Goal: Task Accomplishment & Management: Manage account settings

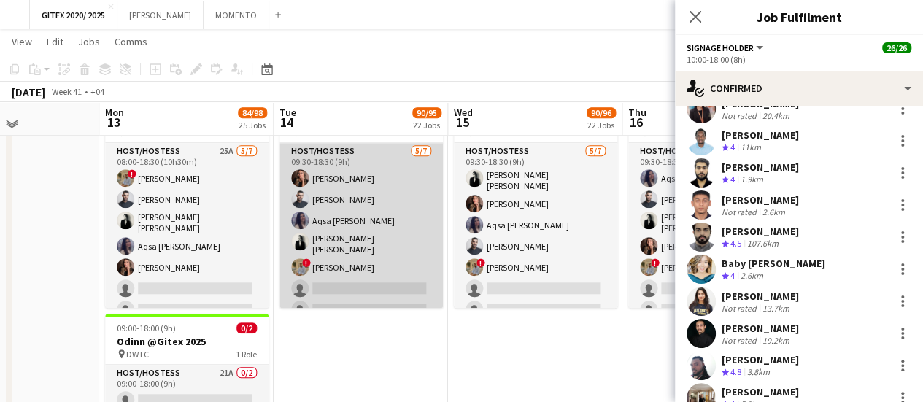
scroll to position [520, 0]
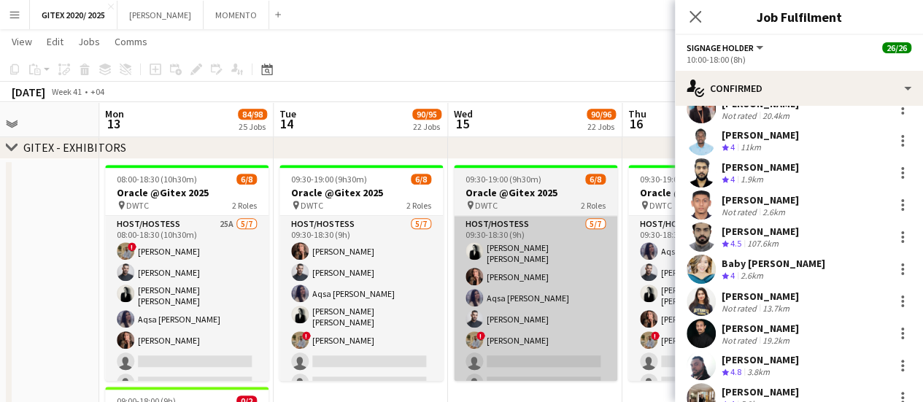
click at [372, 315] on app-card-role "Host/Hostess 5/7 09:30-18:30 (9h) Julia Drumond Amine Chaoui Aqsa Urooj Zahid A…" at bounding box center [361, 306] width 163 height 181
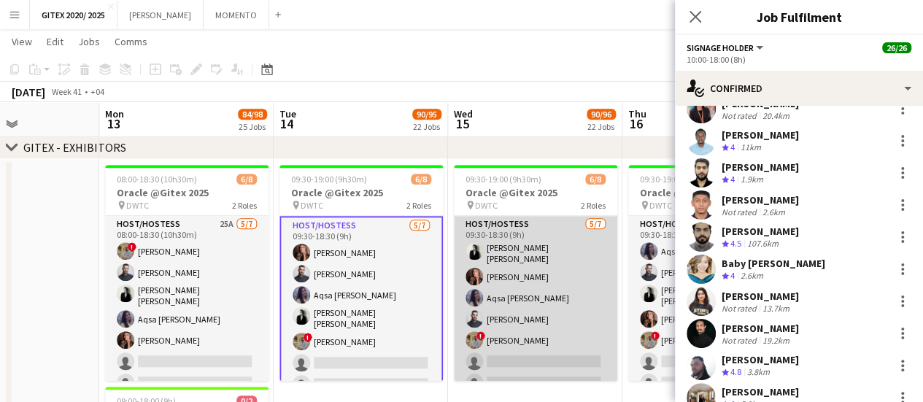
scroll to position [0, 598]
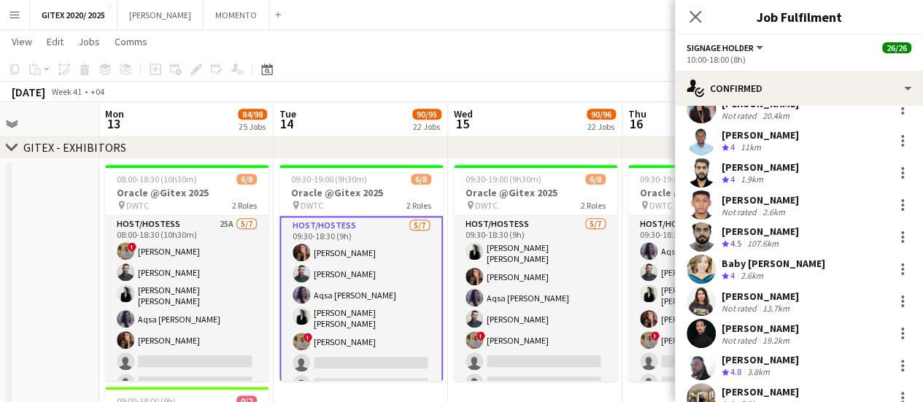
click at [190, 250] on app-card-role "Host/Hostess 25A [DATE] 08:00-18:30 (10h30m) ! [PERSON_NAME] Almeshal Amine [PE…" at bounding box center [186, 306] width 163 height 181
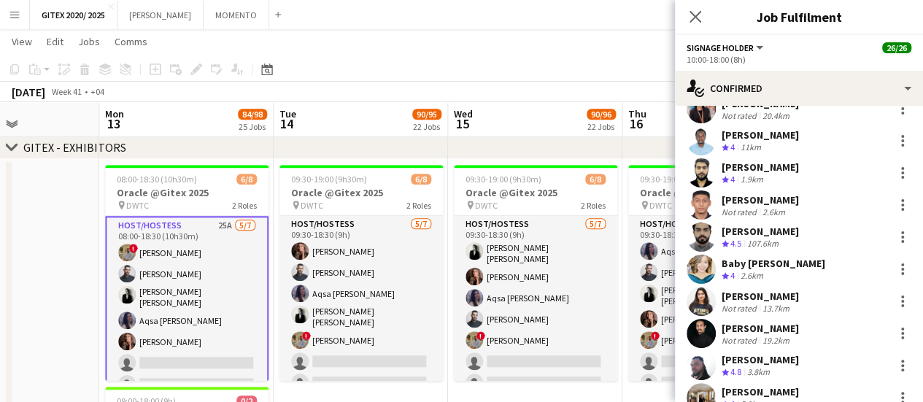
click at [166, 274] on app-card-role "Host/Hostess 25A [DATE] 08:00-18:30 (10h30m) ! [PERSON_NAME] Almeshal Amine [PE…" at bounding box center [186, 308] width 163 height 184
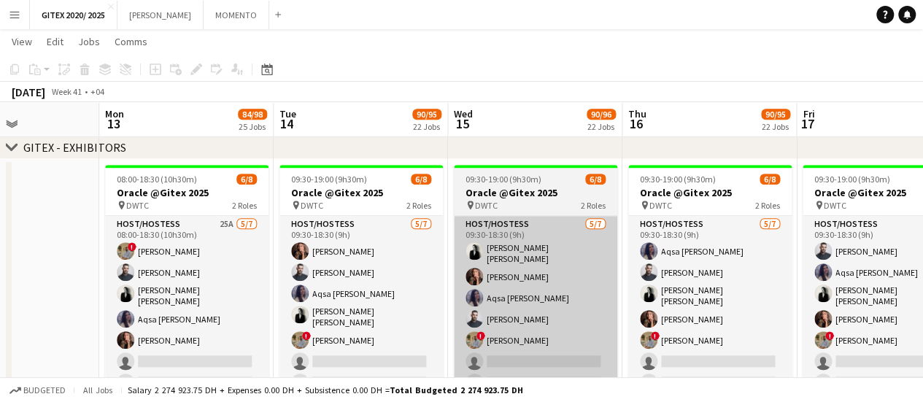
drag, startPoint x: 190, startPoint y: 315, endPoint x: 458, endPoint y: 221, distance: 283.7
click at [188, 315] on app-card-role "Host/Hostess 25A [DATE] 08:00-18:30 (10h30m) ! [PERSON_NAME] Almeshal Amine [PE…" at bounding box center [186, 306] width 163 height 181
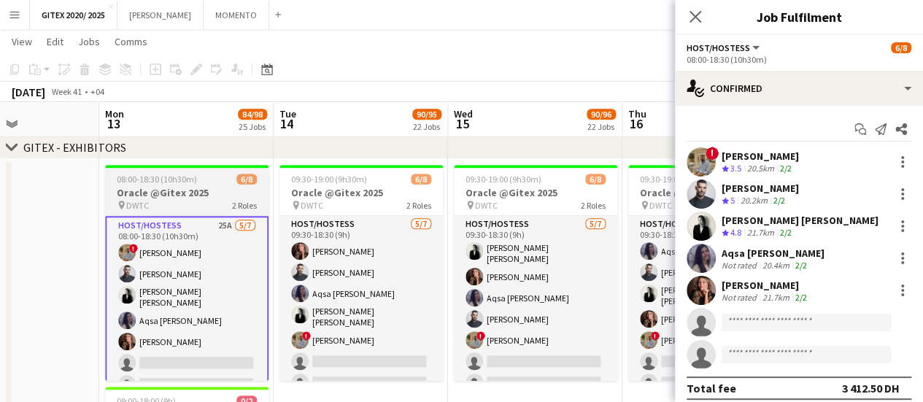
scroll to position [0, 600]
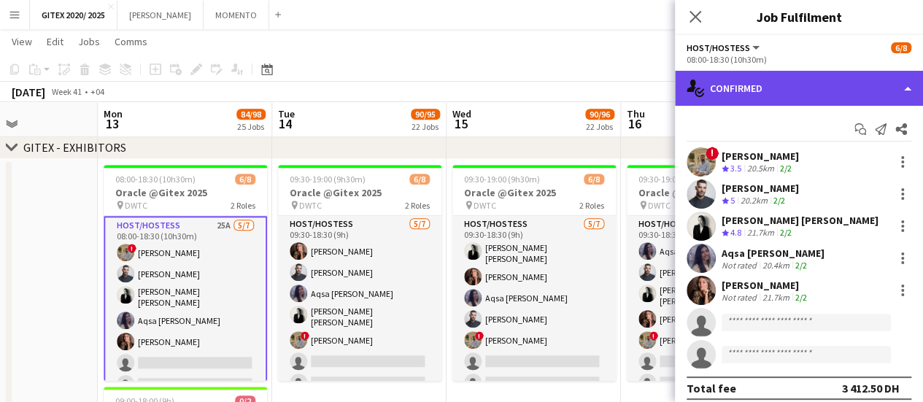
click at [797, 94] on div "single-neutral-actions-check-2 Confirmed" at bounding box center [799, 88] width 248 height 35
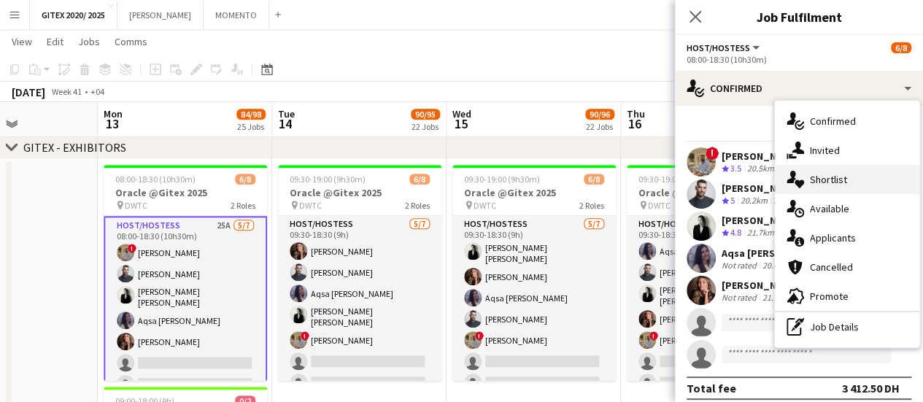
click at [810, 179] on span "Shortlist" at bounding box center [828, 179] width 37 height 13
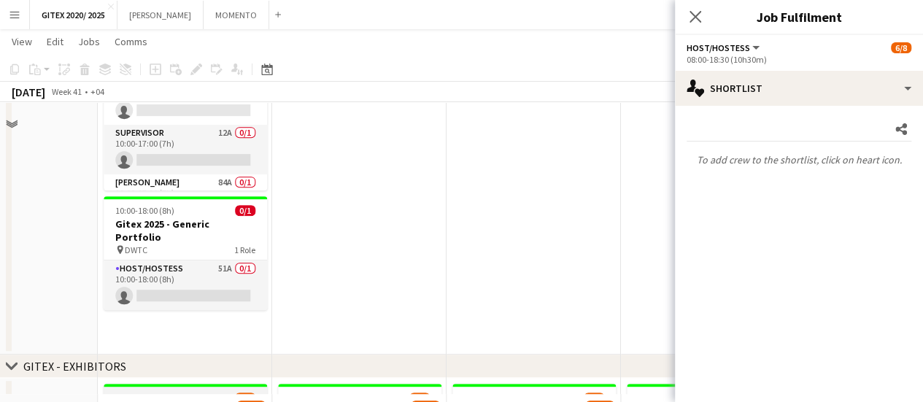
scroll to position [593, 0]
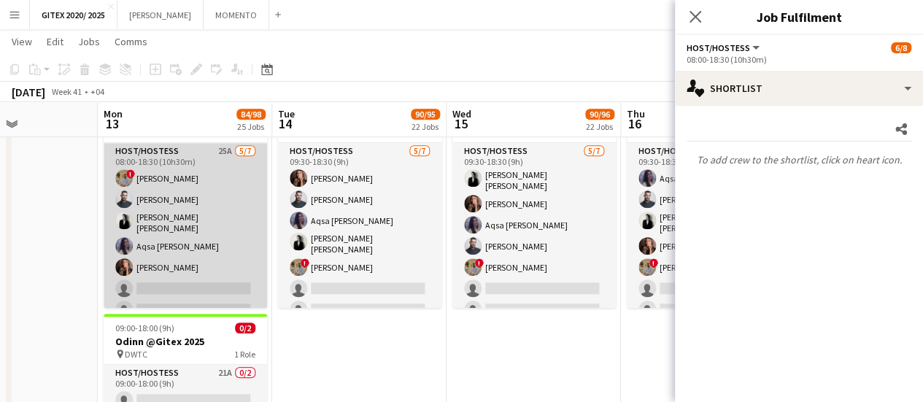
drag, startPoint x: 201, startPoint y: 230, endPoint x: 196, endPoint y: 236, distance: 8.3
click at [201, 231] on app-card-role "Host/Hostess 25A 5/7 08:00-18:30 (10h30m) ! Hussain Almeshal Amine Chaoui Ana M…" at bounding box center [185, 233] width 163 height 181
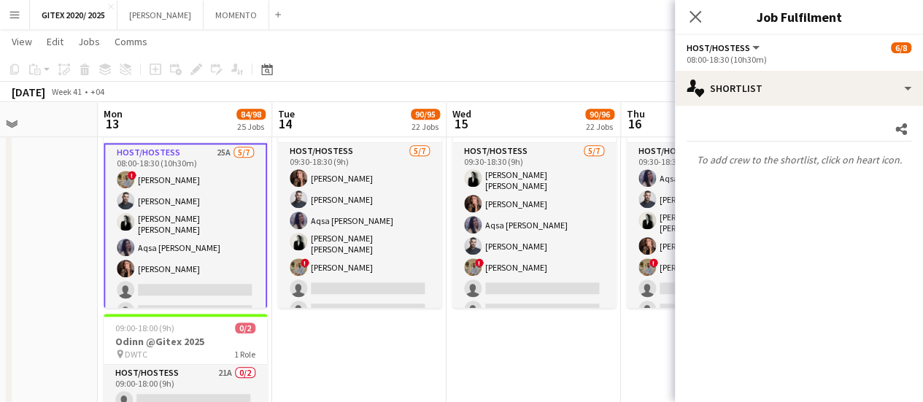
click at [196, 236] on app-card-role "Host/Hostess 25A 5/7 08:00-18:30 (10h30m) ! Hussain Almeshal Amine Chaoui Ana M…" at bounding box center [185, 235] width 163 height 184
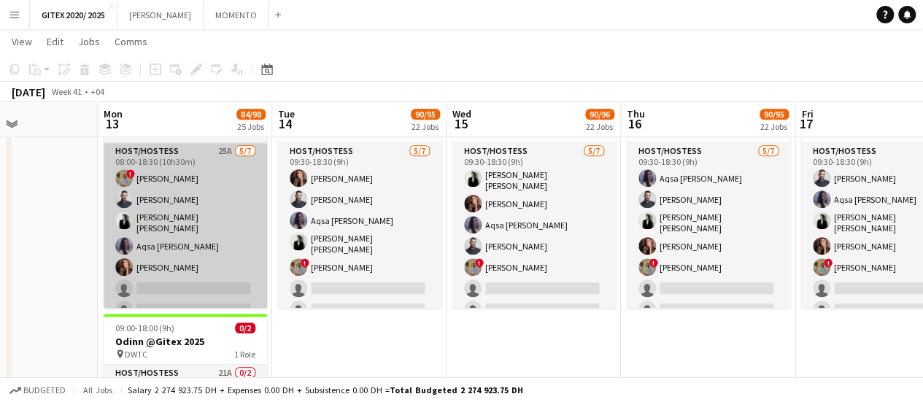
click at [312, 347] on app-date-cell "09:30-19:00 (9h30m) 6/8 Oracle @Gitex 2025 pin DWTC 2 Roles Host/Hostess 5/7 09…" at bounding box center [359, 276] width 174 height 380
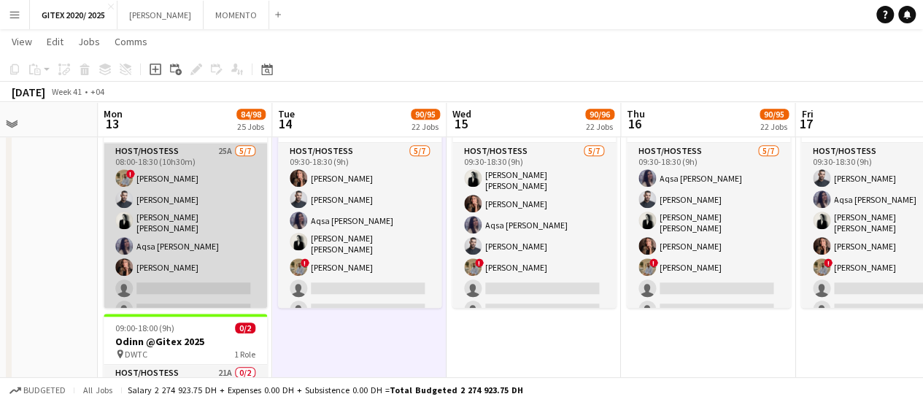
scroll to position [0, 603]
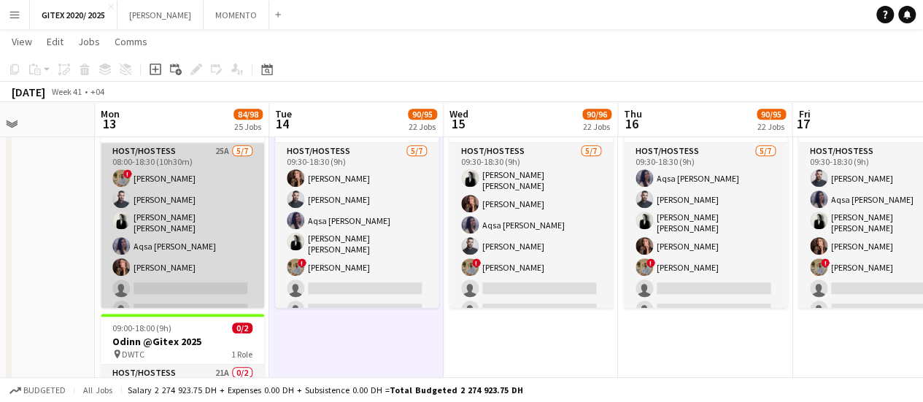
click at [186, 244] on app-card-role "Host/Hostess 25A 5/7 08:00-18:30 (10h30m) ! Hussain Almeshal Amine Chaoui Ana M…" at bounding box center [182, 233] width 163 height 181
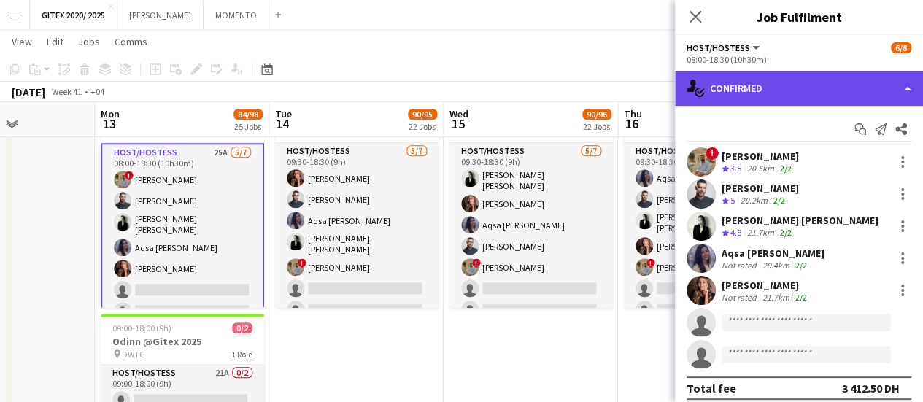
click at [795, 88] on div "single-neutral-actions-check-2 Confirmed" at bounding box center [799, 88] width 248 height 35
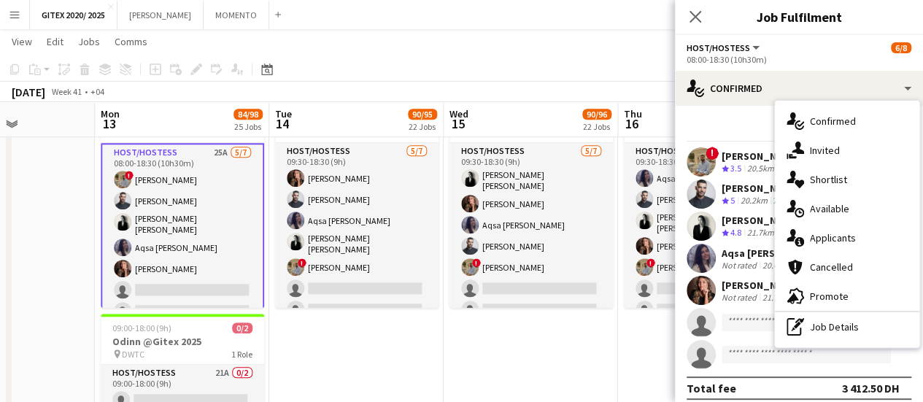
drag, startPoint x: 816, startPoint y: 177, endPoint x: 804, endPoint y: 173, distance: 12.2
click at [816, 176] on span "Shortlist" at bounding box center [828, 179] width 37 height 13
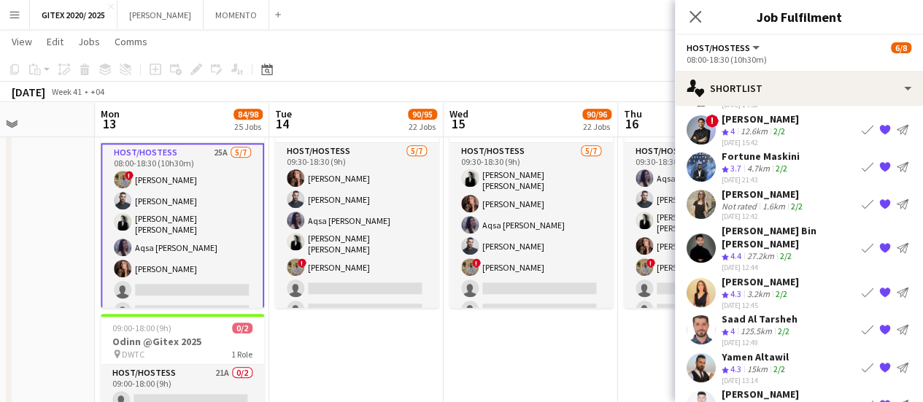
scroll to position [0, 0]
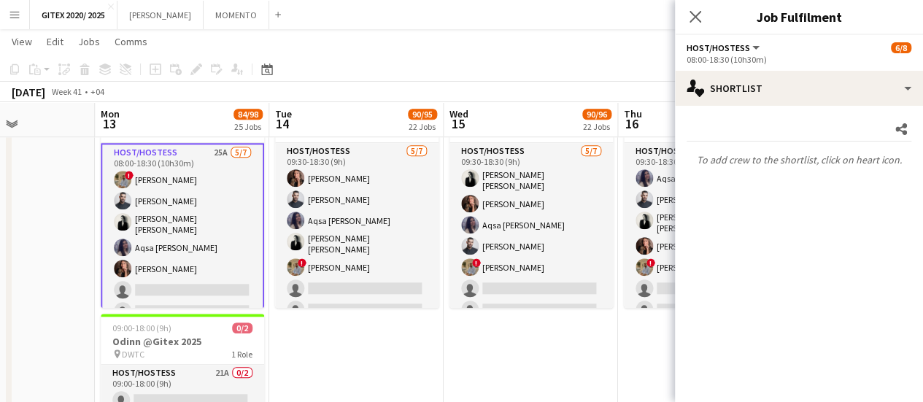
click at [228, 227] on app-card-role "Host/Hostess 25A 5/7 08:00-18:30 (10h30m) ! Hussain Almeshal Amine Chaoui Ana M…" at bounding box center [182, 235] width 163 height 184
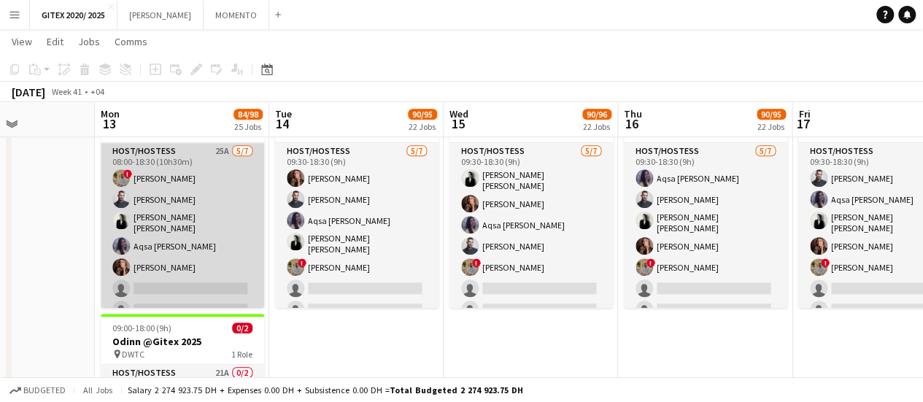
scroll to position [0, 604]
click at [228, 227] on app-card-role "Host/Hostess 25A 5/7 08:00-18:30 (10h30m) ! Hussain Almeshal Amine Chaoui Ana M…" at bounding box center [181, 233] width 163 height 181
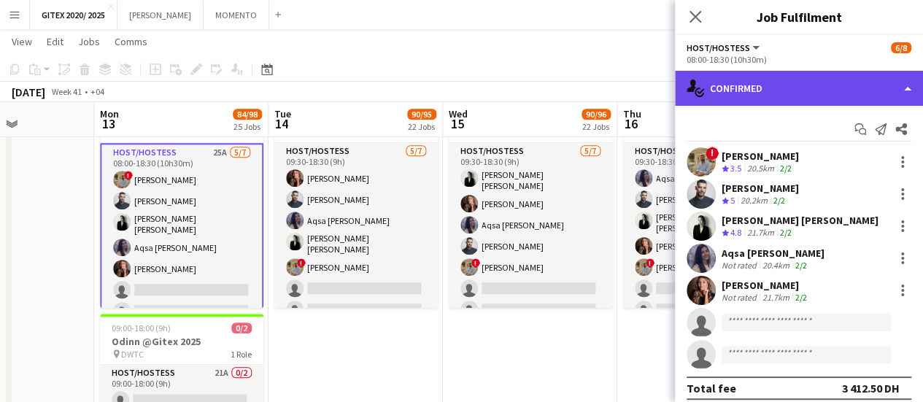
click at [812, 99] on div "single-neutral-actions-check-2 Confirmed" at bounding box center [799, 88] width 248 height 35
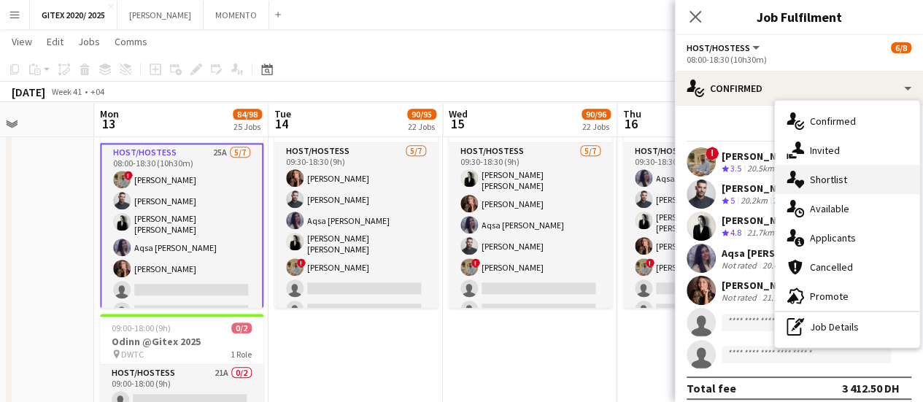
click at [811, 172] on div "single-neutral-actions-heart Shortlist" at bounding box center [847, 179] width 144 height 29
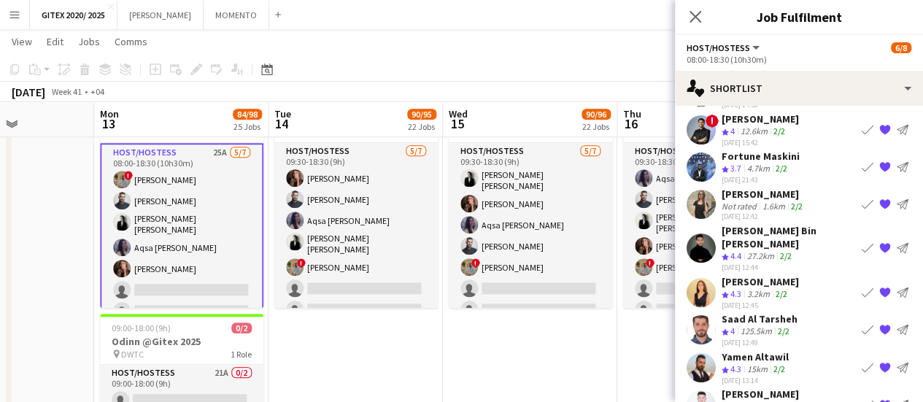
scroll to position [90, 0]
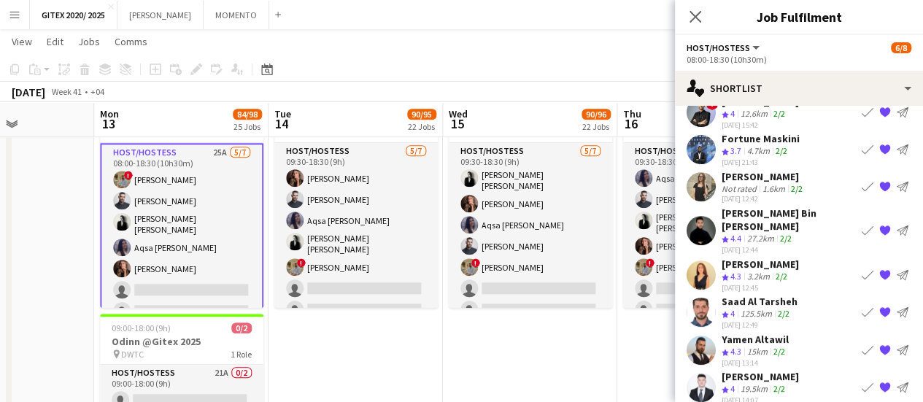
click at [741, 346] on span "4.3" at bounding box center [736, 351] width 11 height 11
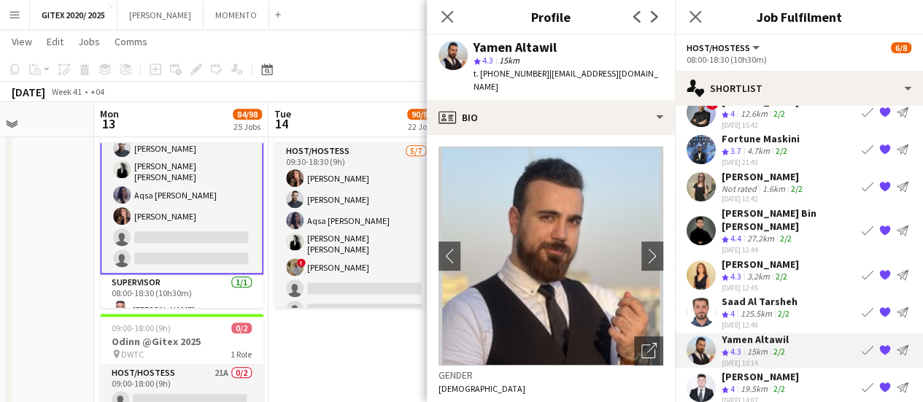
scroll to position [63, 0]
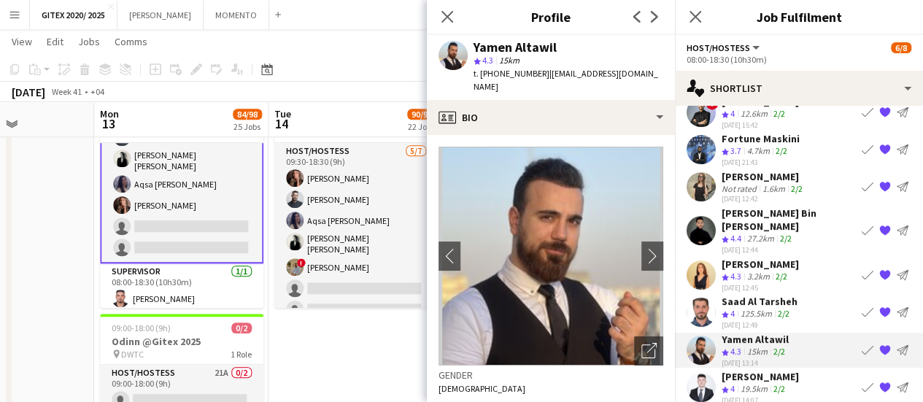
click at [196, 282] on app-card-role "Supervisor 1/1 08:00-18:30 (10h30m) Hussein Abdallah" at bounding box center [181, 288] width 163 height 50
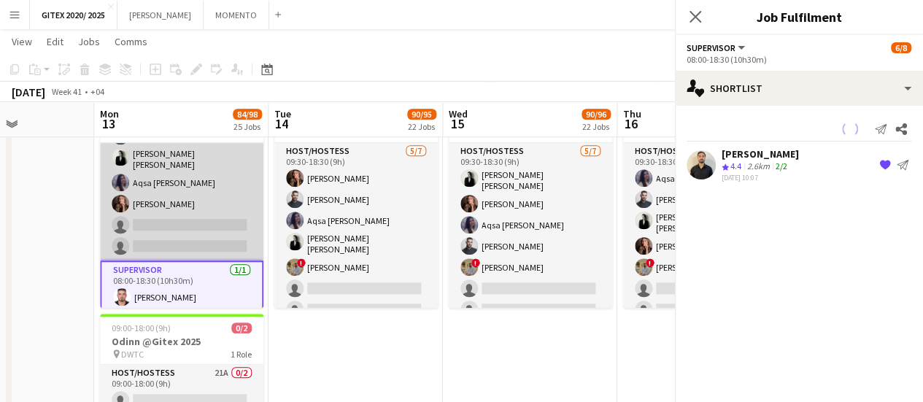
scroll to position [62, 0]
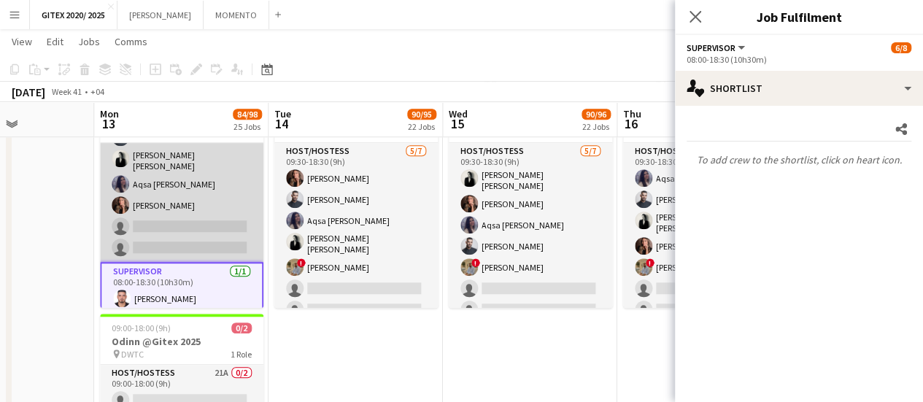
click at [185, 211] on app-card-role "Host/Hostess 25A 5/7 08:00-18:30 (10h30m) ! Hussain Almeshal Amine Chaoui Ana M…" at bounding box center [181, 171] width 163 height 181
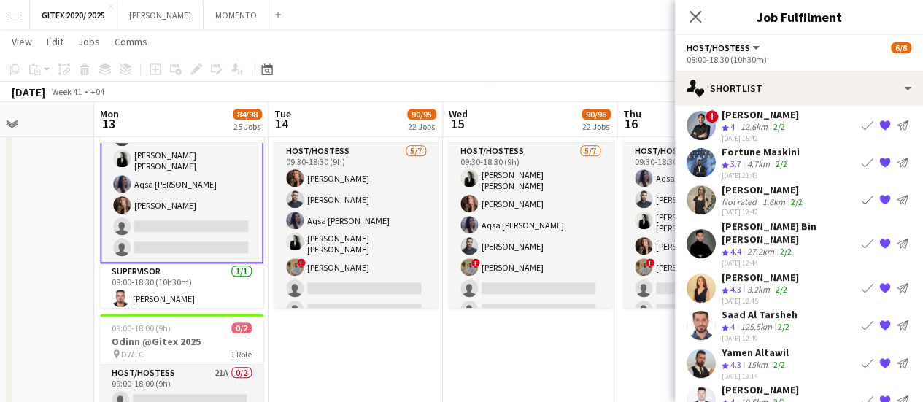
scroll to position [90, 0]
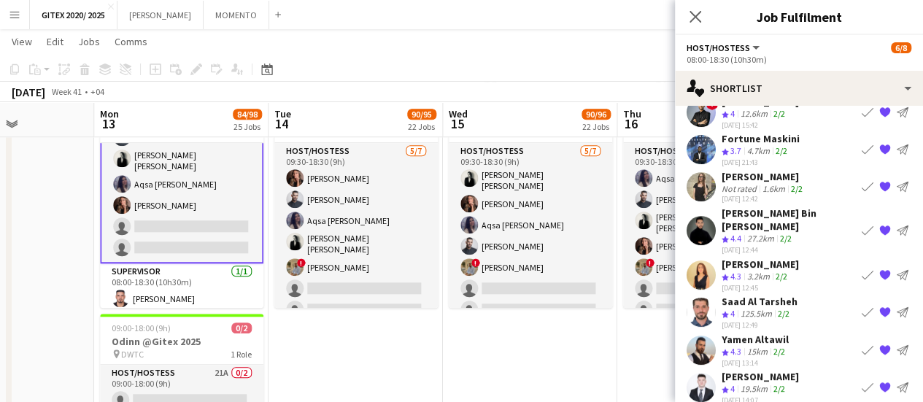
click at [760, 333] on div "Yamen Altawil" at bounding box center [755, 339] width 67 height 13
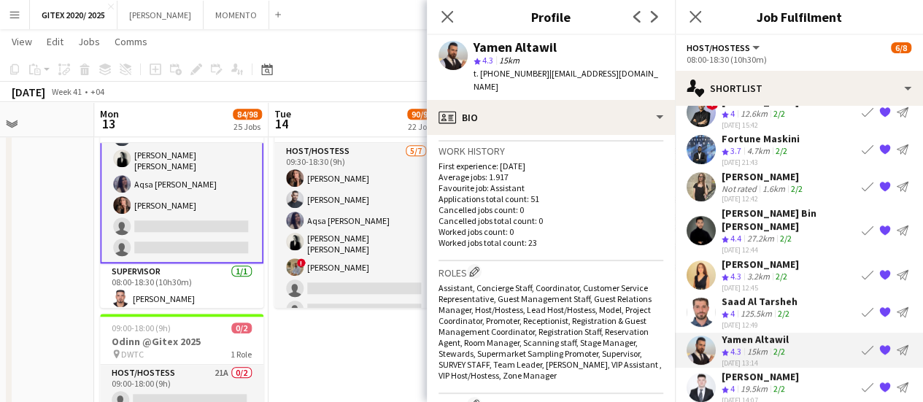
scroll to position [584, 0]
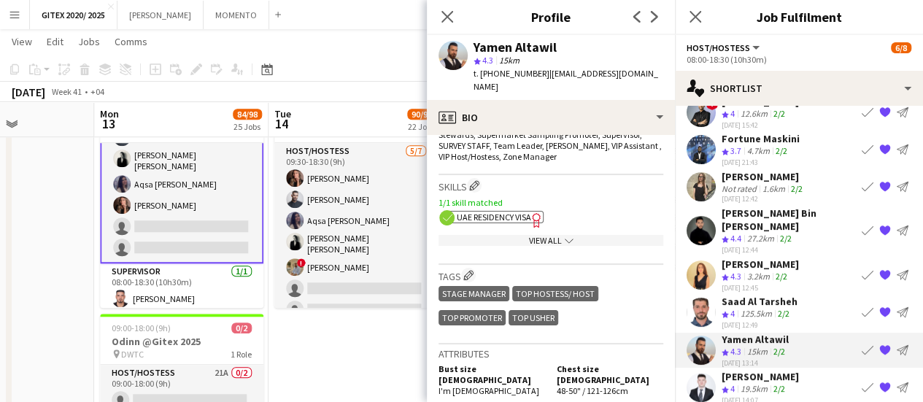
click at [530, 212] on icon "Freelancer has uploaded a photo validation of skill. Click to see" at bounding box center [536, 219] width 15 height 15
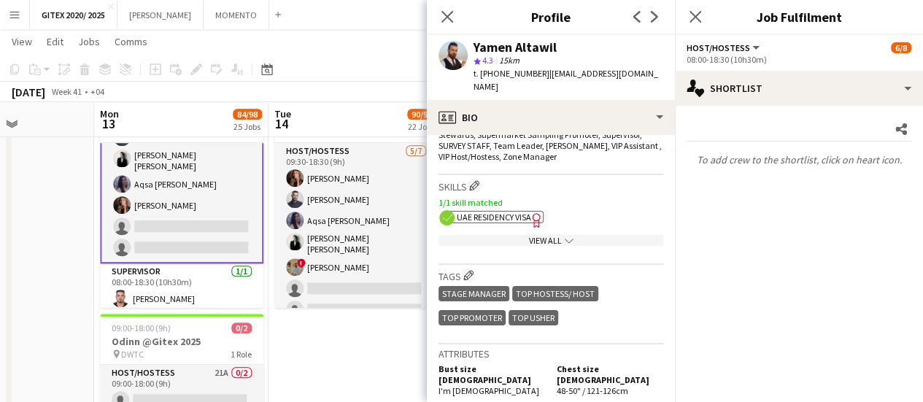
scroll to position [0, 0]
click at [503, 235] on div "View All chevron-down" at bounding box center [551, 240] width 225 height 11
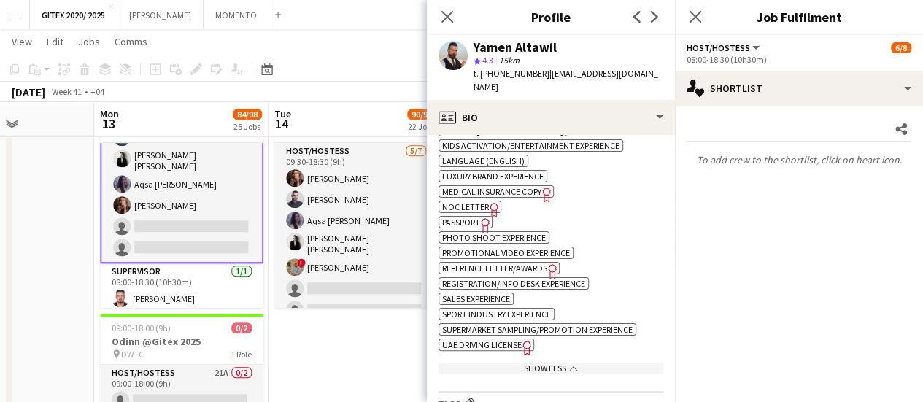
scroll to position [876, 0]
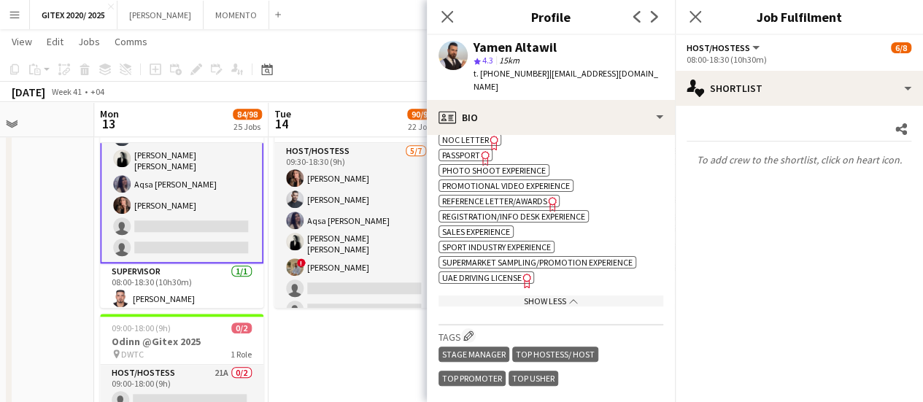
click at [469, 150] on span "Passport" at bounding box center [461, 155] width 38 height 11
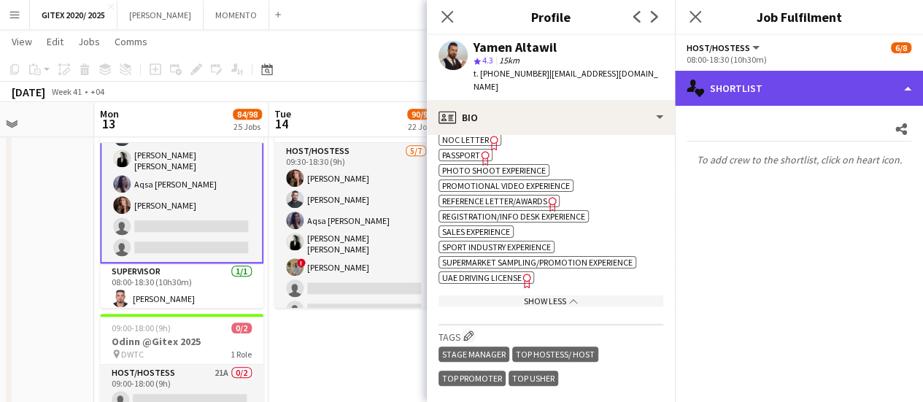
click at [782, 95] on div "single-neutral-actions-heart Shortlist" at bounding box center [799, 88] width 248 height 35
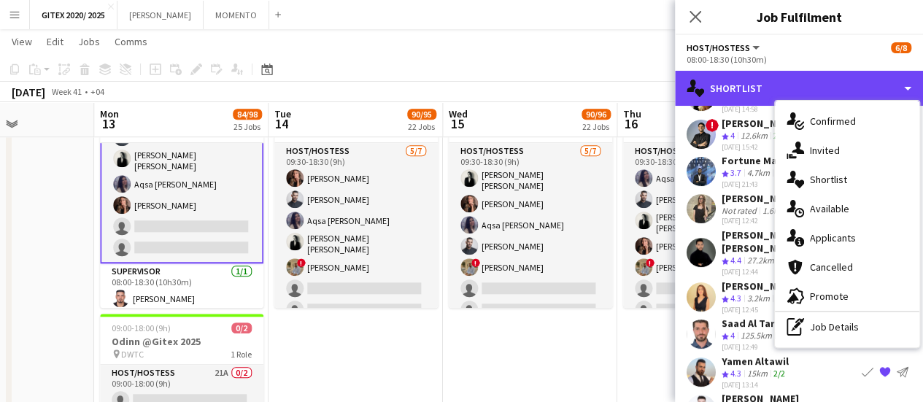
scroll to position [90, 0]
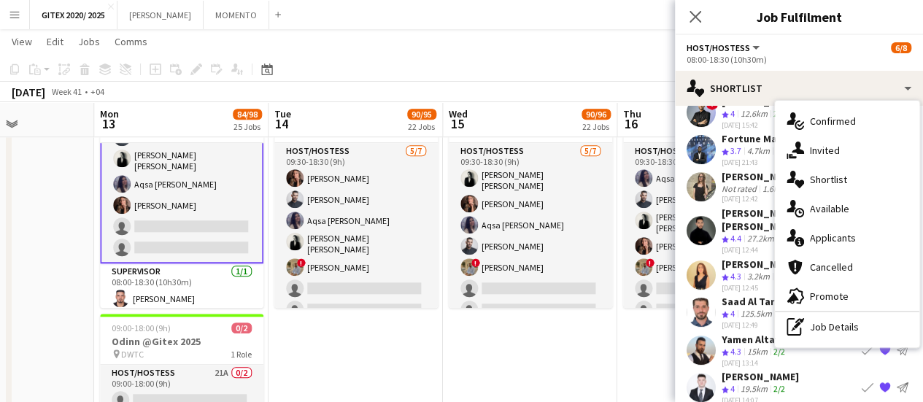
drag, startPoint x: 755, startPoint y: 373, endPoint x: 735, endPoint y: 369, distance: 20.0
click at [755, 383] on div "19.5km" at bounding box center [754, 389] width 33 height 12
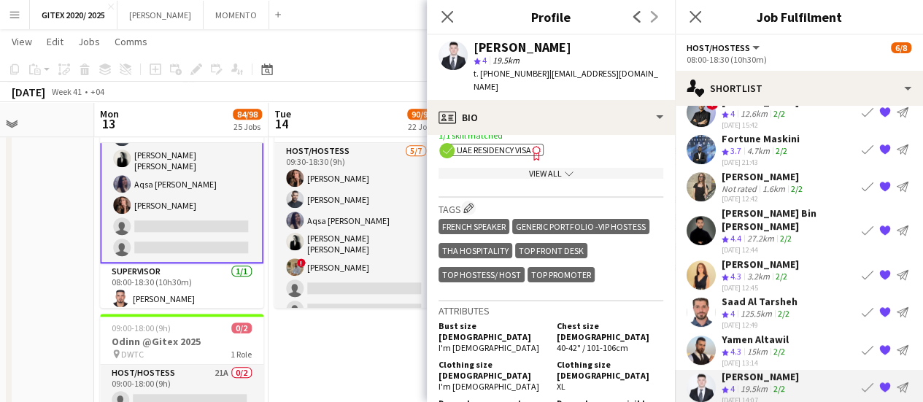
scroll to position [584, 0]
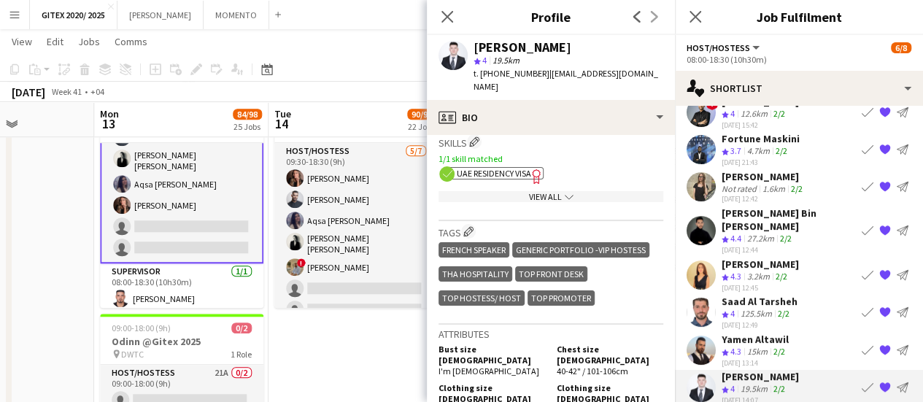
click at [535, 191] on div "View All chevron-down" at bounding box center [551, 196] width 225 height 11
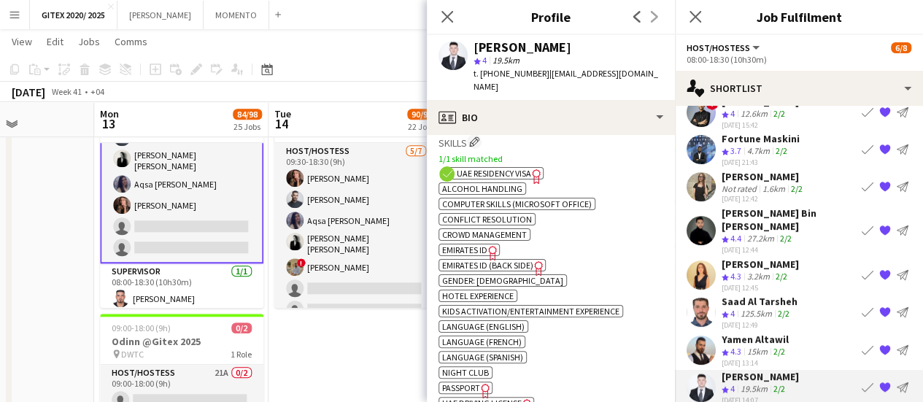
click at [467, 382] on span "Passport" at bounding box center [461, 387] width 38 height 11
click at [524, 168] on span "UAE Residency Visa" at bounding box center [494, 173] width 74 height 11
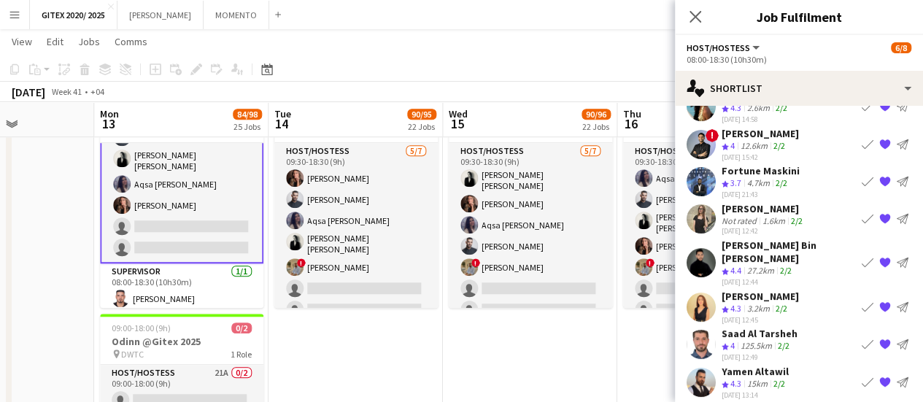
scroll to position [90, 0]
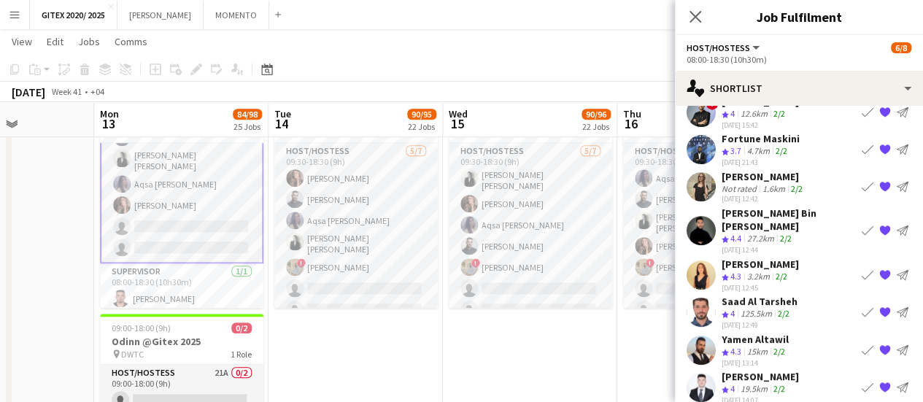
click at [42, 225] on app-date-cell at bounding box center [7, 276] width 174 height 380
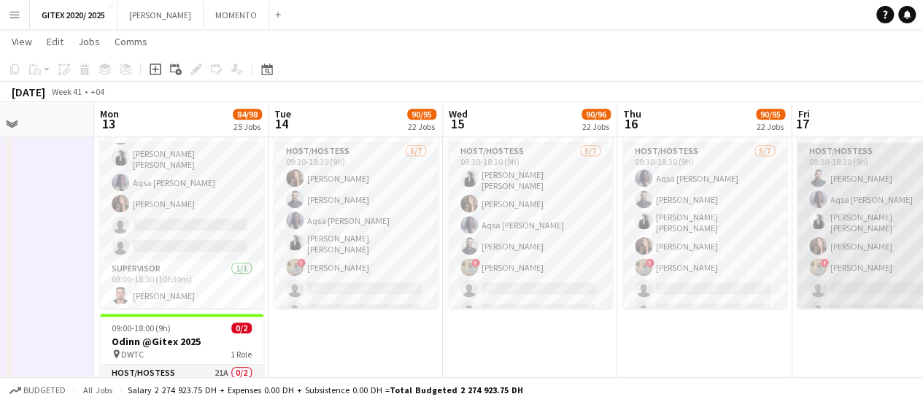
scroll to position [61, 0]
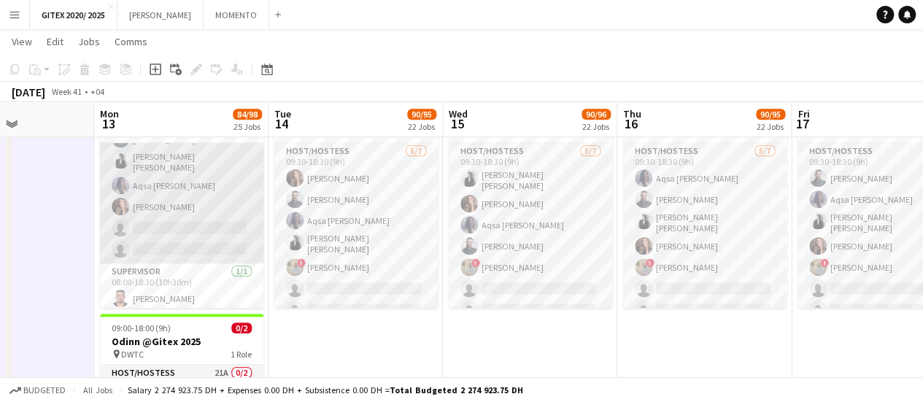
click at [146, 205] on app-card-role "Host/Hostess 25A 5/7 08:00-18:30 (10h30m) ! Hussain Almeshal Amine Chaoui Ana M…" at bounding box center [181, 172] width 163 height 181
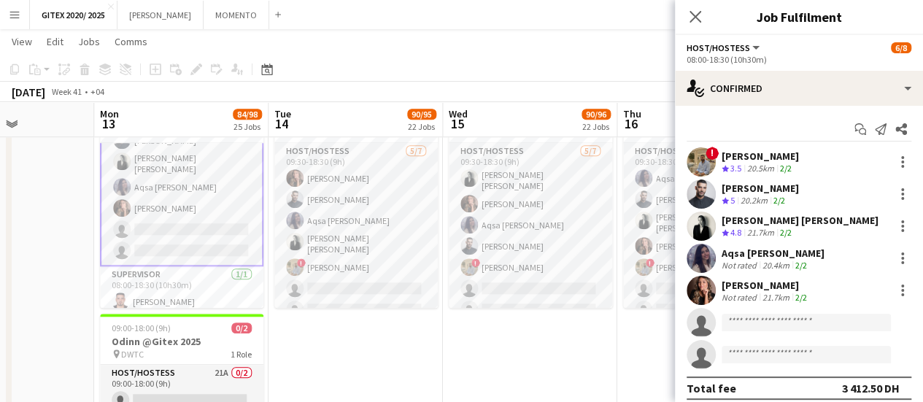
scroll to position [62, 0]
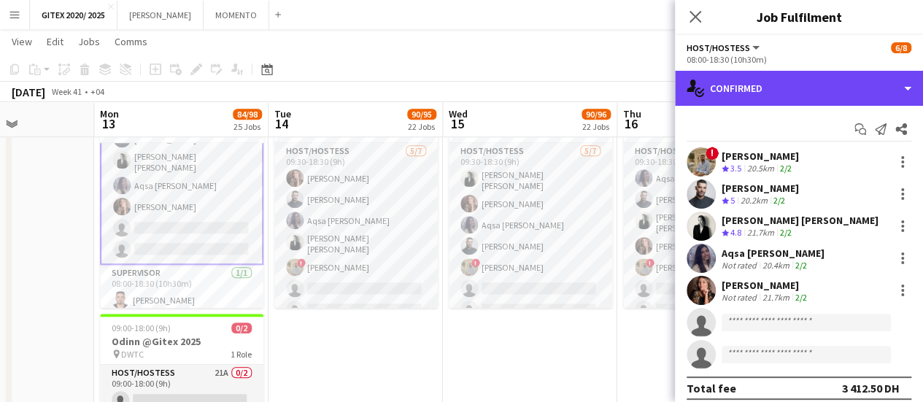
drag, startPoint x: 762, startPoint y: 89, endPoint x: 777, endPoint y: 131, distance: 44.1
click at [763, 90] on div "single-neutral-actions-check-2 Confirmed" at bounding box center [799, 88] width 248 height 35
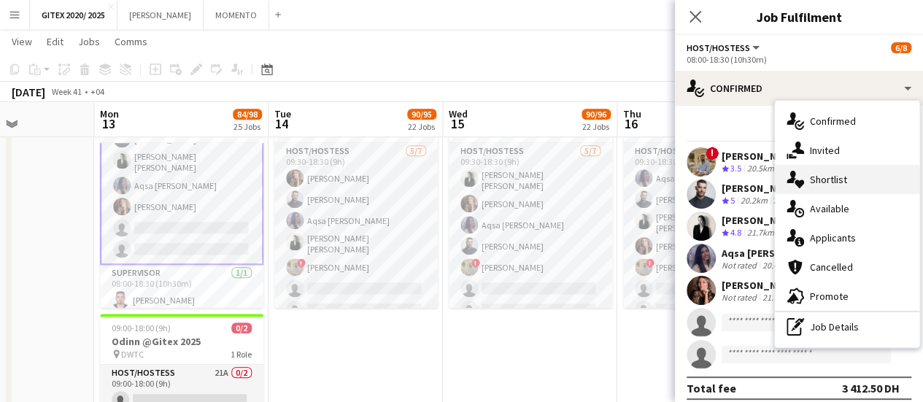
drag, startPoint x: 797, startPoint y: 177, endPoint x: 782, endPoint y: 175, distance: 15.5
click at [797, 177] on icon "single-neutral-actions-heart" at bounding box center [796, 180] width 18 height 18
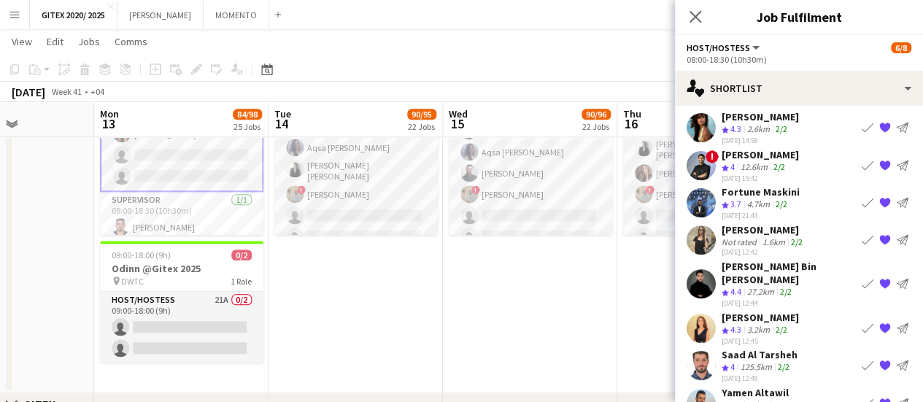
scroll to position [0, 0]
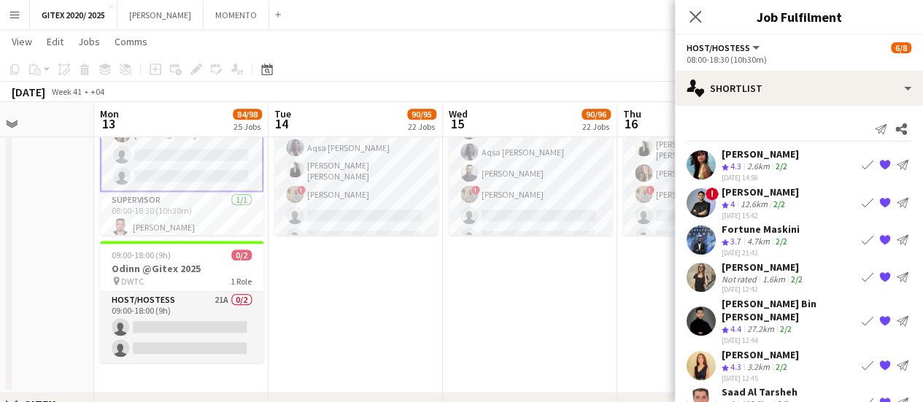
click at [760, 169] on div "2.6km" at bounding box center [758, 167] width 28 height 12
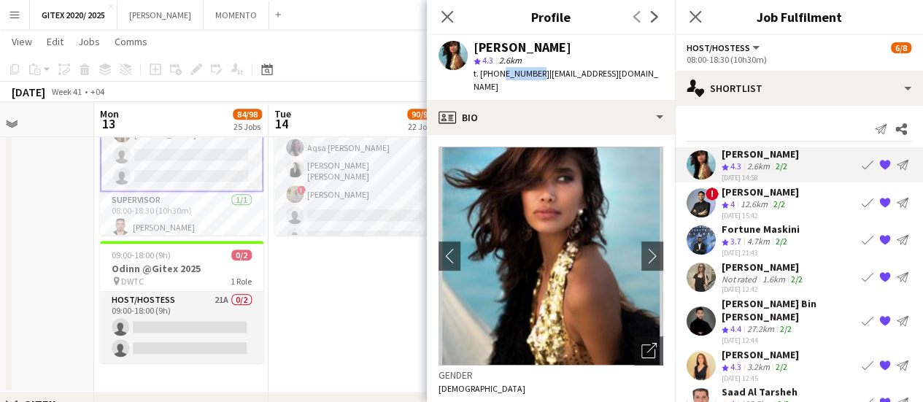
drag, startPoint x: 498, startPoint y: 74, endPoint x: 534, endPoint y: 71, distance: 36.6
click at [534, 71] on span "t. +971545480447" at bounding box center [512, 73] width 76 height 11
click at [536, 72] on span "t. +971545480447" at bounding box center [512, 73] width 76 height 11
copy span "545480447"
drag, startPoint x: 543, startPoint y: 73, endPoint x: 649, endPoint y: 74, distance: 105.8
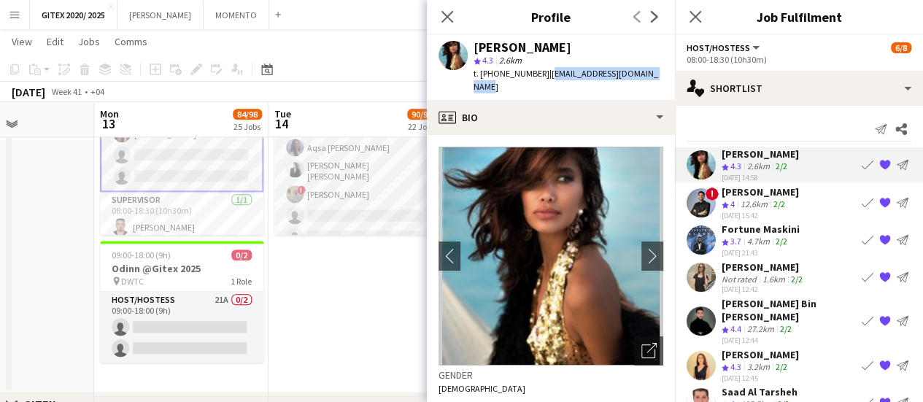
click at [649, 74] on span "| akmaral.satzhanova@mail.ru" at bounding box center [566, 80] width 185 height 24
copy span "akmaral.satzhanova@mail.ru"
drag, startPoint x: 752, startPoint y: 201, endPoint x: 744, endPoint y: 208, distance: 9.8
click at [752, 201] on div "12.6km" at bounding box center [754, 205] width 33 height 12
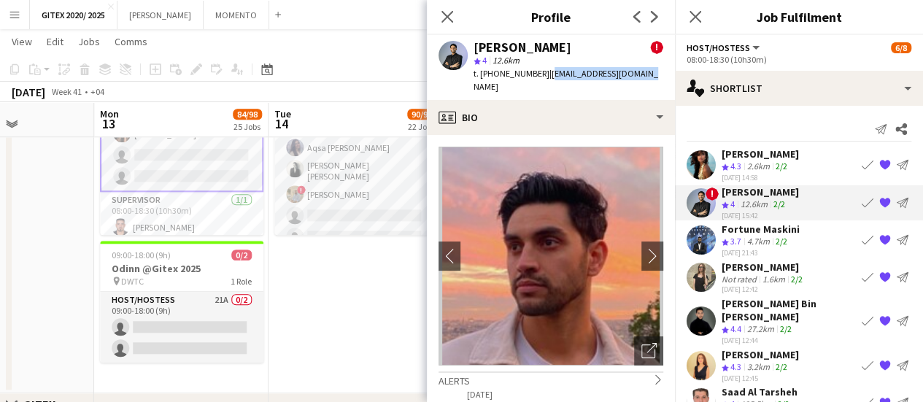
drag, startPoint x: 544, startPoint y: 74, endPoint x: 642, endPoint y: 74, distance: 98.5
click at [642, 74] on div "Amir shah ! star 4 12.6km t. +971504480597 | amirshah1989@gmail.com" at bounding box center [551, 67] width 248 height 65
copy span "amirshah1989@gmail.com"
drag, startPoint x: 505, startPoint y: 74, endPoint x: 537, endPoint y: 74, distance: 32.1
click at [537, 74] on span "t. +971504480597" at bounding box center [512, 73] width 76 height 11
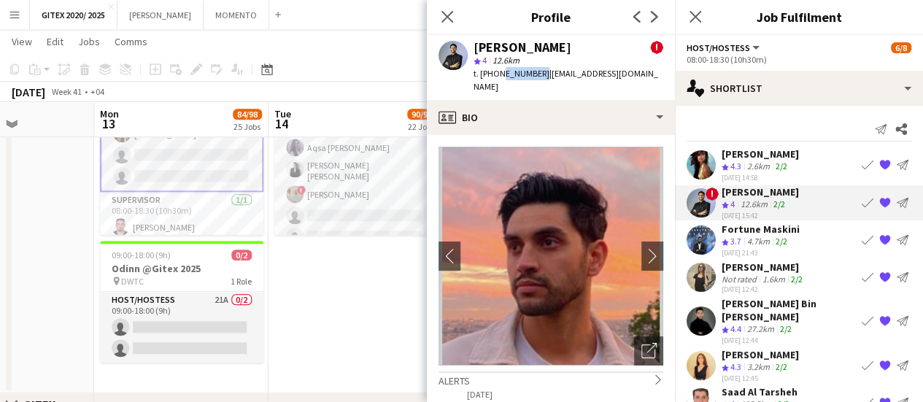
copy span "504480597"
click at [765, 236] on div "4.7km" at bounding box center [758, 242] width 28 height 12
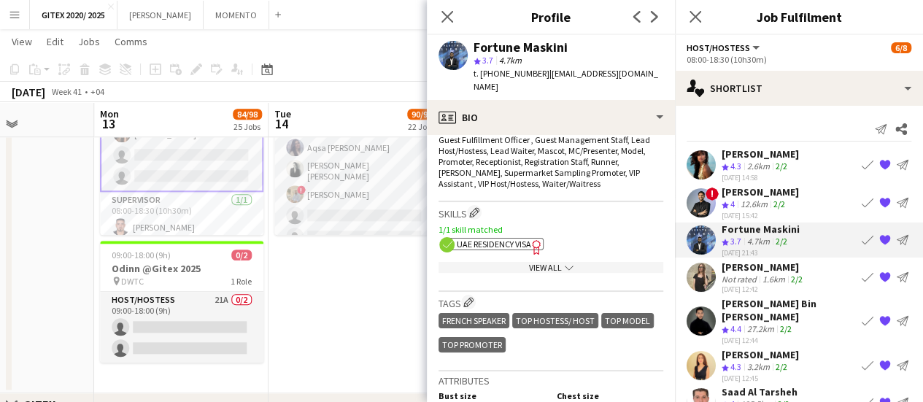
scroll to position [584, 0]
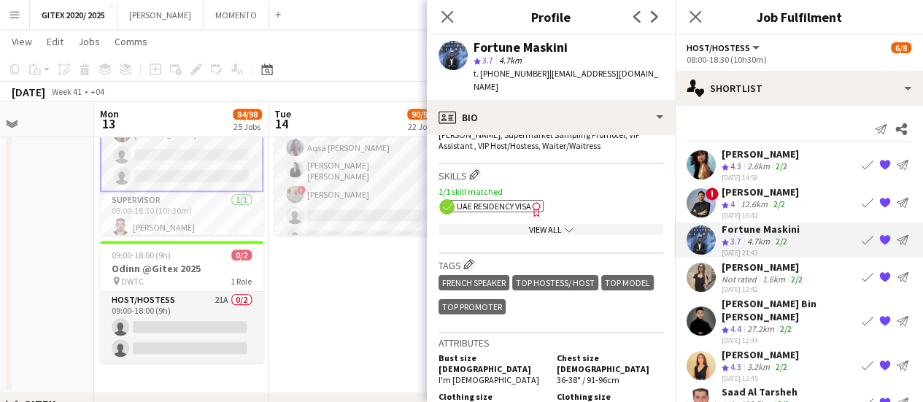
click at [536, 212] on app-show-more-section "View All chevron-down" at bounding box center [551, 226] width 225 height 28
click at [536, 224] on div "View All chevron-down" at bounding box center [551, 229] width 225 height 11
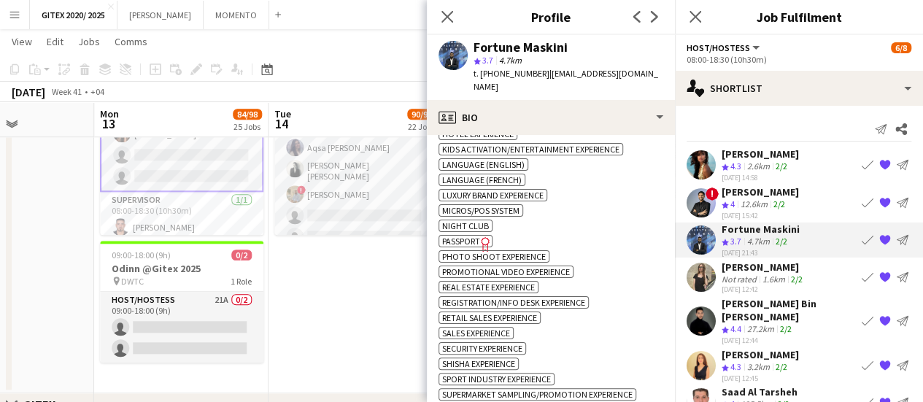
scroll to position [949, 0]
click at [464, 234] on span "Passport" at bounding box center [461, 239] width 38 height 11
drag, startPoint x: 546, startPoint y: 72, endPoint x: 630, endPoint y: 74, distance: 84.0
click at [630, 74] on span "| mwakamas@gmail.com" at bounding box center [566, 80] width 185 height 24
copy span "mwakamas@gmail.com"
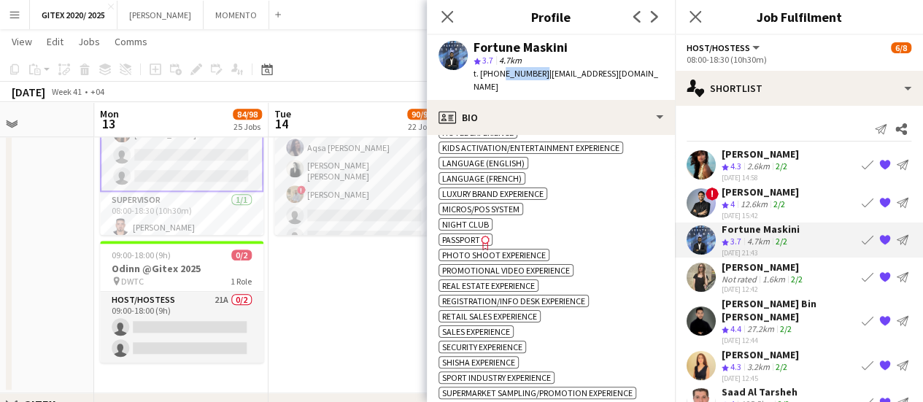
drag, startPoint x: 496, startPoint y: 72, endPoint x: 536, endPoint y: 72, distance: 40.1
click at [536, 72] on span "t. +971554417942" at bounding box center [512, 73] width 76 height 11
click at [471, 234] on span "Passport" at bounding box center [461, 239] width 38 height 11
drag, startPoint x: 498, startPoint y: 74, endPoint x: 536, endPoint y: 72, distance: 38.7
click at [536, 72] on span "t. +971554417942" at bounding box center [512, 73] width 76 height 11
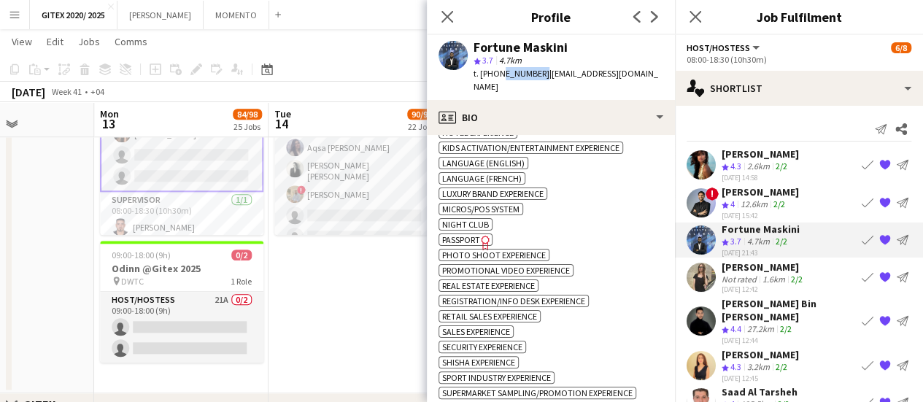
copy span "554417942"
drag, startPoint x: 720, startPoint y: 271, endPoint x: 702, endPoint y: 271, distance: 17.5
click at [720, 271] on div "salma walid Not rated 1.6km 2/2 02-10-2025 12:42 Book crew {{ spriteTitle }} Se…" at bounding box center [799, 278] width 248 height 34
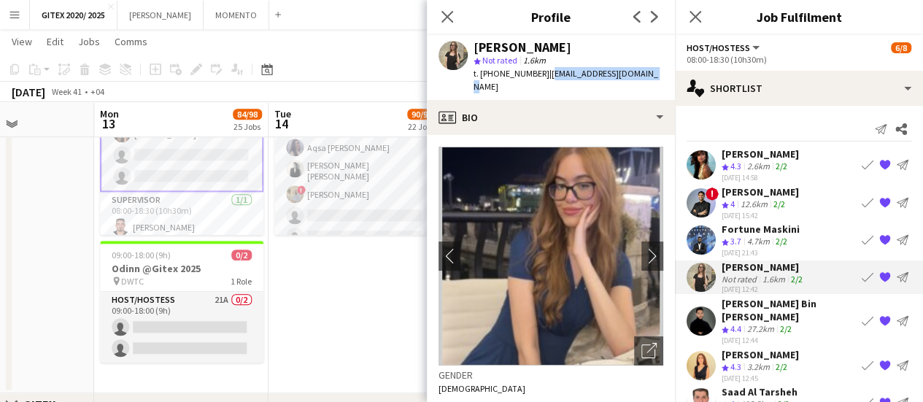
drag, startPoint x: 543, startPoint y: 72, endPoint x: 649, endPoint y: 71, distance: 105.8
click at [649, 71] on div "salma walid star Not rated 1.6km t. +971563909455 | salmawalid541@gmail.com" at bounding box center [551, 67] width 248 height 65
copy span "salmawalid541@gmail.com"
drag, startPoint x: 496, startPoint y: 71, endPoint x: 536, endPoint y: 71, distance: 40.1
click at [536, 71] on span "t. +971563909455" at bounding box center [512, 73] width 76 height 11
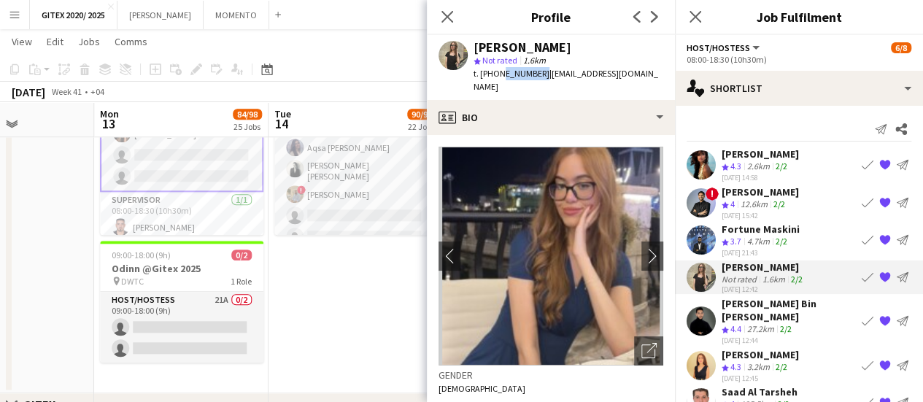
copy span "563909455"
drag, startPoint x: 787, startPoint y: 298, endPoint x: 768, endPoint y: 293, distance: 19.9
click at [787, 298] on div "Hassan Bin Rashid Ahmed" at bounding box center [789, 310] width 134 height 26
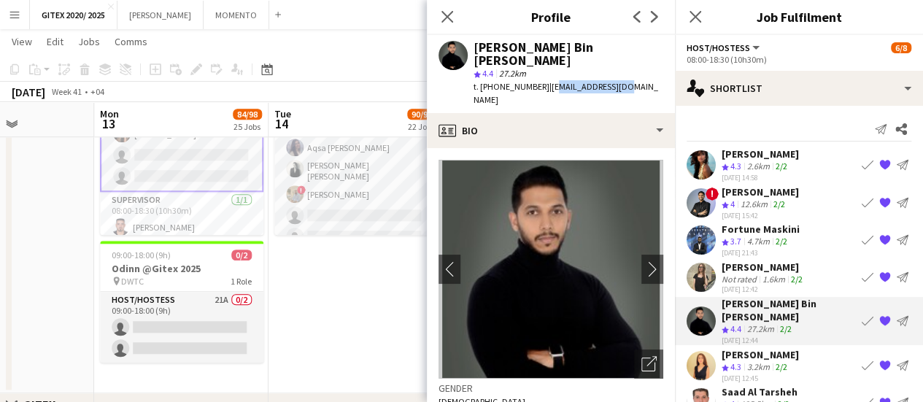
drag, startPoint x: 553, startPoint y: 73, endPoint x: 620, endPoint y: 71, distance: 66.4
click at [620, 81] on span "| cazzwolf@live.com" at bounding box center [566, 93] width 185 height 24
drag, startPoint x: 552, startPoint y: 74, endPoint x: 623, endPoint y: 72, distance: 71.5
click at [623, 72] on div "Hassan Bin Rashid Ahmed star 4.4 27.2km t. +00971554111699 | cazzwolf@live.com" at bounding box center [551, 74] width 248 height 78
copy span "cazzwolf@live.com"
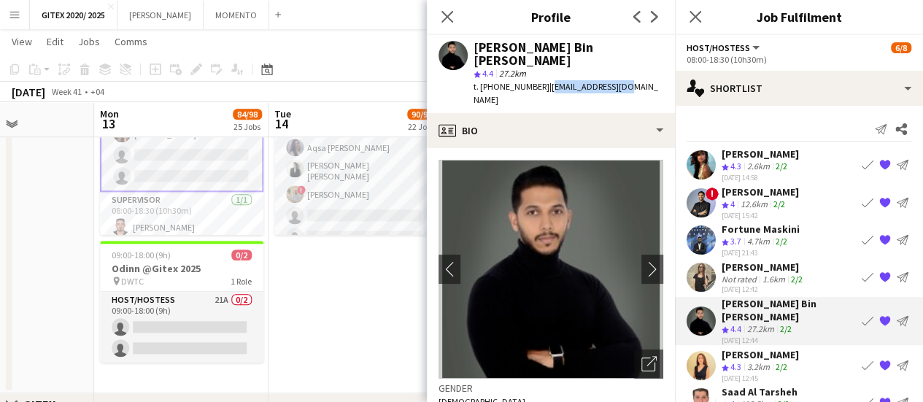
drag, startPoint x: 507, startPoint y: 72, endPoint x: 544, endPoint y: 74, distance: 37.2
click at [544, 81] on span "t. +00971554111699" at bounding box center [512, 86] width 76 height 11
copy span "554111699"
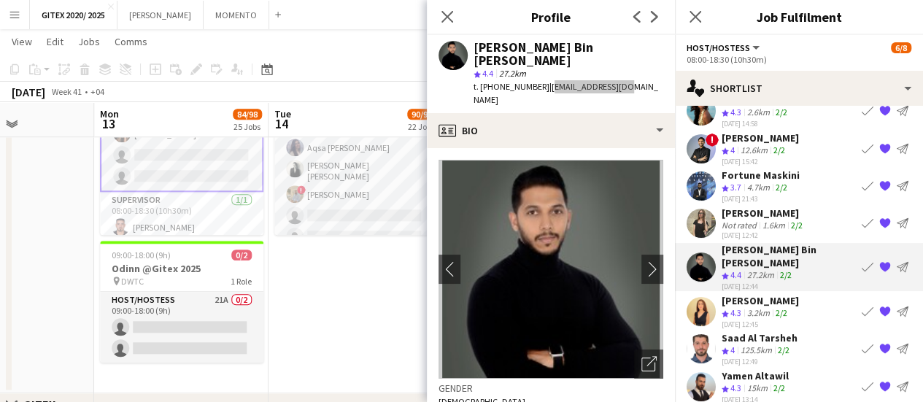
scroll to position [73, 0]
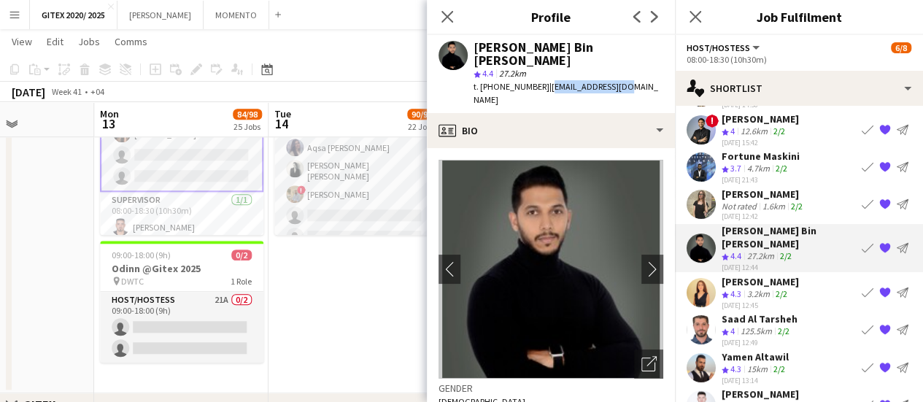
click at [785, 275] on div "Dorsa Ahmadi Pishkouhi" at bounding box center [760, 281] width 77 height 13
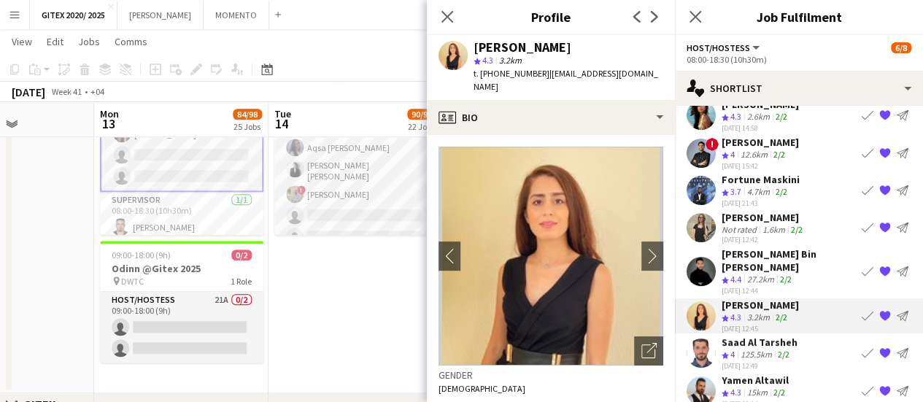
scroll to position [90, 0]
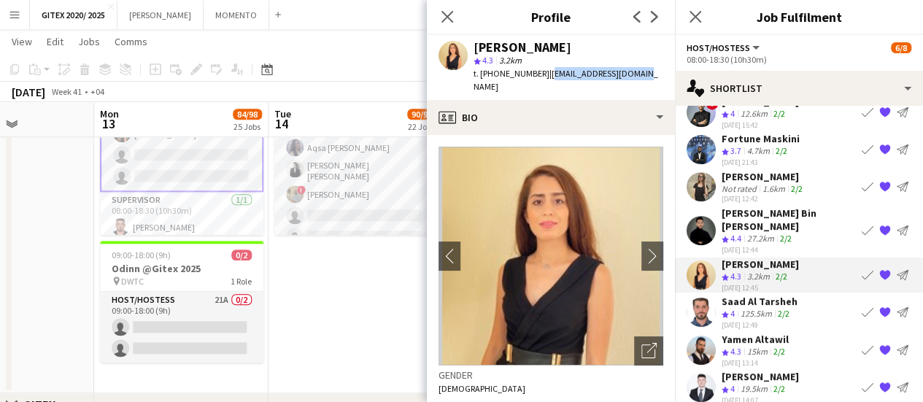
drag, startPoint x: 542, startPoint y: 75, endPoint x: 625, endPoint y: 89, distance: 84.3
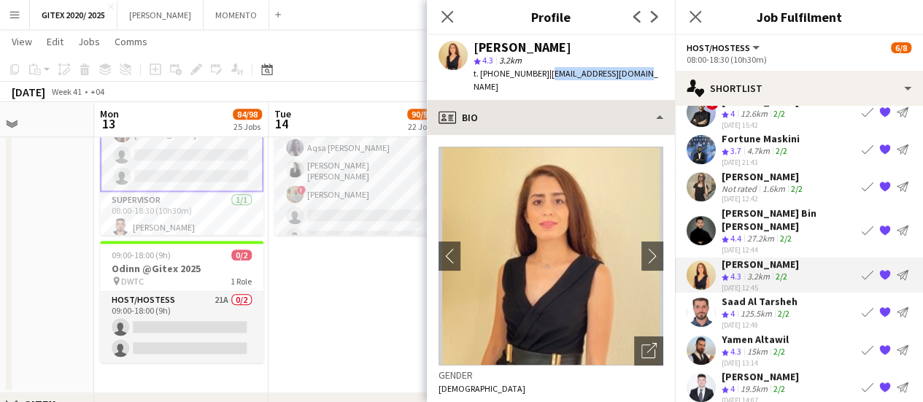
click at [642, 74] on div "Dorsa Ahmadi Pishkouhi star 4.3 3.2km t. +971509283040 | dorsa_amd@hotmail.com" at bounding box center [551, 67] width 248 height 65
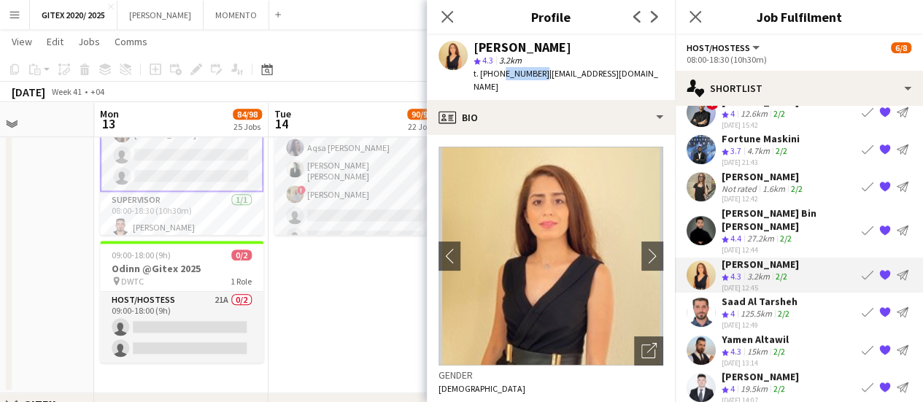
drag, startPoint x: 499, startPoint y: 73, endPoint x: 536, endPoint y: 74, distance: 37.2
click at [536, 74] on span "t. +971509283040" at bounding box center [512, 73] width 76 height 11
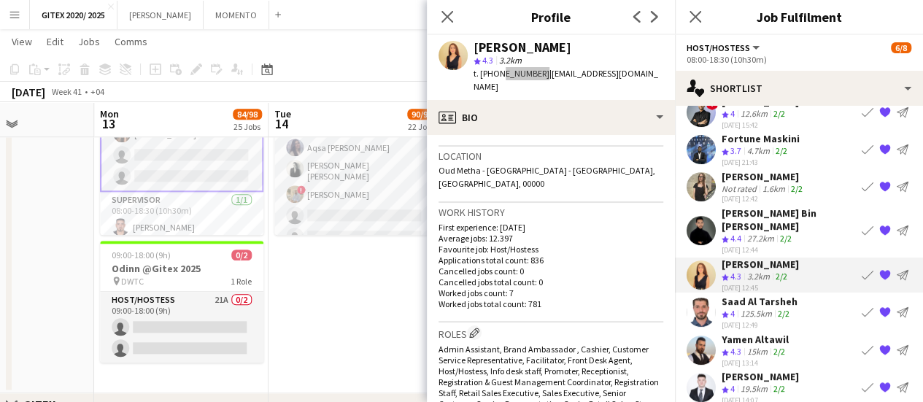
scroll to position [438, 0]
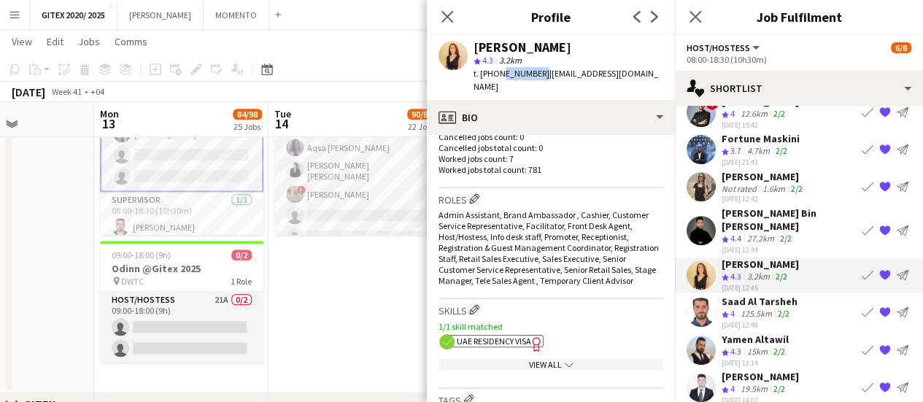
click at [525, 355] on app-show-more-section "View All chevron-down" at bounding box center [551, 361] width 225 height 28
click at [526, 359] on div "View All chevron-down" at bounding box center [551, 364] width 225 height 11
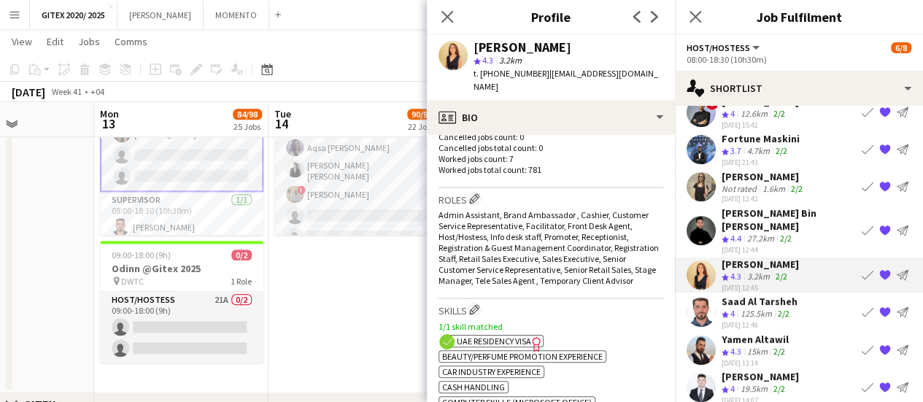
scroll to position [730, 0]
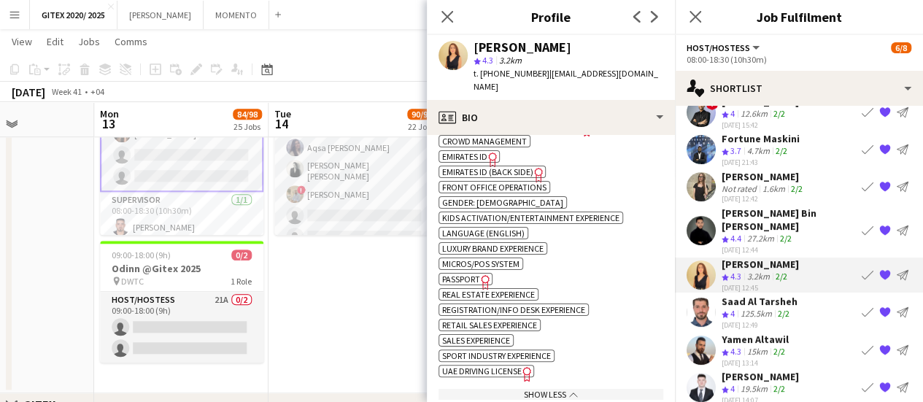
click at [474, 274] on span "Passport" at bounding box center [461, 279] width 38 height 11
drag, startPoint x: 766, startPoint y: 293, endPoint x: 655, endPoint y: 280, distance: 112.4
click at [766, 308] on div "125.5km" at bounding box center [756, 314] width 37 height 12
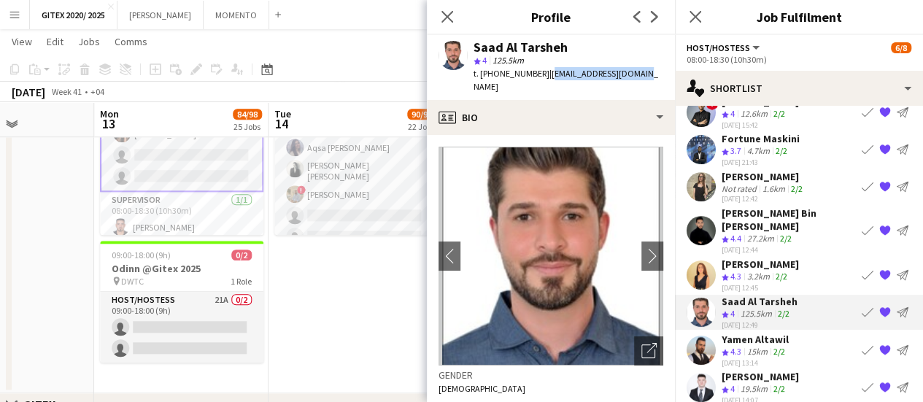
drag, startPoint x: 542, startPoint y: 72, endPoint x: 641, endPoint y: 72, distance: 99.3
click at [641, 72] on app-profile-header "Saad Al Tarsheh star 4 125.5km t. +971502312349 | s.altarsheh@gmail.com" at bounding box center [551, 67] width 248 height 65
drag, startPoint x: 499, startPoint y: 76, endPoint x: 536, endPoint y: 74, distance: 37.2
click at [536, 74] on span "t. +971502312349" at bounding box center [512, 73] width 76 height 11
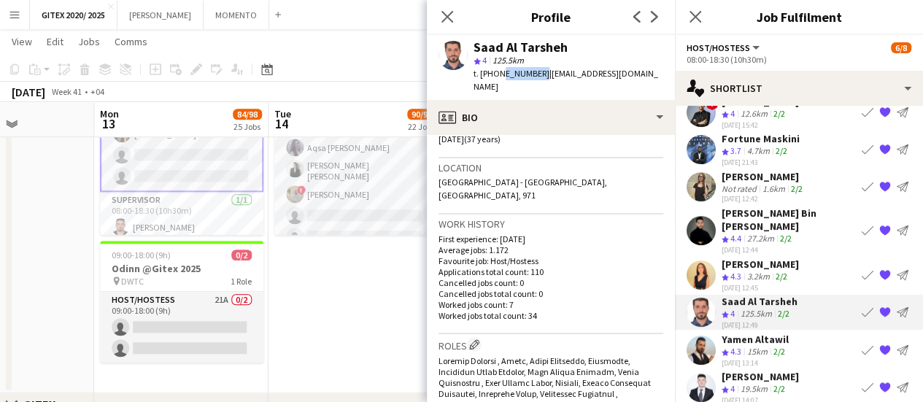
drag, startPoint x: 779, startPoint y: 329, endPoint x: 753, endPoint y: 329, distance: 25.5
click at [779, 346] on app-skills-label "2/2" at bounding box center [780, 351] width 12 height 11
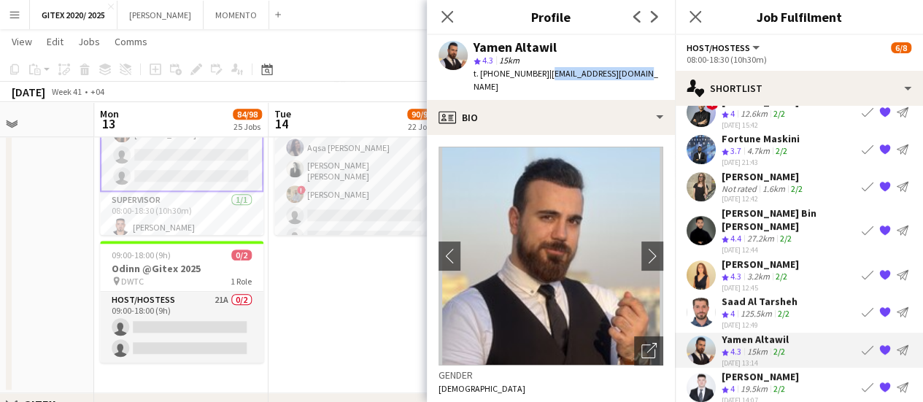
drag, startPoint x: 543, startPoint y: 73, endPoint x: 638, endPoint y: 72, distance: 94.9
click at [638, 72] on div "Yamen Altawil star 4.3 15km t. +971552748778 | yamenaltwil@gmail.com" at bounding box center [551, 67] width 248 height 65
drag, startPoint x: 497, startPoint y: 72, endPoint x: 537, endPoint y: 74, distance: 40.2
click at [536, 74] on span "t. +971552748778" at bounding box center [512, 73] width 76 height 11
click at [777, 383] on app-skills-label "2/2" at bounding box center [780, 388] width 12 height 11
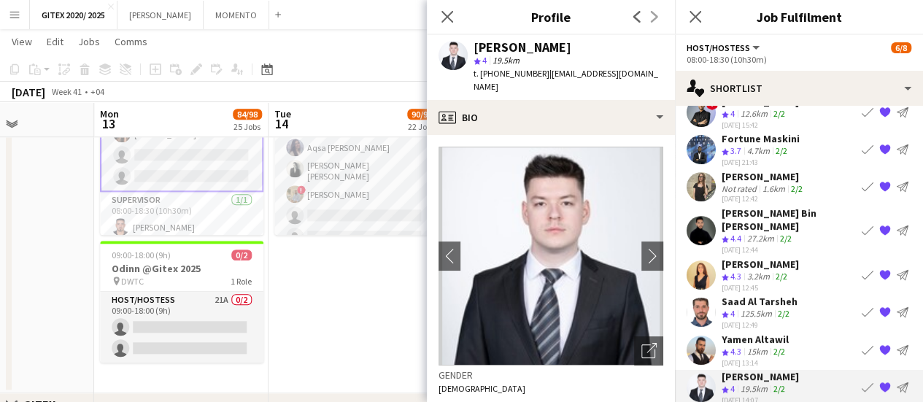
scroll to position [63, 0]
drag, startPoint x: 547, startPoint y: 80, endPoint x: 551, endPoint y: 96, distance: 16.5
click at [551, 96] on div "Aleksa Stanojevic star 4 19.5km t. +971554920846 | aleksastanojevicbusiness@gma…" at bounding box center [551, 67] width 248 height 65
drag, startPoint x: 496, startPoint y: 74, endPoint x: 537, endPoint y: 72, distance: 40.9
click at [537, 72] on span "t. +971554920846" at bounding box center [512, 73] width 76 height 11
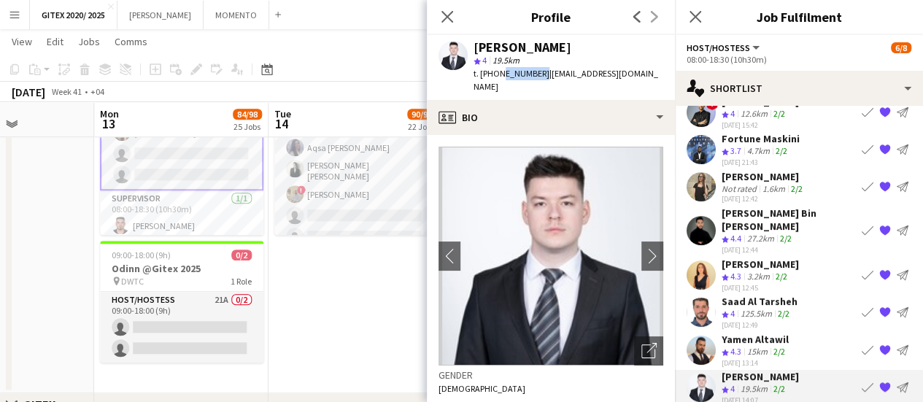
drag, startPoint x: 325, startPoint y: 291, endPoint x: 185, endPoint y: 237, distance: 149.5
click at [325, 291] on app-date-cell "09:30-19:00 (9h30m) 6/8 Oracle @Gitex 2025 pin DWTC 2 Roles Host/Hostess 5/7 09…" at bounding box center [356, 203] width 174 height 380
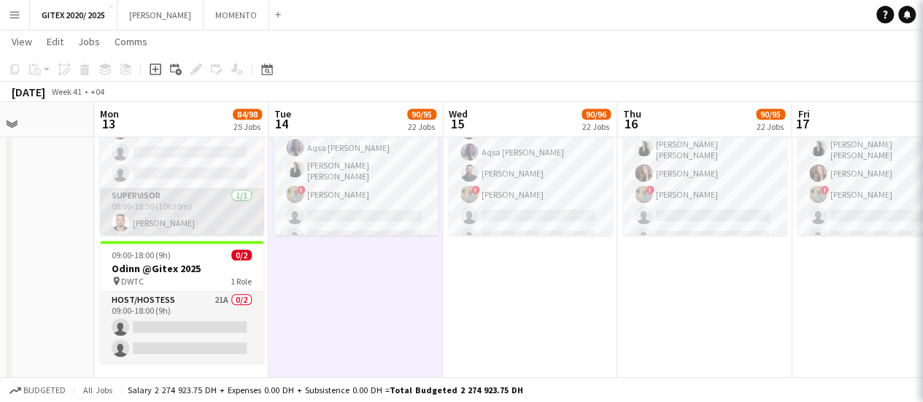
scroll to position [61, 0]
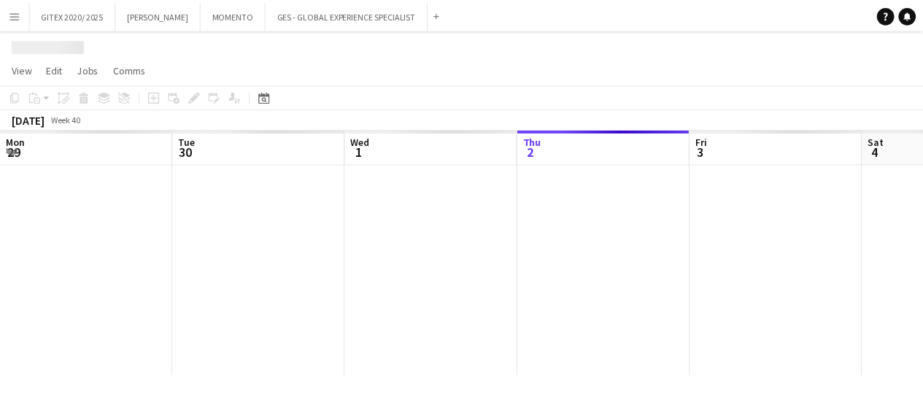
scroll to position [0, 349]
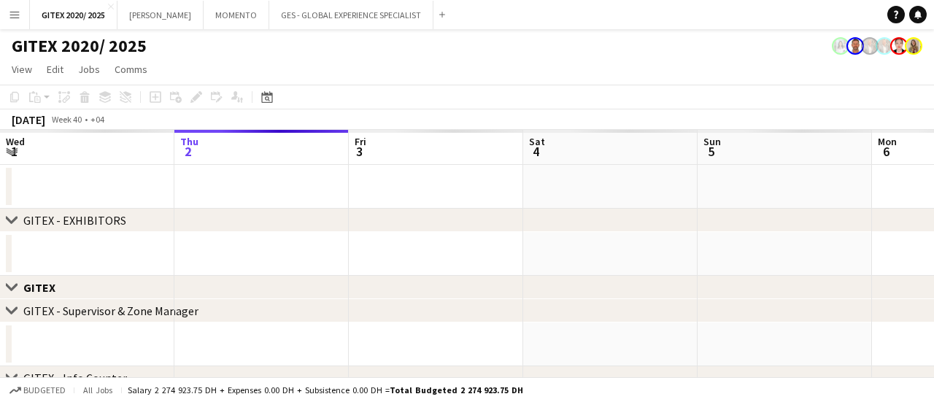
drag, startPoint x: 721, startPoint y: 261, endPoint x: 372, endPoint y: 213, distance: 352.1
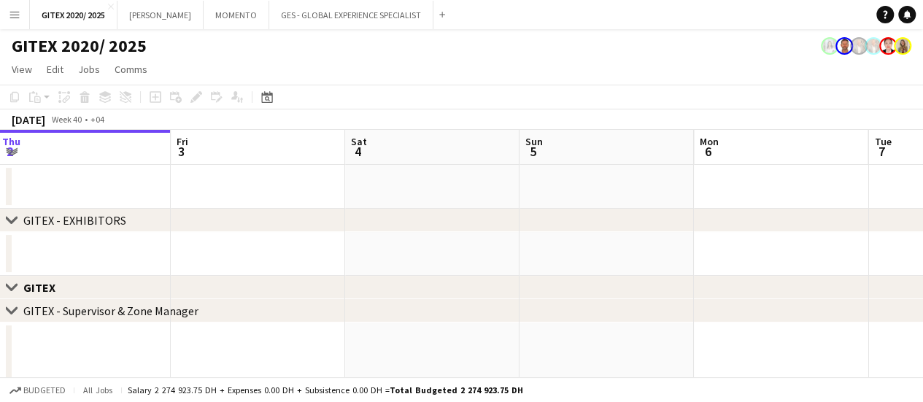
scroll to position [0, 0]
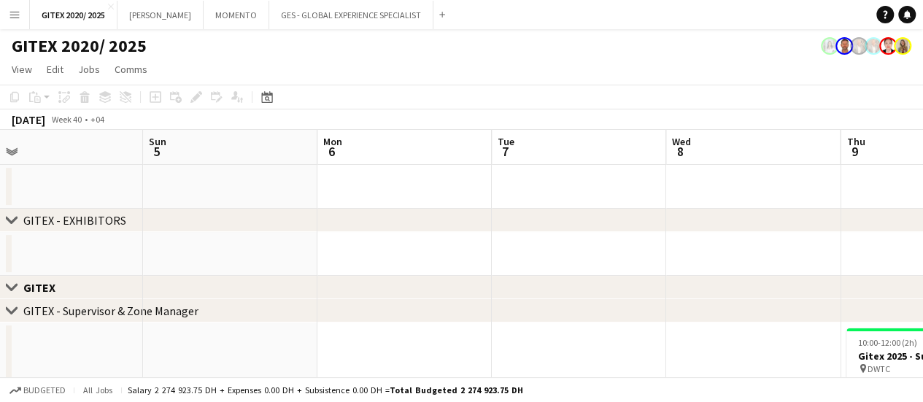
drag, startPoint x: 744, startPoint y: 253, endPoint x: 391, endPoint y: 250, distance: 353.2
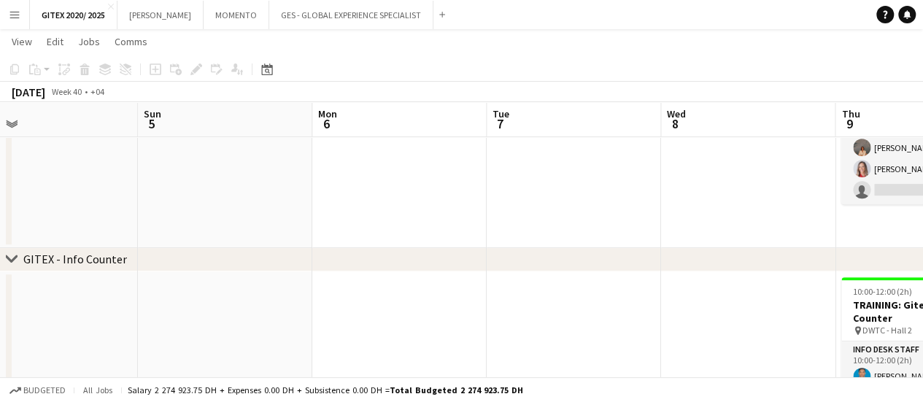
scroll to position [365, 0]
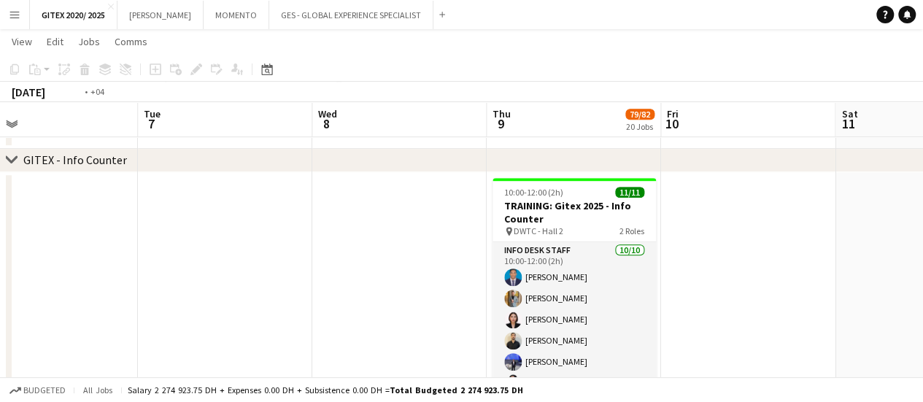
drag, startPoint x: 702, startPoint y: 278, endPoint x: 422, endPoint y: 278, distance: 280.2
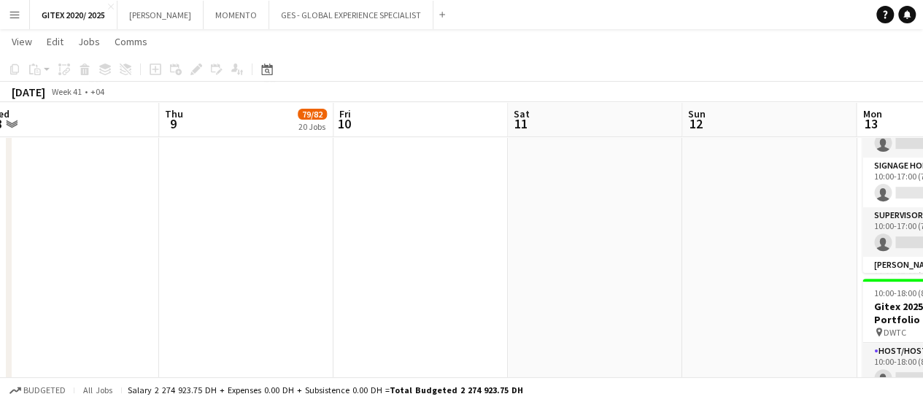
scroll to position [0, 648]
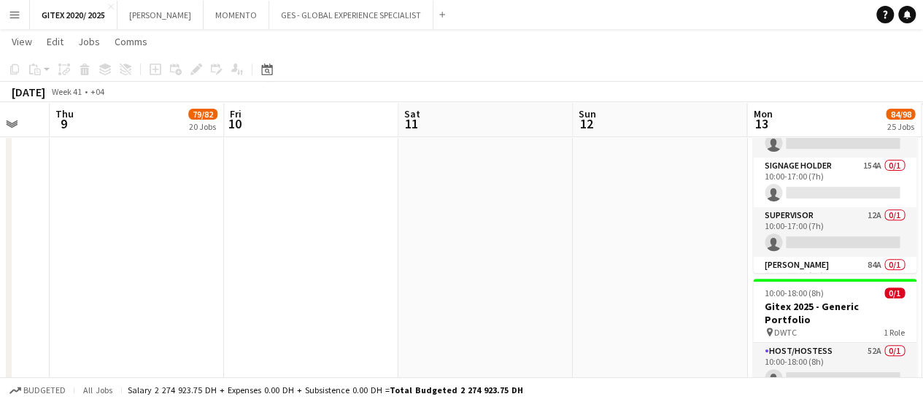
drag, startPoint x: 690, startPoint y: 264, endPoint x: -13, endPoint y: 262, distance: 703.5
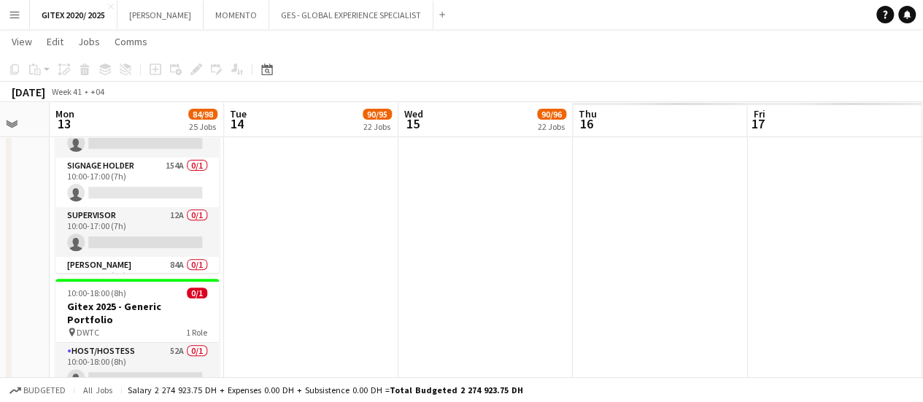
drag, startPoint x: 682, startPoint y: 273, endPoint x: 440, endPoint y: 270, distance: 241.6
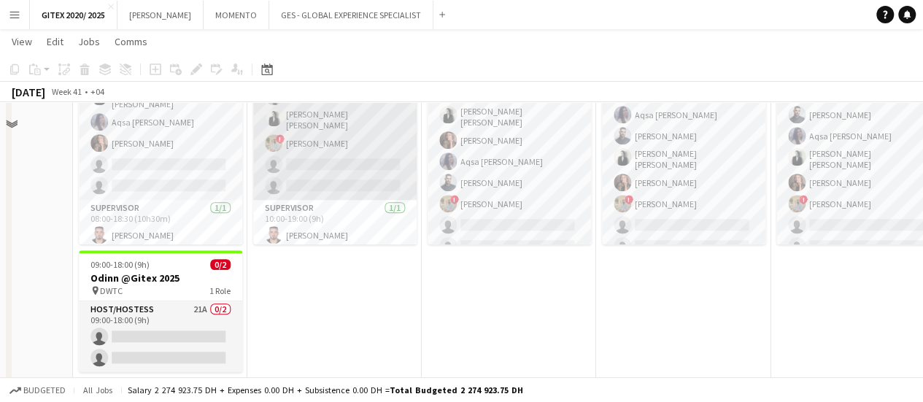
scroll to position [511, 0]
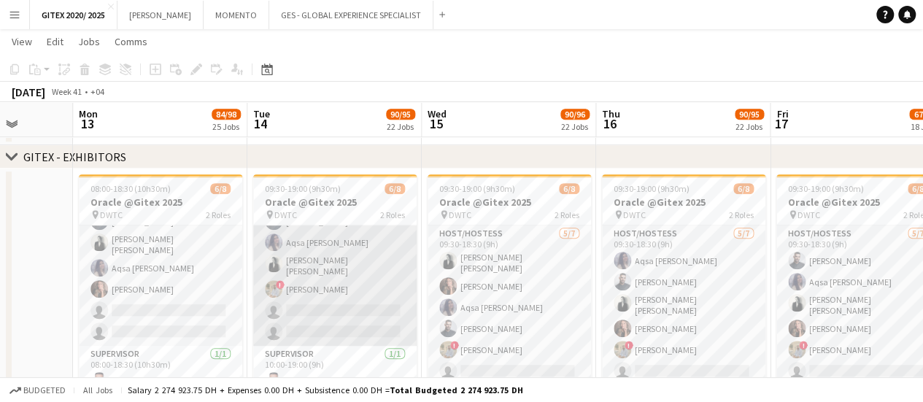
click at [328, 304] on app-card-role "Host/Hostess 5/7 09:30-18:30 (9h) Julia Drumond Amine Chaoui Aqsa Urooj Zahid A…" at bounding box center [334, 255] width 163 height 181
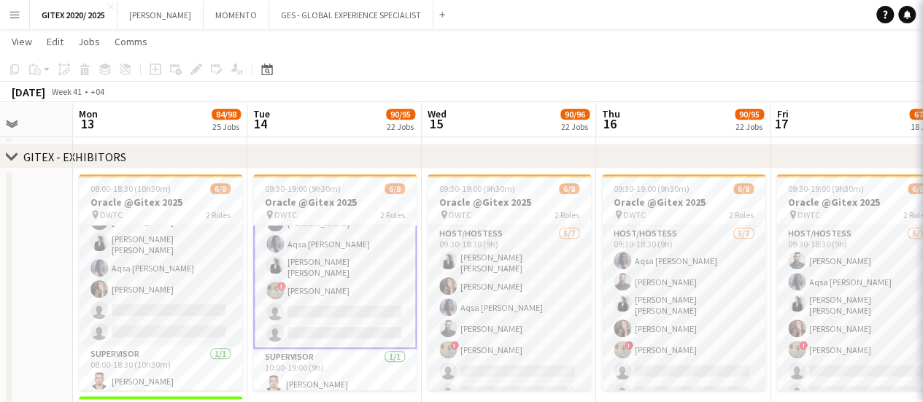
scroll to position [62, 0]
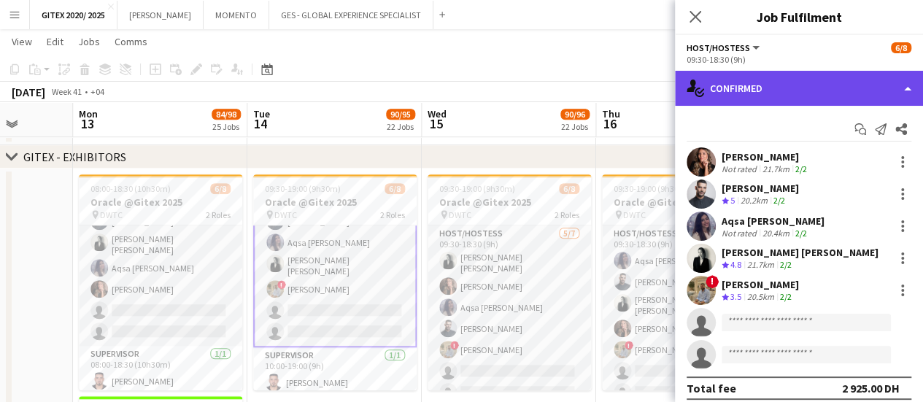
drag, startPoint x: 776, startPoint y: 83, endPoint x: 777, endPoint y: 119, distance: 35.8
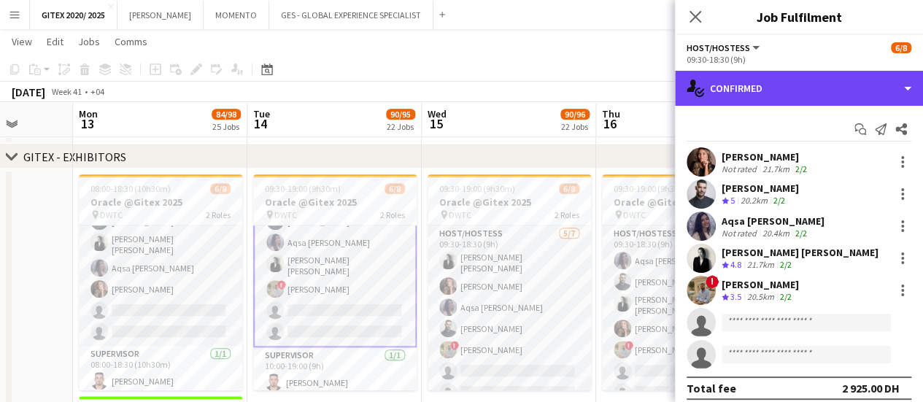
click at [777, 85] on div "single-neutral-actions-check-2 Confirmed" at bounding box center [799, 88] width 248 height 35
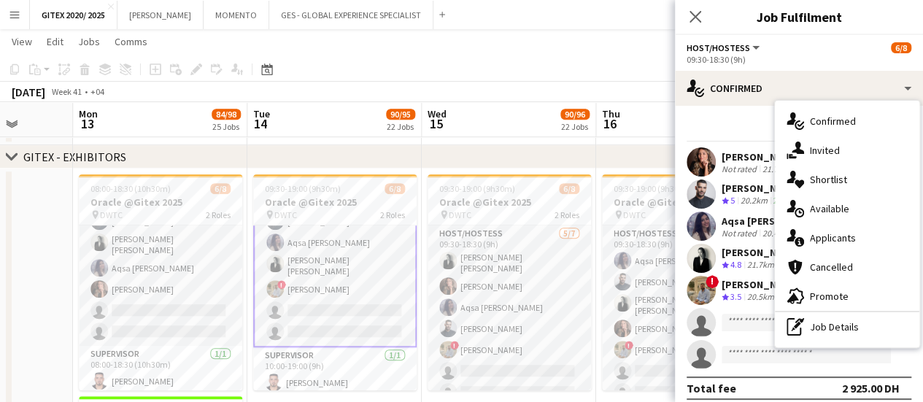
click at [801, 175] on icon "single-neutral-actions-heart" at bounding box center [796, 180] width 18 height 18
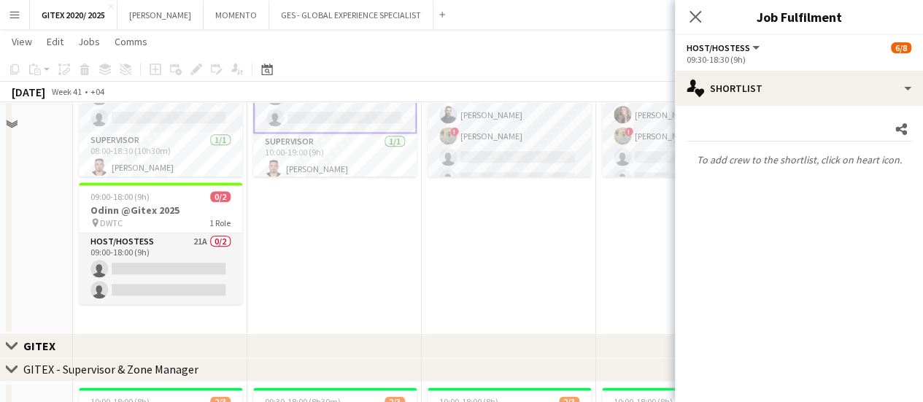
scroll to position [438, 0]
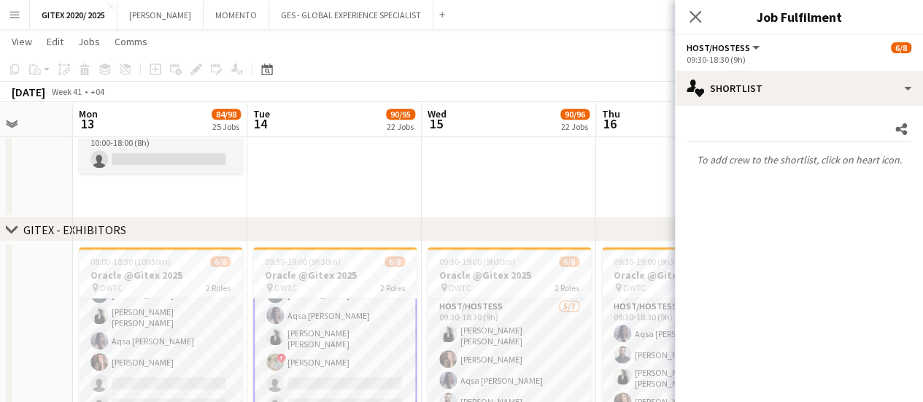
drag, startPoint x: 152, startPoint y: 334, endPoint x: 572, endPoint y: 239, distance: 430.9
click at [152, 333] on app-card-role "Host/Hostess 25A 5/7 08:00-18:30 (10h30m) ! Hussain Almeshal Amine Chaoui Ana M…" at bounding box center [160, 328] width 163 height 181
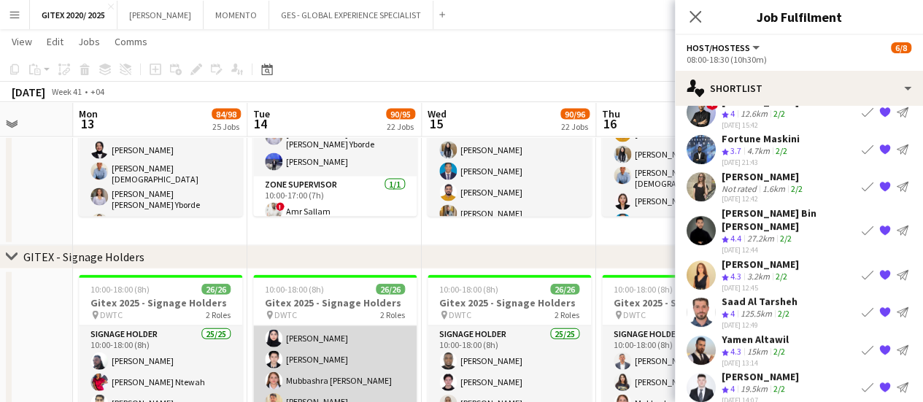
scroll to position [146, 0]
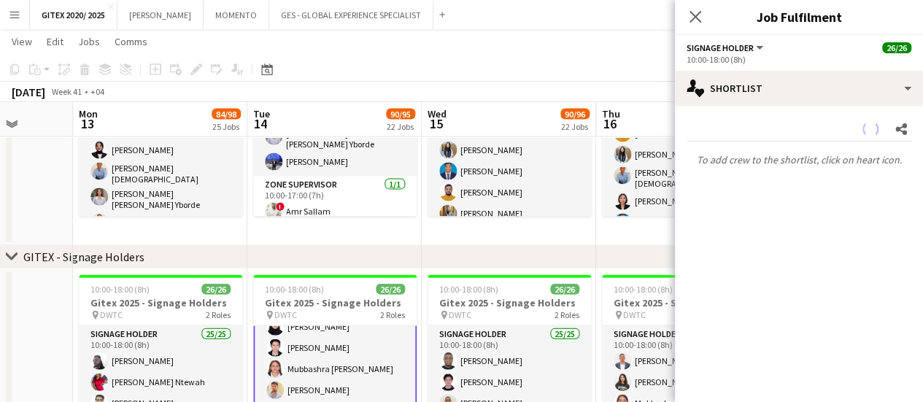
scroll to position [147, 0]
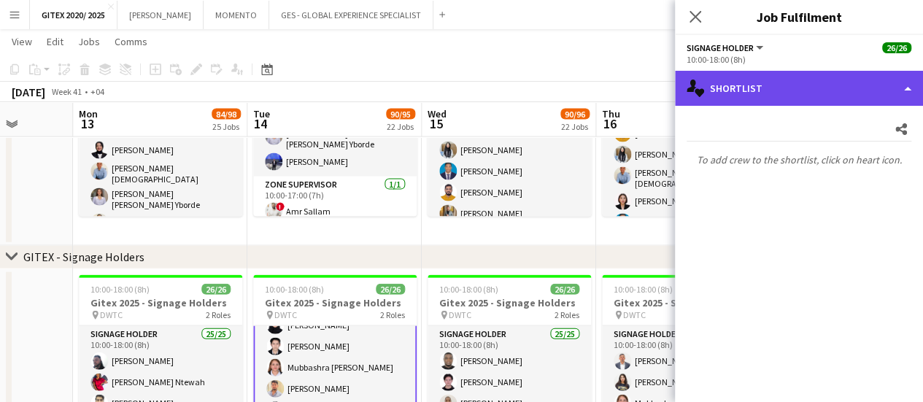
click at [794, 90] on div "single-neutral-actions-heart Shortlist" at bounding box center [799, 88] width 248 height 35
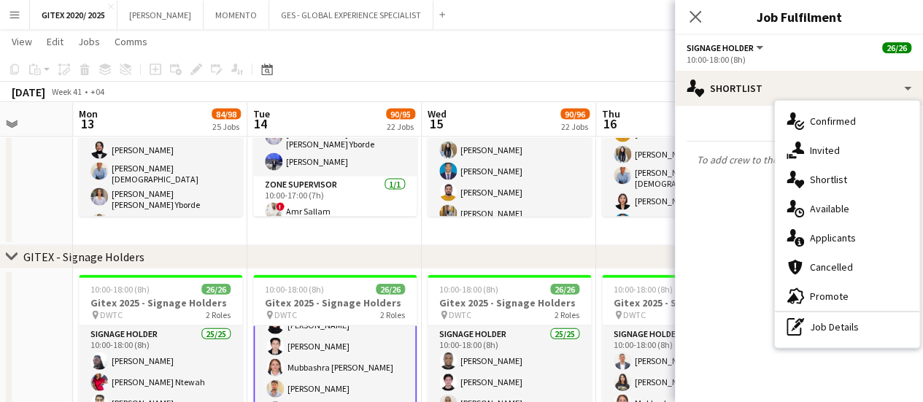
drag, startPoint x: 809, startPoint y: 126, endPoint x: 780, endPoint y: 128, distance: 28.5
click at [810, 125] on span "Confirmed" at bounding box center [833, 121] width 46 height 13
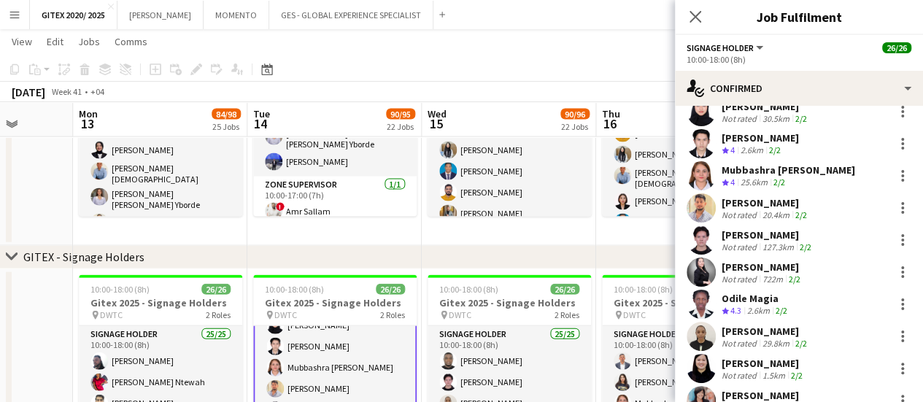
scroll to position [365, 0]
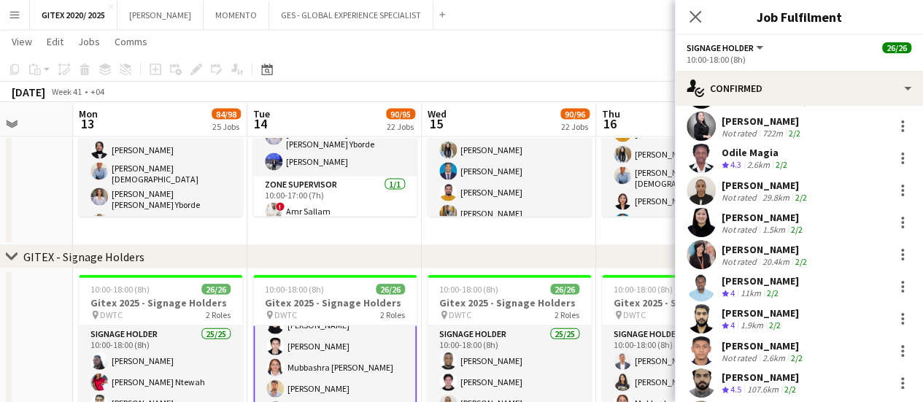
click at [772, 288] on app-skills-label "2/2" at bounding box center [773, 293] width 12 height 11
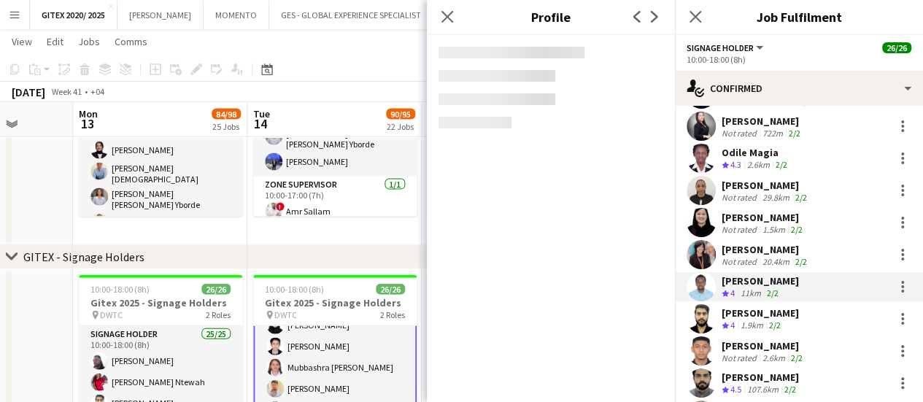
drag, startPoint x: 772, startPoint y: 327, endPoint x: 771, endPoint y: 316, distance: 11.0
click at [771, 325] on div "David Adebayo Crew rating 4.5 17.8km 2/2 CLETUS OKORO Not rated 7.6km 2/2 Joan …" at bounding box center [799, 187] width 248 height 808
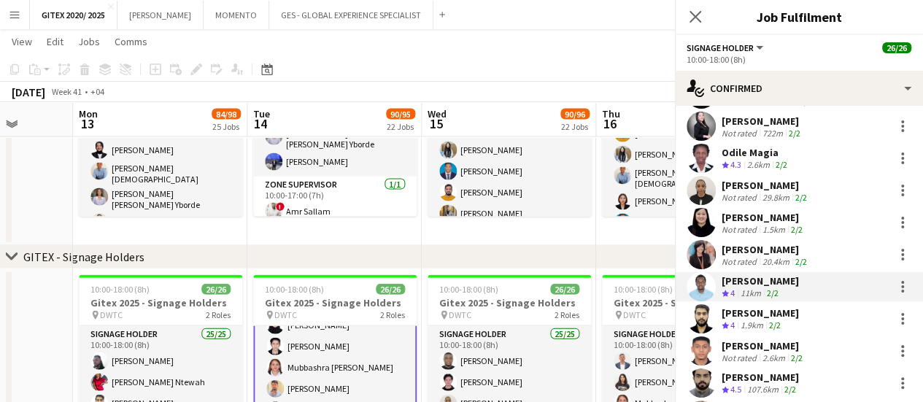
click at [771, 320] on app-skills-label "2/2" at bounding box center [775, 325] width 12 height 11
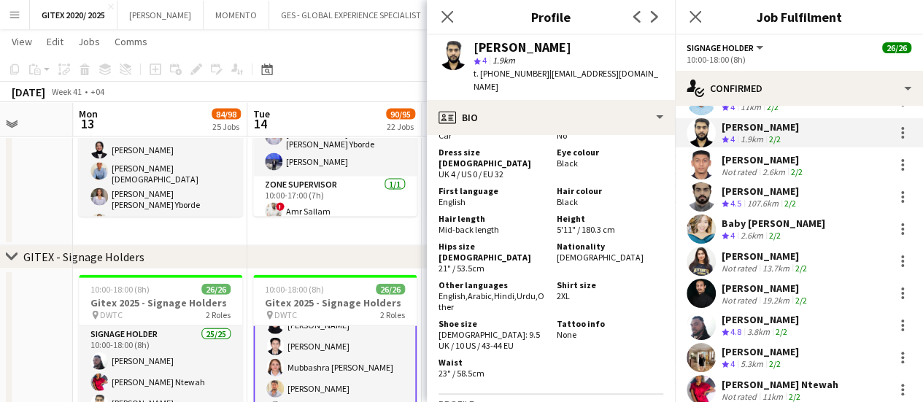
scroll to position [584, 0]
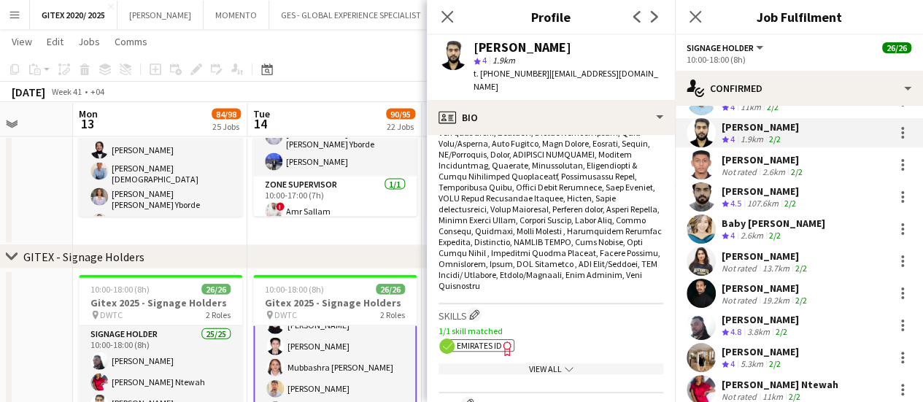
click at [550, 363] on div "View All chevron-down" at bounding box center [551, 368] width 225 height 11
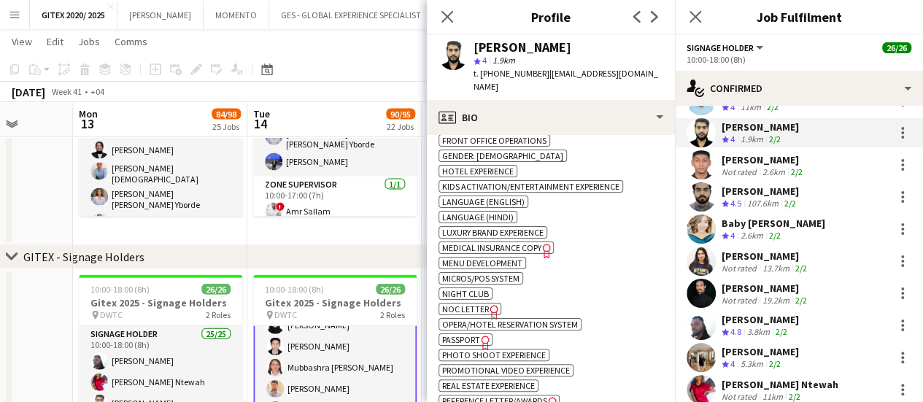
scroll to position [1022, 0]
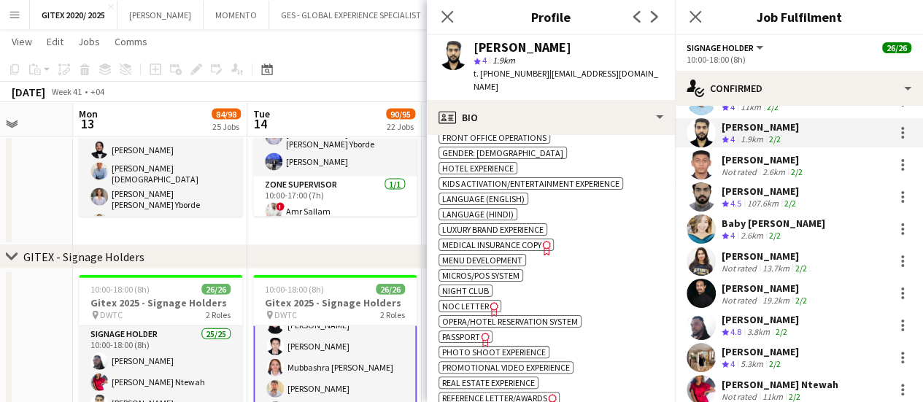
click at [480, 332] on icon "Freelancer has uploaded a photo validation of skill. Click to see" at bounding box center [485, 339] width 15 height 15
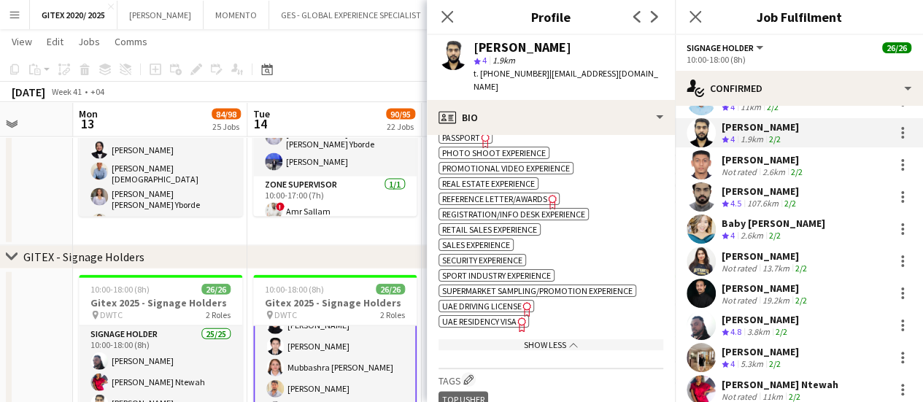
scroll to position [1241, 0]
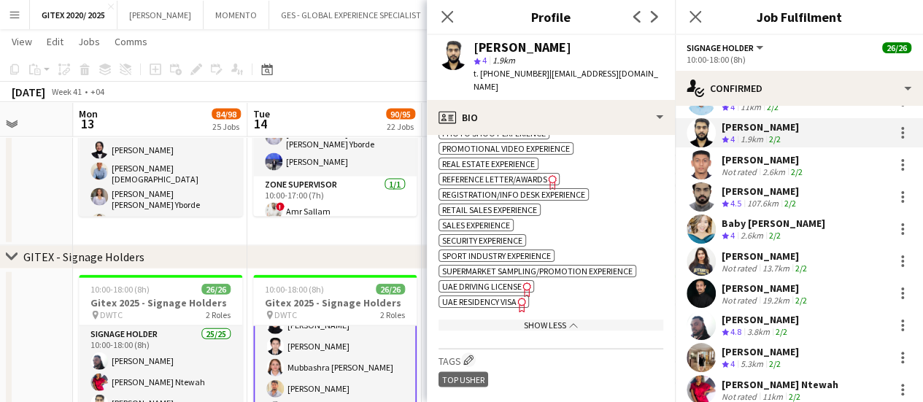
click at [498, 296] on span "UAE Residency Visa" at bounding box center [479, 301] width 74 height 11
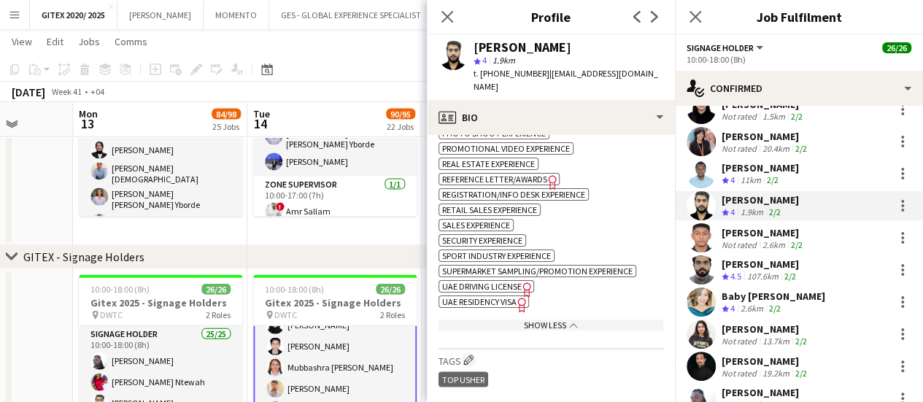
click at [747, 164] on div "Inneh Nosakhare" at bounding box center [760, 167] width 77 height 13
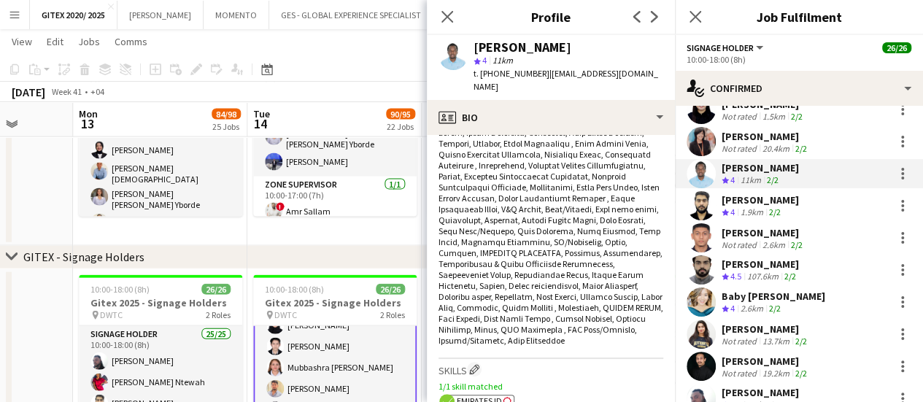
scroll to position [657, 0]
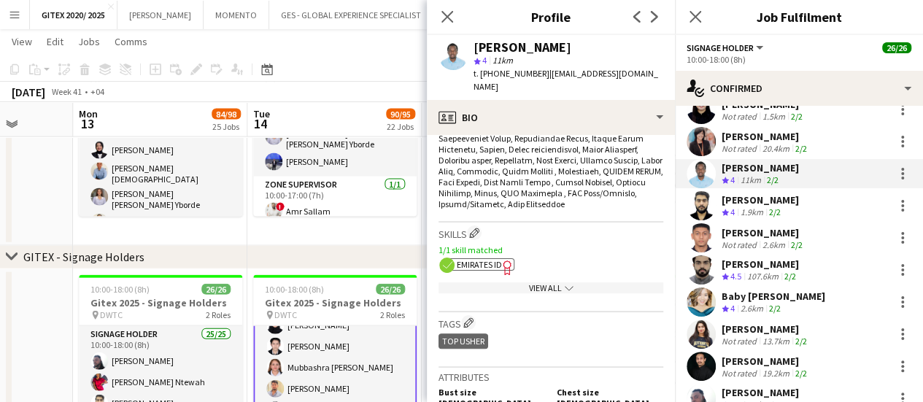
click at [512, 282] on div "View All chevron-down" at bounding box center [551, 287] width 225 height 11
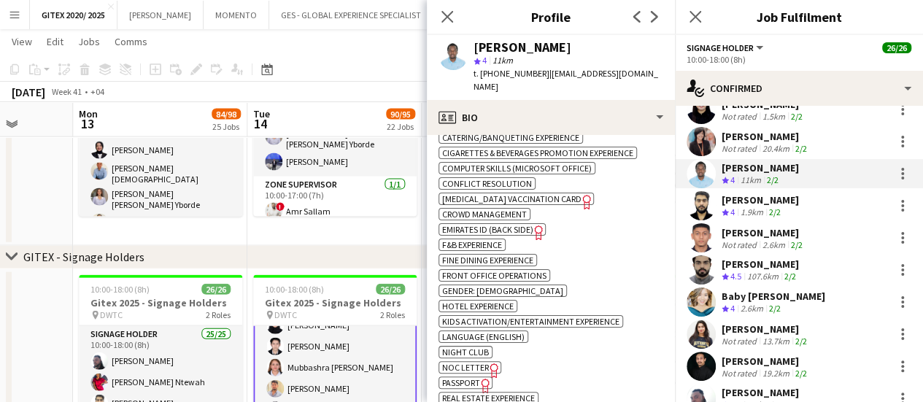
scroll to position [1168, 0]
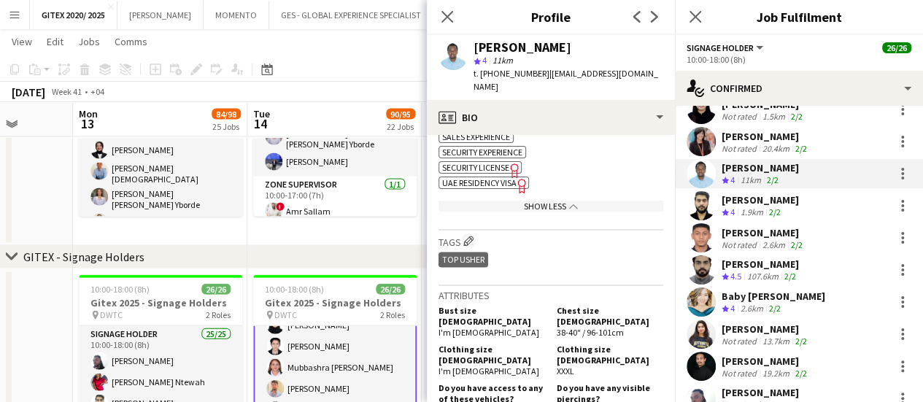
click at [517, 178] on icon "Freelancer has uploaded a photo validation of skill. Click to see" at bounding box center [522, 185] width 15 height 15
drag, startPoint x: 743, startPoint y: 231, endPoint x: 847, endPoint y: 296, distance: 122.9
click at [743, 239] on div "Not rated" at bounding box center [741, 244] width 38 height 11
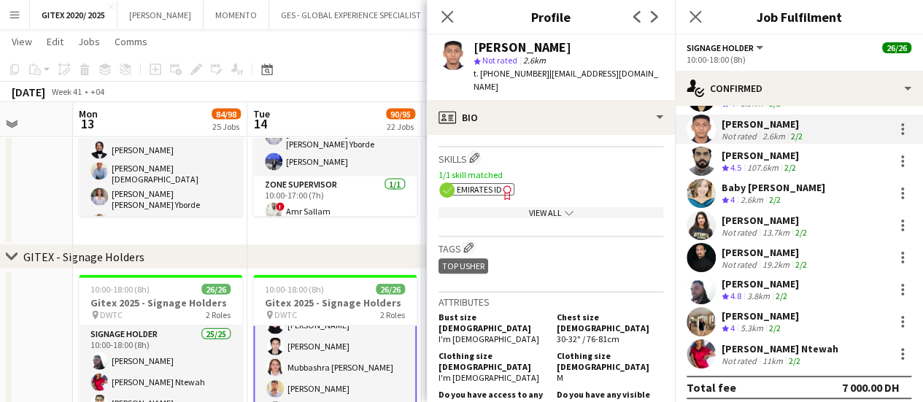
scroll to position [584, 0]
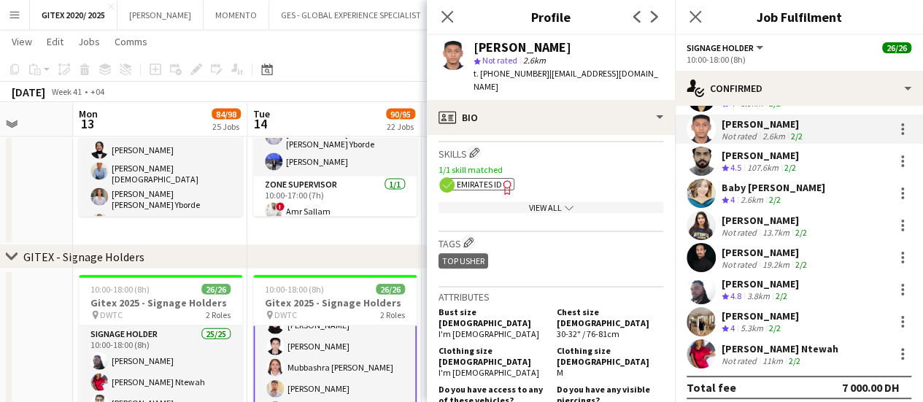
click at [537, 202] on div "View All chevron-down" at bounding box center [551, 207] width 225 height 11
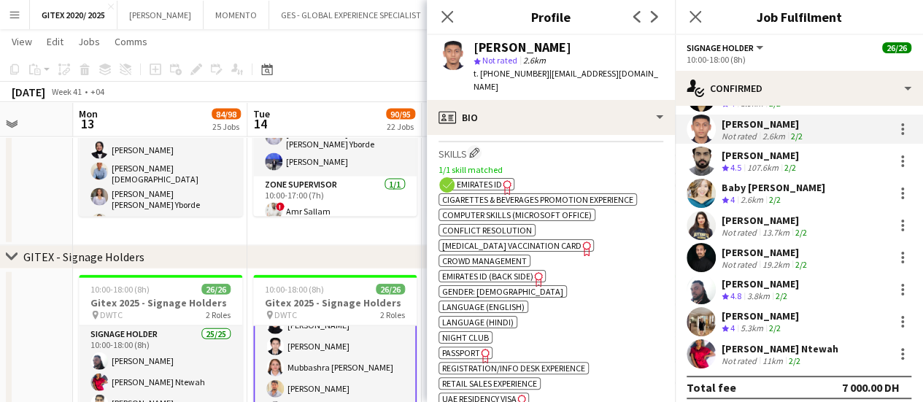
click at [473, 347] on span "Passport" at bounding box center [461, 352] width 38 height 11
click at [511, 393] on span "UAE Residency Visa" at bounding box center [479, 398] width 74 height 11
click at [764, 149] on div "Osama Babu" at bounding box center [760, 155] width 77 height 13
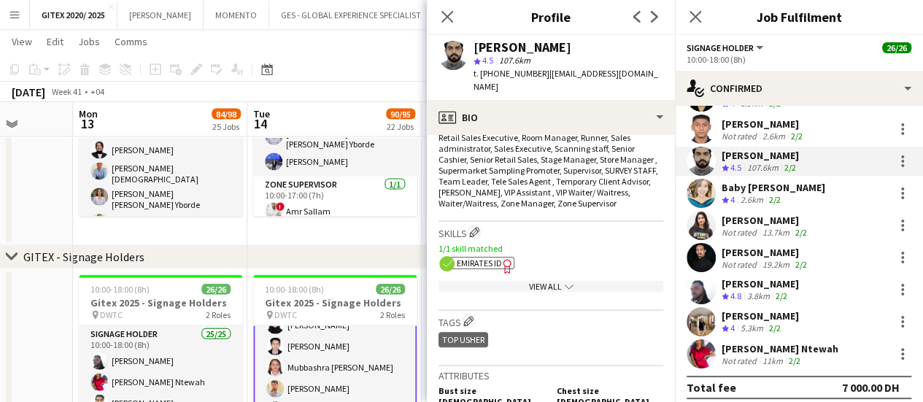
scroll to position [657, 0]
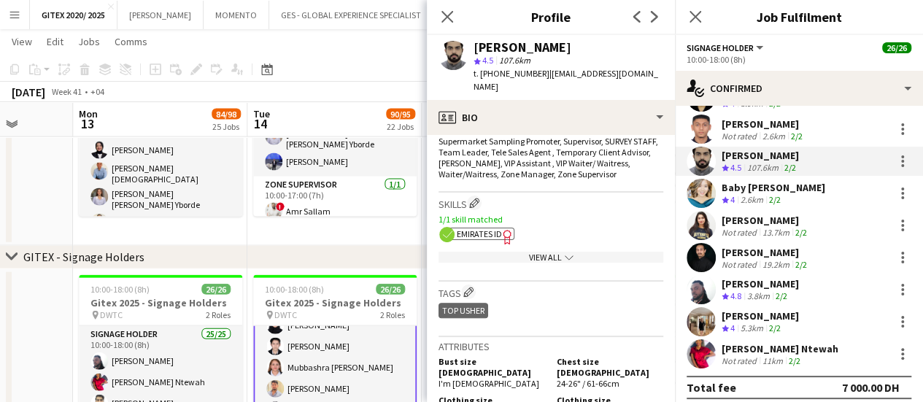
click at [527, 252] on div "View All chevron-down" at bounding box center [551, 257] width 225 height 11
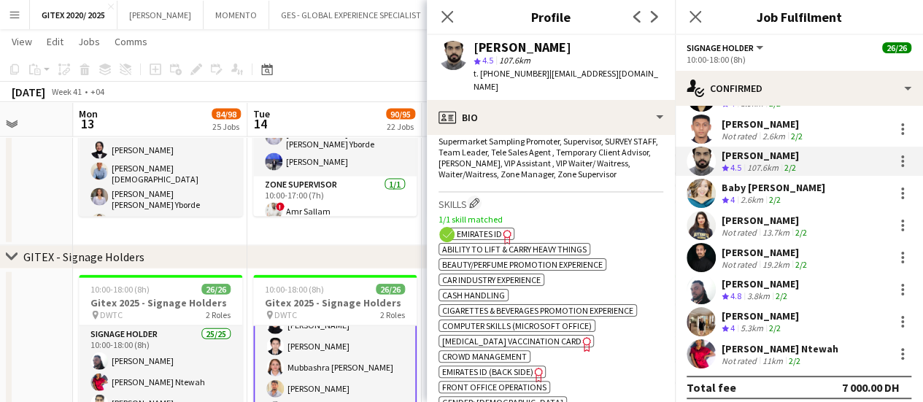
scroll to position [803, 0]
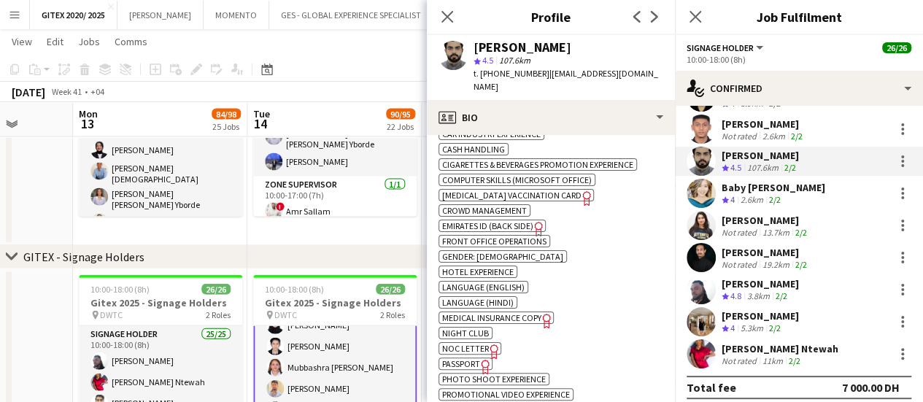
click at [465, 358] on span "Passport" at bounding box center [461, 363] width 38 height 11
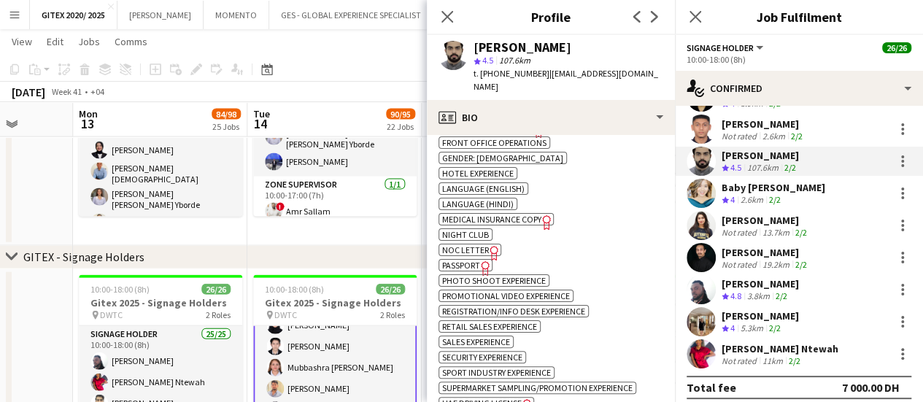
scroll to position [949, 0]
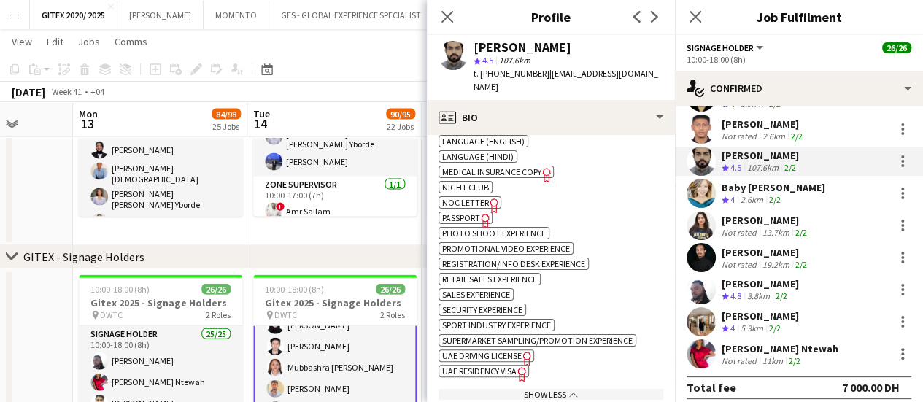
click at [493, 366] on span "UAE Residency Visa" at bounding box center [479, 371] width 74 height 11
drag, startPoint x: 742, startPoint y: 195, endPoint x: 722, endPoint y: 204, distance: 22.5
click at [741, 194] on div "2.6km" at bounding box center [752, 200] width 28 height 12
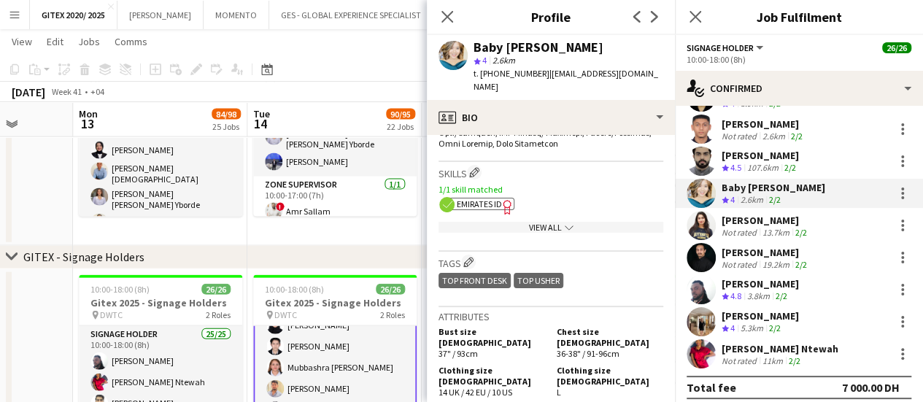
scroll to position [701, 0]
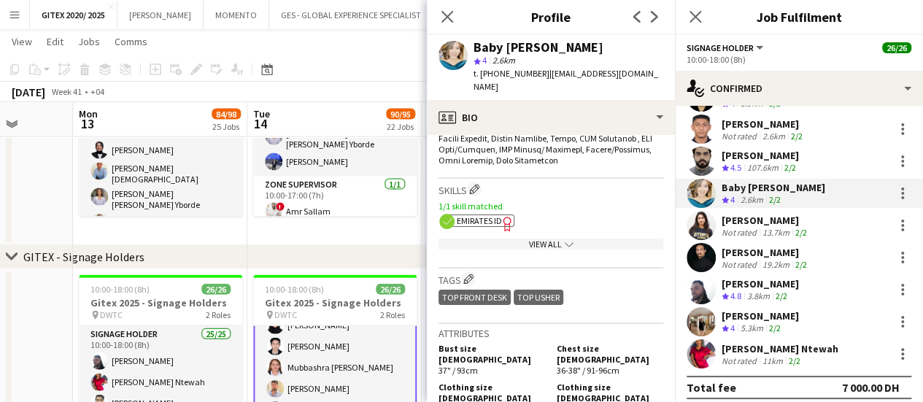
click at [524, 239] on div "View All chevron-down" at bounding box center [551, 244] width 225 height 11
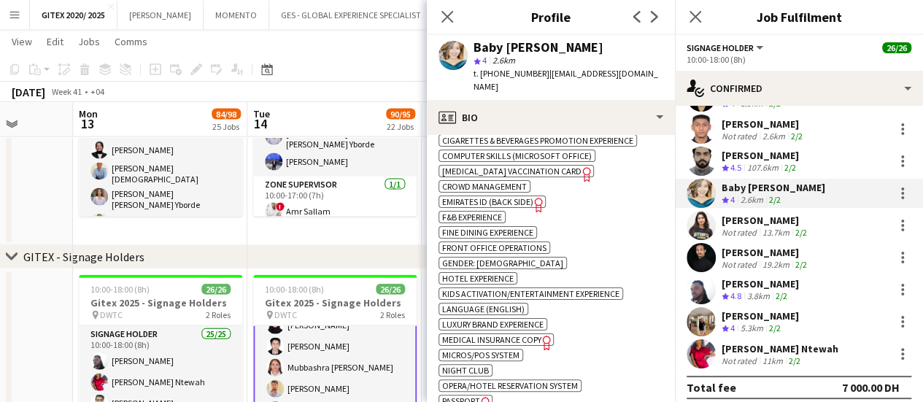
scroll to position [920, 0]
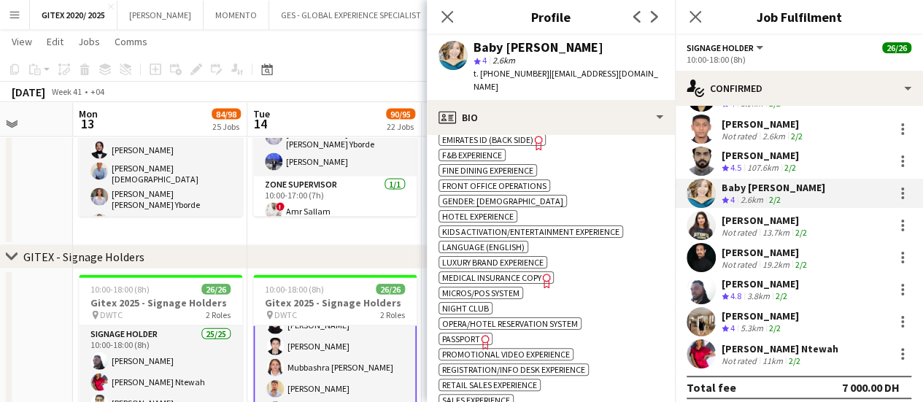
click at [474, 334] on span "Passport" at bounding box center [461, 339] width 38 height 11
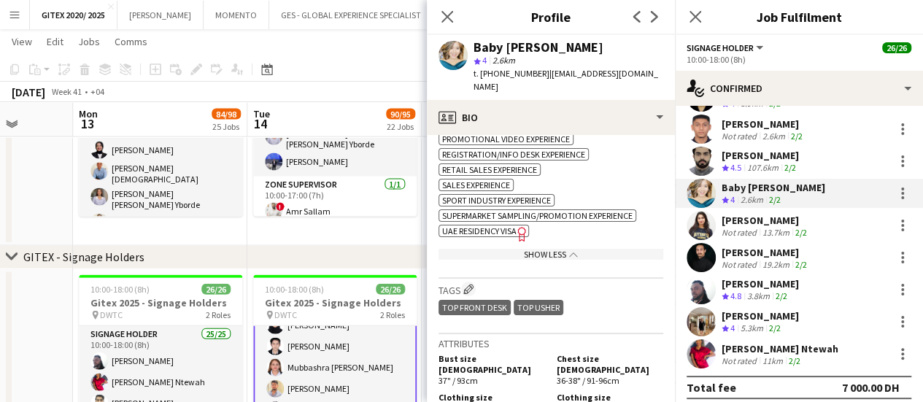
scroll to position [1138, 0]
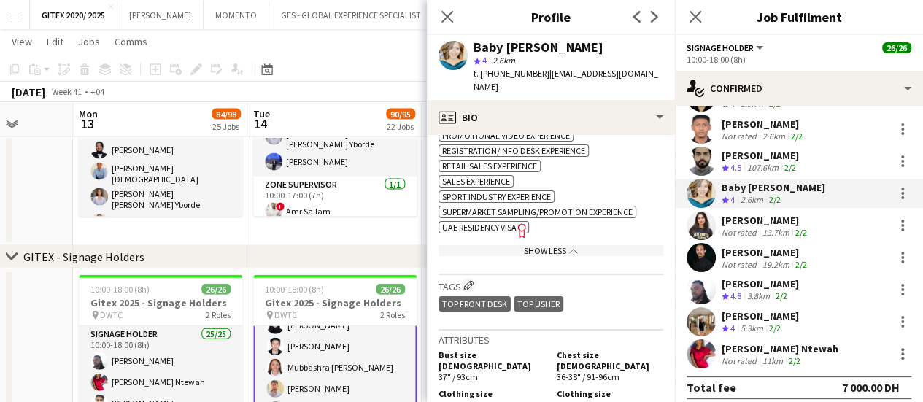
click at [498, 222] on span "UAE Residency Visa" at bounding box center [479, 227] width 74 height 11
click at [771, 214] on div "Insha Wasim" at bounding box center [766, 220] width 88 height 13
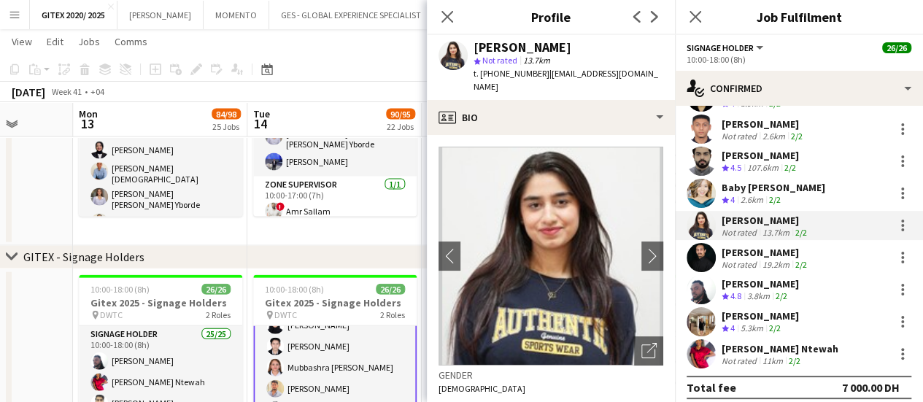
scroll to position [584, 0]
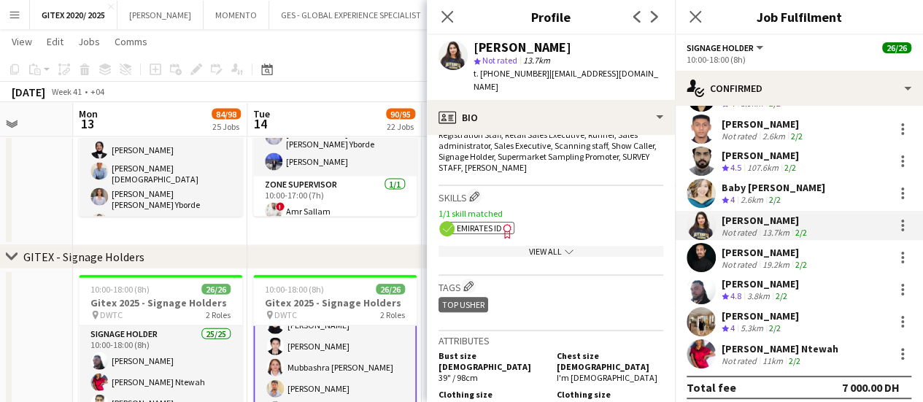
click at [554, 246] on div "View All chevron-down" at bounding box center [551, 251] width 225 height 11
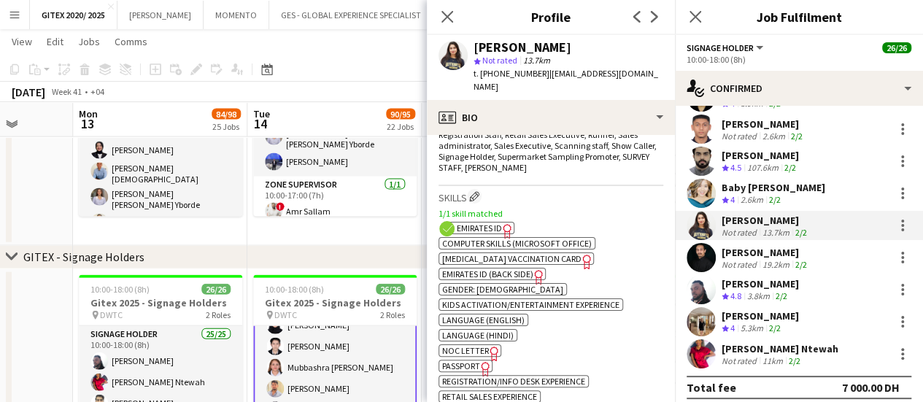
click at [479, 361] on icon "Freelancer has uploaded a photo validation of skill. Click to see" at bounding box center [485, 368] width 15 height 15
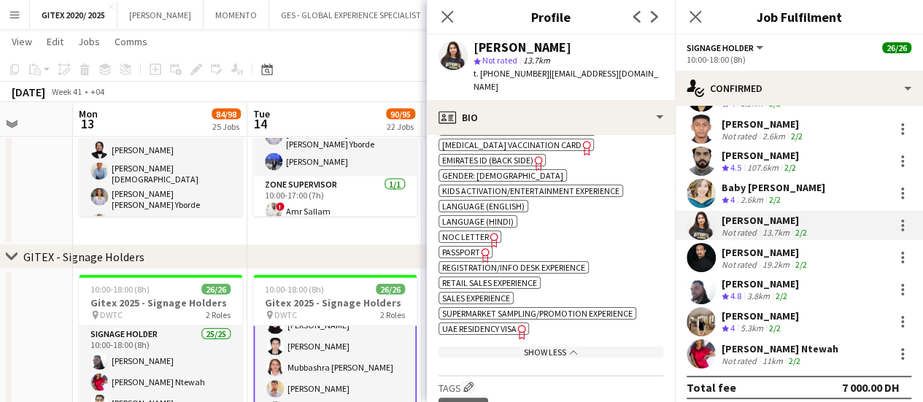
scroll to position [730, 0]
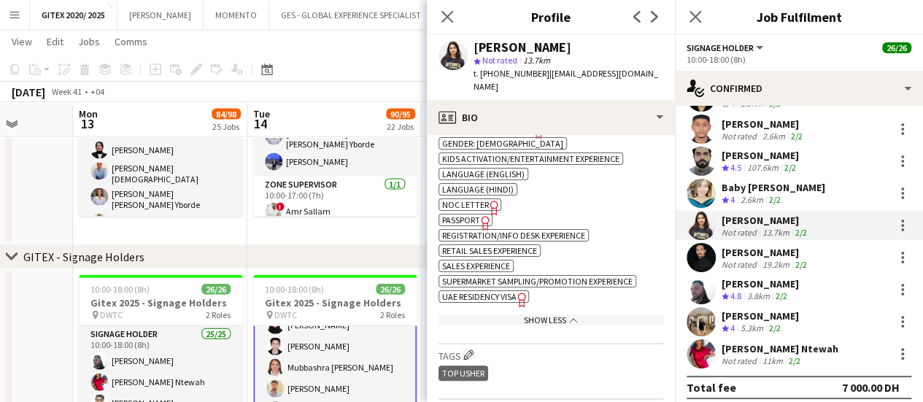
click at [504, 291] on span "UAE Residency Visa" at bounding box center [479, 296] width 74 height 11
click at [766, 247] on div "Mohamad Salim" at bounding box center [766, 252] width 88 height 13
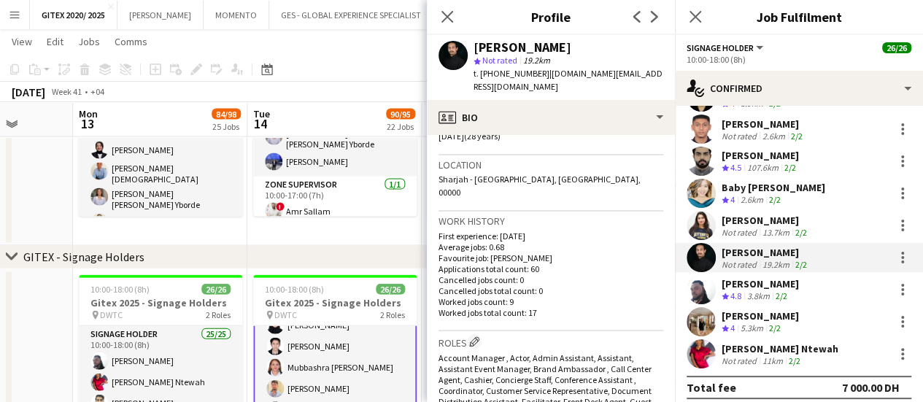
scroll to position [657, 0]
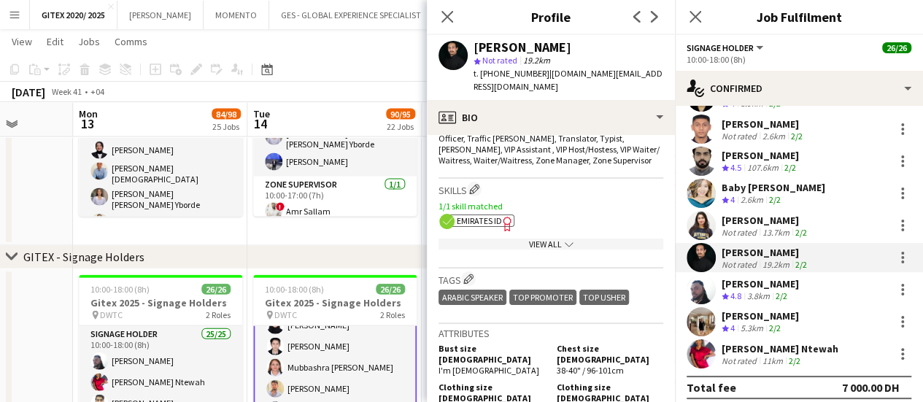
drag, startPoint x: 552, startPoint y: 205, endPoint x: 548, endPoint y: 214, distance: 9.5
click at [551, 227] on app-show-more-section "View All chevron-down" at bounding box center [551, 241] width 225 height 28
click at [548, 239] on div "View All chevron-down" at bounding box center [551, 244] width 225 height 11
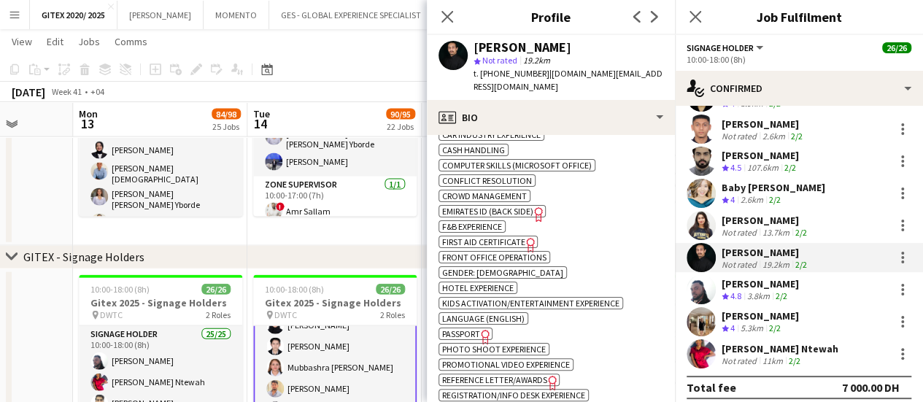
scroll to position [876, 0]
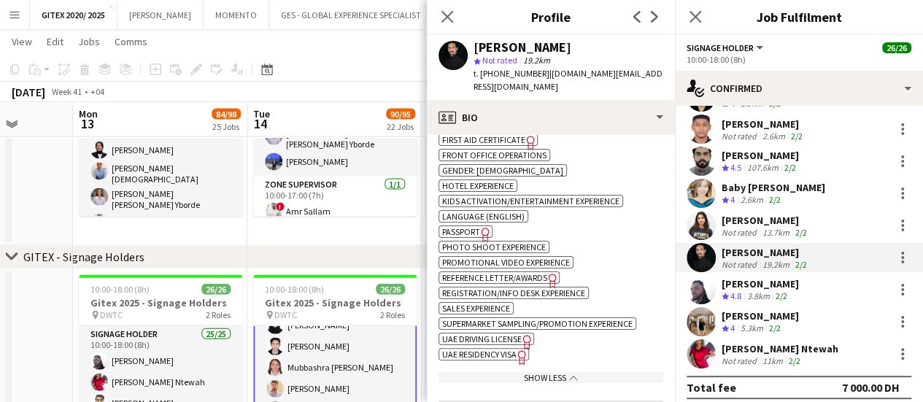
click at [486, 227] on icon "Freelancer has uploaded a photo validation of skill. Click to see" at bounding box center [485, 234] width 15 height 15
click at [491, 349] on span "UAE Residency Visa" at bounding box center [479, 354] width 74 height 11
click at [754, 277] on div "David Enekwechi" at bounding box center [760, 283] width 77 height 13
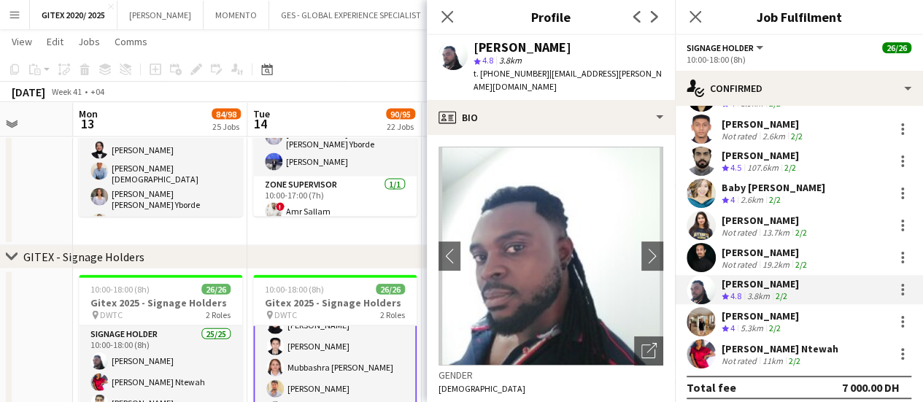
scroll to position [511, 0]
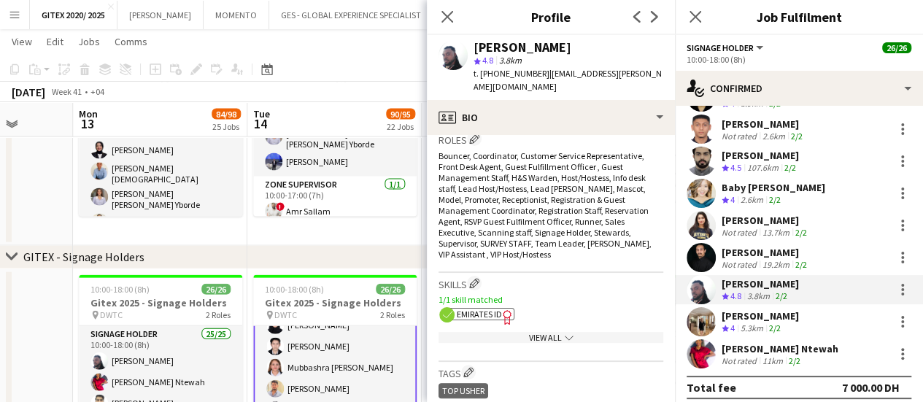
click at [531, 332] on div "View All chevron-down" at bounding box center [551, 337] width 225 height 11
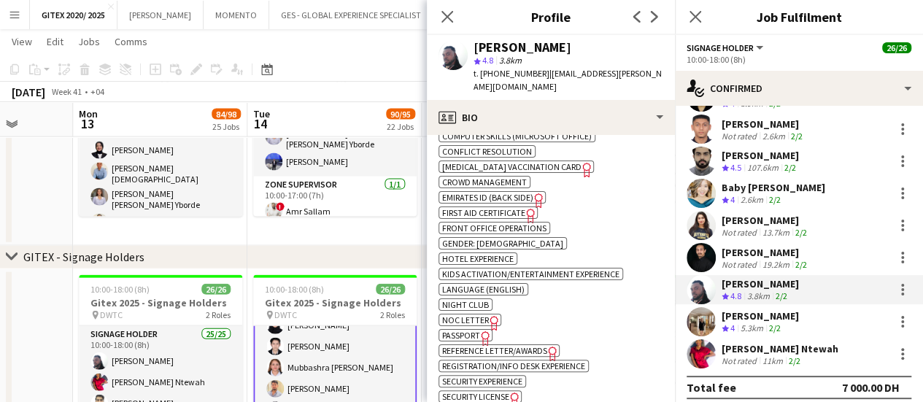
scroll to position [730, 0]
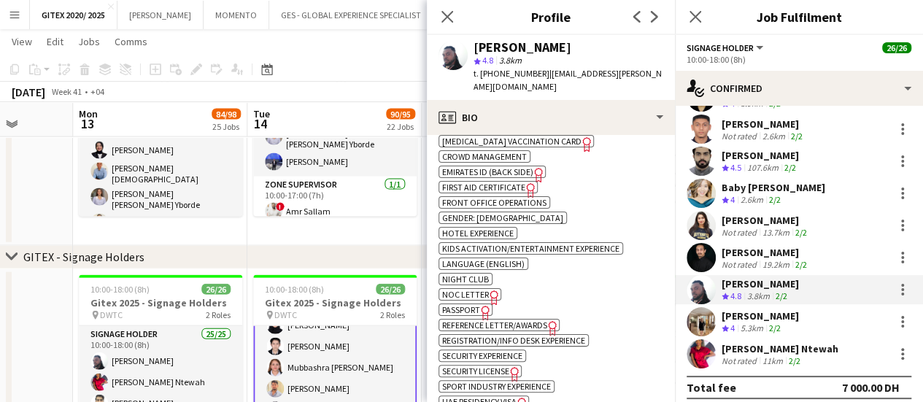
click at [479, 305] on icon "Freelancer has uploaded a photo validation of skill. Click to see" at bounding box center [485, 312] width 15 height 15
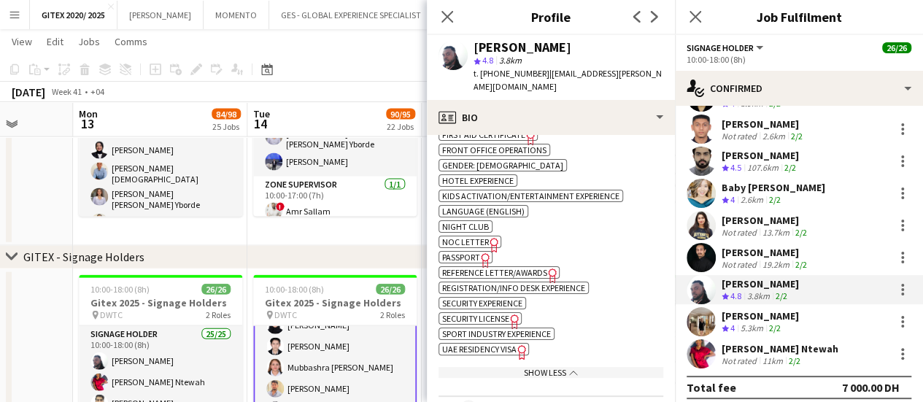
scroll to position [803, 0]
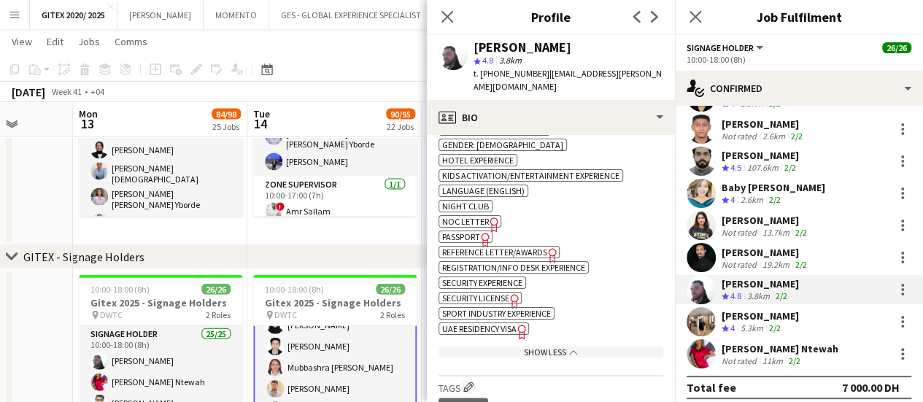
click at [498, 323] on span "UAE Residency Visa" at bounding box center [479, 328] width 74 height 11
drag, startPoint x: 749, startPoint y: 308, endPoint x: 728, endPoint y: 319, distance: 23.2
click at [749, 309] on div "Faradiba Lajarato" at bounding box center [760, 315] width 77 height 13
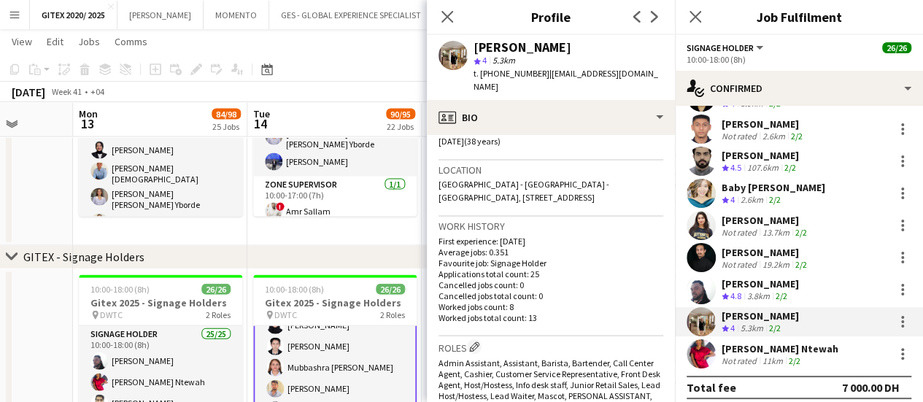
scroll to position [584, 0]
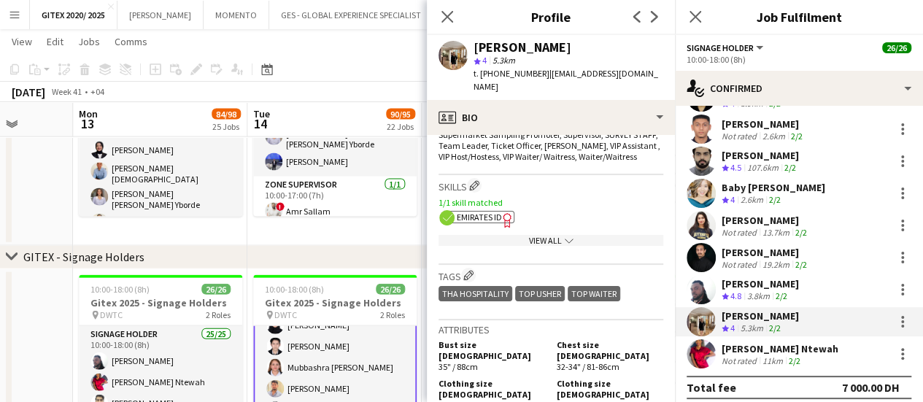
click at [523, 236] on div "View All chevron-down" at bounding box center [551, 240] width 225 height 11
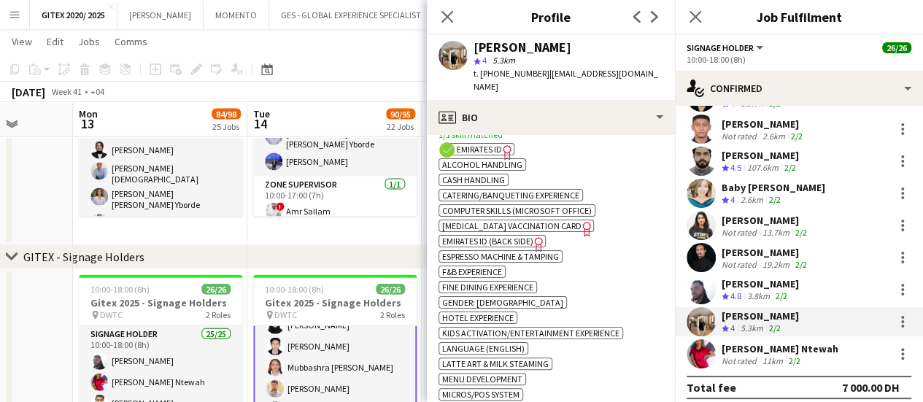
scroll to position [730, 0]
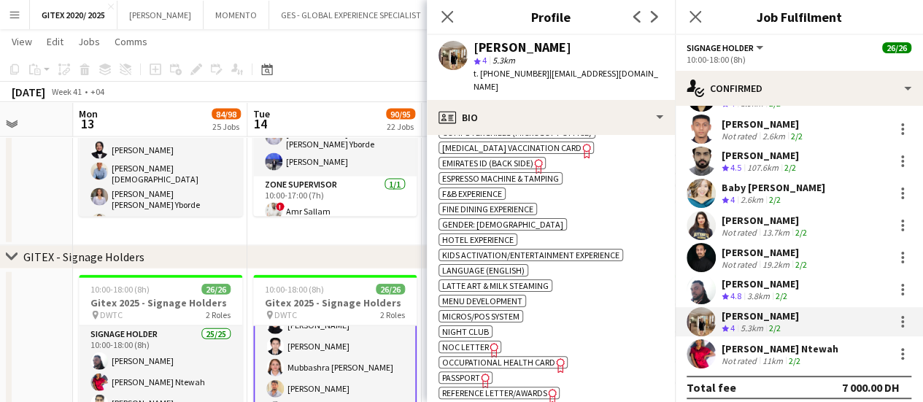
click at [469, 375] on span "Passport" at bounding box center [461, 377] width 38 height 11
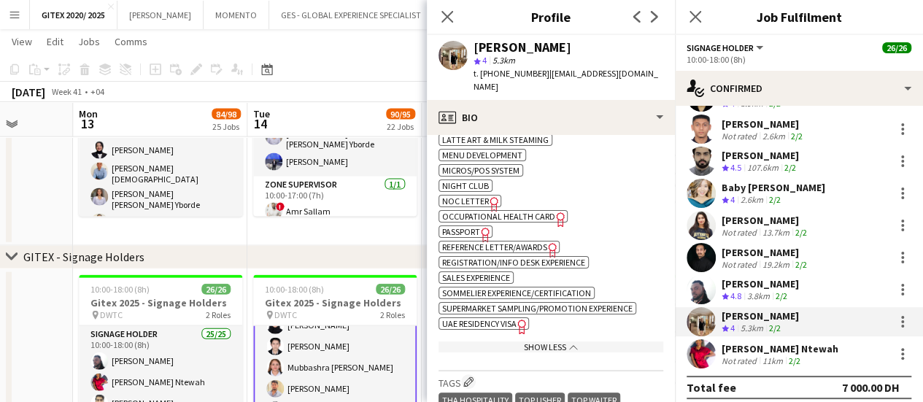
click at [503, 325] on span "UAE Residency Visa" at bounding box center [479, 323] width 74 height 11
click at [739, 355] on div "Not rated" at bounding box center [741, 360] width 38 height 11
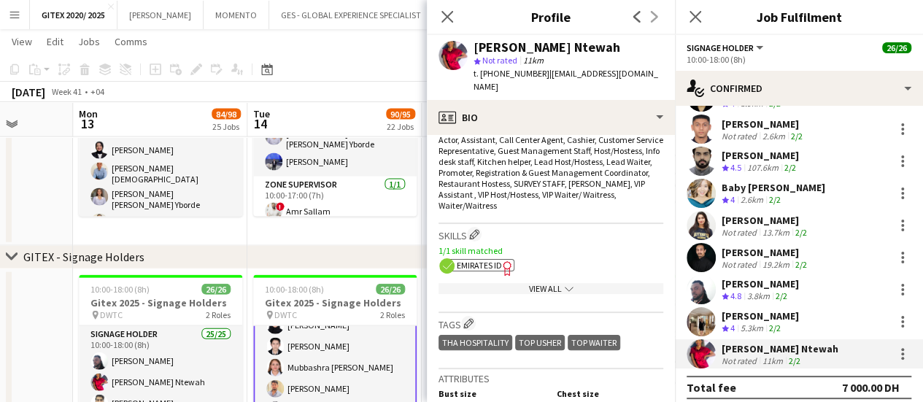
scroll to position [511, 0]
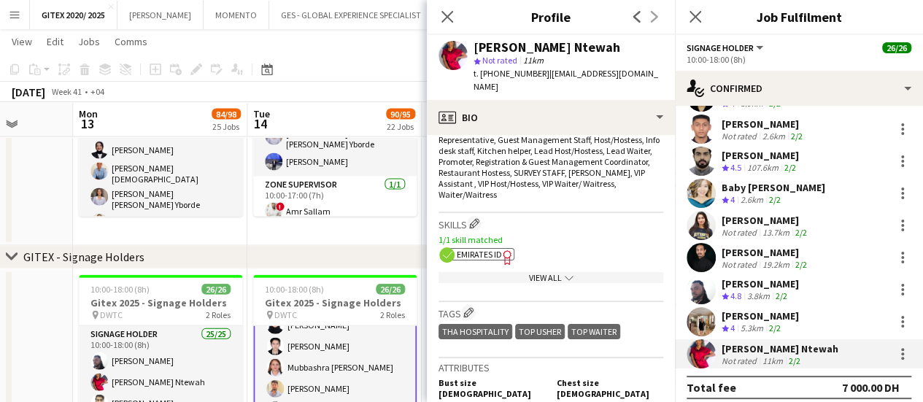
click at [542, 281] on div "View All chevron-down" at bounding box center [551, 277] width 225 height 11
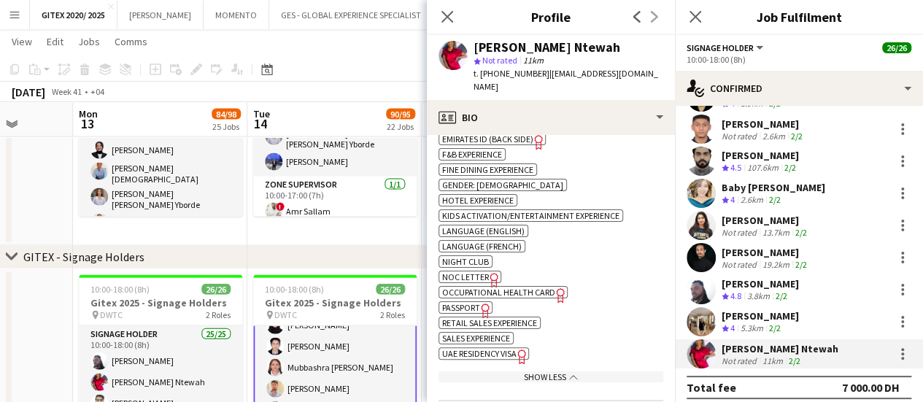
scroll to position [803, 0]
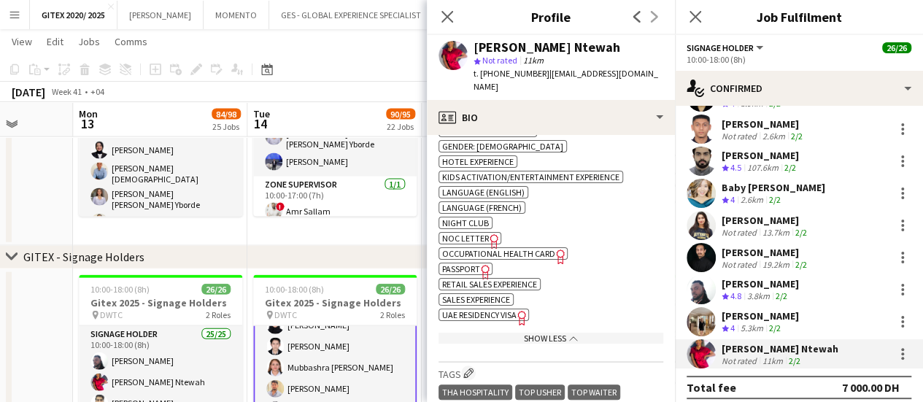
click at [477, 307] on app-show-more-section "ok-circled2 background Layer 1 cross-circle-red background Layer 1 Ability to l…" at bounding box center [551, 159] width 225 height 381
click at [471, 266] on span "Passport" at bounding box center [461, 268] width 38 height 11
click at [492, 319] on span "UAE Residency Visa" at bounding box center [479, 314] width 74 height 11
click at [444, 17] on icon "Close pop-in" at bounding box center [447, 16] width 14 height 14
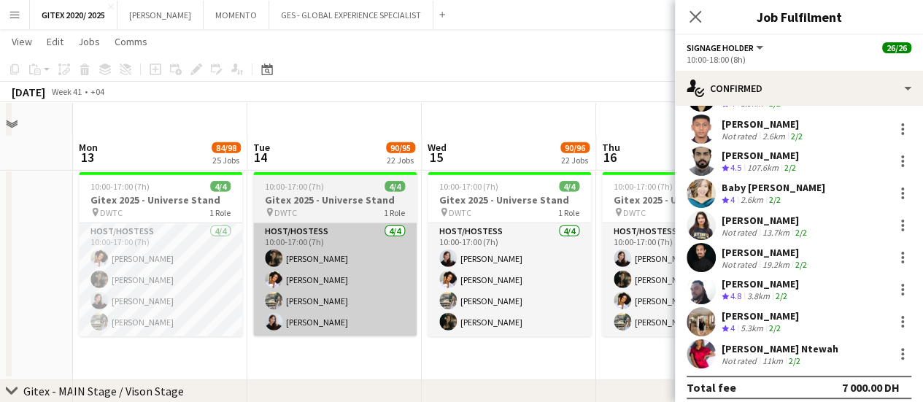
scroll to position [2116, 0]
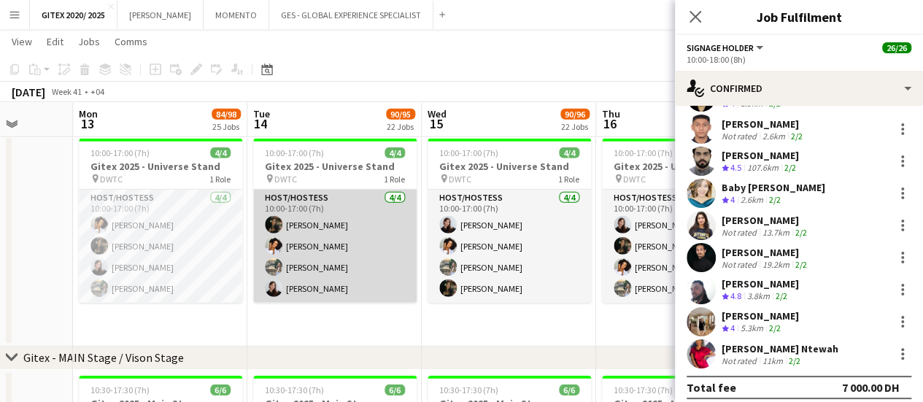
click at [345, 237] on app-card-role "Host/Hostess 4/4 10:00-17:00 (7h) Ruth Jasmine Requeza Cynthia Stanley Alexandr…" at bounding box center [334, 246] width 163 height 113
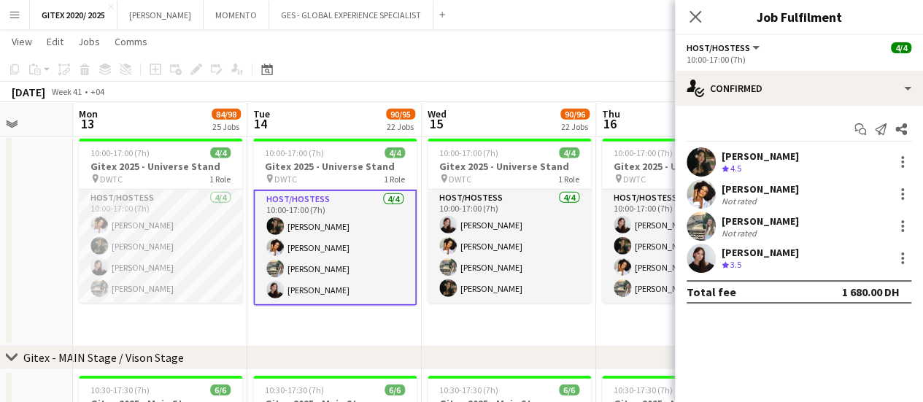
scroll to position [0, 0]
click at [798, 157] on div "Ruth Jasmine Requeza" at bounding box center [760, 156] width 77 height 13
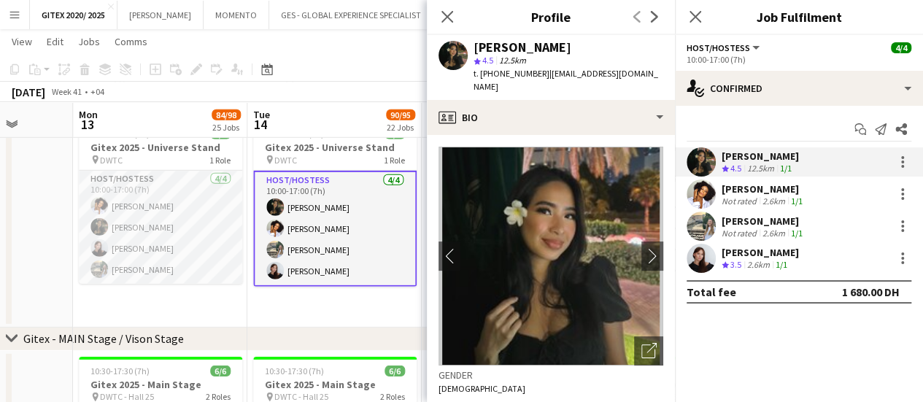
scroll to position [2116, 0]
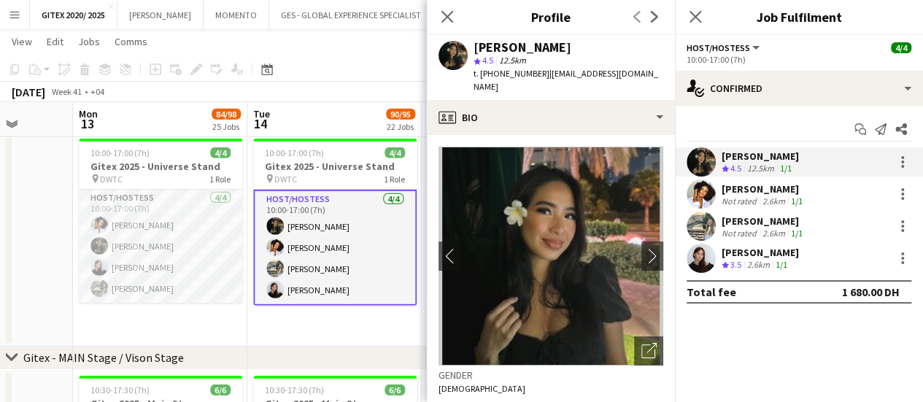
click at [799, 166] on div "Crew rating 4.5 12.5km 1/1" at bounding box center [760, 169] width 77 height 12
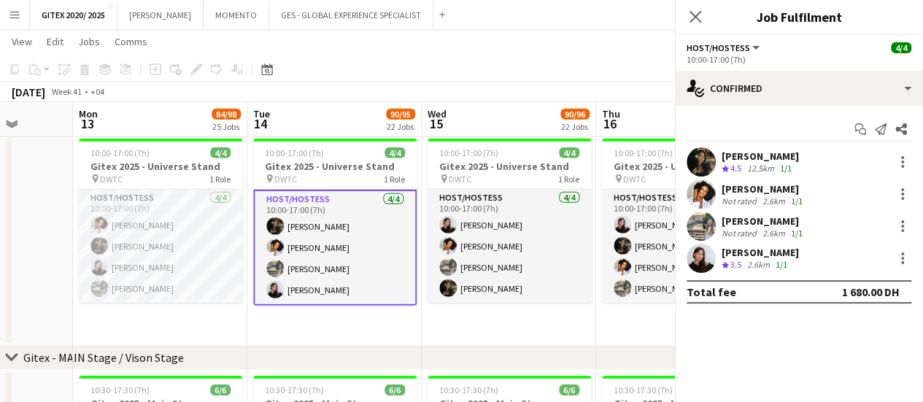
click at [799, 166] on div "Crew rating 4.5 12.5km 1/1" at bounding box center [760, 169] width 77 height 12
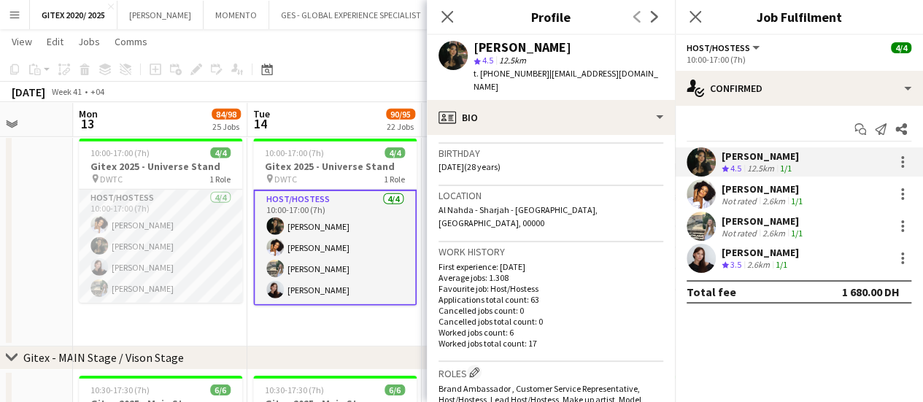
scroll to position [438, 0]
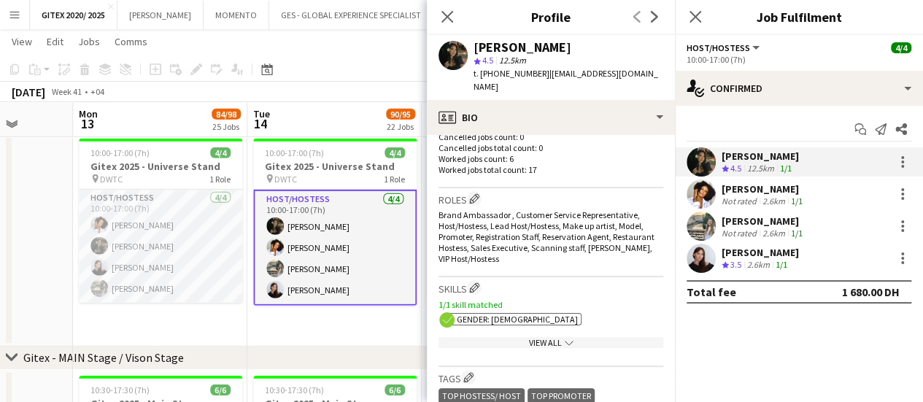
click at [520, 337] on div "View All chevron-down" at bounding box center [551, 342] width 225 height 11
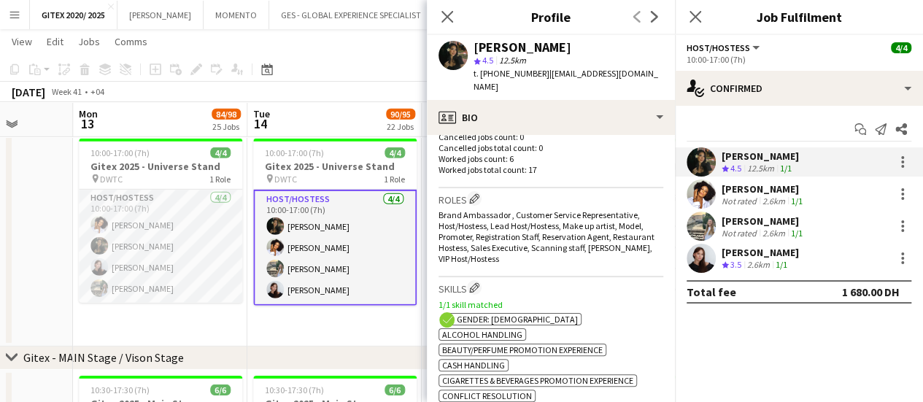
scroll to position [584, 0]
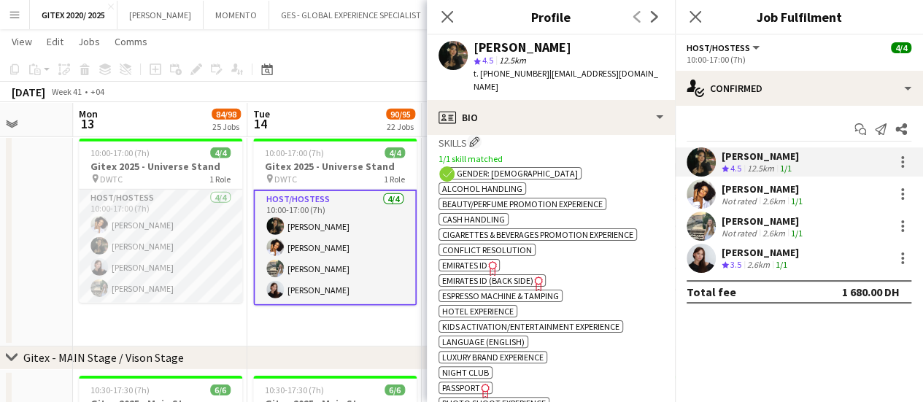
click at [479, 383] on icon "Freelancer has uploaded a photo validation of skill. Click to see" at bounding box center [485, 390] width 15 height 15
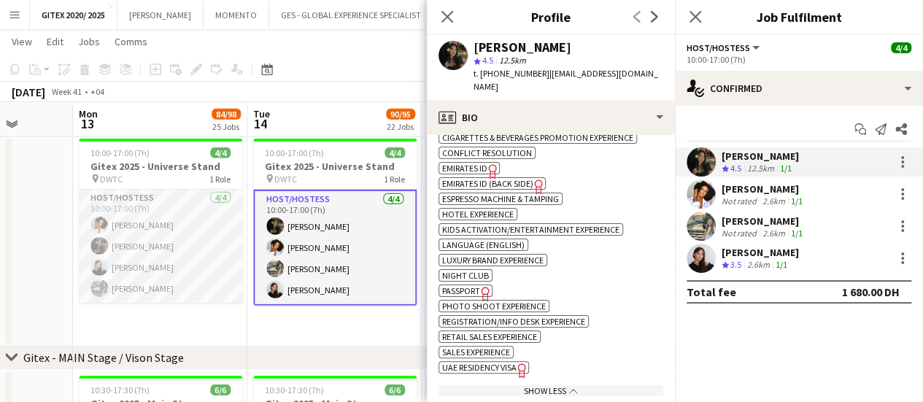
scroll to position [730, 0]
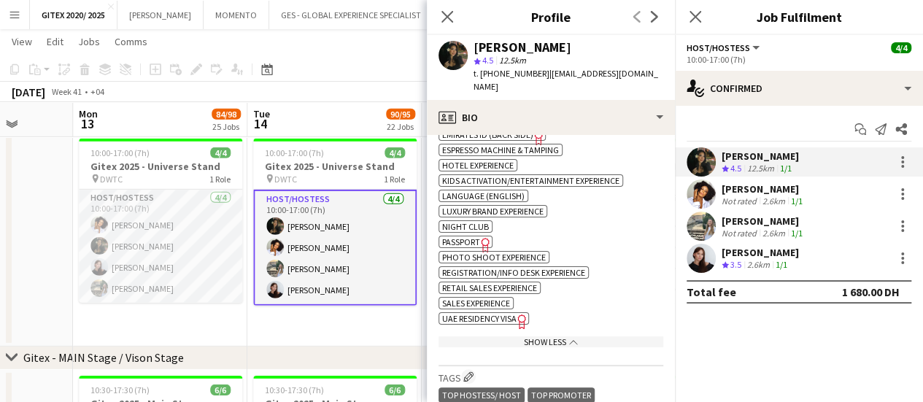
click at [487, 313] on span "UAE Residency Visa" at bounding box center [479, 318] width 74 height 11
click at [768, 186] on div "Cynthia Stanley" at bounding box center [764, 188] width 84 height 13
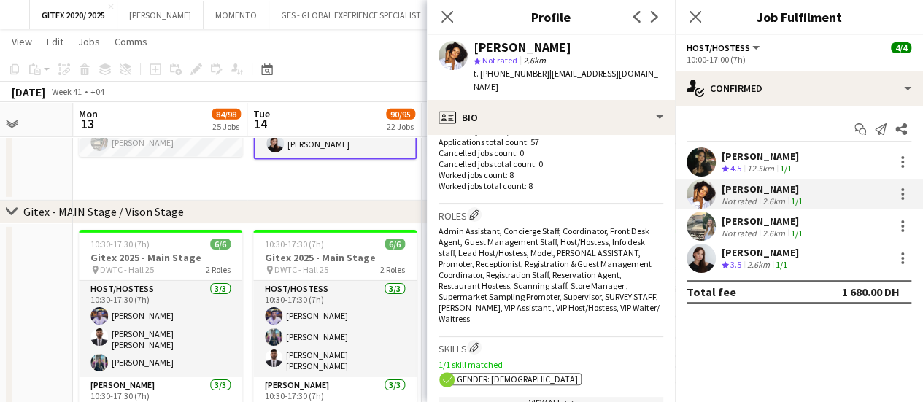
scroll to position [438, 0]
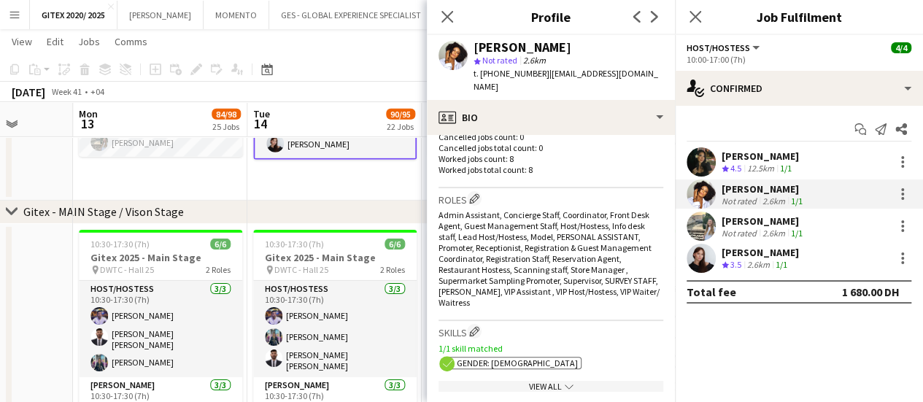
click at [531, 381] on div "View All chevron-down" at bounding box center [551, 386] width 225 height 11
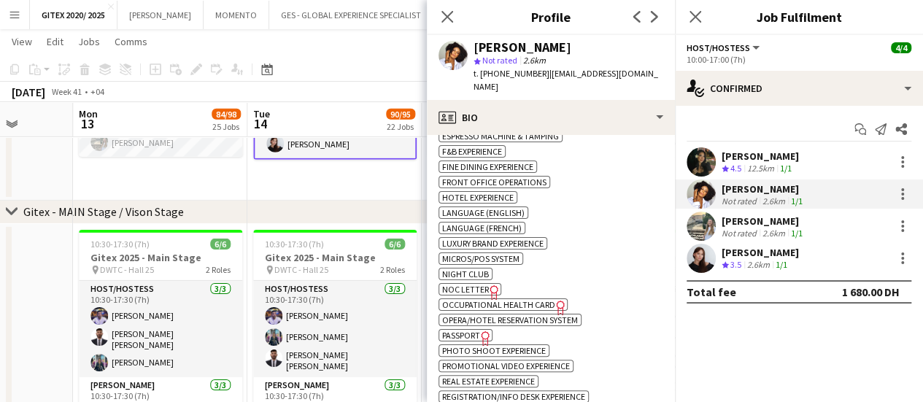
click at [466, 330] on span "Passport" at bounding box center [461, 335] width 38 height 11
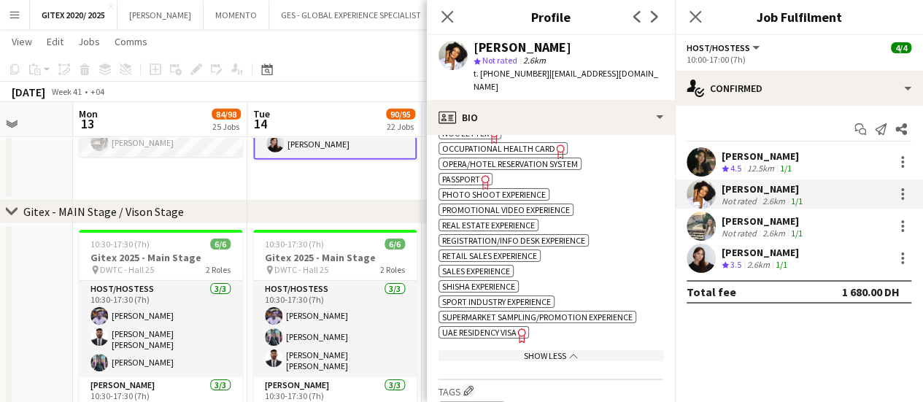
scroll to position [1022, 0]
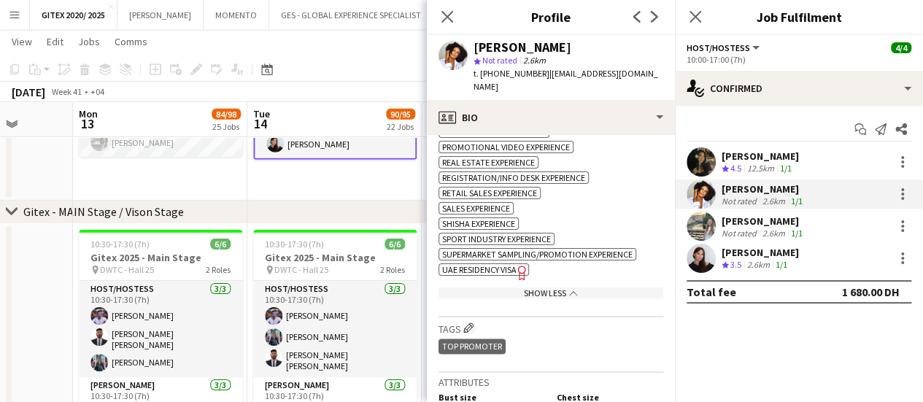
click at [500, 264] on span "UAE Residency Visa" at bounding box center [479, 269] width 74 height 11
drag, startPoint x: 750, startPoint y: 231, endPoint x: 742, endPoint y: 243, distance: 14.4
click at [750, 230] on div "Not rated" at bounding box center [741, 233] width 38 height 11
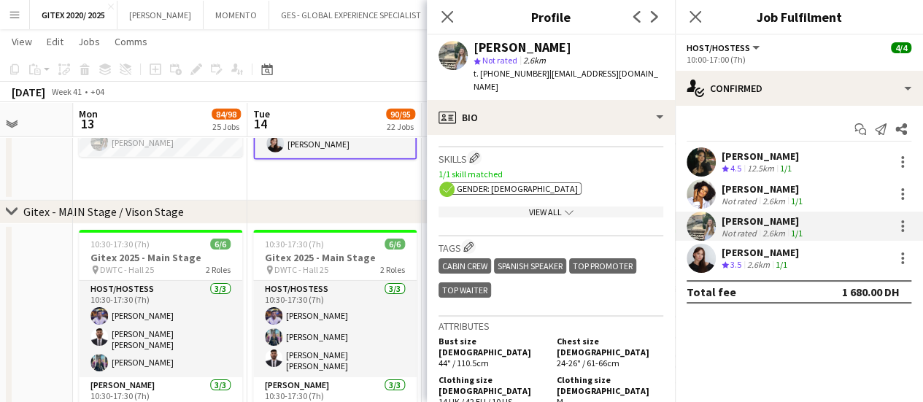
scroll to position [584, 0]
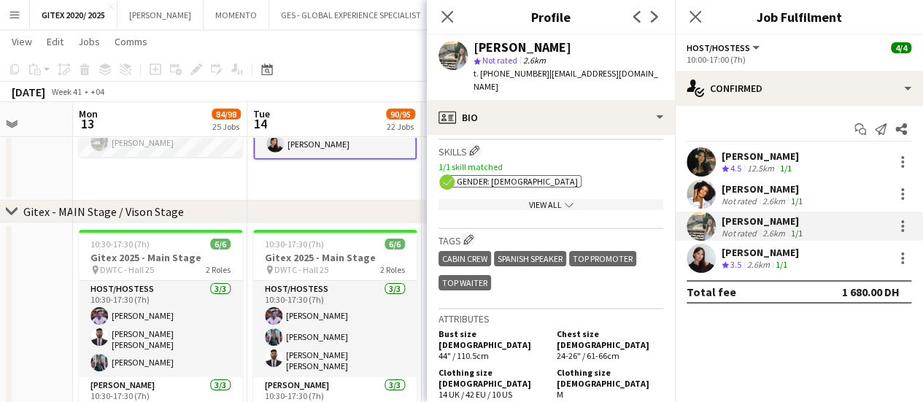
click at [516, 201] on div "View All chevron-down" at bounding box center [551, 204] width 225 height 11
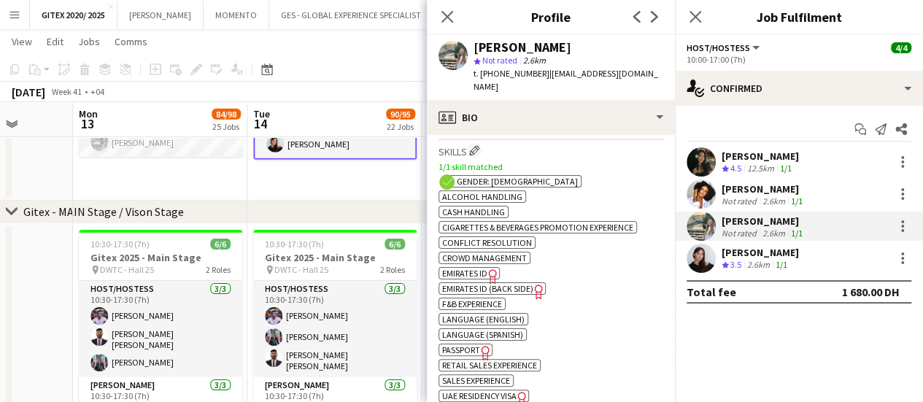
scroll to position [730, 0]
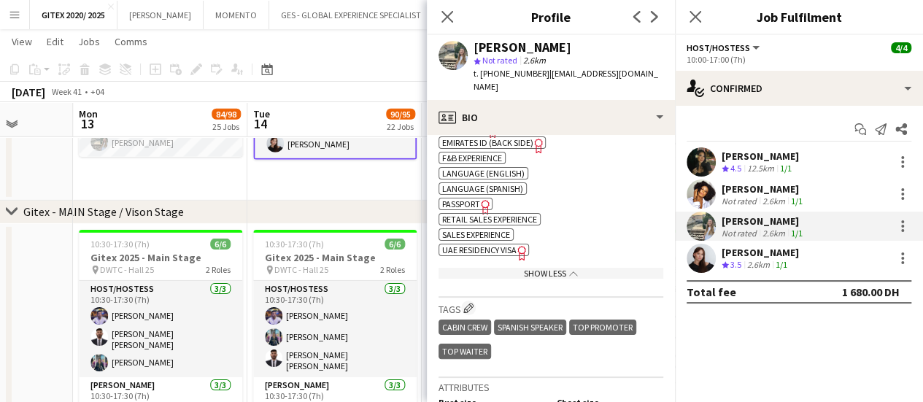
click at [483, 204] on icon "Freelancer has uploaded a photo validation of skill. Click to see" at bounding box center [485, 206] width 15 height 15
click at [494, 246] on span "UAE Residency Visa" at bounding box center [479, 249] width 74 height 11
click at [799, 257] on div "Karina Shuliatytska" at bounding box center [760, 252] width 77 height 13
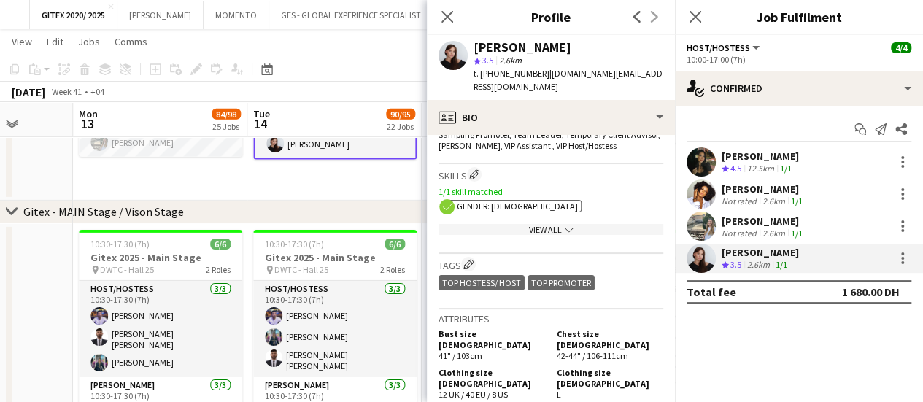
scroll to position [511, 0]
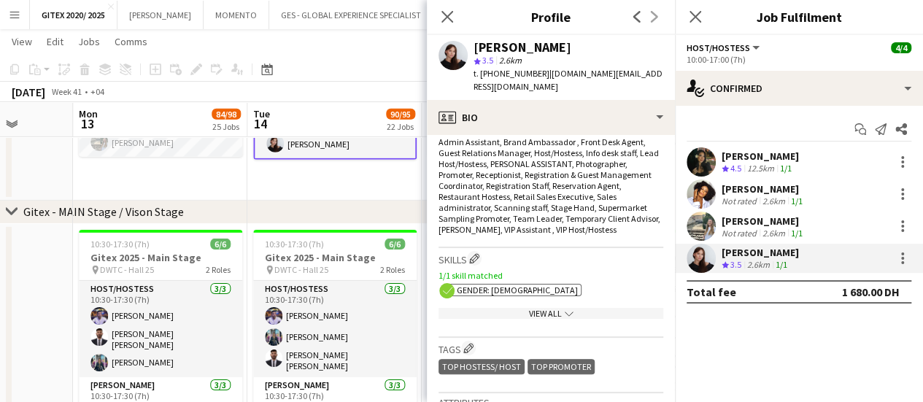
click at [534, 308] on div "View All chevron-down" at bounding box center [551, 313] width 225 height 11
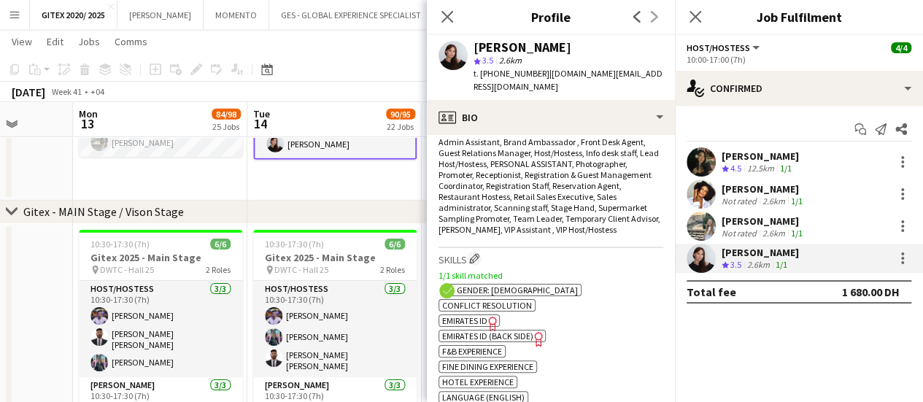
scroll to position [803, 0]
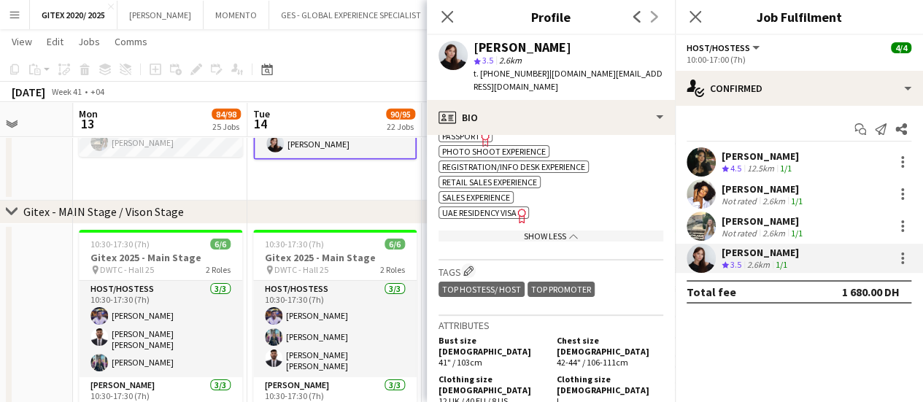
click at [493, 207] on span "UAE Residency Visa" at bounding box center [479, 212] width 74 height 11
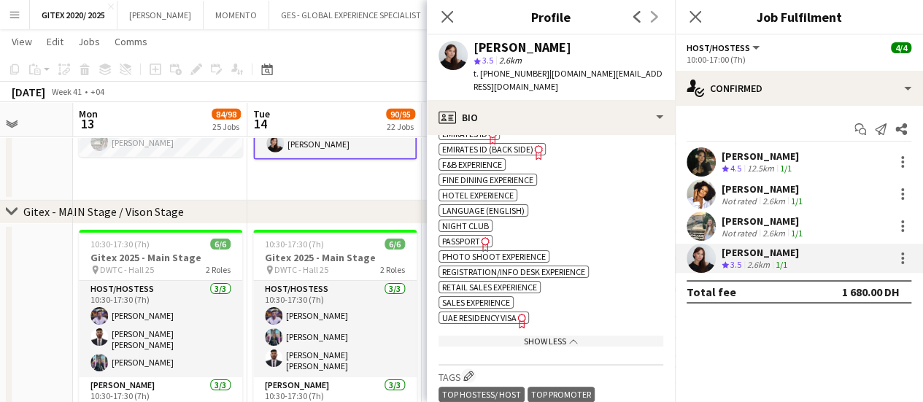
scroll to position [657, 0]
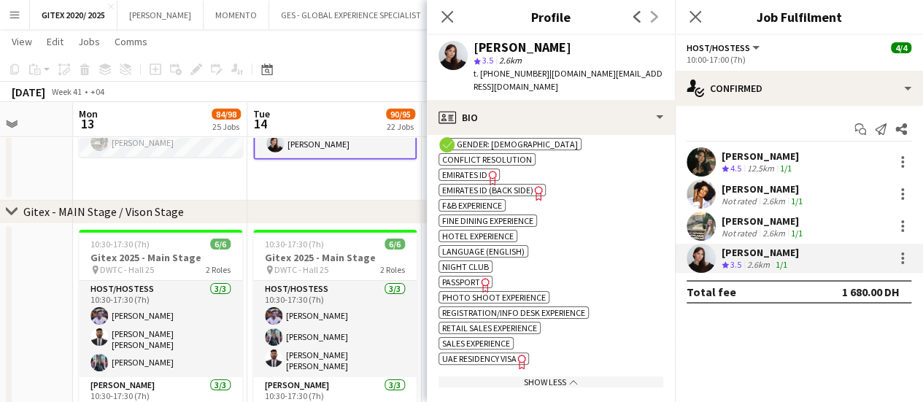
click at [481, 277] on icon "Freelancer has uploaded a photo validation of skill. Click to see" at bounding box center [485, 284] width 15 height 15
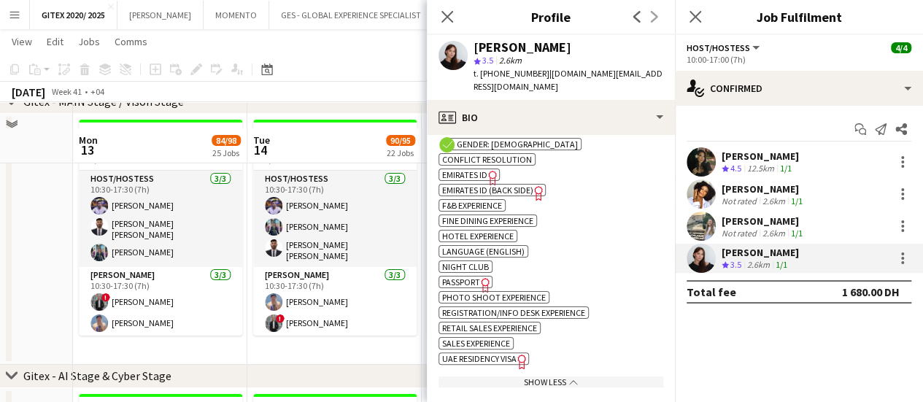
scroll to position [2408, 0]
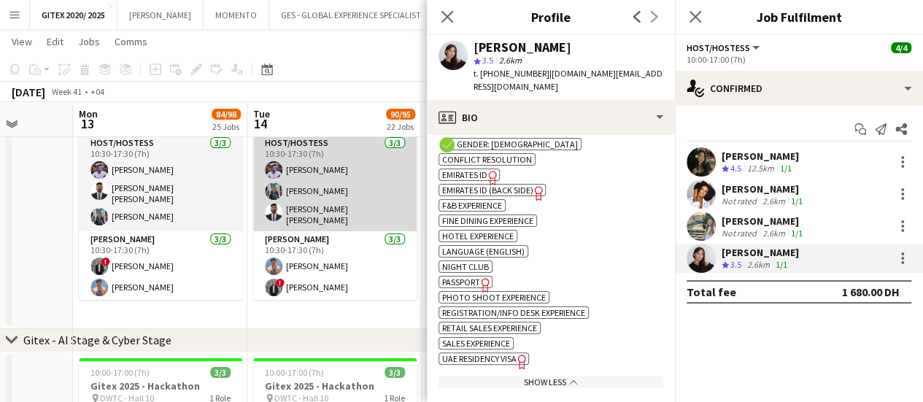
click at [336, 178] on app-card-role "Host/Hostess 3/3 10:30-17:30 (7h) Omar Layth Nuriza Achilova Sid Ali Abid" at bounding box center [334, 183] width 163 height 96
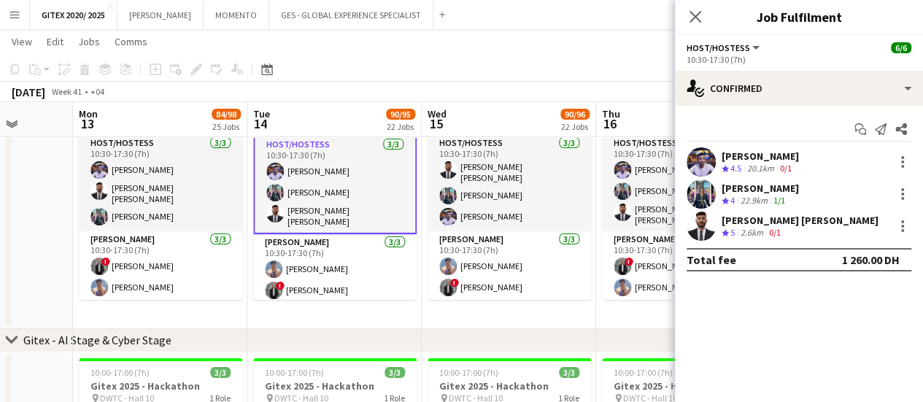
click at [770, 158] on div "Omar Layth" at bounding box center [760, 156] width 77 height 13
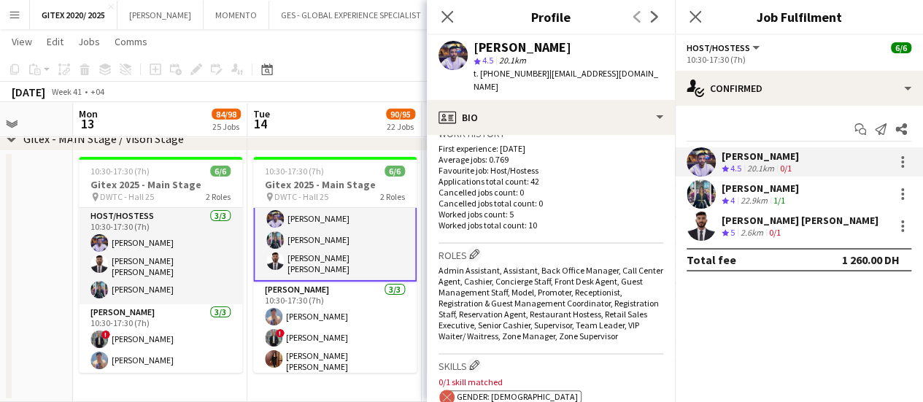
scroll to position [438, 0]
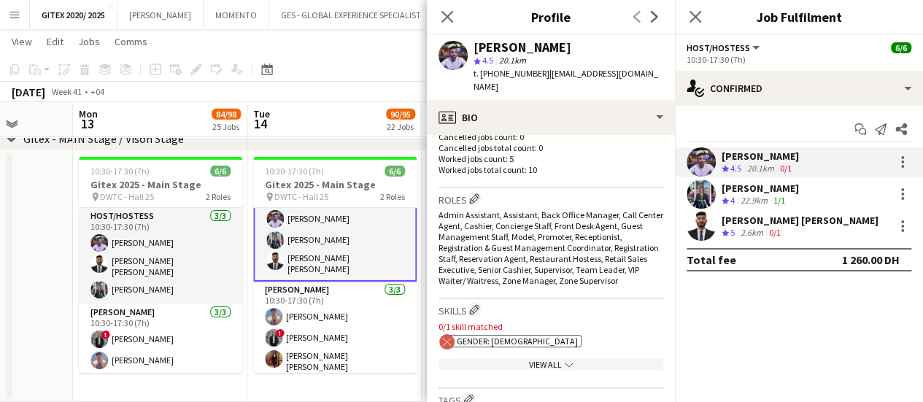
click at [514, 359] on div "View All chevron-down" at bounding box center [551, 364] width 225 height 11
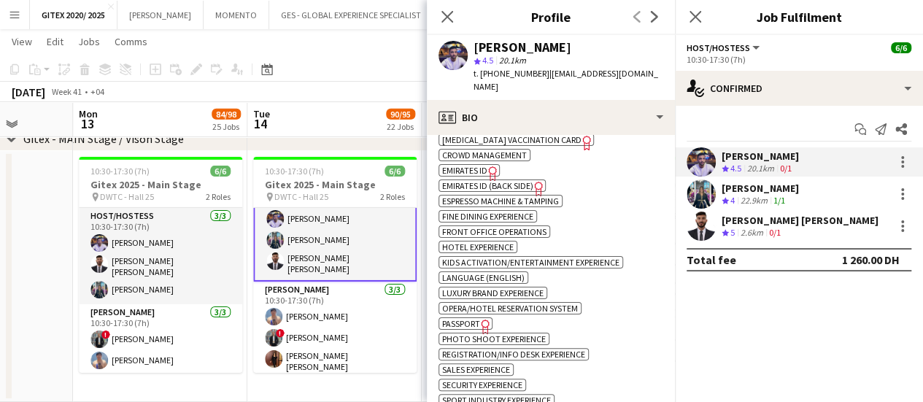
scroll to position [730, 0]
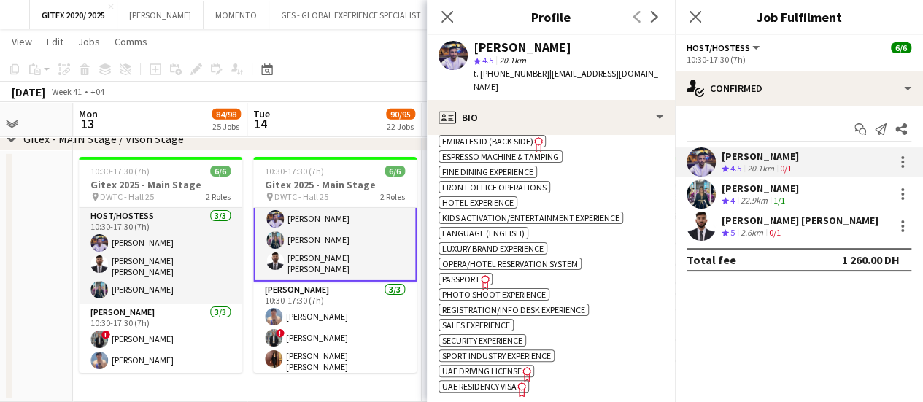
click at [487, 276] on icon "Freelancer has uploaded a photo validation of skill. Click to see" at bounding box center [485, 281] width 15 height 15
click at [493, 386] on span "UAE Residency Visa" at bounding box center [479, 386] width 74 height 11
click at [739, 188] on div "Nuriza Achilova" at bounding box center [760, 188] width 77 height 13
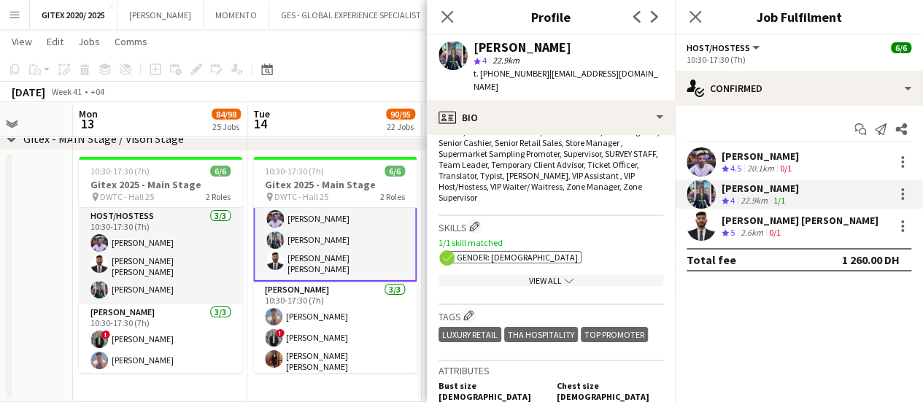
scroll to position [657, 0]
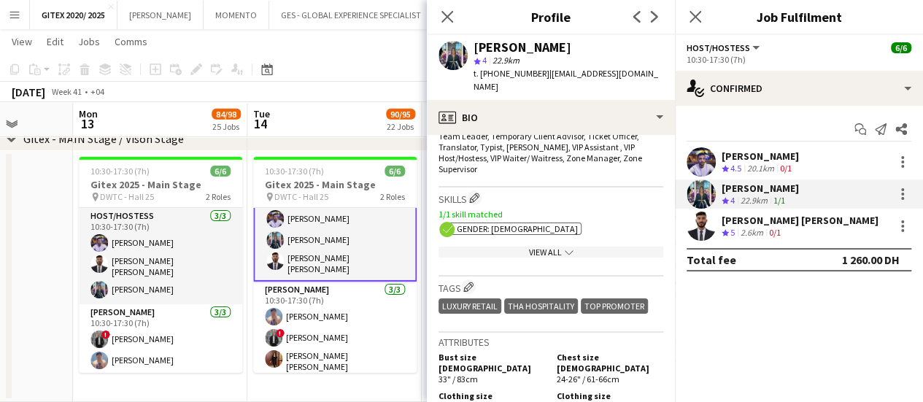
click at [528, 247] on div "View All chevron-down" at bounding box center [551, 252] width 225 height 11
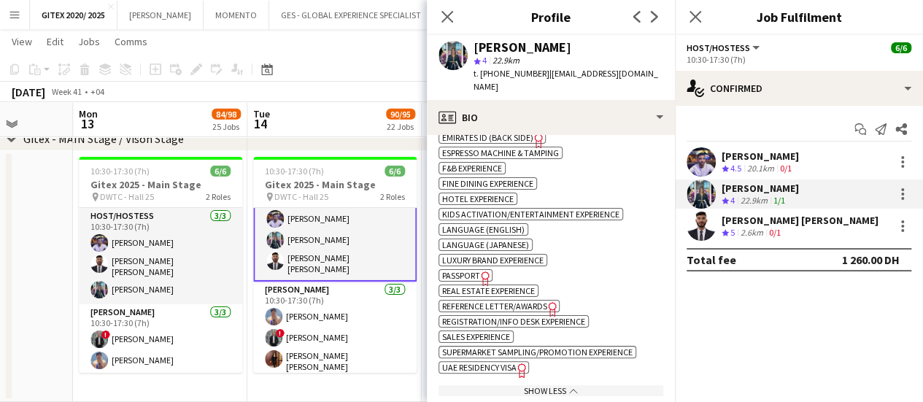
scroll to position [949, 0]
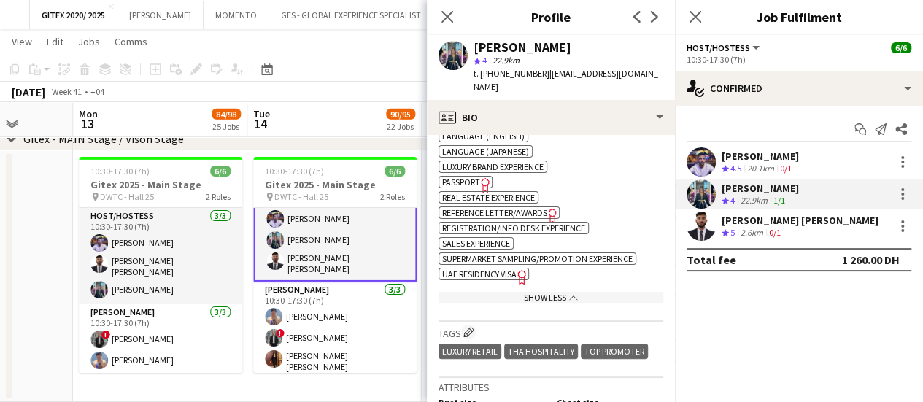
click at [477, 271] on span "UAE Residency Visa" at bounding box center [479, 274] width 74 height 11
click at [470, 184] on span "Passport" at bounding box center [461, 182] width 38 height 11
click at [758, 227] on div "2.6km" at bounding box center [752, 233] width 28 height 12
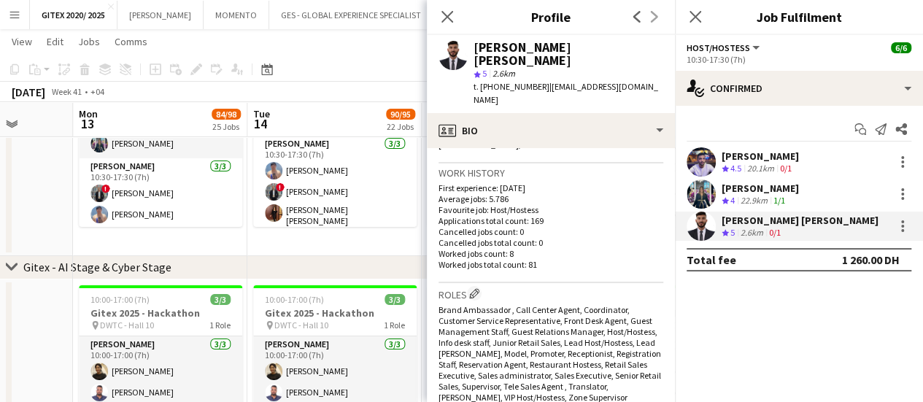
scroll to position [438, 0]
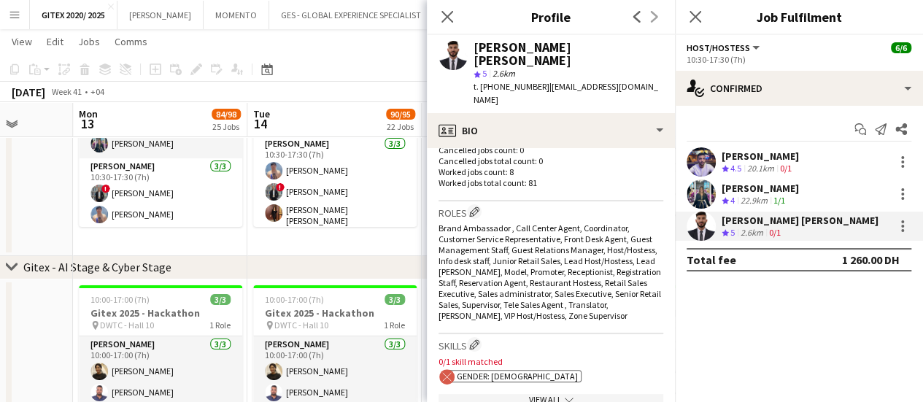
click at [532, 394] on div "View All chevron-down" at bounding box center [551, 399] width 225 height 11
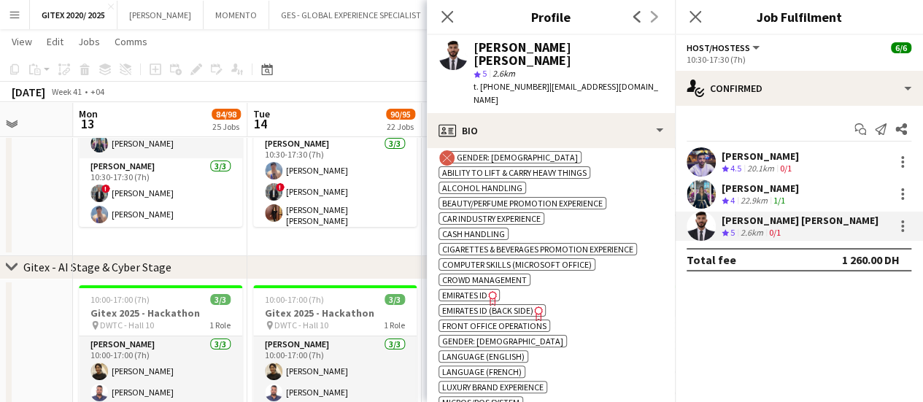
scroll to position [803, 0]
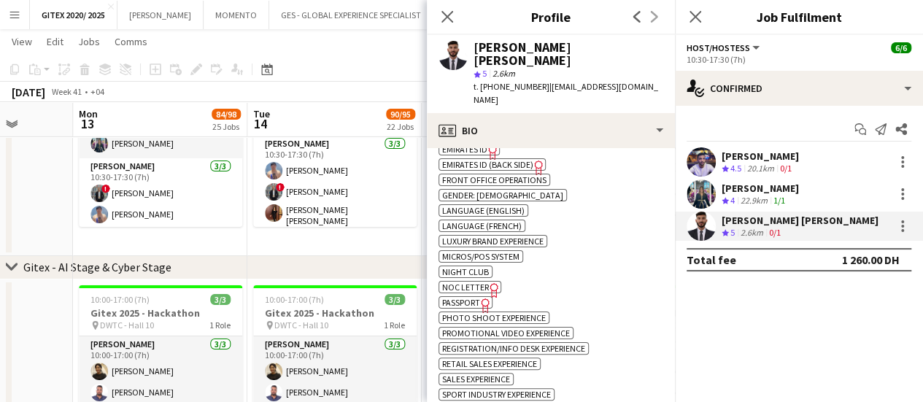
click at [480, 298] on icon "Freelancer has uploaded a photo validation of skill. Click to see" at bounding box center [485, 305] width 15 height 15
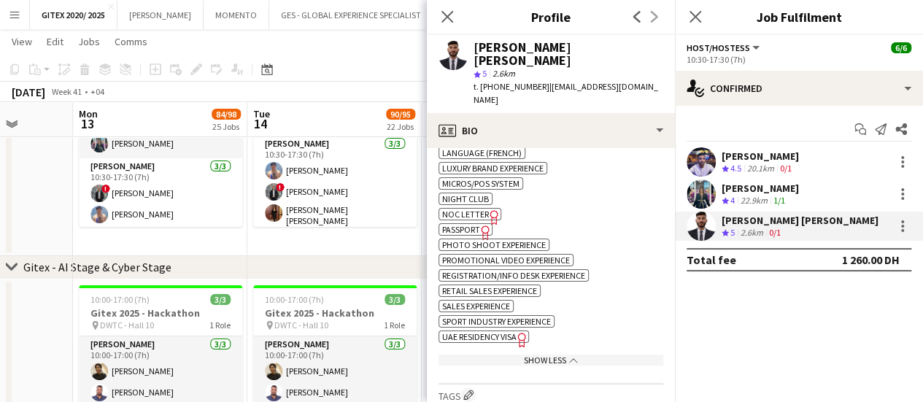
click at [505, 331] on span "UAE Residency Visa" at bounding box center [479, 336] width 74 height 11
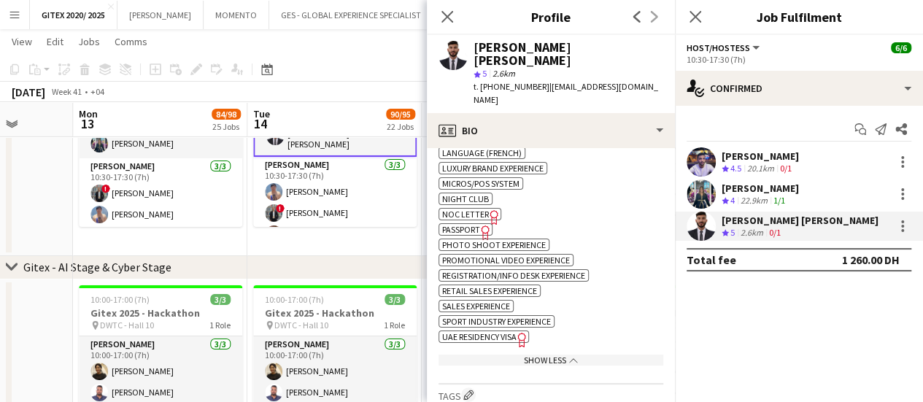
scroll to position [0, 0]
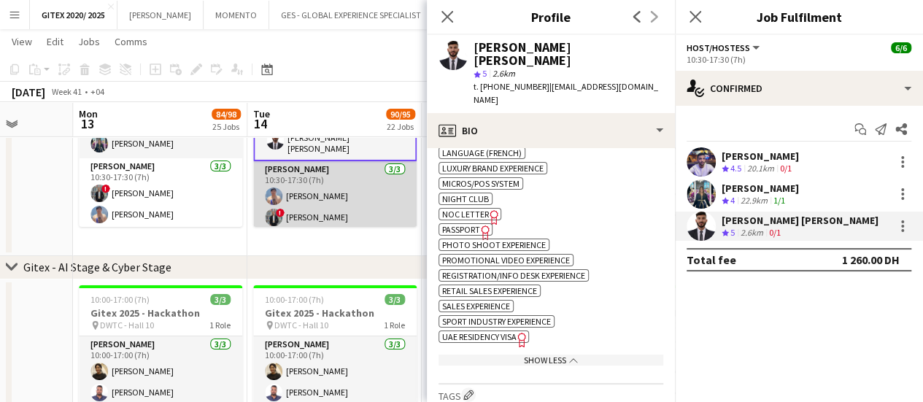
click at [344, 182] on app-card-role "Usher 3/3 10:30-17:30 (7h) Dan Agunos ! Hassan Elasfory Marium Akhtar Muhammad …" at bounding box center [334, 209] width 163 height 96
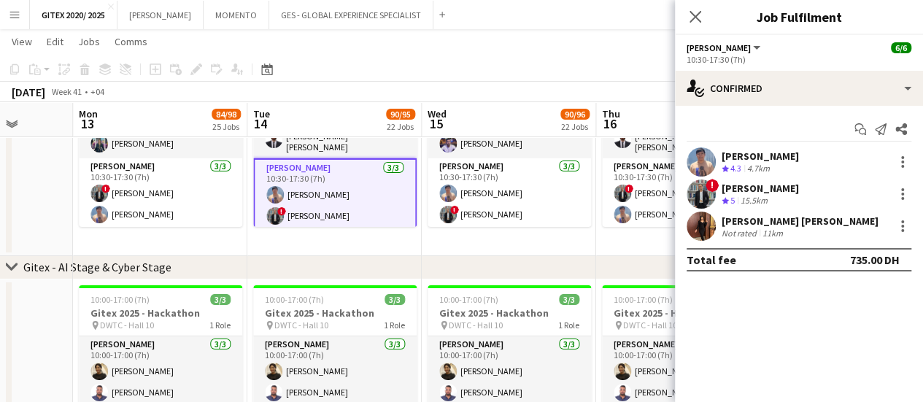
click at [779, 156] on div "Dan Agunos Crew rating 4.3 4.7km" at bounding box center [799, 161] width 248 height 29
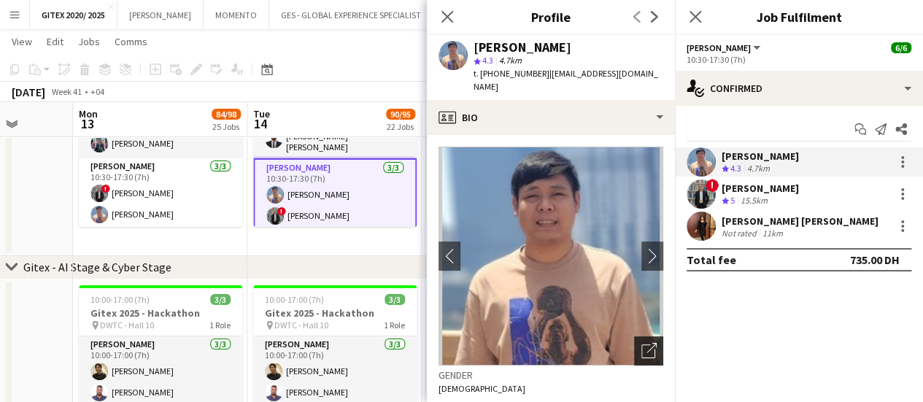
click at [634, 336] on div "Open photos pop-in" at bounding box center [648, 350] width 29 height 29
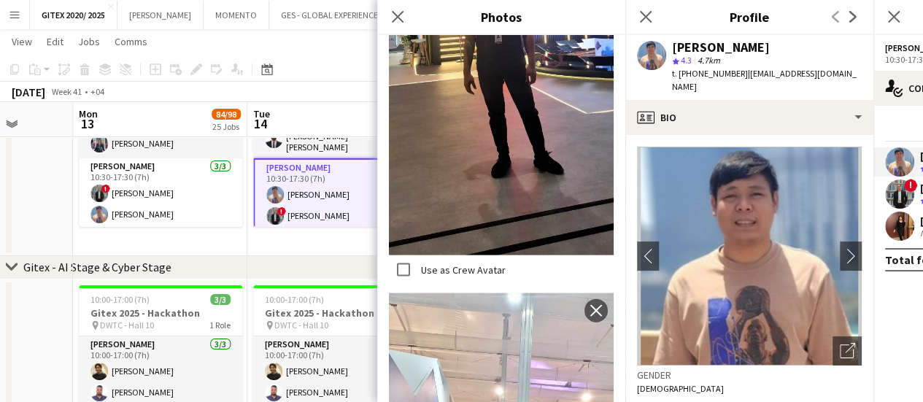
scroll to position [1200, 0]
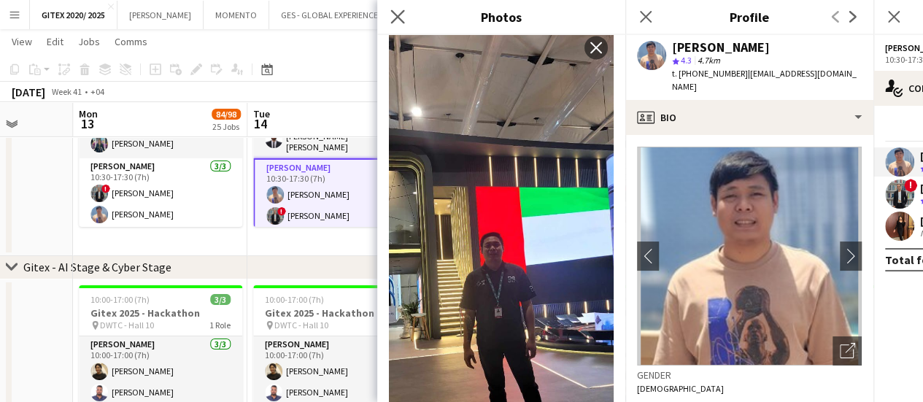
click at [396, 8] on app-icon "Close pop-in" at bounding box center [398, 17] width 21 height 21
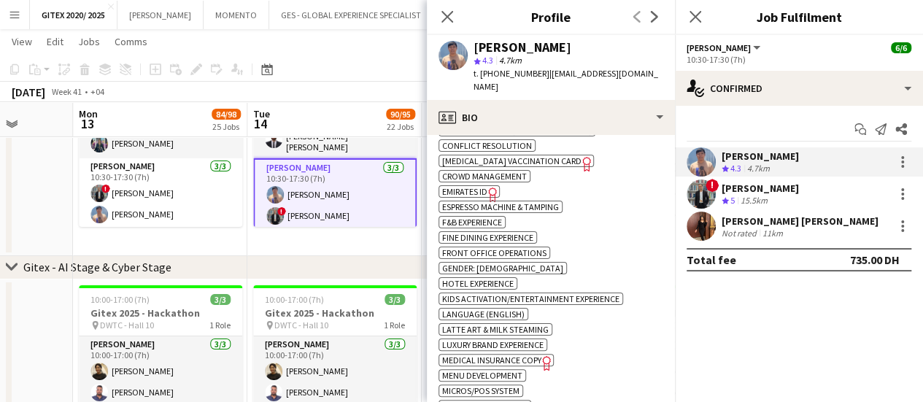
scroll to position [1095, 0]
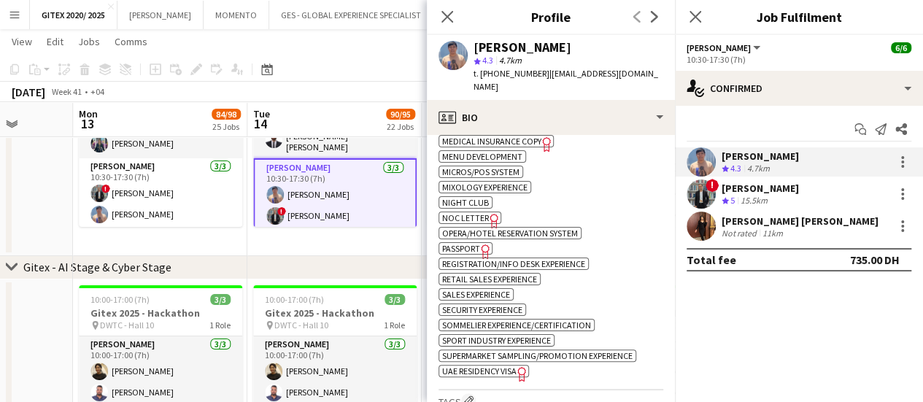
drag, startPoint x: 478, startPoint y: 233, endPoint x: 343, endPoint y: 102, distance: 187.9
click at [477, 242] on app-spec-pill "ok-circled2 background Layer 1 cross-circle-red background Layer 1 Passport Fre…" at bounding box center [466, 248] width 54 height 12
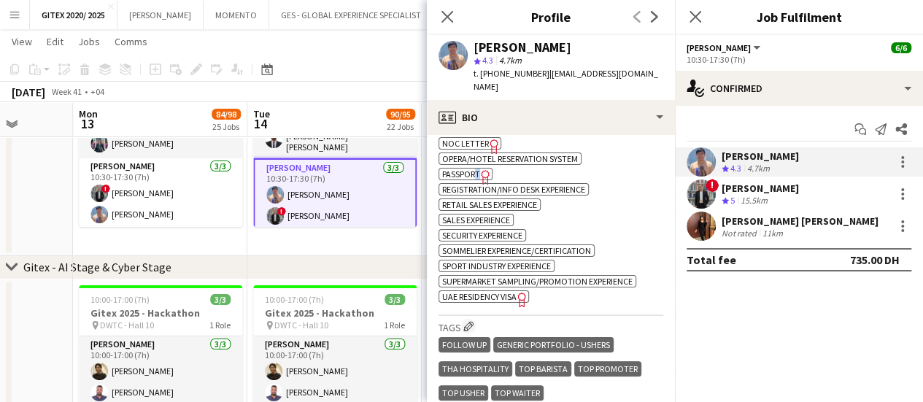
scroll to position [1241, 0]
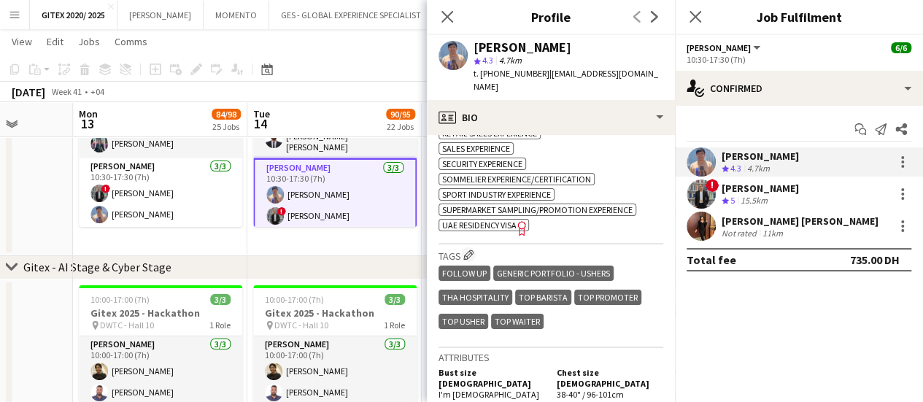
click at [490, 220] on span "UAE Residency Visa" at bounding box center [479, 225] width 74 height 11
click at [752, 193] on div "Hassan Elasfory" at bounding box center [760, 188] width 77 height 13
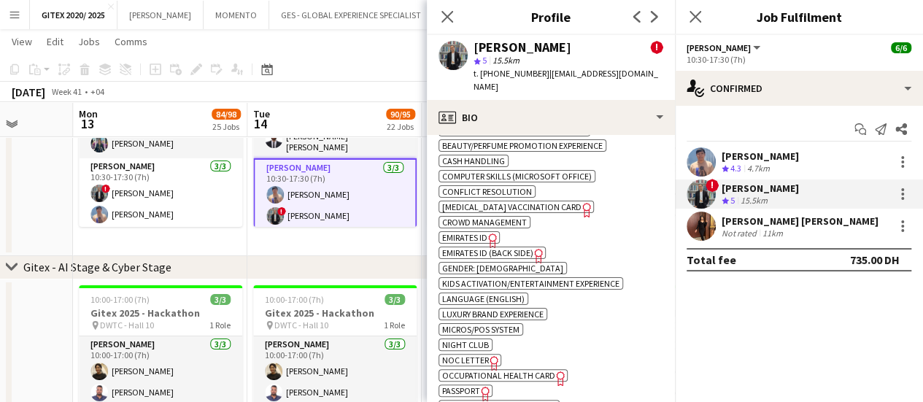
scroll to position [949, 0]
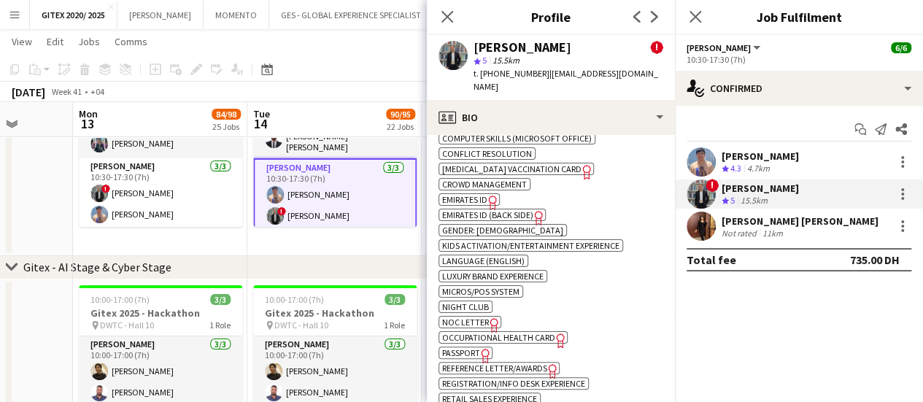
click at [469, 347] on span "Passport" at bounding box center [461, 352] width 38 height 11
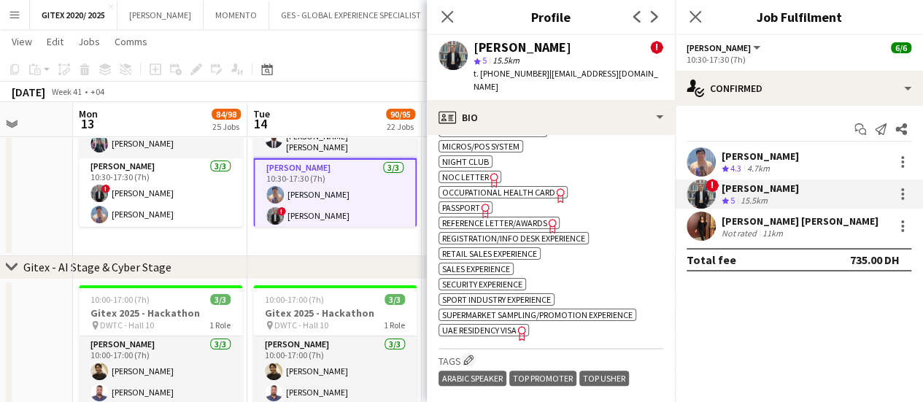
scroll to position [1095, 0]
click at [507, 324] on span "UAE Residency Visa" at bounding box center [479, 329] width 74 height 11
click at [731, 228] on div "Not rated" at bounding box center [741, 233] width 38 height 11
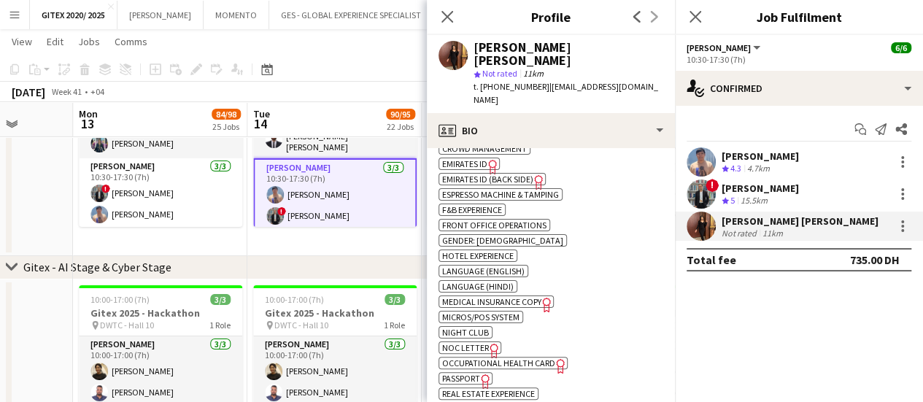
scroll to position [803, 0]
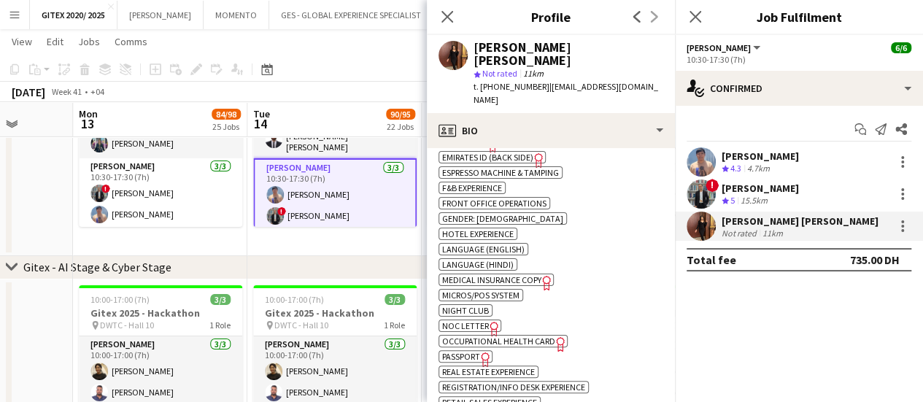
click at [480, 352] on icon "Freelancer has uploaded a photo validation of skill. Click to see" at bounding box center [485, 359] width 15 height 15
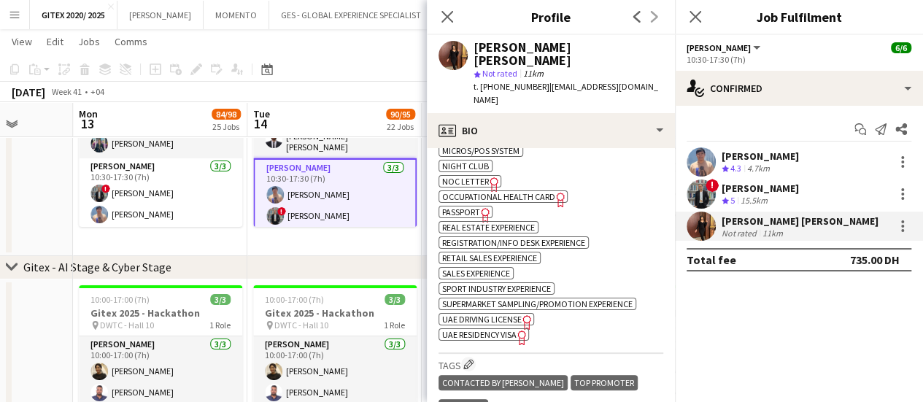
scroll to position [949, 0]
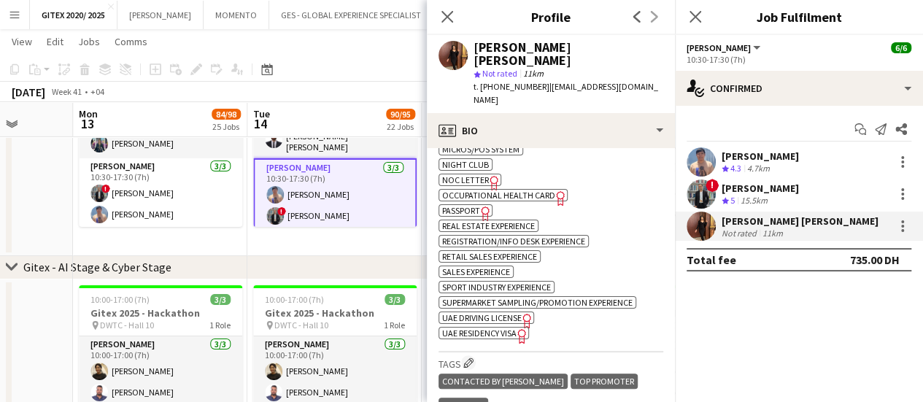
click at [514, 328] on span "UAE Residency Visa" at bounding box center [479, 333] width 74 height 11
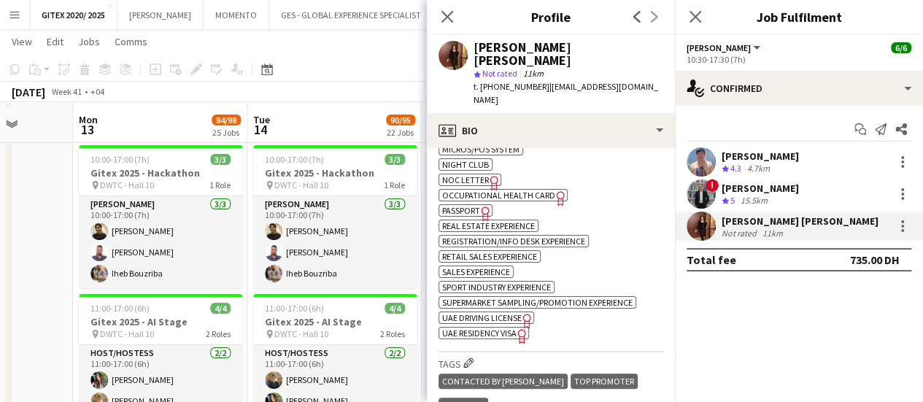
scroll to position [2627, 0]
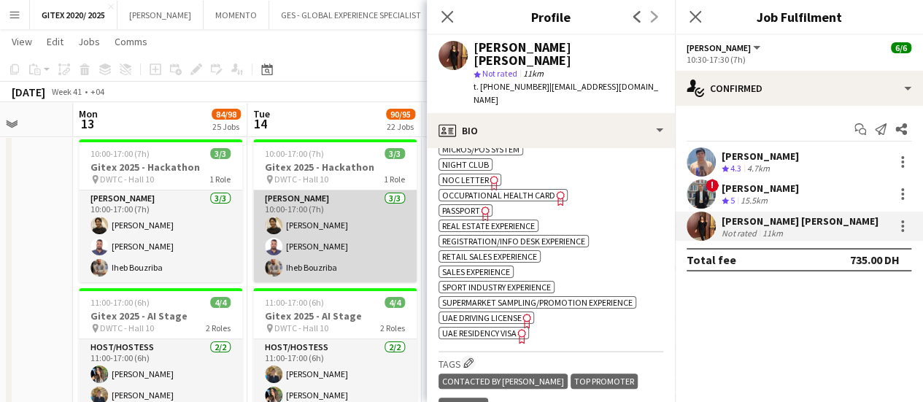
click at [363, 259] on app-card-role "Usher 3/3 10:00-17:00 (7h) Susan Taremwa Mohamed Selim Iheb Bouzriba" at bounding box center [334, 236] width 163 height 92
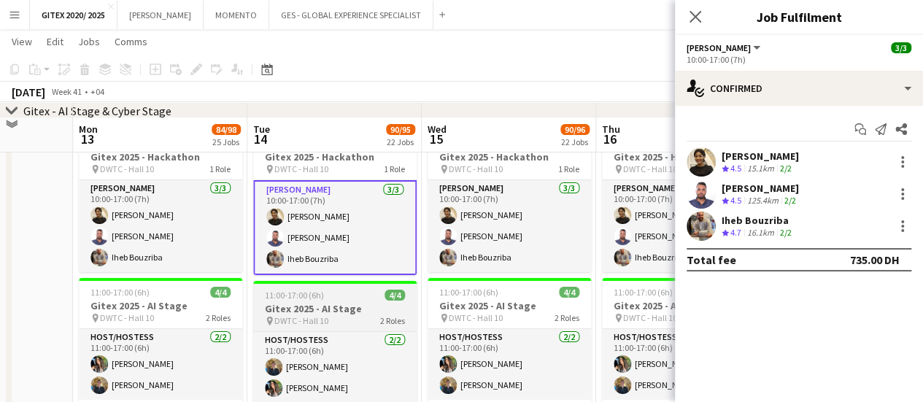
scroll to position [2653, 0]
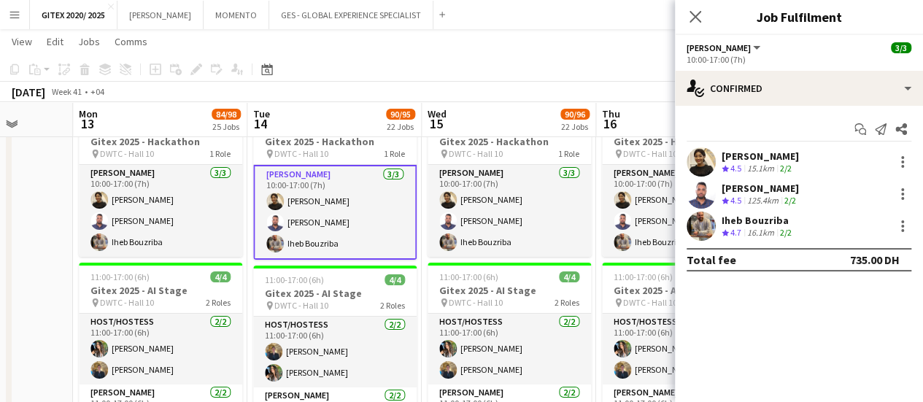
click at [798, 144] on div "Start chat Send notification Share Susan Taremwa Crew rating 4.5 15.1km 2/2 Moh…" at bounding box center [799, 194] width 248 height 177
click at [786, 161] on div "Susan Taremwa" at bounding box center [760, 156] width 77 height 13
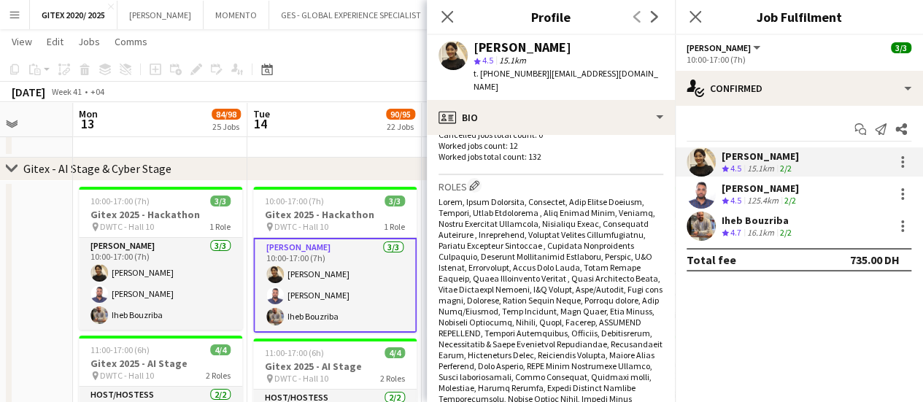
scroll to position [657, 0]
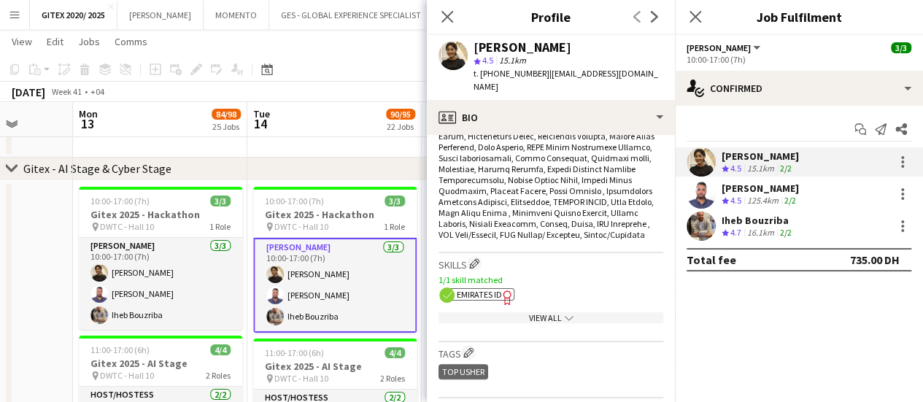
click at [537, 312] on div "View All chevron-down" at bounding box center [551, 317] width 225 height 11
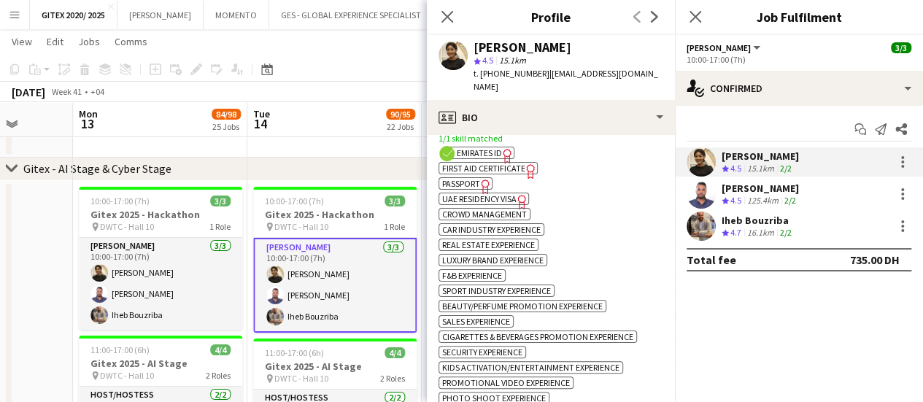
scroll to position [803, 0]
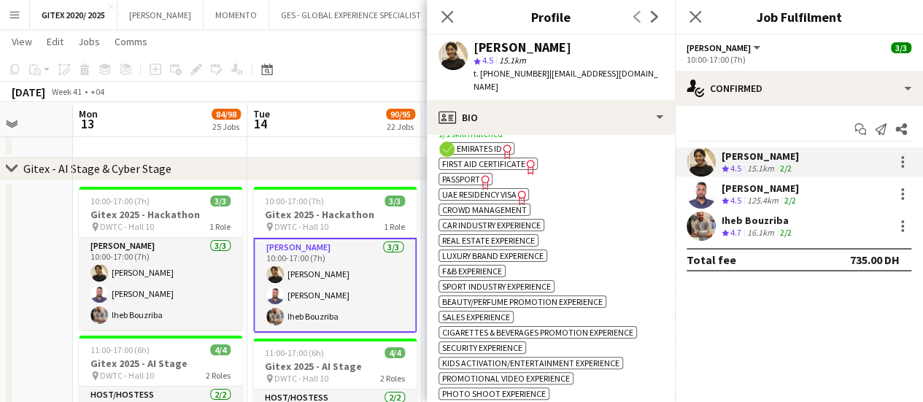
click at [479, 175] on icon "Freelancer has uploaded a photo validation of skill. Click to see" at bounding box center [485, 181] width 15 height 15
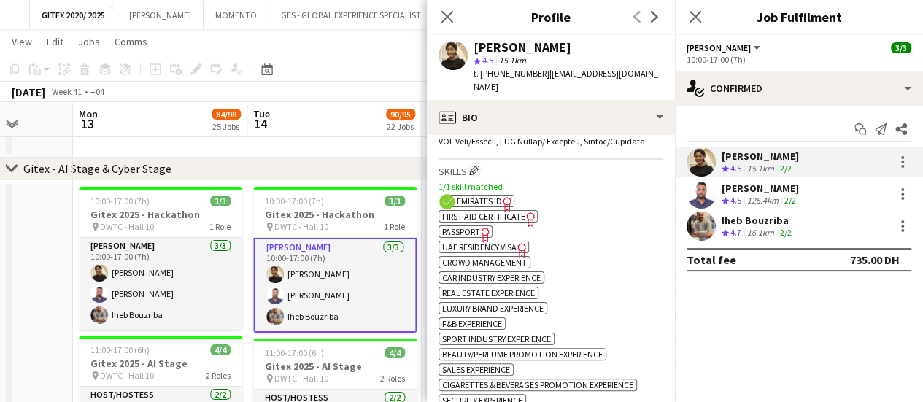
scroll to position [730, 0]
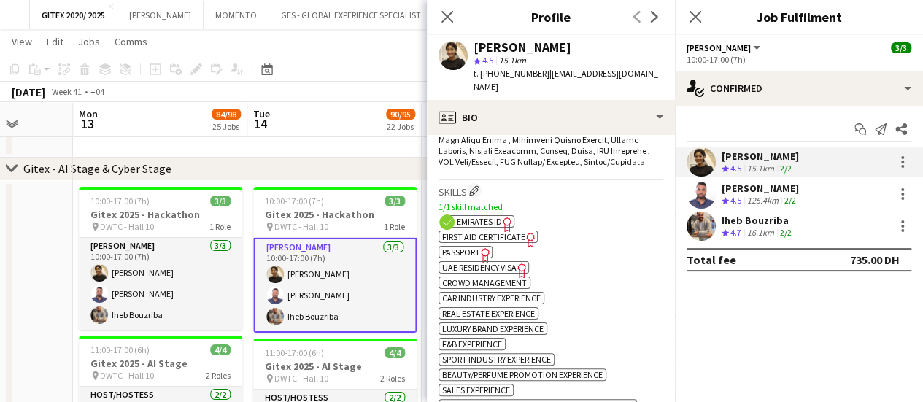
click at [520, 266] on icon "Freelancer has uploaded a photo validation of skill. Click to see" at bounding box center [522, 270] width 15 height 15
click at [504, 219] on icon "Freelancer has uploaded a photo validation of skill. Click to see" at bounding box center [507, 224] width 15 height 15
drag, startPoint x: 488, startPoint y: 72, endPoint x: 536, endPoint y: 73, distance: 48.2
click at [536, 73] on span "t. +971501386032" at bounding box center [512, 73] width 76 height 11
copy span "971501386032"
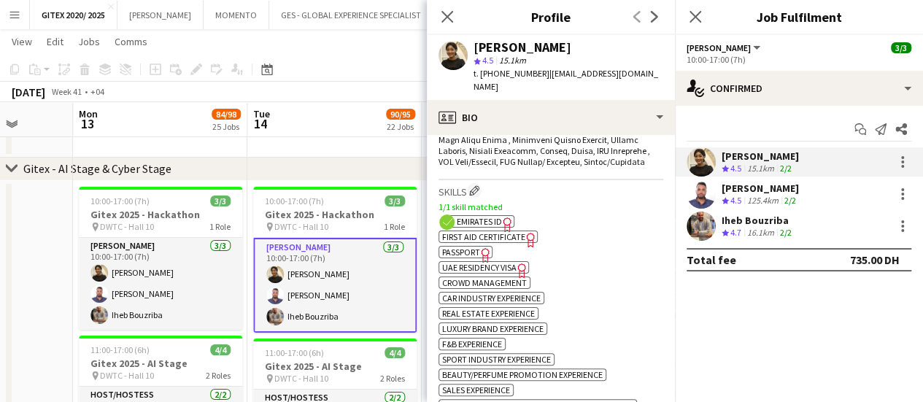
click at [484, 219] on span "Emirates ID" at bounding box center [479, 221] width 45 height 11
click at [757, 191] on div "Mohamed Selim" at bounding box center [760, 188] width 77 height 13
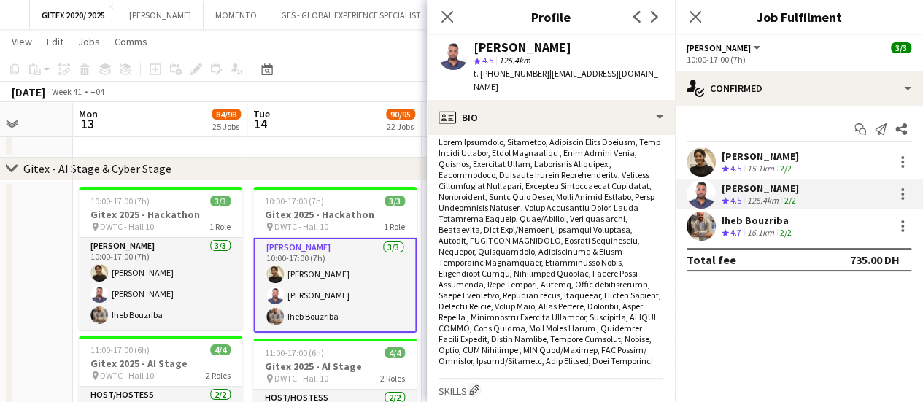
scroll to position [803, 0]
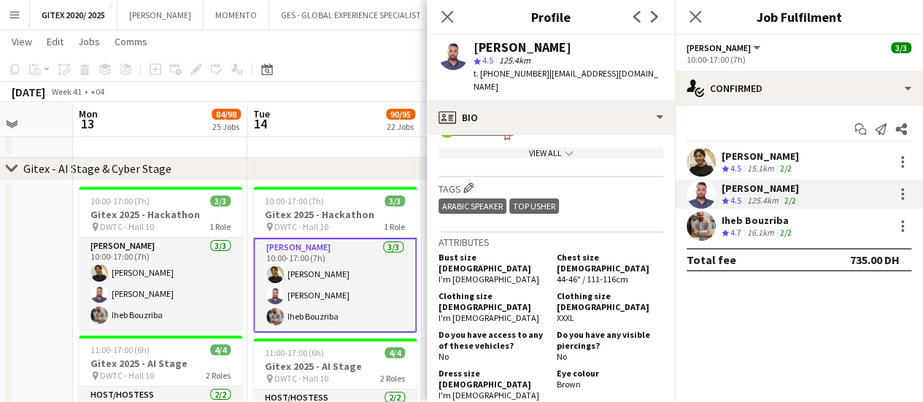
drag, startPoint x: 521, startPoint y: 134, endPoint x: 521, endPoint y: 144, distance: 10.2
click at [521, 147] on div "View All chevron-down" at bounding box center [551, 152] width 225 height 11
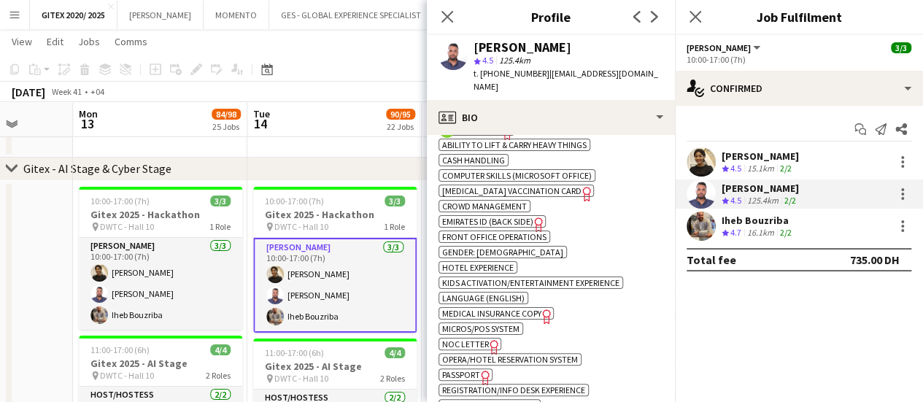
click at [474, 369] on span "Passport" at bounding box center [461, 374] width 38 height 11
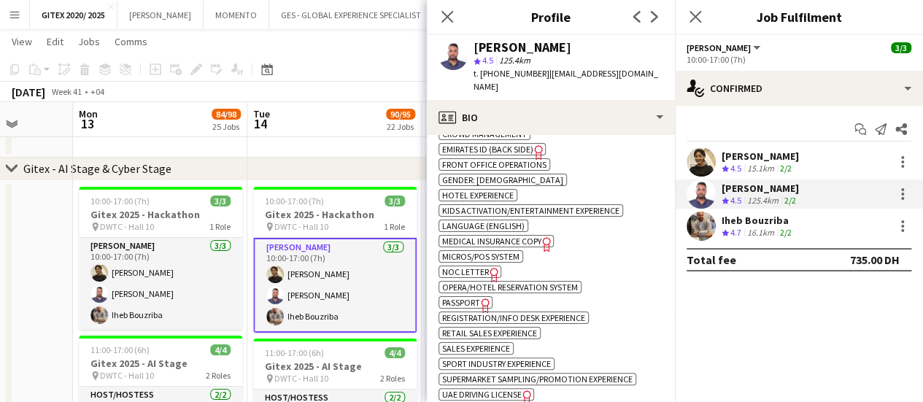
scroll to position [949, 0]
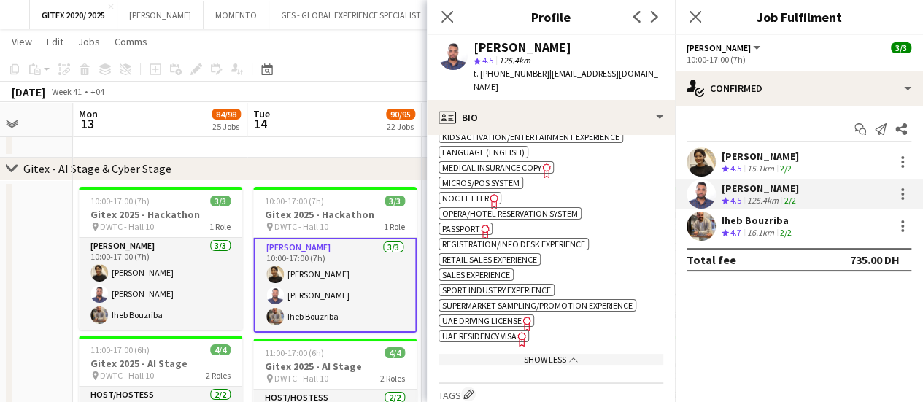
click at [516, 331] on icon "Freelancer has uploaded a photo validation of skill. Click to see" at bounding box center [522, 338] width 15 height 15
click at [749, 210] on div "Susan Taremwa Crew rating 4.5 15.1km 2/2 Mohamed Selim Crew rating 4.5 125.4km …" at bounding box center [799, 193] width 248 height 93
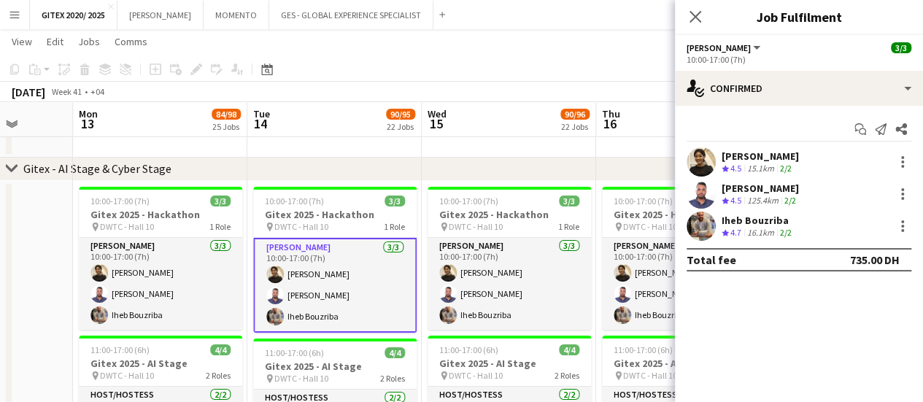
scroll to position [2653, 0]
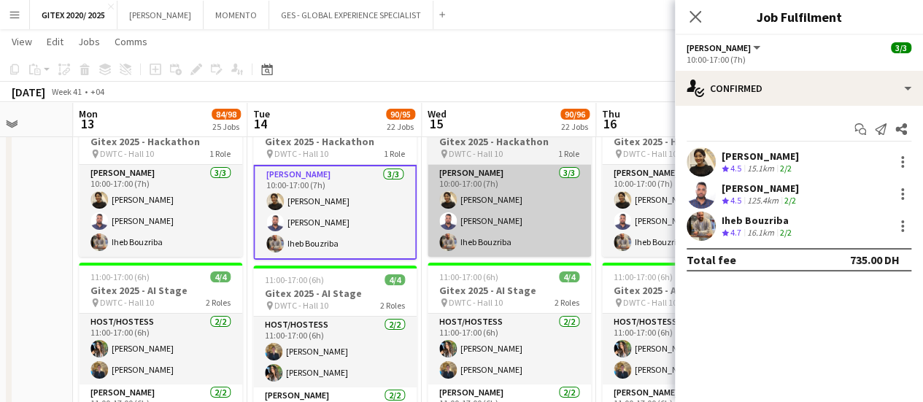
drag, startPoint x: 771, startPoint y: 230, endPoint x: 552, endPoint y: 228, distance: 218.2
click at [771, 230] on div "16.1km" at bounding box center [760, 233] width 33 height 12
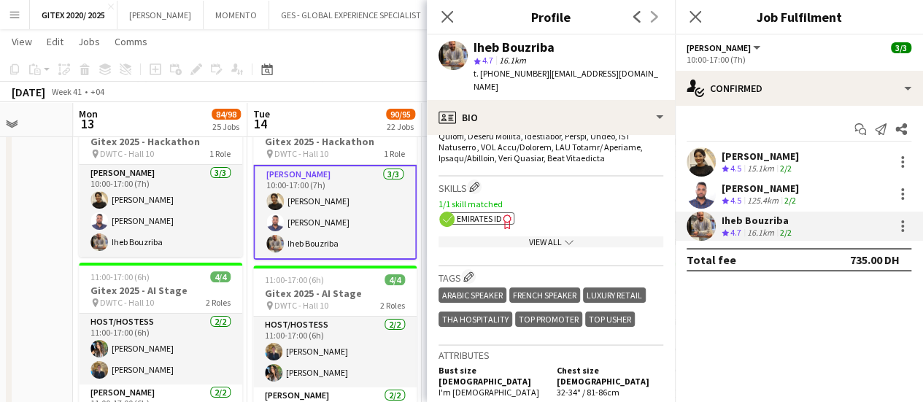
scroll to position [803, 0]
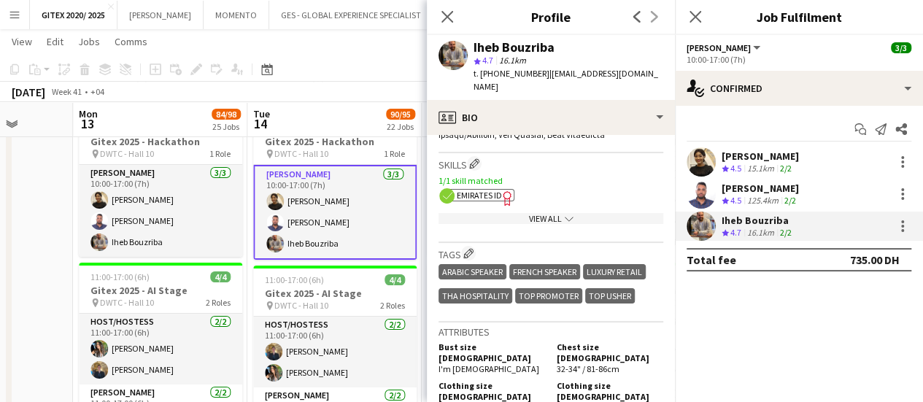
click at [544, 213] on div "View All chevron-down" at bounding box center [551, 218] width 225 height 11
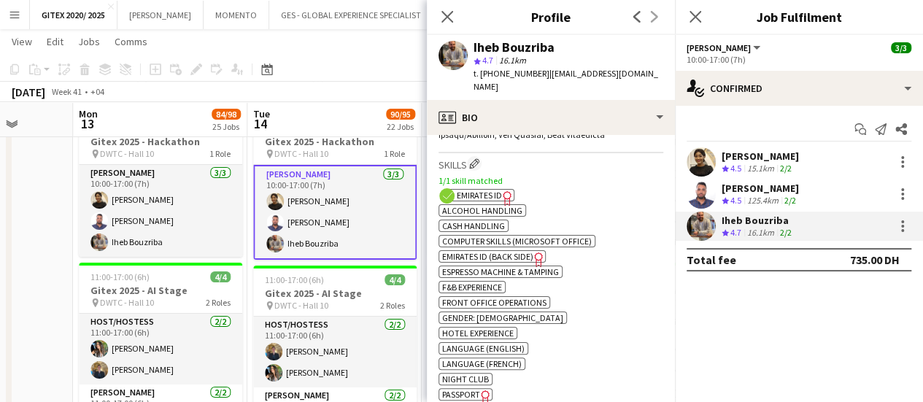
click at [465, 389] on span "Passport" at bounding box center [461, 394] width 38 height 11
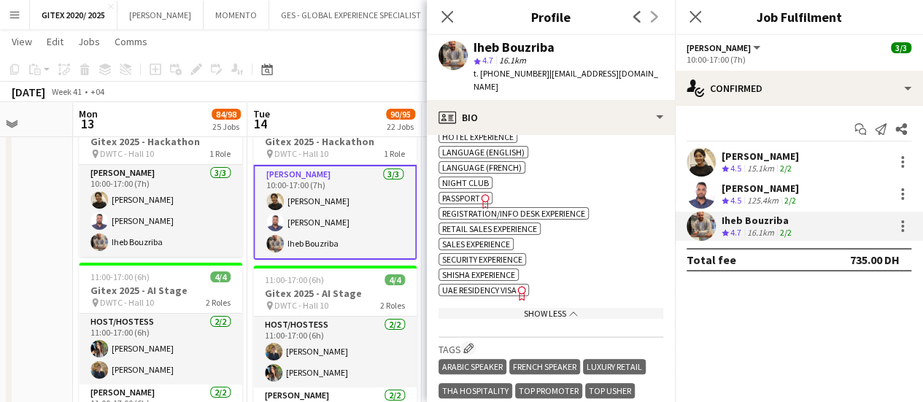
scroll to position [1022, 0]
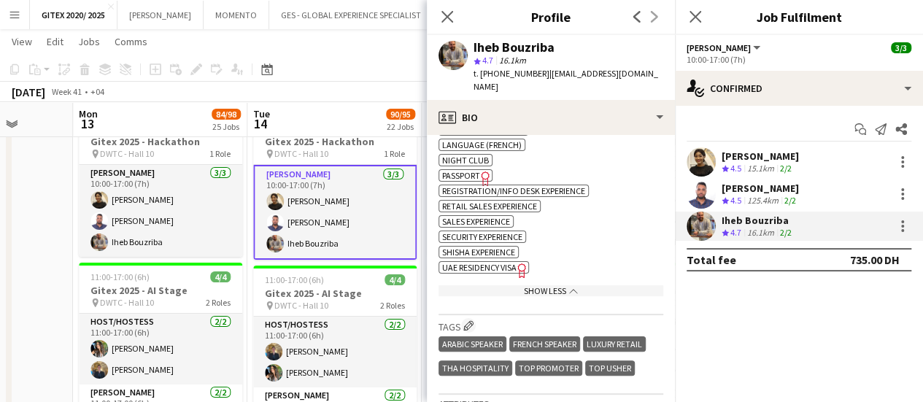
click at [516, 263] on icon "Freelancer has uploaded a photo validation of skill. Click to see" at bounding box center [522, 270] width 15 height 15
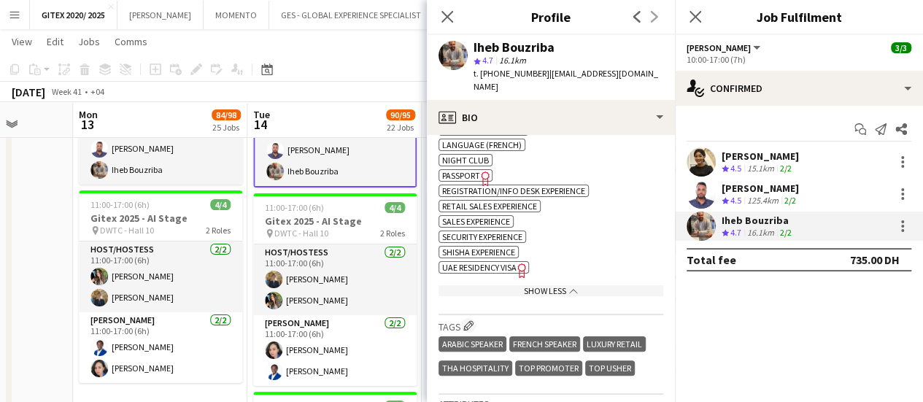
scroll to position [2726, 0]
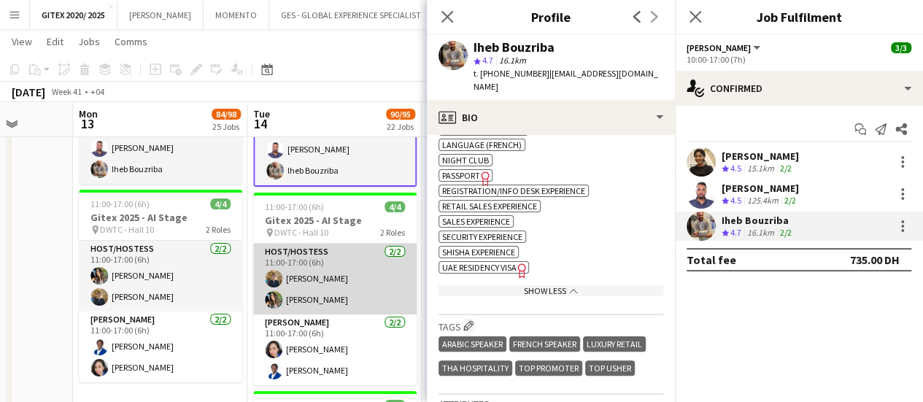
click at [368, 274] on app-card-role "Host/Hostess 2/2 11:00-17:00 (6h) Stefan Vucic Aisha Mahomed" at bounding box center [334, 279] width 163 height 71
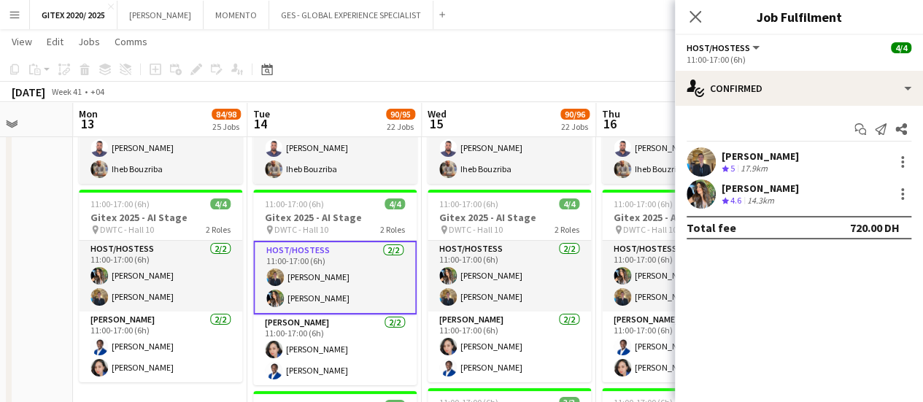
drag, startPoint x: 817, startPoint y: 166, endPoint x: 743, endPoint y: 177, distance: 75.3
click at [817, 166] on div "Stefan Vucic Crew rating 5 17.9km" at bounding box center [799, 161] width 248 height 29
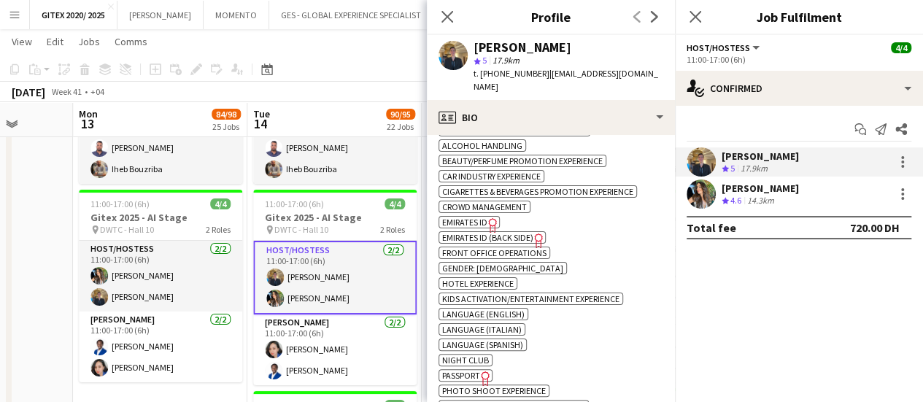
scroll to position [730, 0]
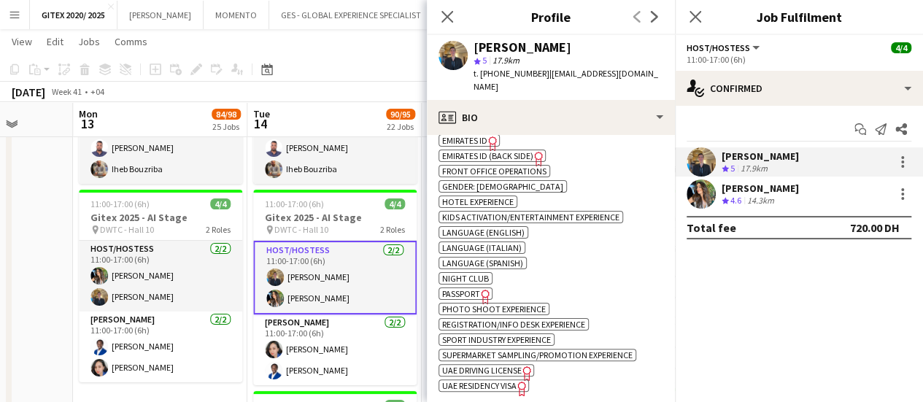
click at [488, 289] on icon "Freelancer has uploaded a photo validation of skill. Click to see" at bounding box center [485, 296] width 15 height 15
click at [512, 380] on span "UAE Residency Visa" at bounding box center [479, 385] width 74 height 11
drag, startPoint x: 753, startPoint y: 199, endPoint x: 734, endPoint y: 198, distance: 19.0
click at [750, 199] on div "14.3km" at bounding box center [760, 201] width 33 height 12
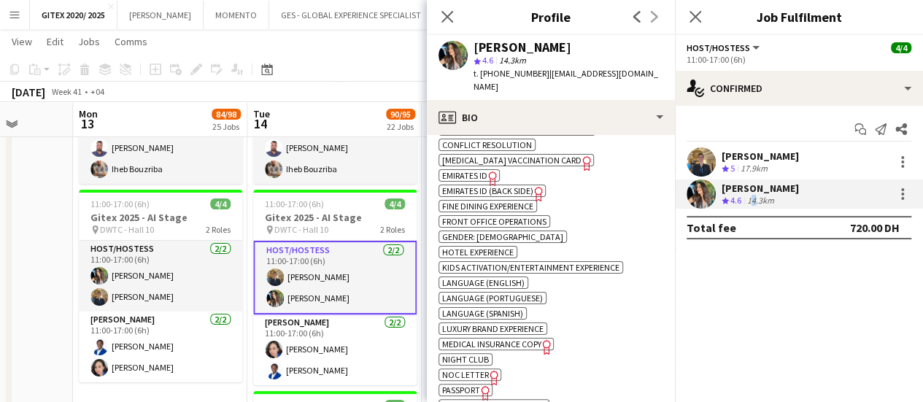
scroll to position [803, 0]
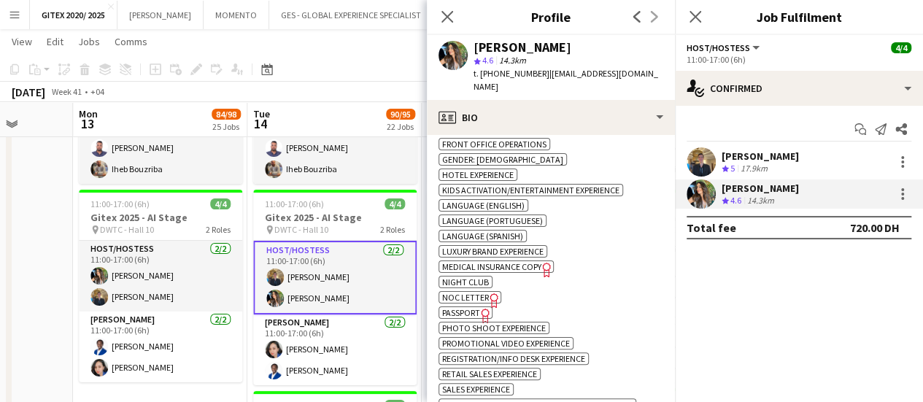
click at [470, 307] on span "Passport" at bounding box center [461, 312] width 38 height 11
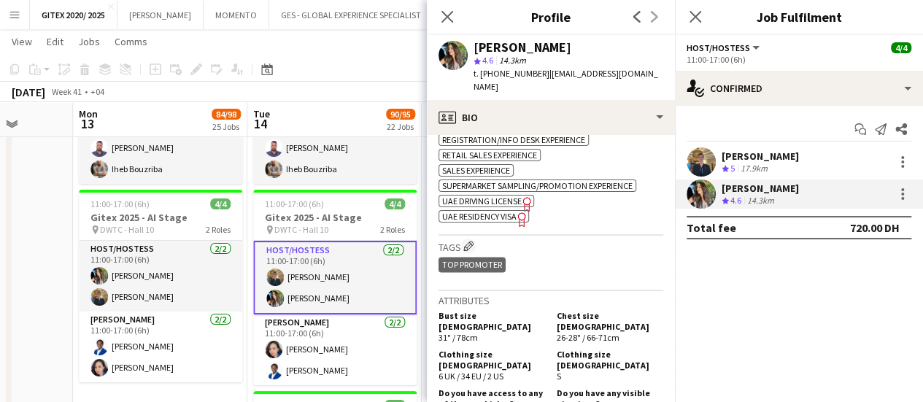
click at [518, 212] on icon "Freelancer has uploaded a photo validation of skill. Click to see" at bounding box center [522, 219] width 15 height 15
drag, startPoint x: 320, startPoint y: 342, endPoint x: 429, endPoint y: 312, distance: 113.0
click at [320, 341] on app-card-role "Usher 2/2 11:00-17:00 (6h) Cherubim Reyes Olajide Ebai" at bounding box center [334, 350] width 163 height 71
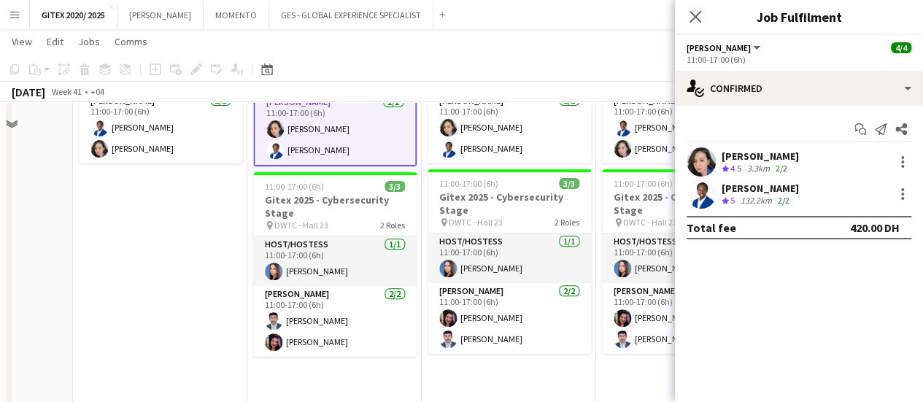
scroll to position [2872, 0]
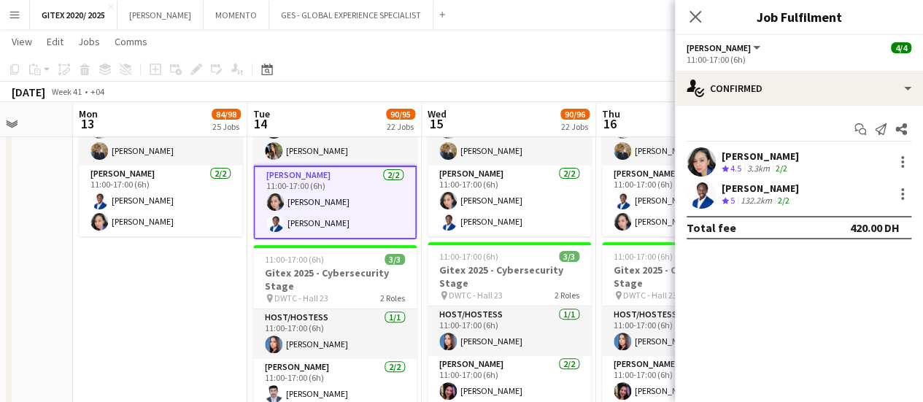
click at [770, 146] on div "Start chat Send notification Share Cherubim Reyes Crew rating 4.5 3.3km 2/2 Ola…" at bounding box center [799, 178] width 248 height 145
click at [769, 155] on div "Cherubim Reyes" at bounding box center [760, 156] width 77 height 13
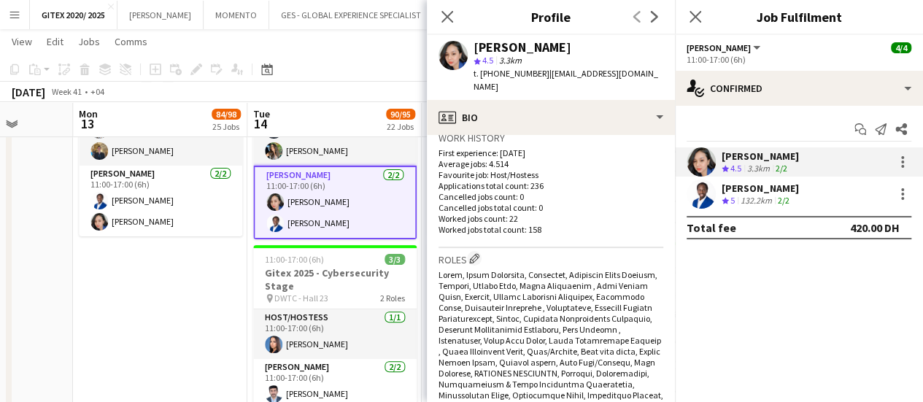
scroll to position [584, 0]
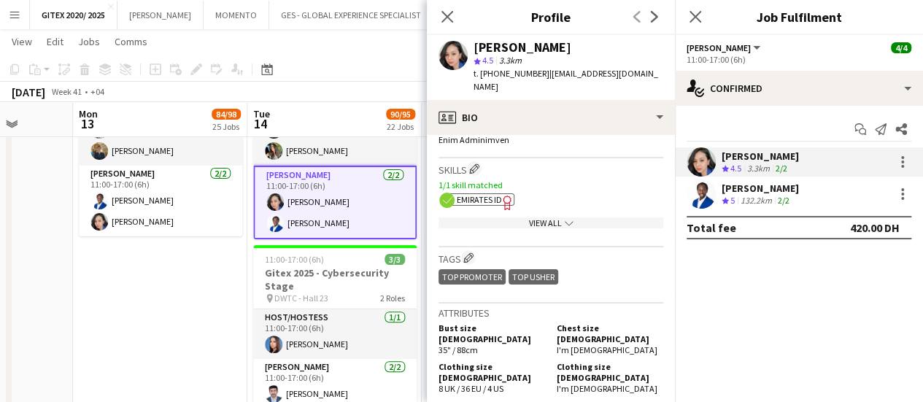
click at [562, 217] on app-icon "chevron-down" at bounding box center [568, 222] width 12 height 11
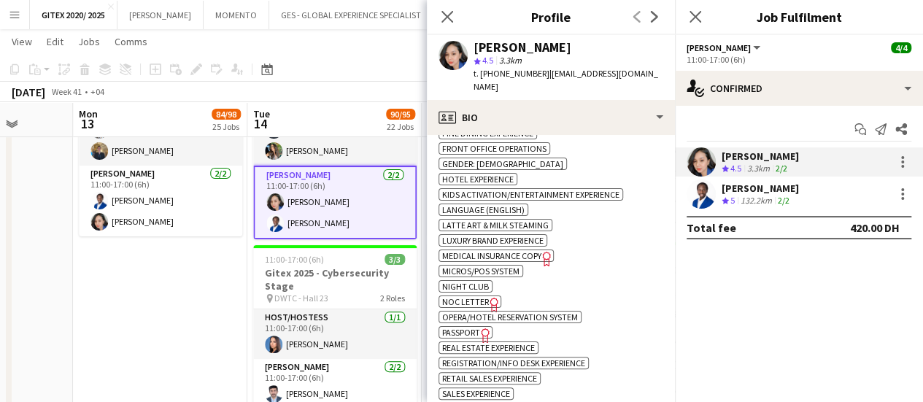
scroll to position [1095, 0]
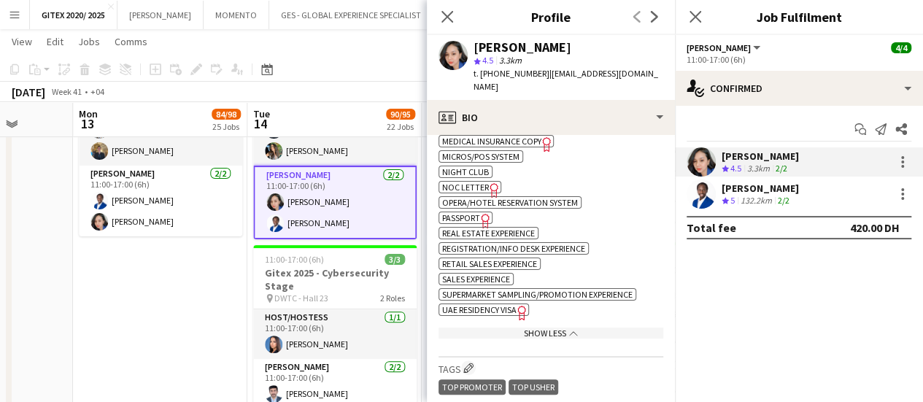
click at [469, 212] on span "Passport" at bounding box center [461, 217] width 38 height 11
click at [512, 304] on span "UAE Residency Visa" at bounding box center [479, 309] width 74 height 11
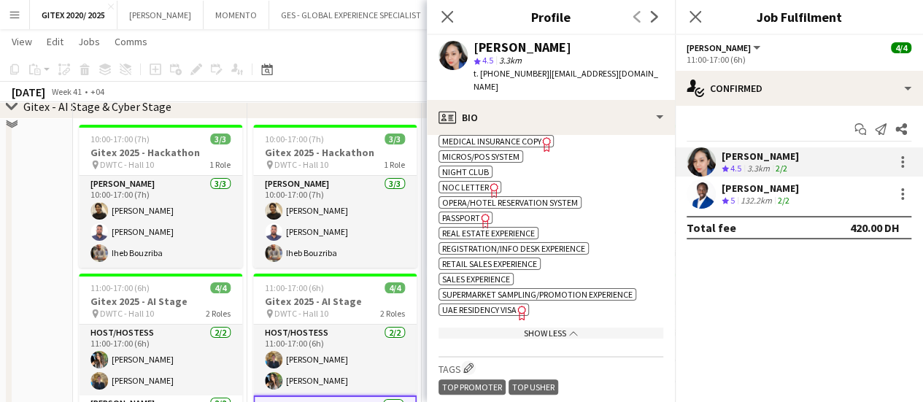
scroll to position [2580, 0]
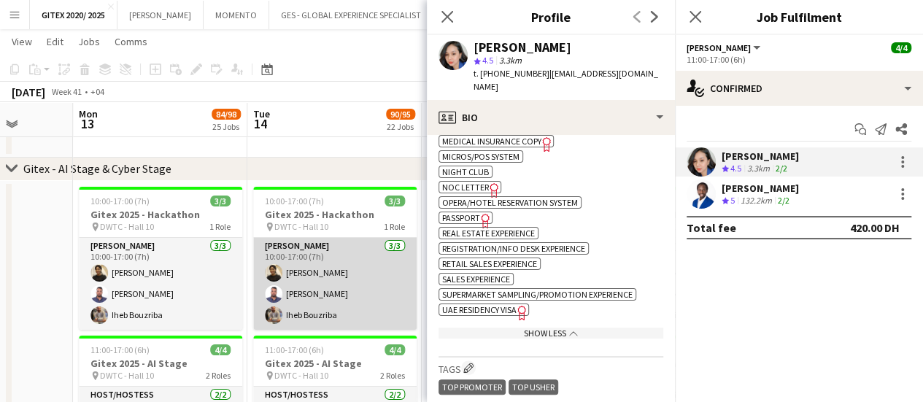
click at [349, 298] on app-card-role "Usher 3/3 10:00-17:00 (7h) Susan Taremwa Mohamed Selim Iheb Bouzriba" at bounding box center [334, 284] width 163 height 92
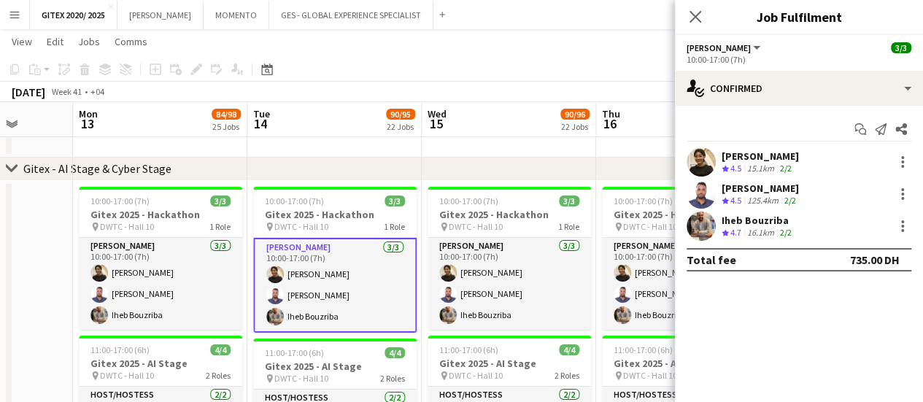
click at [747, 167] on div "15.1km" at bounding box center [760, 169] width 33 height 12
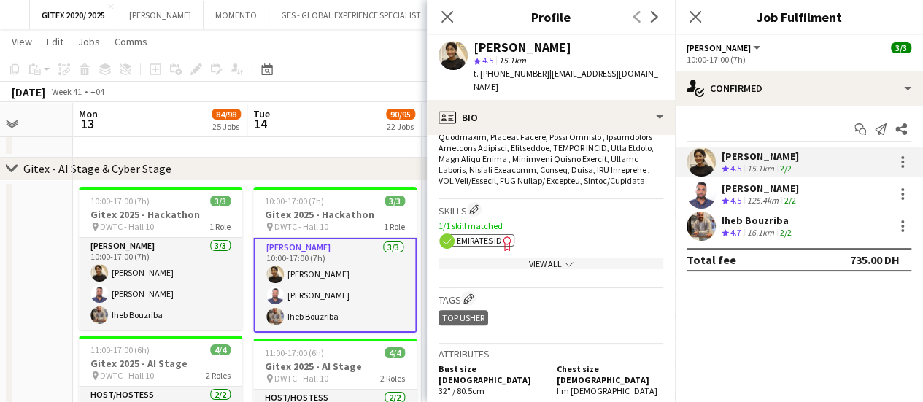
scroll to position [730, 0]
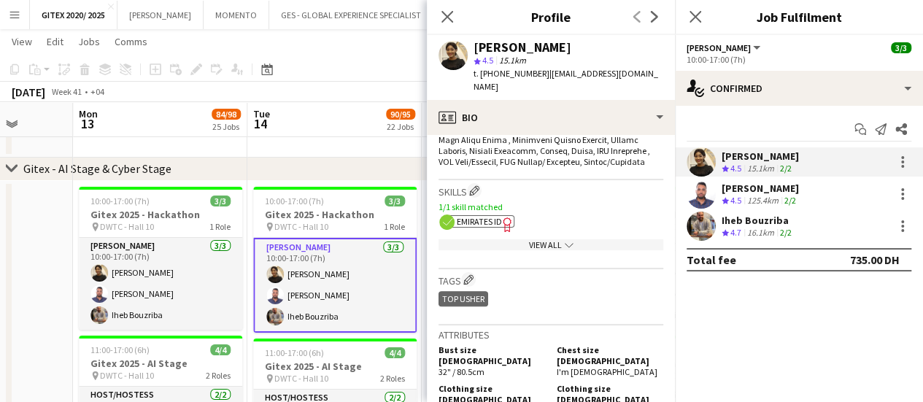
click at [496, 220] on span "Emirates ID" at bounding box center [479, 221] width 45 height 11
click at [571, 239] on div "View All chevron-down" at bounding box center [551, 244] width 225 height 11
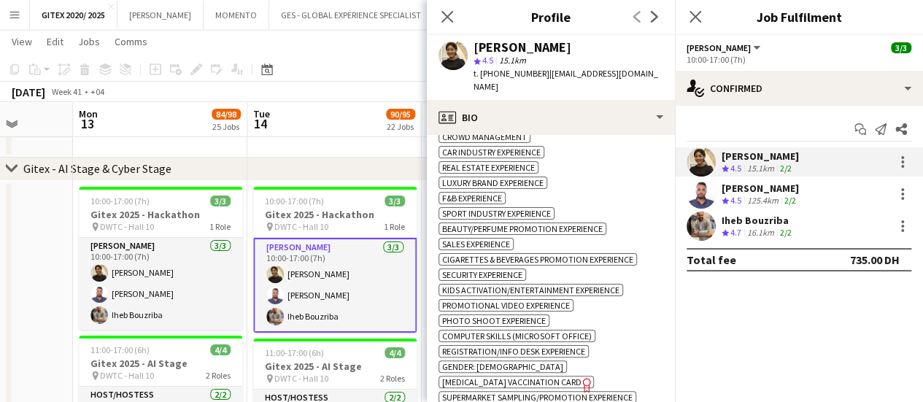
scroll to position [803, 0]
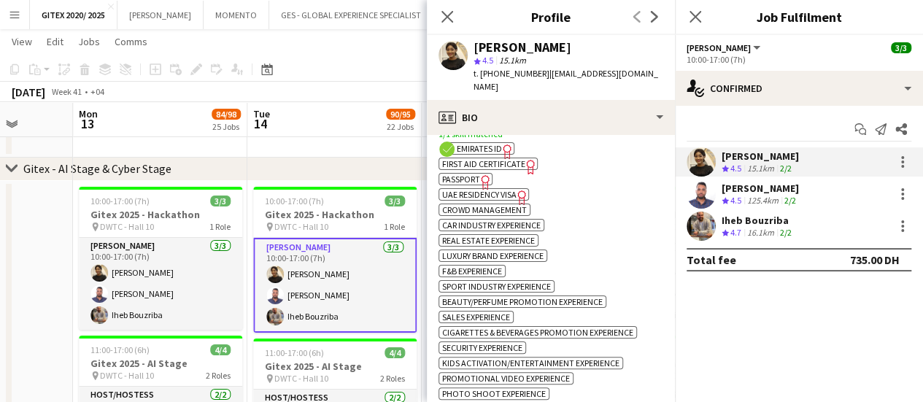
click at [474, 178] on span "Passport" at bounding box center [461, 179] width 38 height 11
click at [507, 196] on span "UAE Residency Visa" at bounding box center [479, 194] width 74 height 11
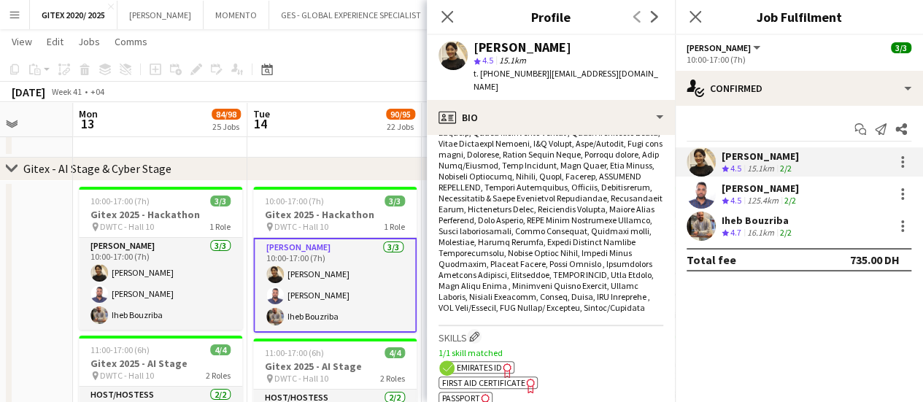
scroll to position [584, 0]
click at [476, 335] on app-icon "Edit crew company skills" at bounding box center [474, 336] width 10 height 10
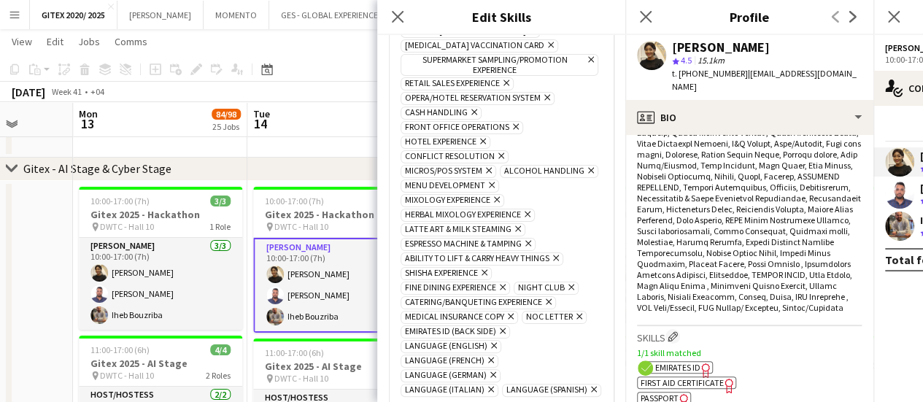
scroll to position [438, 0]
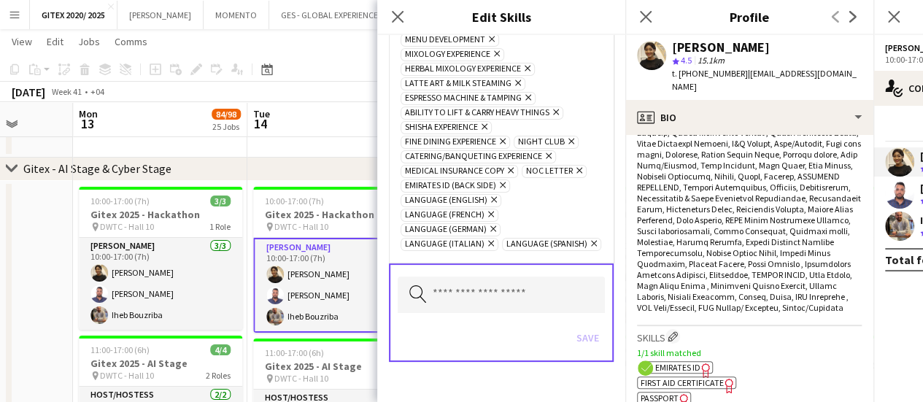
click at [506, 182] on span "Emirates ID (back side) Remove" at bounding box center [455, 186] width 109 height 13
click at [504, 182] on icon at bounding box center [503, 185] width 6 height 6
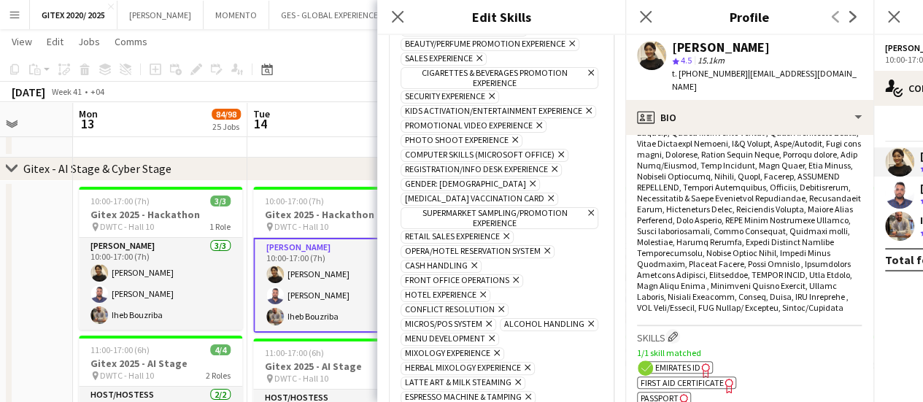
scroll to position [0, 0]
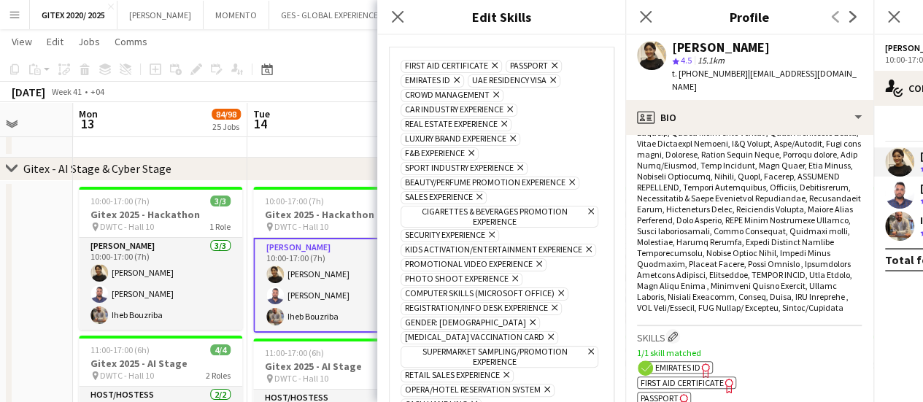
click at [555, 81] on icon "Remove" at bounding box center [551, 79] width 9 height 9
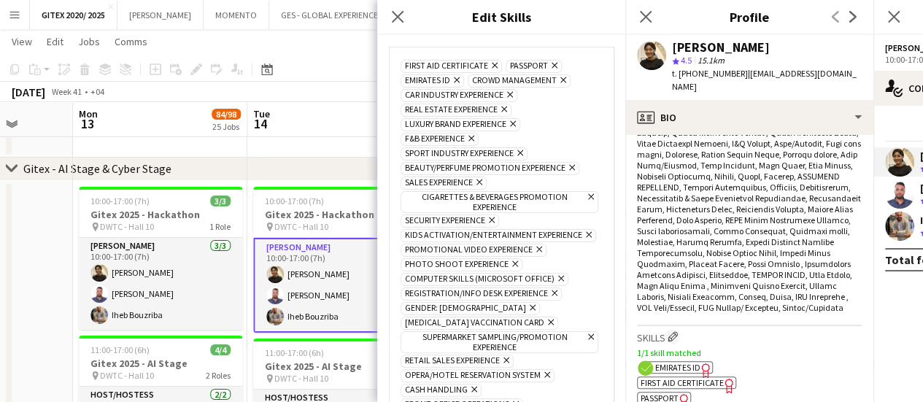
click at [457, 75] on icon "Remove" at bounding box center [454, 79] width 9 height 9
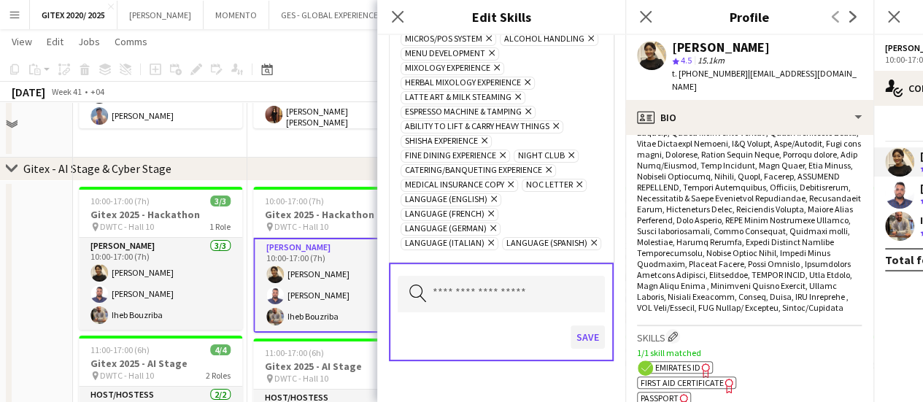
scroll to position [2945, 0]
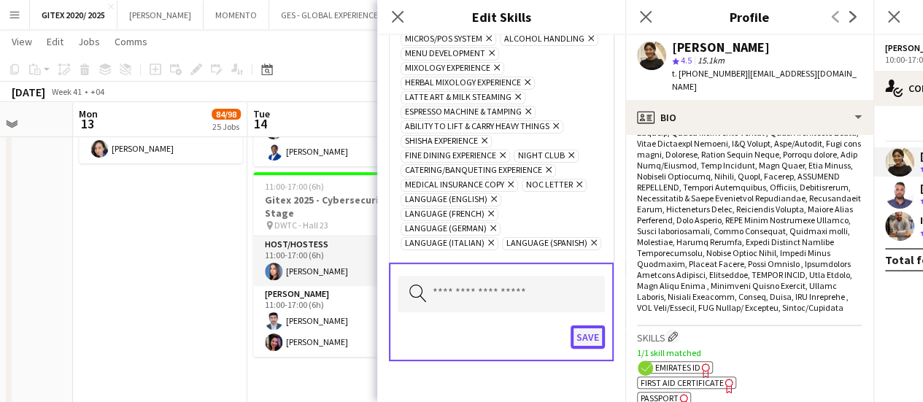
click at [579, 325] on button "Save" at bounding box center [588, 336] width 34 height 23
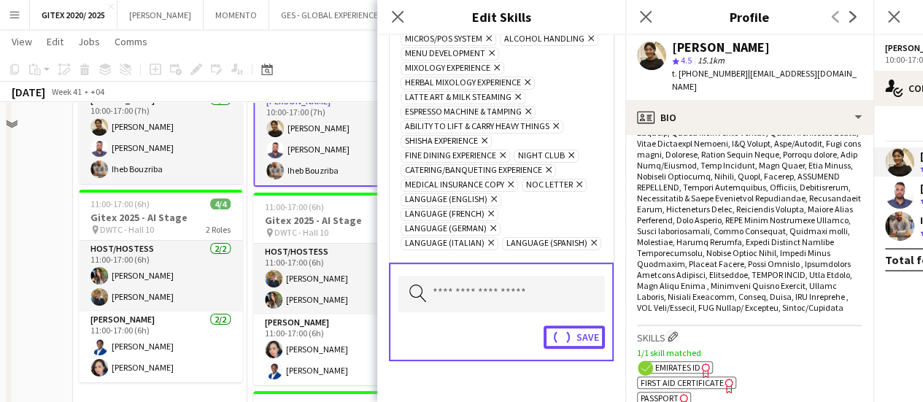
scroll to position [2653, 0]
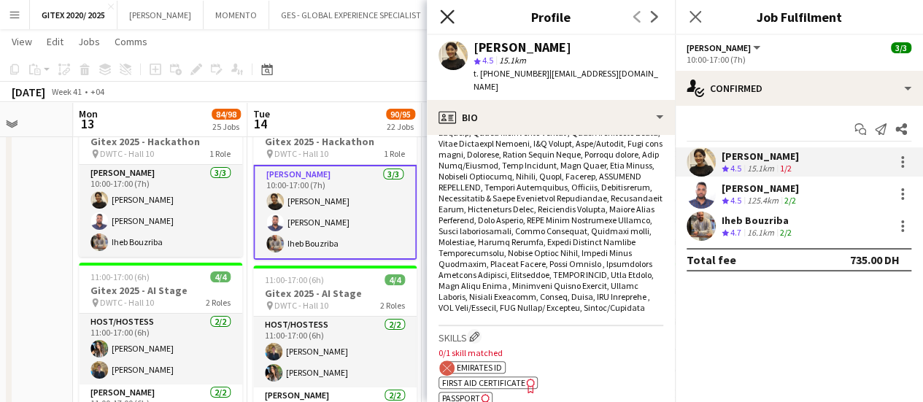
click at [449, 15] on icon at bounding box center [447, 16] width 14 height 14
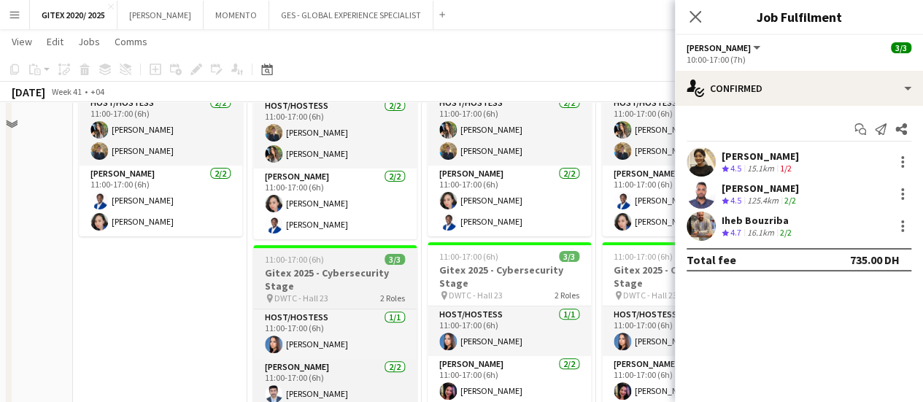
scroll to position [2726, 0]
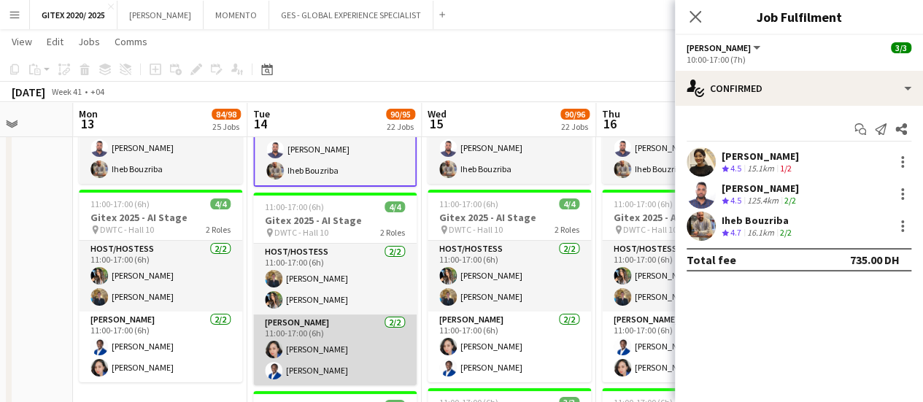
click at [337, 339] on app-card-role "Usher 2/2 11:00-17:00 (6h) Cherubim Reyes Olajide Ebai" at bounding box center [334, 350] width 163 height 71
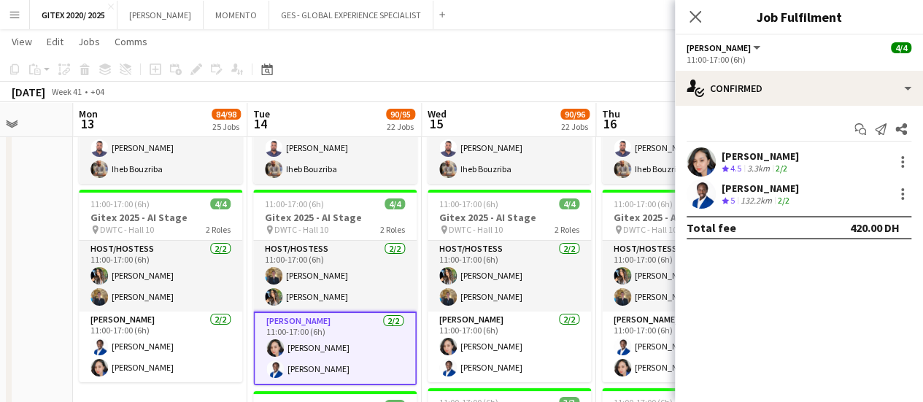
click at [744, 188] on div "Olajide Ebai" at bounding box center [760, 188] width 77 height 13
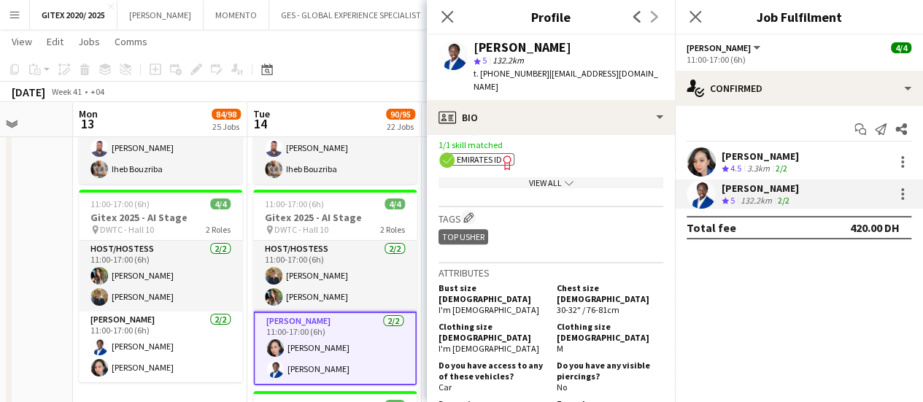
scroll to position [584, 0]
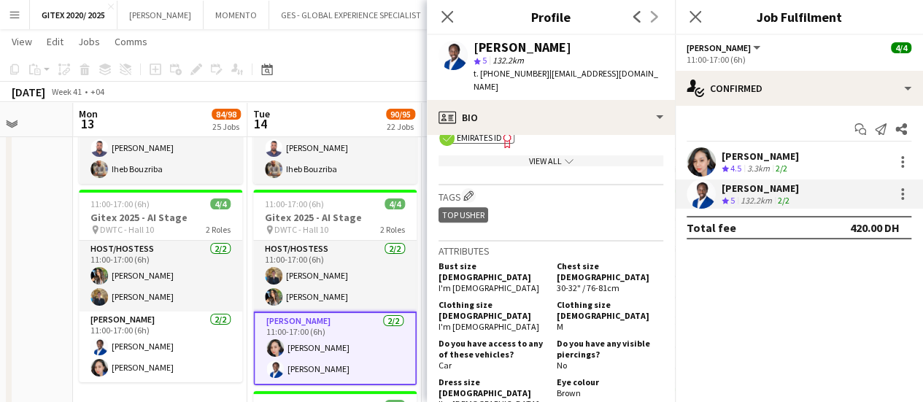
click at [542, 166] on div "View All chevron-down" at bounding box center [551, 160] width 225 height 11
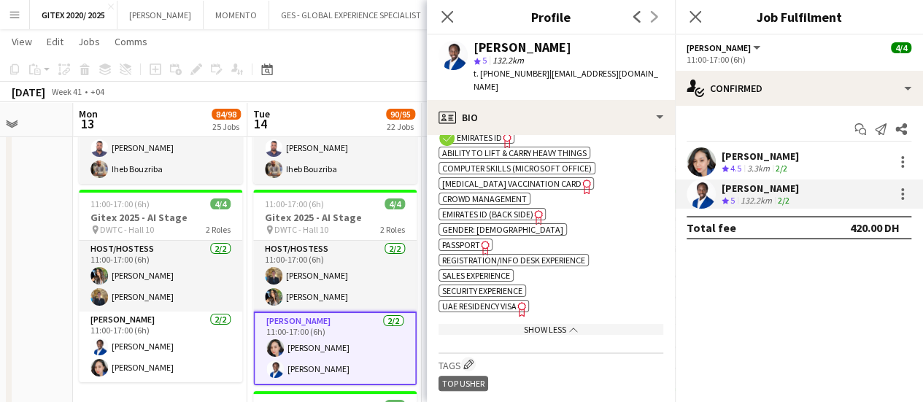
click at [479, 255] on icon "Freelancer has uploaded a photo validation of skill. Click to see" at bounding box center [485, 247] width 15 height 15
click at [514, 312] on span "UAE Residency Visa" at bounding box center [479, 306] width 74 height 11
click at [482, 255] on icon "Freelancer has uploaded a photo validation of skill. Click to see" at bounding box center [485, 247] width 15 height 15
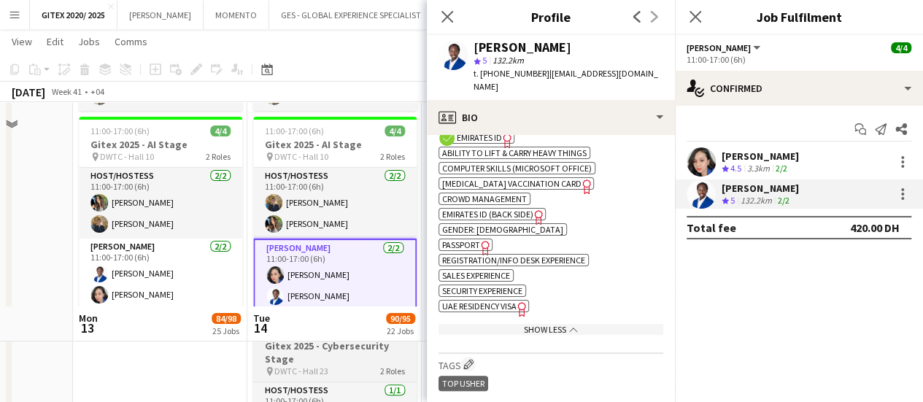
scroll to position [3018, 0]
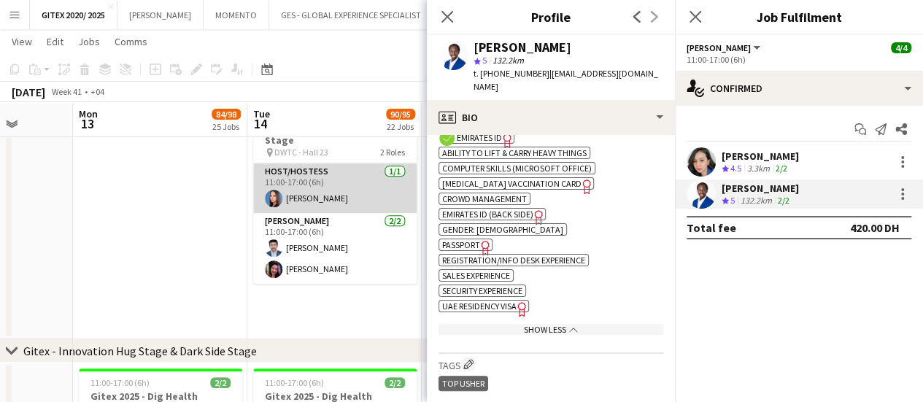
click at [319, 193] on app-card-role "Host/Hostess 1/1 11:00-17:00 (6h) Katya Abu Hasan" at bounding box center [334, 188] width 163 height 50
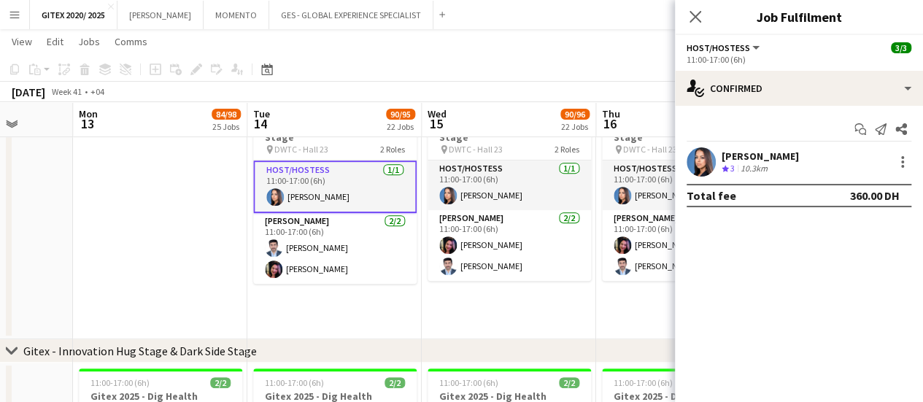
click at [754, 157] on div "Katya Abu Hasan" at bounding box center [760, 156] width 77 height 13
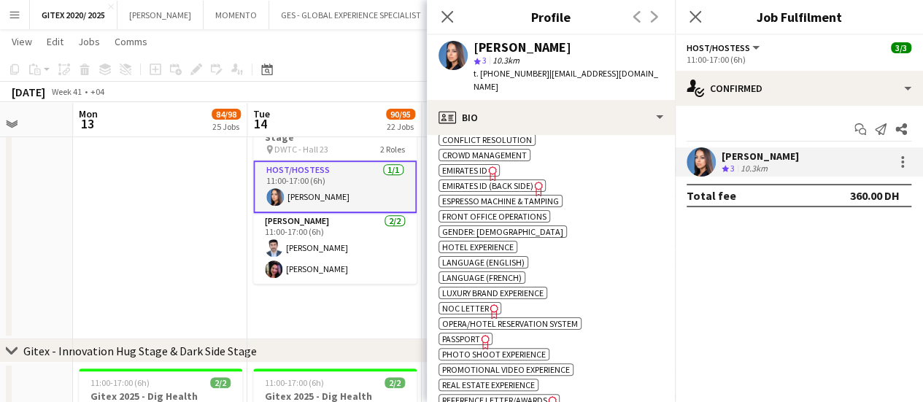
scroll to position [876, 0]
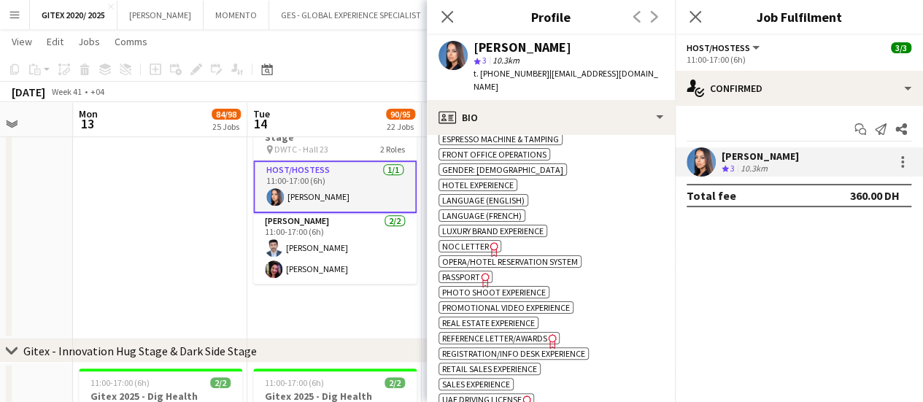
click at [477, 271] on span "Passport" at bounding box center [461, 276] width 38 height 11
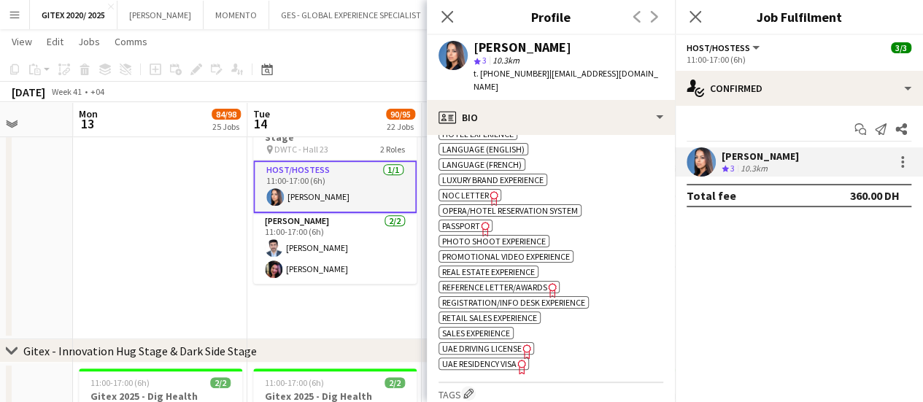
scroll to position [949, 0]
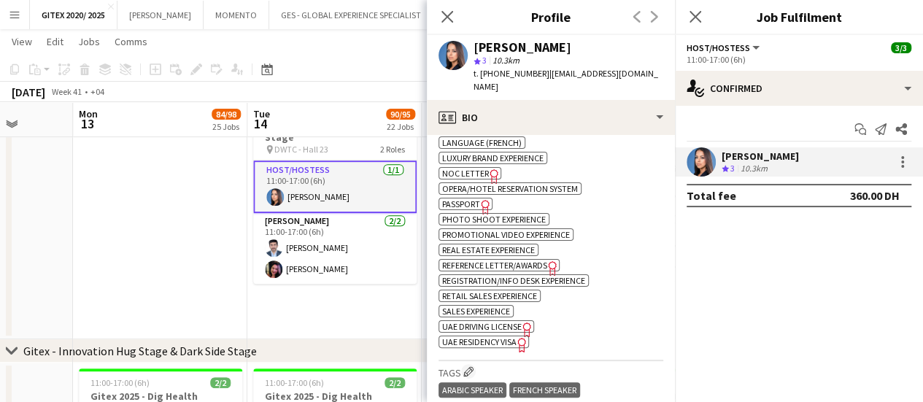
click at [512, 336] on span "UAE Residency Visa" at bounding box center [479, 341] width 74 height 11
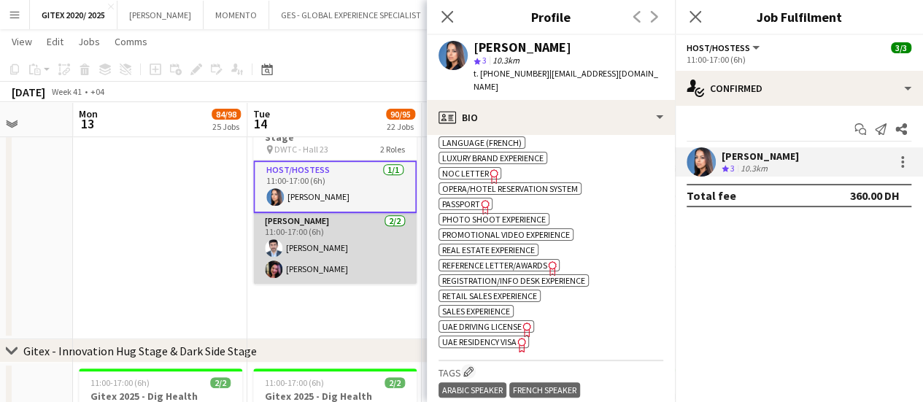
click at [315, 240] on app-card-role "Usher 2/2 11:00-17:00 (6h) Sadiq Ameen Darly Lanzuela" at bounding box center [334, 248] width 163 height 71
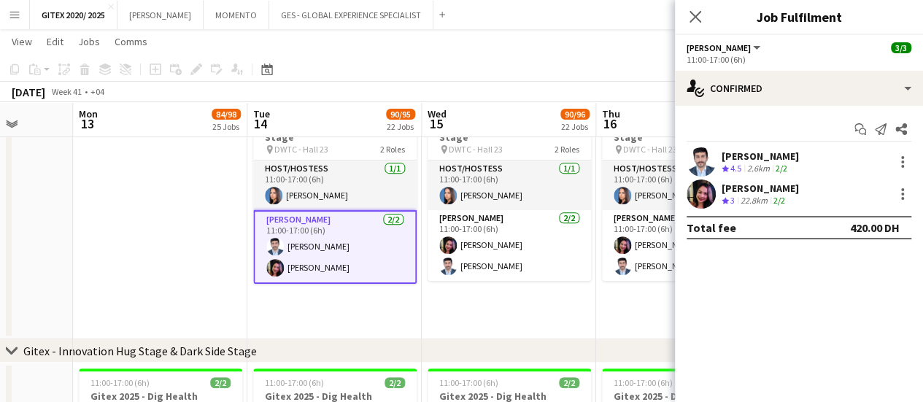
click at [749, 161] on div "Sadiq Ameen" at bounding box center [760, 156] width 77 height 13
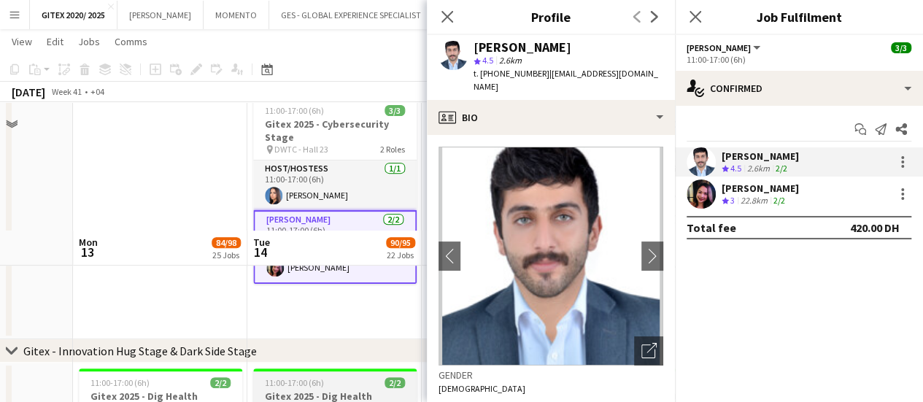
scroll to position [3164, 0]
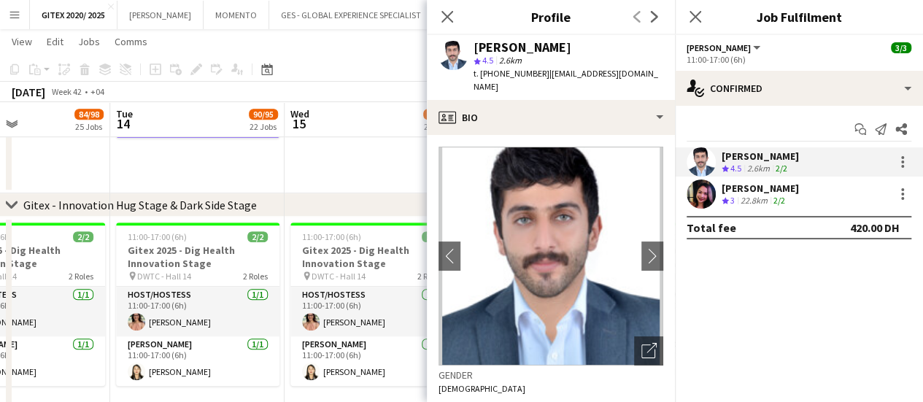
drag, startPoint x: 334, startPoint y: 297, endPoint x: 220, endPoint y: 273, distance: 116.4
click at [202, 280] on app-calendar-viewport "Sat 11 Sun 12 Mon 13 84/98 25 Jobs Tue 14 90/95 22 Jobs Wed 15 90/96 22 Jobs Th…" at bounding box center [461, 262] width 923 height 6739
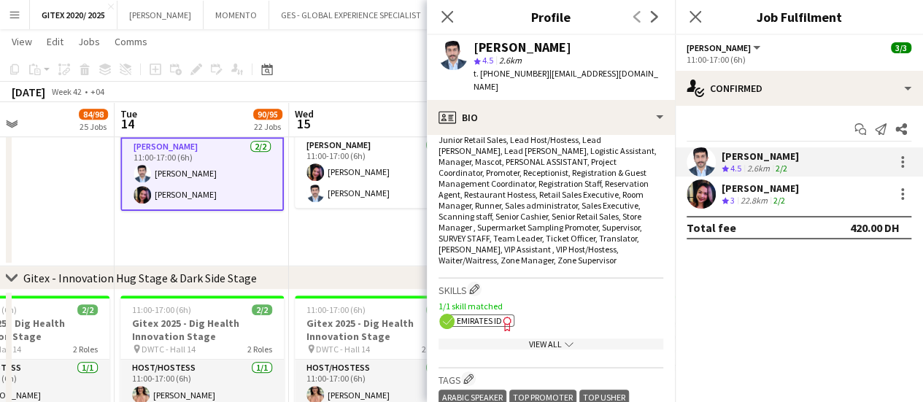
scroll to position [730, 0]
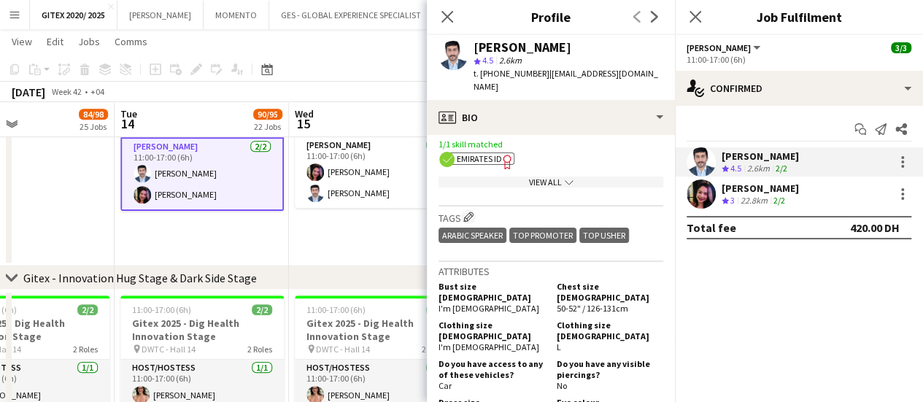
click at [520, 177] on div "View All chevron-down" at bounding box center [551, 182] width 225 height 11
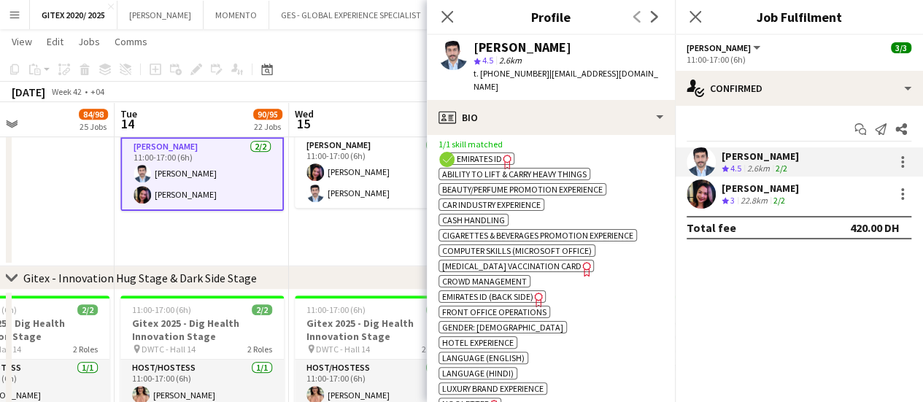
scroll to position [803, 0]
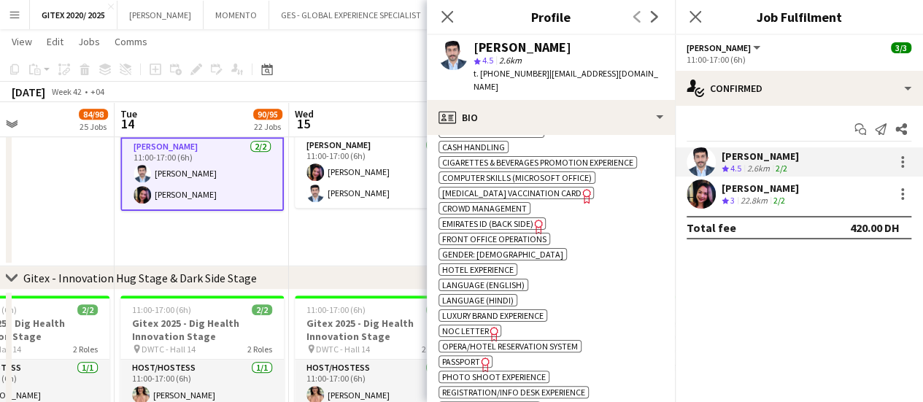
click at [477, 356] on span "Passport" at bounding box center [461, 361] width 38 height 11
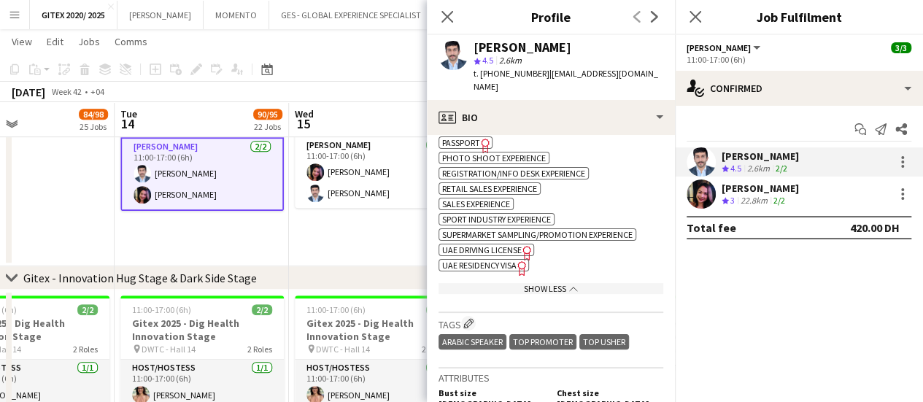
click at [501, 260] on span "UAE Residency Visa" at bounding box center [479, 265] width 74 height 11
drag, startPoint x: 736, startPoint y: 195, endPoint x: 713, endPoint y: 192, distance: 23.5
click at [736, 195] on div "Crew rating 3" at bounding box center [730, 201] width 16 height 12
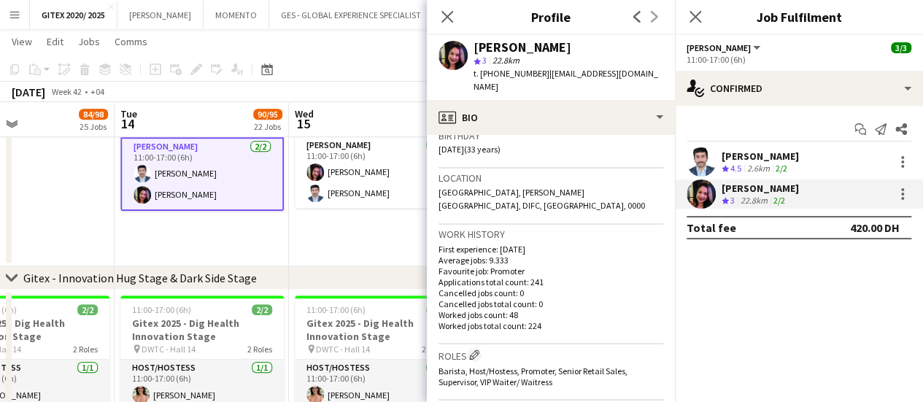
scroll to position [365, 0]
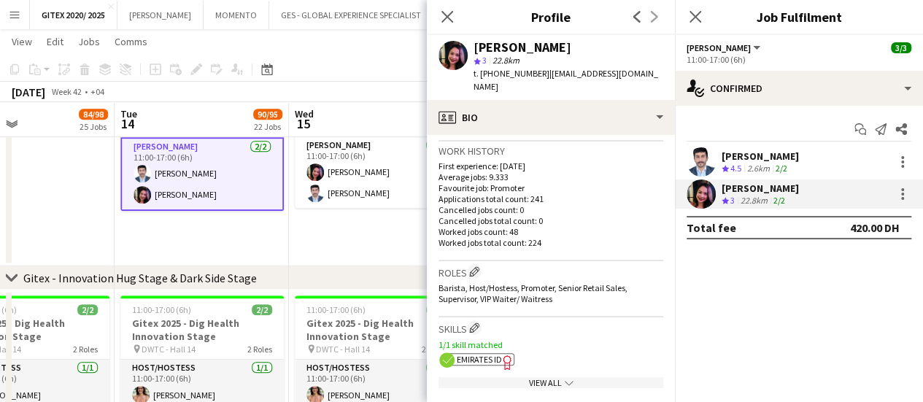
click at [506, 366] on app-show-more-section "View All chevron-down" at bounding box center [551, 380] width 225 height 28
click at [506, 377] on div "View All chevron-down" at bounding box center [551, 382] width 225 height 11
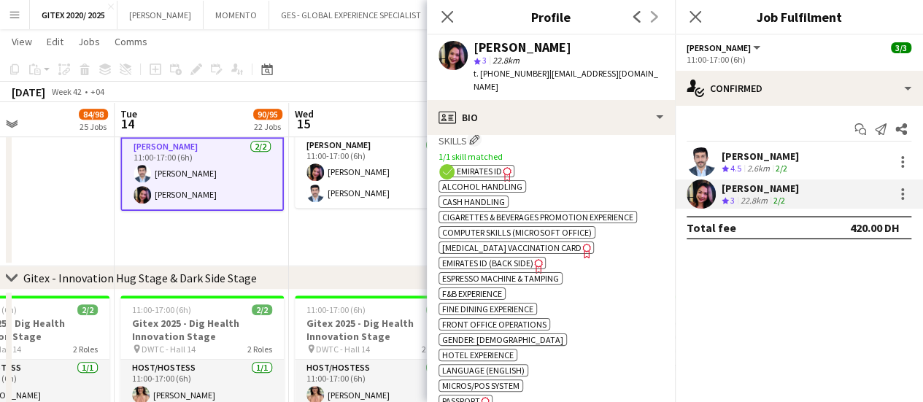
scroll to position [584, 0]
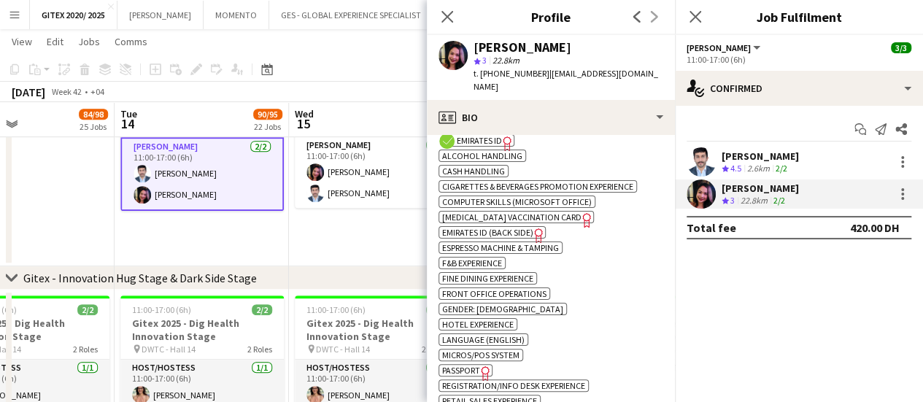
click at [474, 365] on span "Passport" at bounding box center [461, 370] width 38 height 11
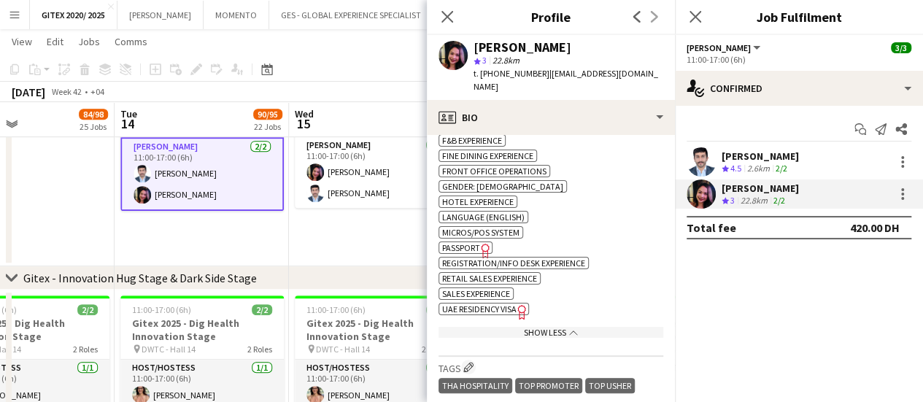
scroll to position [730, 0]
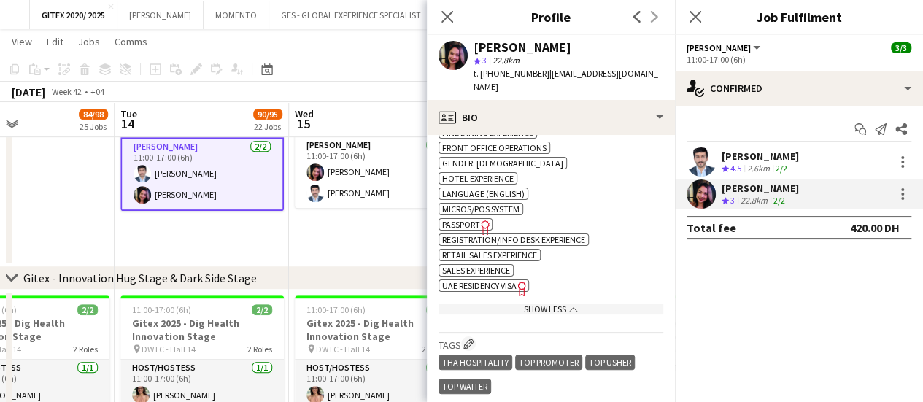
click at [506, 280] on span "UAE Residency Visa" at bounding box center [479, 285] width 74 height 11
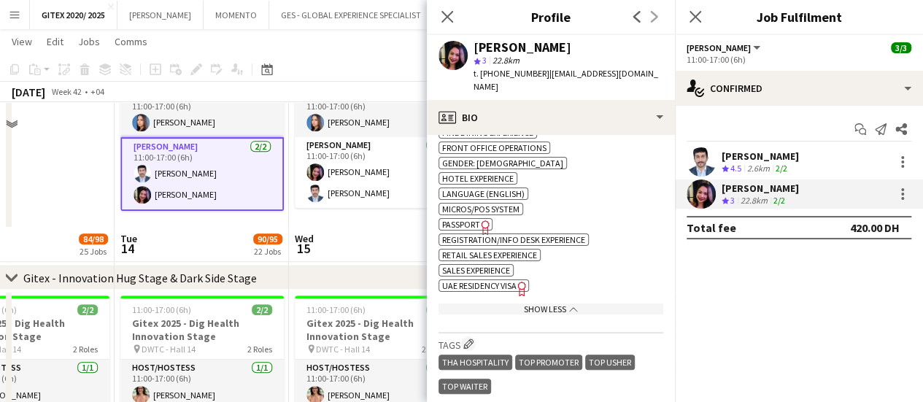
scroll to position [3237, 0]
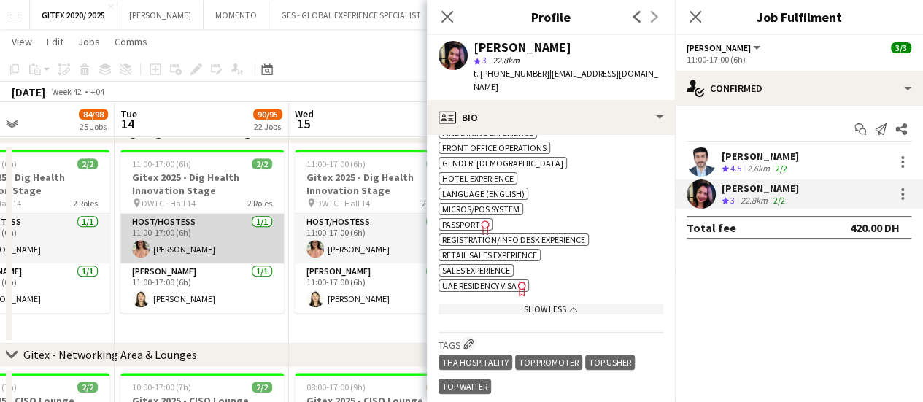
click at [212, 215] on app-card-role "Host/Hostess 1/1 11:00-17:00 (6h) Bianca Campos" at bounding box center [201, 239] width 163 height 50
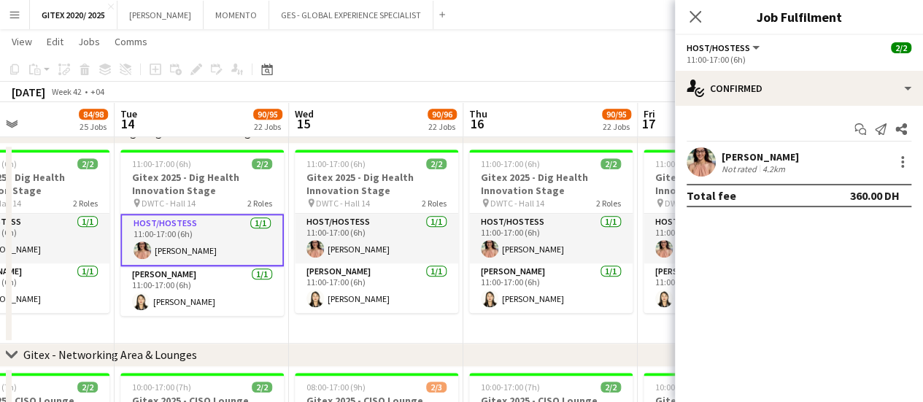
click at [740, 153] on div "Bianca Campos" at bounding box center [760, 156] width 77 height 13
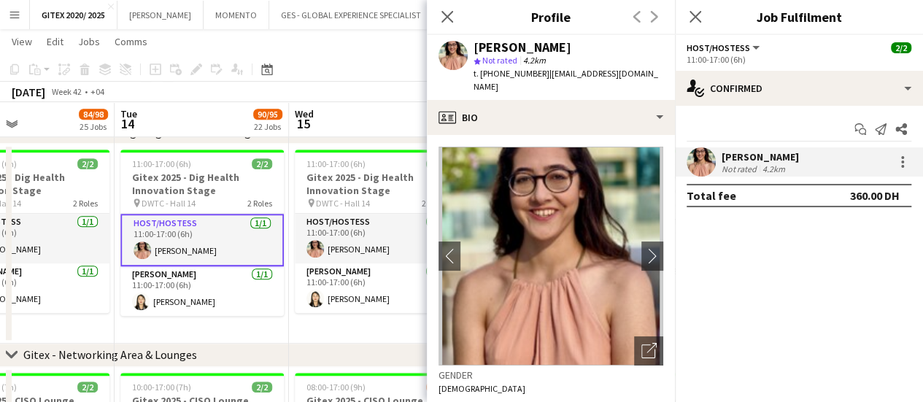
scroll to position [511, 0]
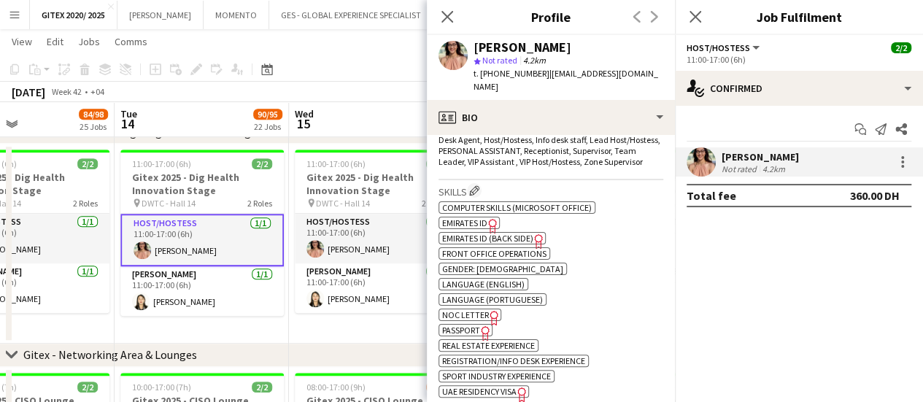
click at [482, 330] on icon at bounding box center [485, 333] width 8 height 15
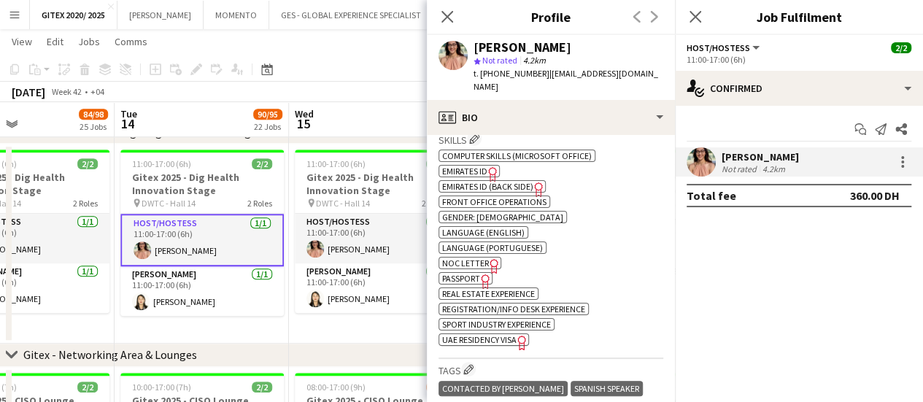
scroll to position [584, 0]
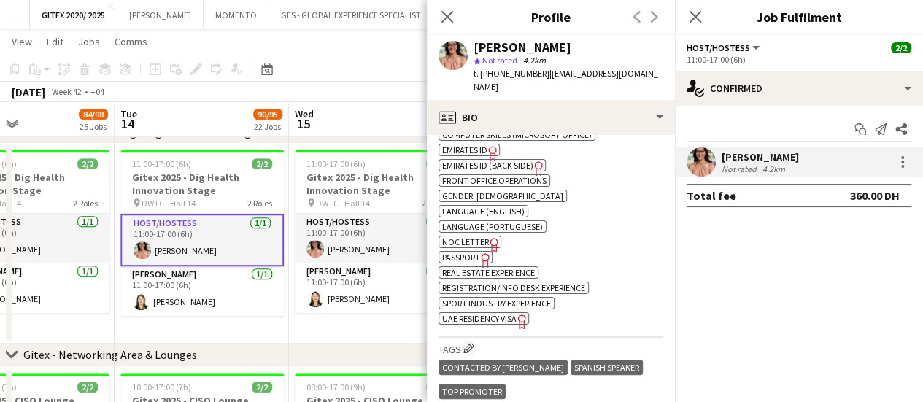
click at [506, 319] on span "UAE Residency Visa" at bounding box center [479, 318] width 74 height 11
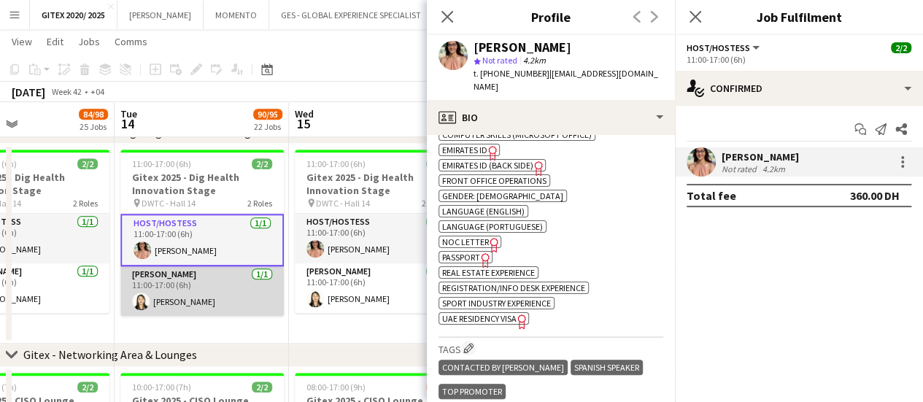
drag, startPoint x: 228, startPoint y: 288, endPoint x: 221, endPoint y: 309, distance: 21.5
click at [227, 288] on app-card-role "Usher 1/1 11:00-17:00 (6h) Glaiza Castro" at bounding box center [201, 291] width 163 height 50
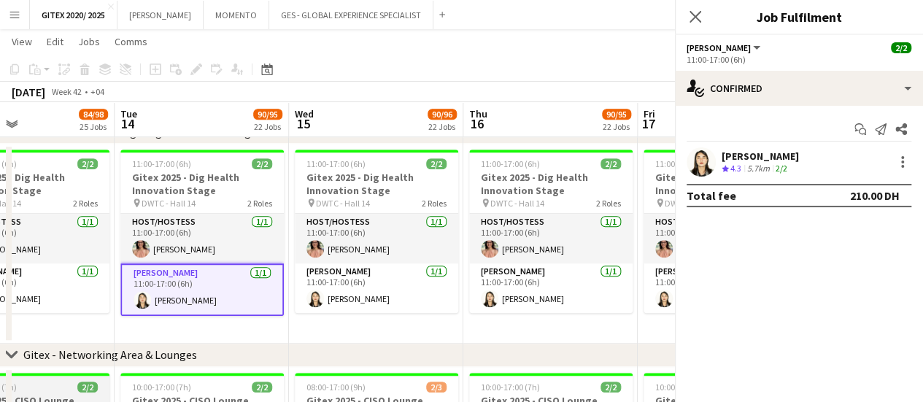
scroll to position [3310, 0]
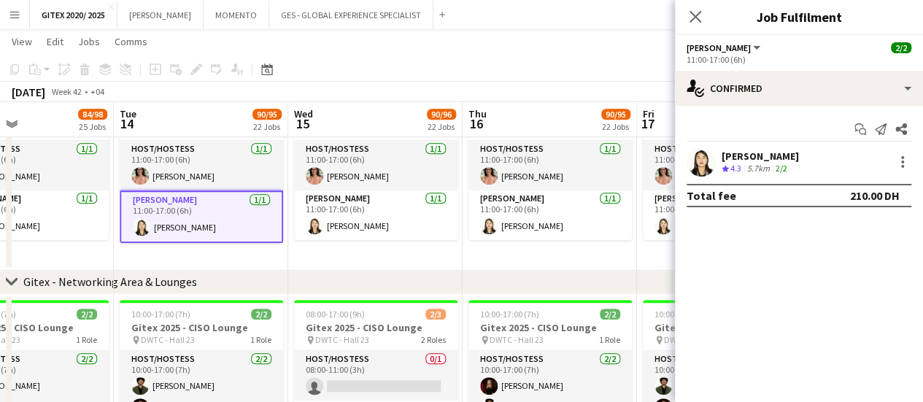
drag, startPoint x: 784, startPoint y: 163, endPoint x: 770, endPoint y: 185, distance: 25.9
click at [784, 163] on app-skills-label "2/2" at bounding box center [782, 168] width 12 height 11
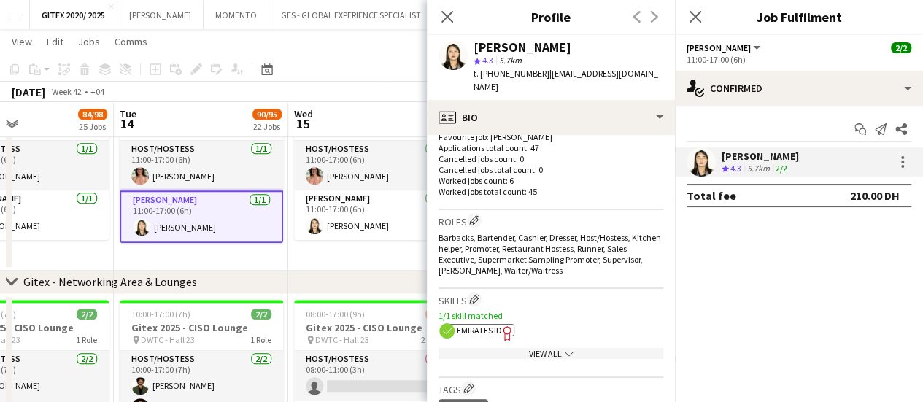
scroll to position [511, 0]
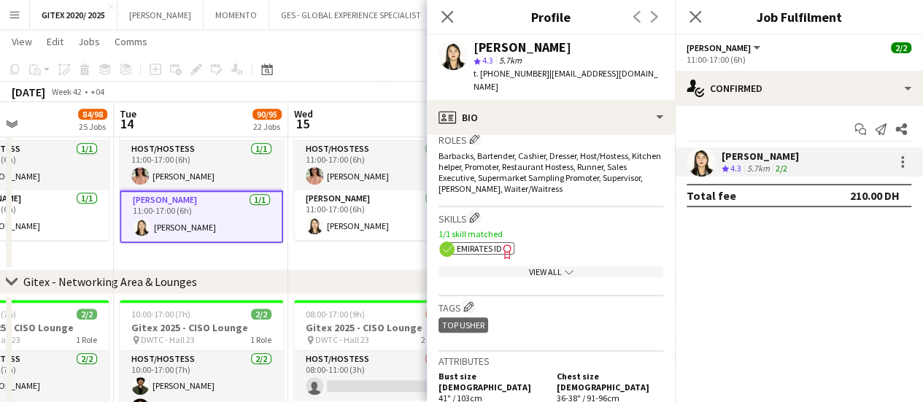
click at [531, 266] on div "View All chevron-down" at bounding box center [551, 271] width 225 height 11
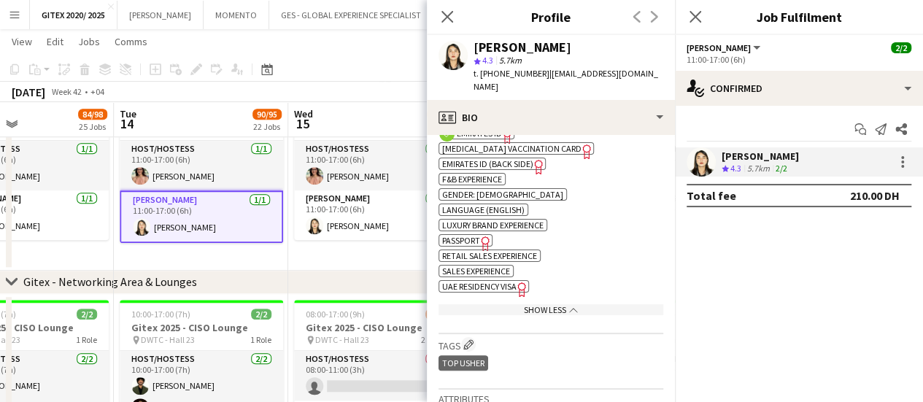
scroll to position [584, 0]
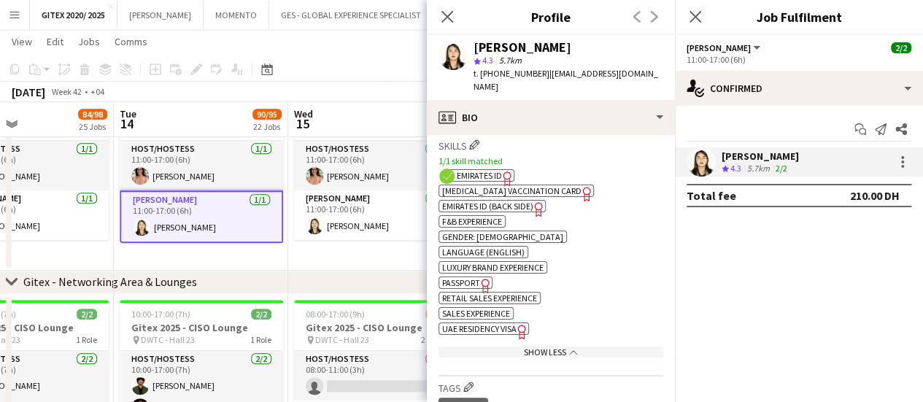
click at [479, 278] on icon "Freelancer has uploaded a photo validation of skill. Click to see" at bounding box center [485, 285] width 15 height 15
click at [497, 323] on span "UAE Residency Visa" at bounding box center [479, 328] width 74 height 11
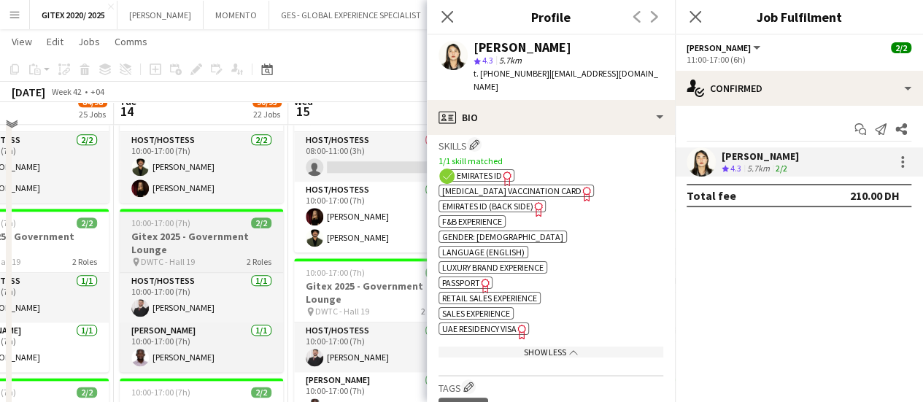
scroll to position [3456, 0]
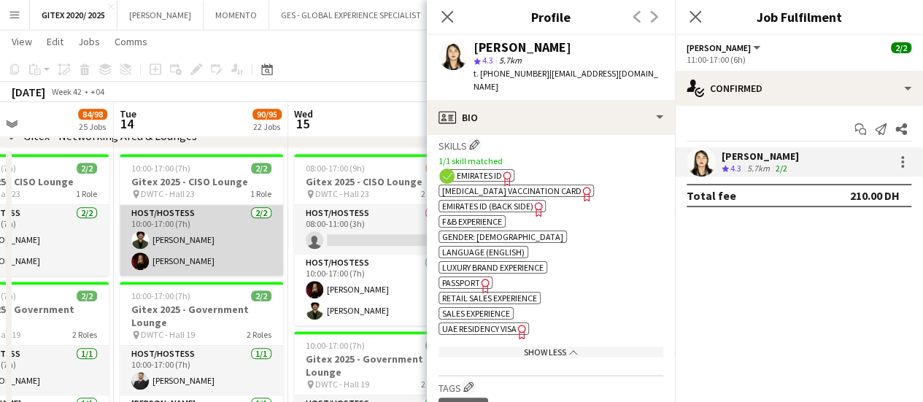
click at [239, 251] on app-card-role "Host/Hostess 2/2 10:00-17:00 (7h) ibrahim mahmuod Kateryna Lupenkova" at bounding box center [201, 240] width 163 height 71
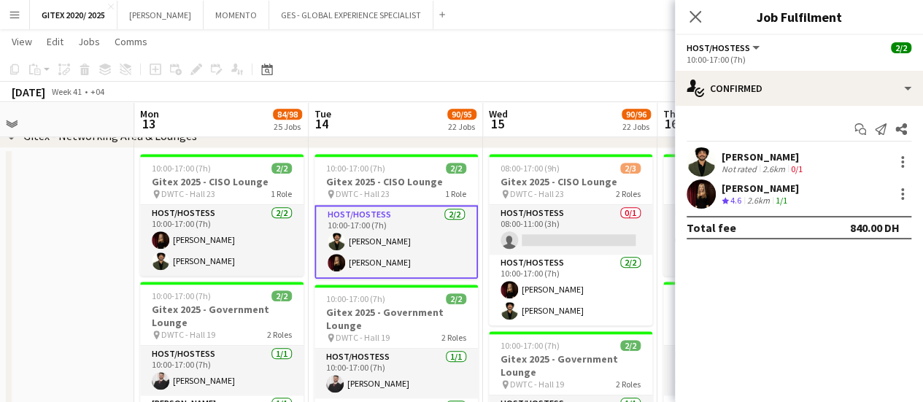
drag, startPoint x: 188, startPoint y: 294, endPoint x: 377, endPoint y: 310, distance: 189.7
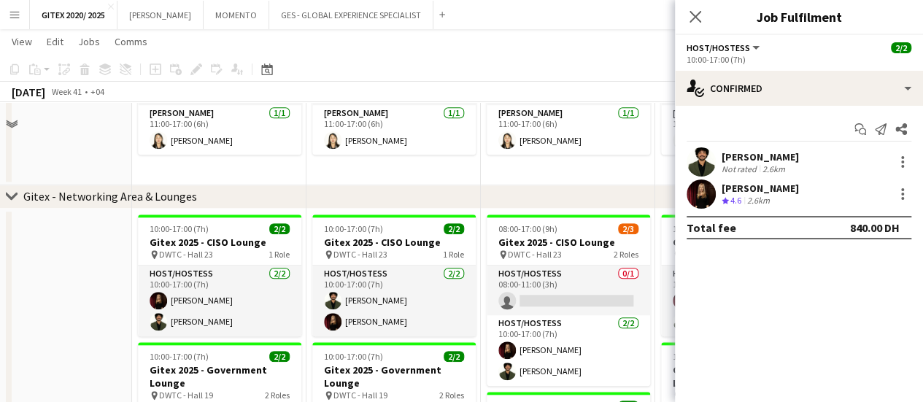
scroll to position [3323, 0]
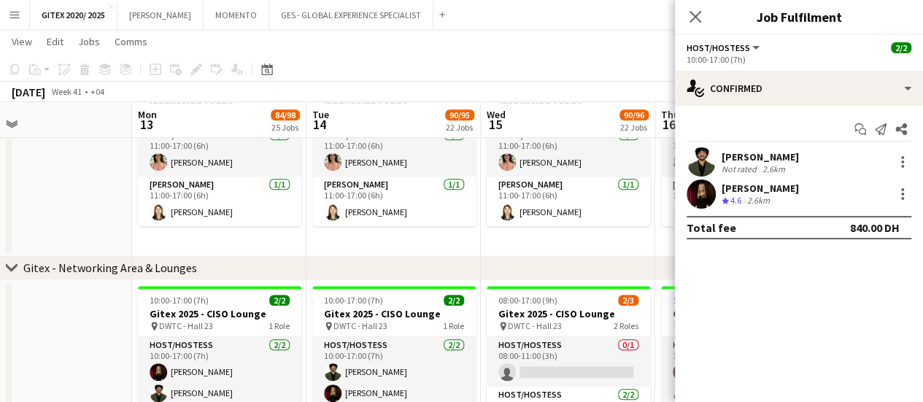
click at [771, 160] on div "ibrahim mahmuod" at bounding box center [760, 156] width 77 height 13
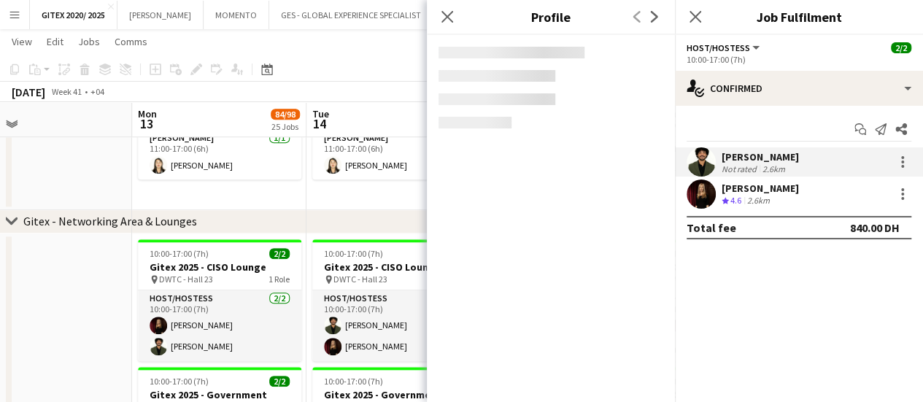
scroll to position [3396, 0]
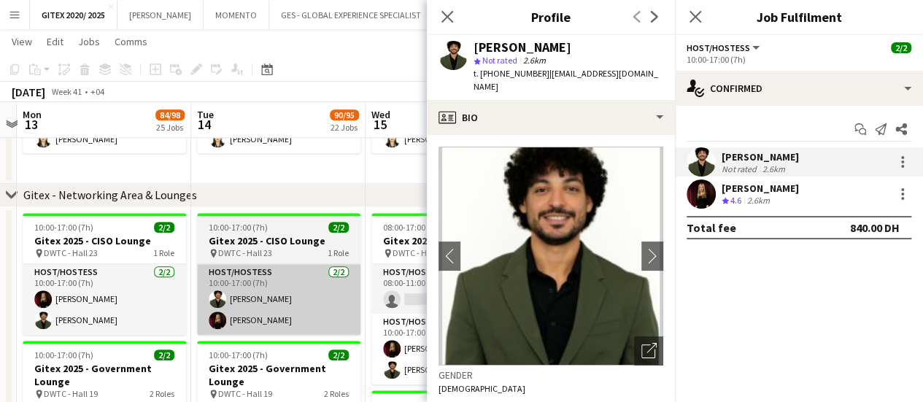
drag, startPoint x: 339, startPoint y: 282, endPoint x: 328, endPoint y: 266, distance: 19.7
click at [224, 280] on app-calendar-viewport "Fri 10 Sat 11 Sun 12 Mon 13 84/98 25 Jobs Tue 14 90/95 22 Jobs Wed 15 90/96 22 …" at bounding box center [461, 23] width 923 height 6726
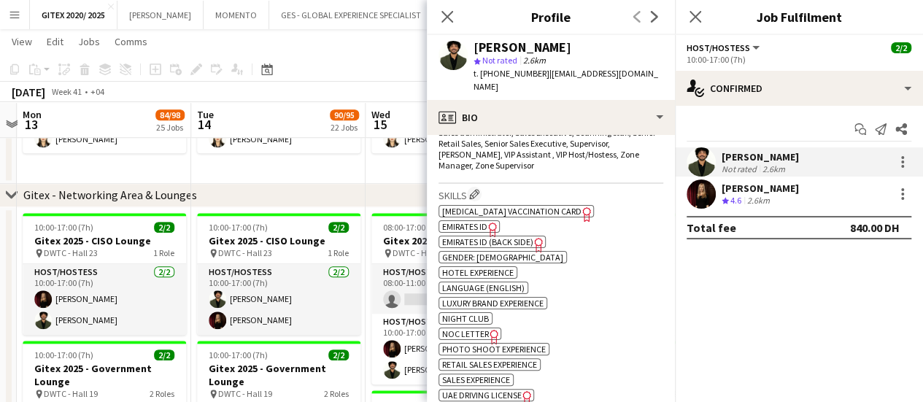
scroll to position [730, 0]
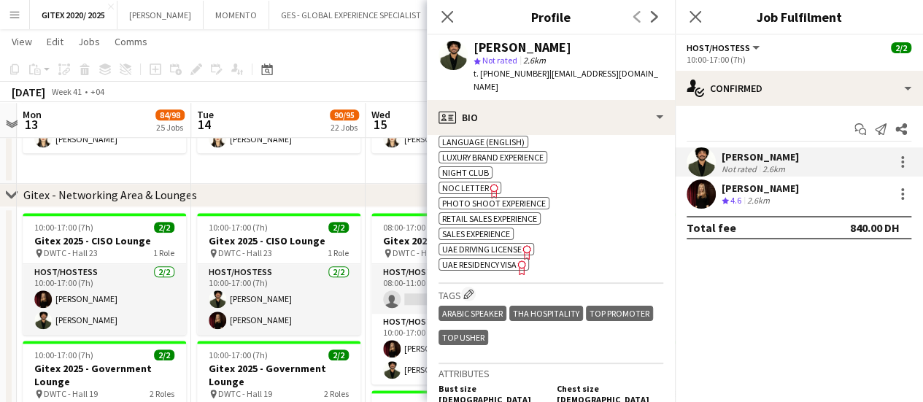
click at [498, 263] on span "UAE Residency Visa" at bounding box center [479, 264] width 74 height 11
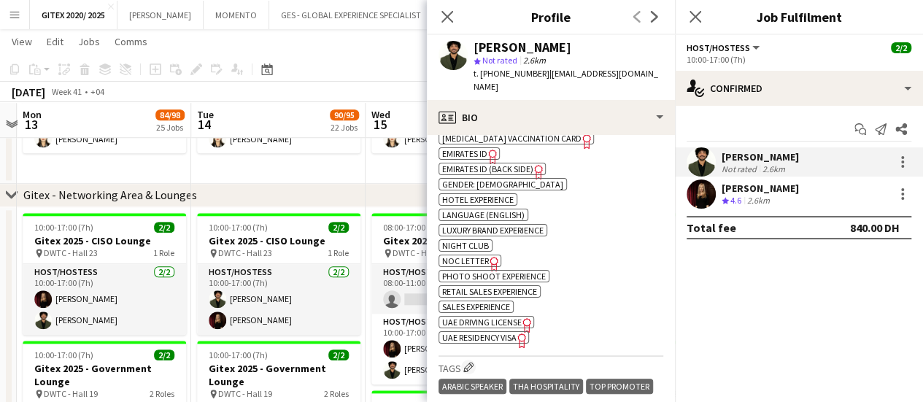
scroll to position [584, 0]
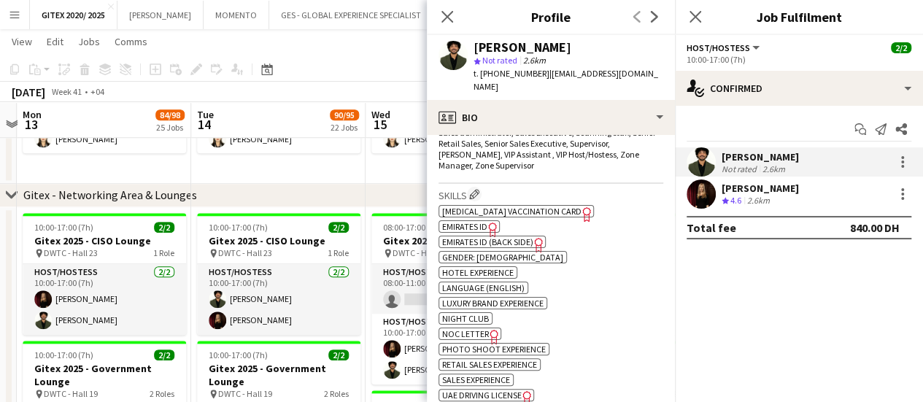
click at [472, 225] on span "Emirates ID" at bounding box center [464, 226] width 45 height 11
drag, startPoint x: 498, startPoint y: 74, endPoint x: 488, endPoint y: 74, distance: 10.2
click at [531, 73] on span "t. +971506805871" at bounding box center [512, 73] width 76 height 11
drag, startPoint x: 486, startPoint y: 71, endPoint x: 537, endPoint y: 71, distance: 51.1
click at [537, 71] on span "t. +971506805871" at bounding box center [512, 73] width 76 height 11
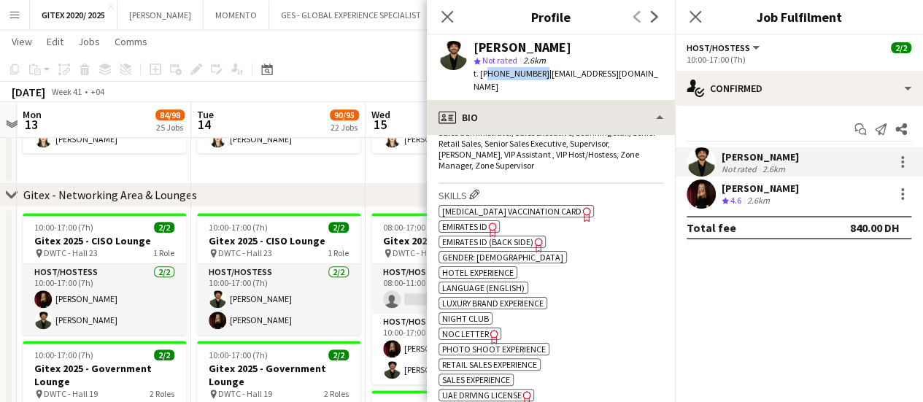
copy span "971506805871"
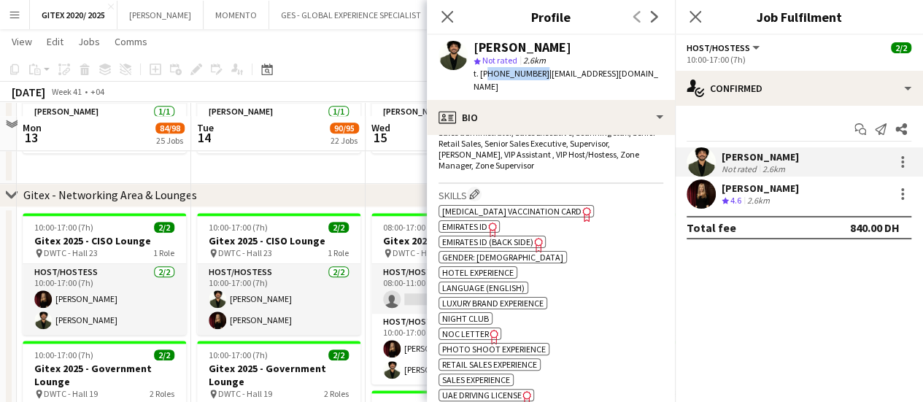
scroll to position [3469, 0]
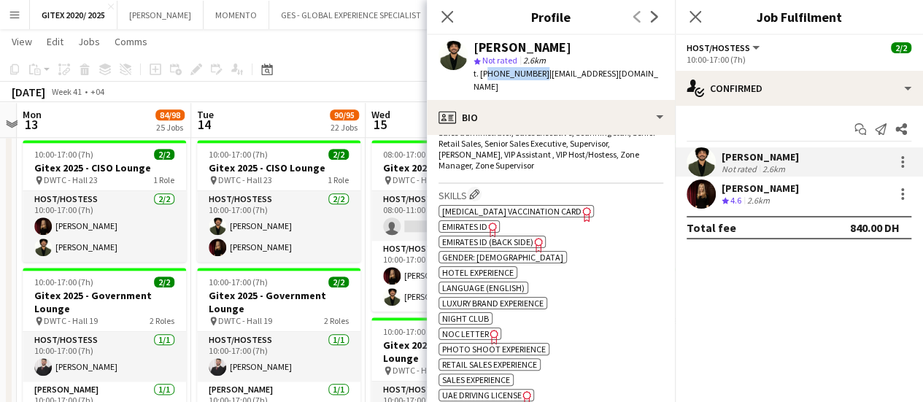
click at [822, 197] on div "Kateryna Lupenkova Crew rating 4.6 2.6km" at bounding box center [799, 194] width 248 height 29
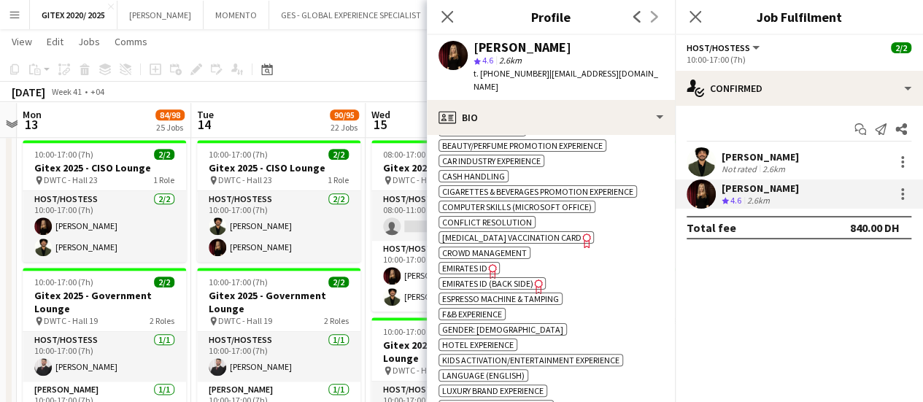
scroll to position [730, 0]
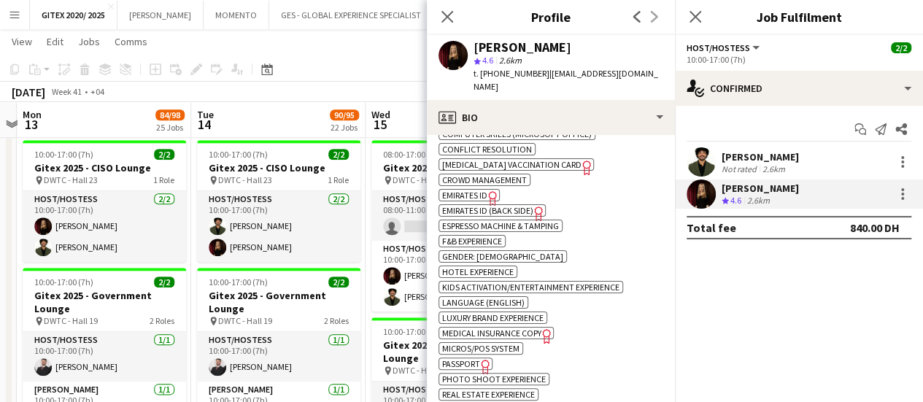
click at [471, 358] on span "Passport" at bounding box center [461, 363] width 38 height 11
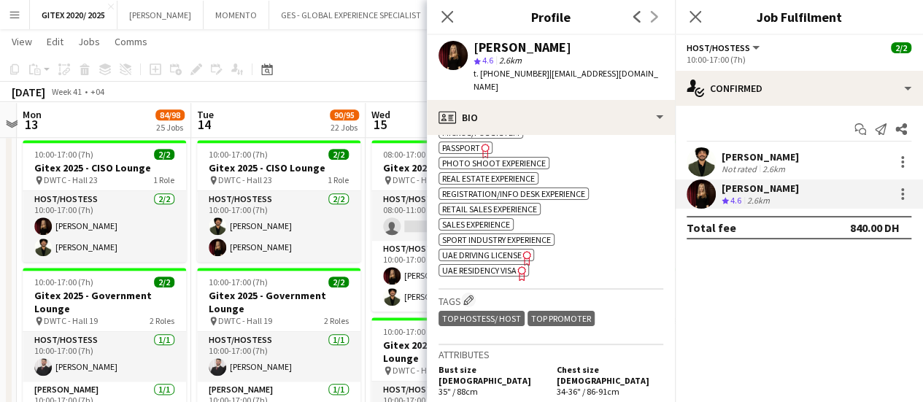
scroll to position [949, 0]
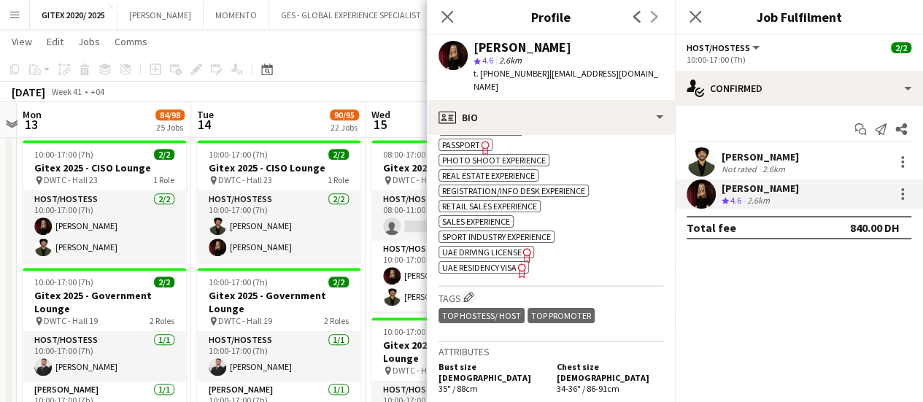
click at [504, 262] on span "UAE Residency Visa" at bounding box center [479, 267] width 74 height 11
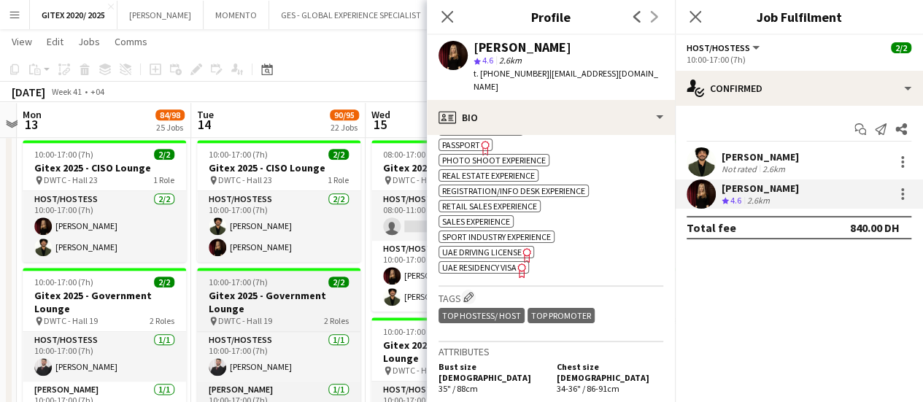
click at [271, 317] on div "pin DWTC - Hall 19 2 Roles" at bounding box center [278, 321] width 163 height 12
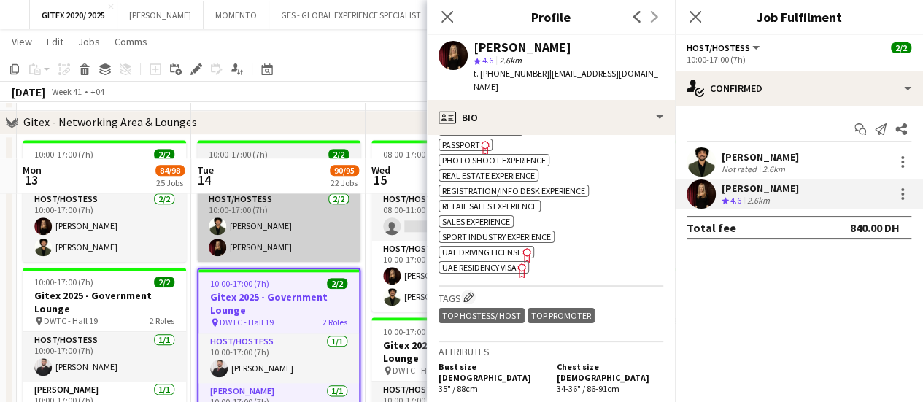
scroll to position [3542, 0]
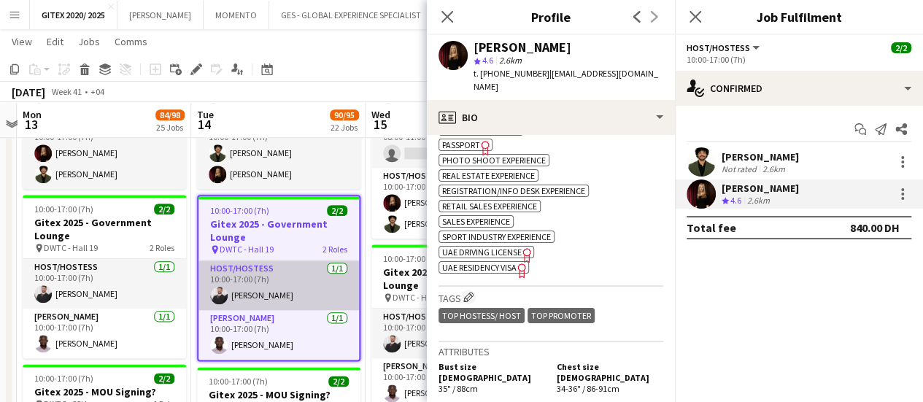
click at [282, 277] on app-card-role "Host/Hostess 1/1 10:00-17:00 (7h) Radwan Jrish" at bounding box center [279, 286] width 161 height 50
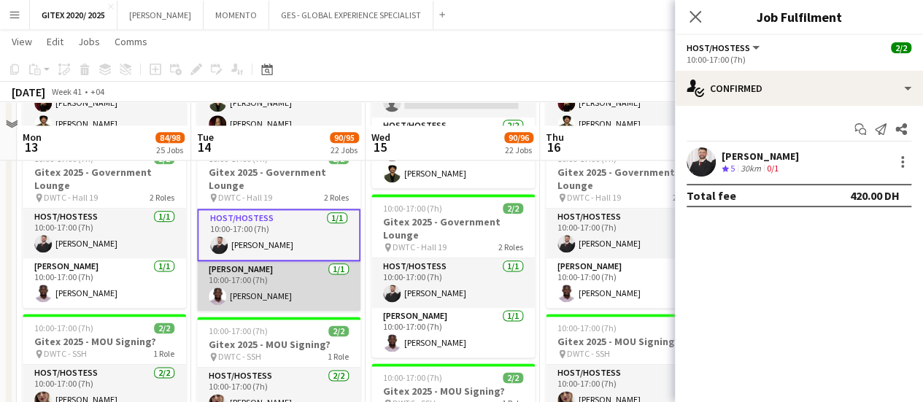
scroll to position [3615, 0]
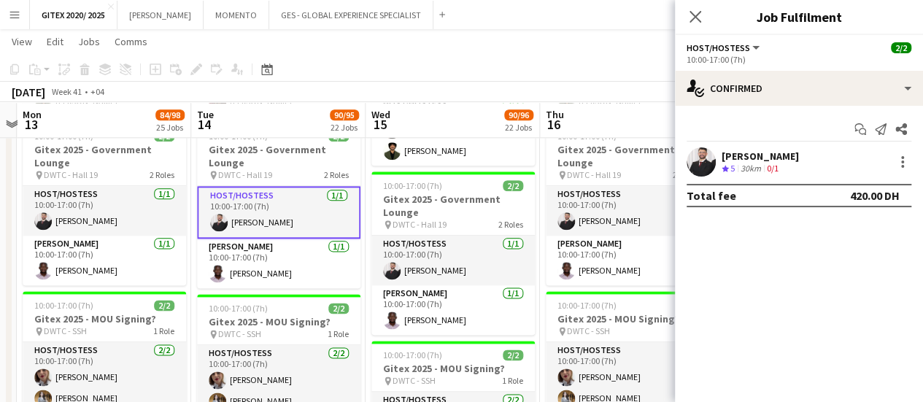
click at [725, 168] on polygon at bounding box center [725, 169] width 7 height 7
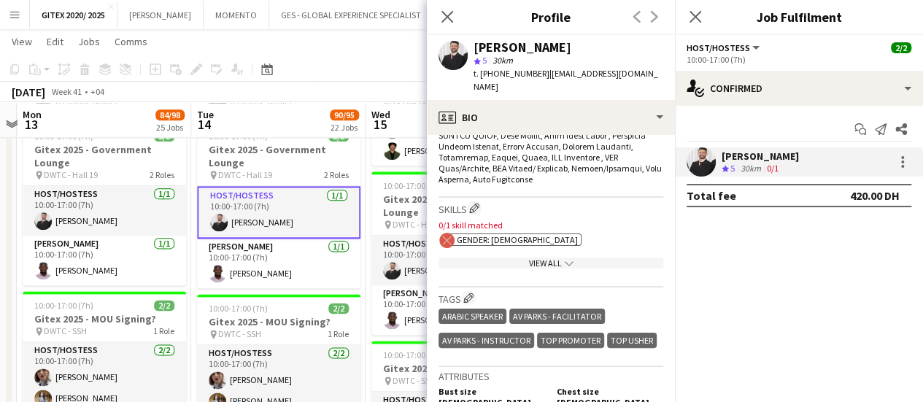
scroll to position [803, 0]
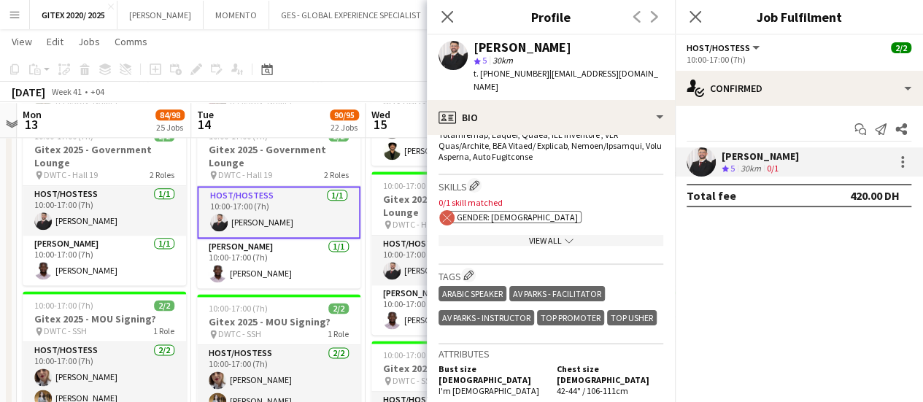
click at [554, 235] on div "View All chevron-down" at bounding box center [551, 240] width 225 height 11
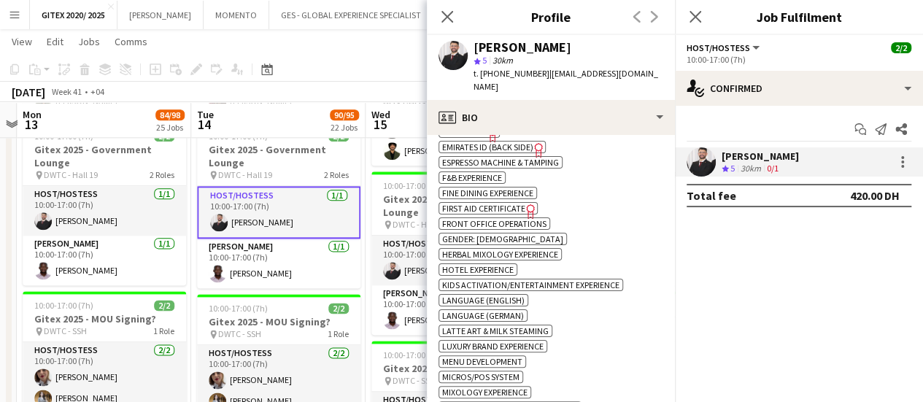
scroll to position [1095, 0]
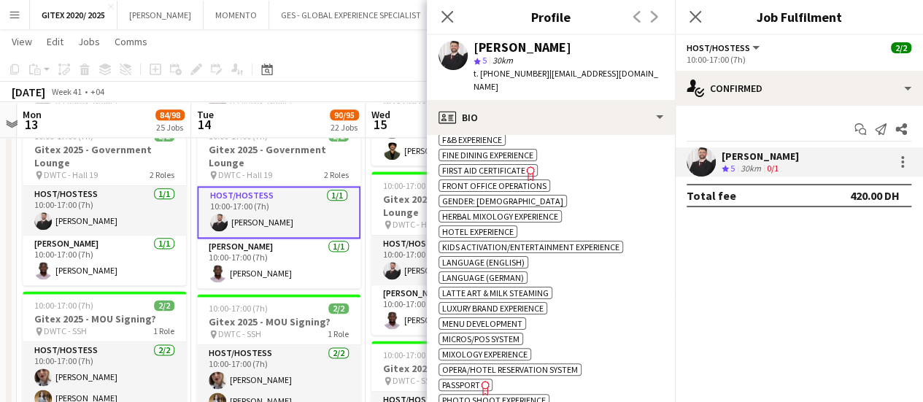
click at [474, 379] on span "Passport" at bounding box center [461, 384] width 38 height 11
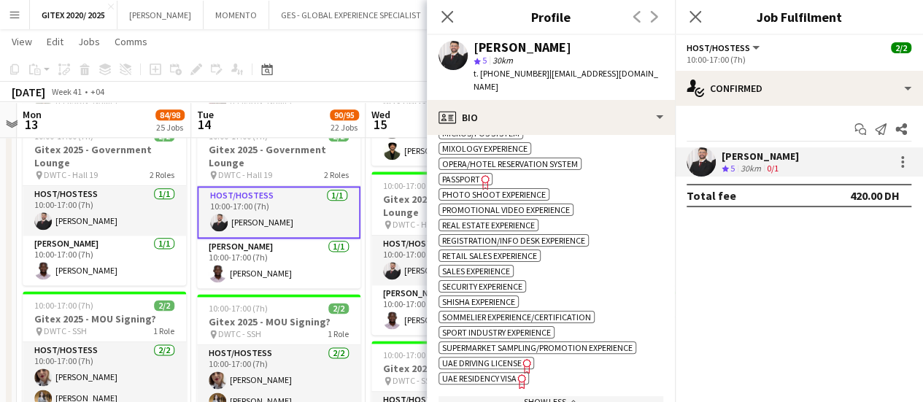
scroll to position [1387, 0]
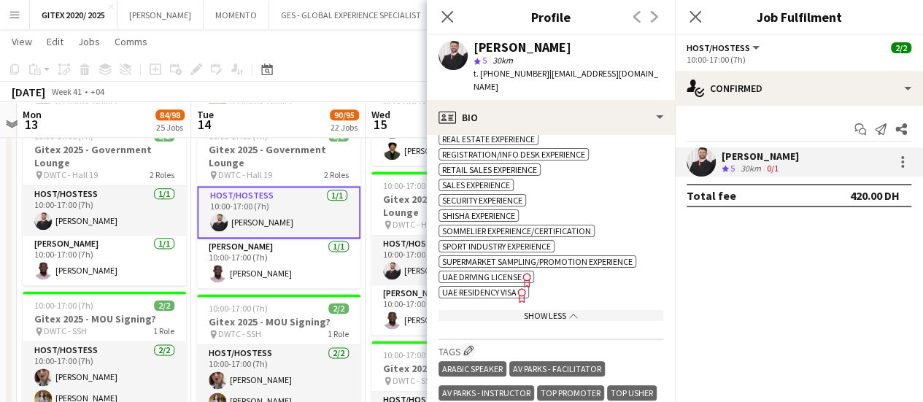
click at [504, 287] on span "UAE Residency Visa" at bounding box center [479, 292] width 74 height 11
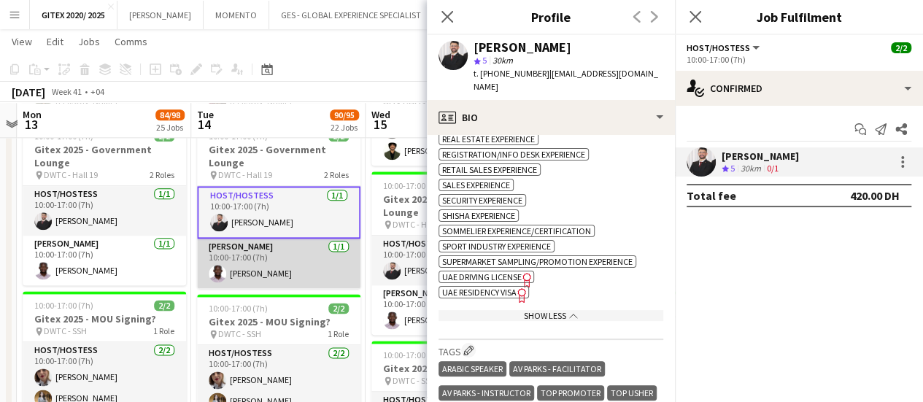
click at [270, 261] on app-card-role "Usher 1/1 10:00-17:00 (7h) Alex Kawalya" at bounding box center [278, 264] width 163 height 50
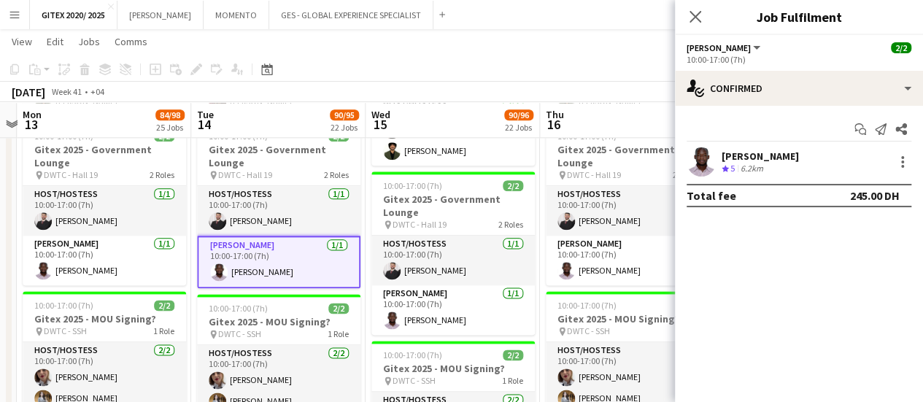
click at [760, 144] on div "Start chat Send notification Share Alex Kawalya Crew rating 5 6.2km Total fee 2…" at bounding box center [799, 162] width 248 height 113
click at [756, 163] on div "6.2km" at bounding box center [752, 169] width 28 height 12
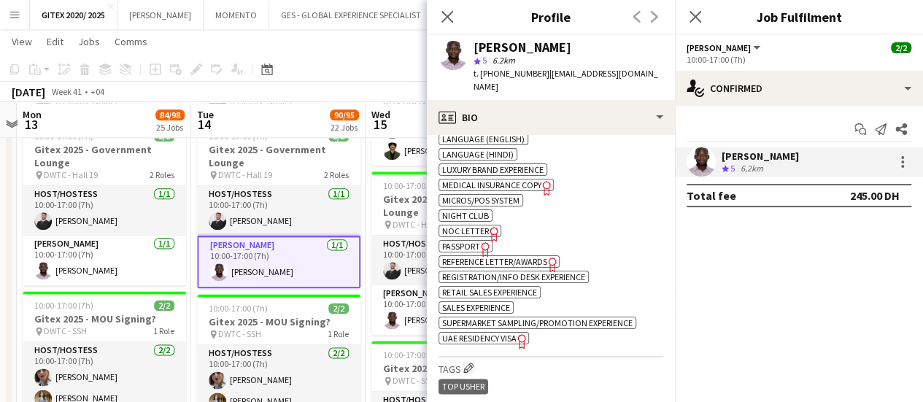
scroll to position [1022, 0]
click at [477, 239] on span "Passport" at bounding box center [461, 244] width 38 height 11
click at [515, 332] on icon "Freelancer has uploaded a photo validation of skill. Click to see" at bounding box center [522, 339] width 15 height 15
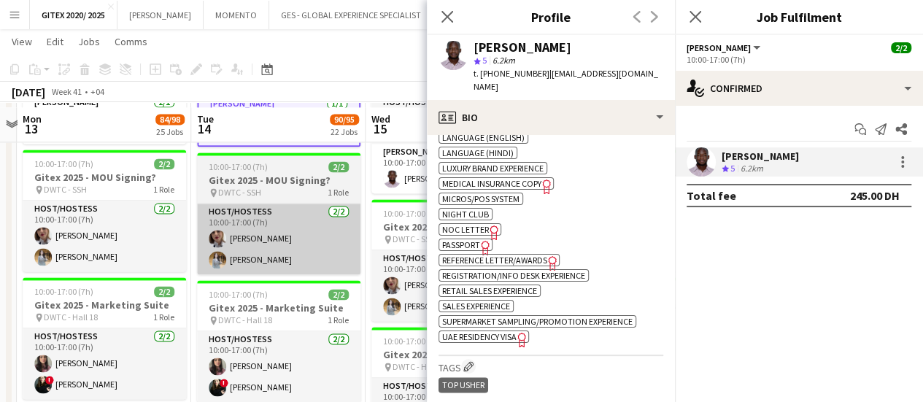
scroll to position [3761, 0]
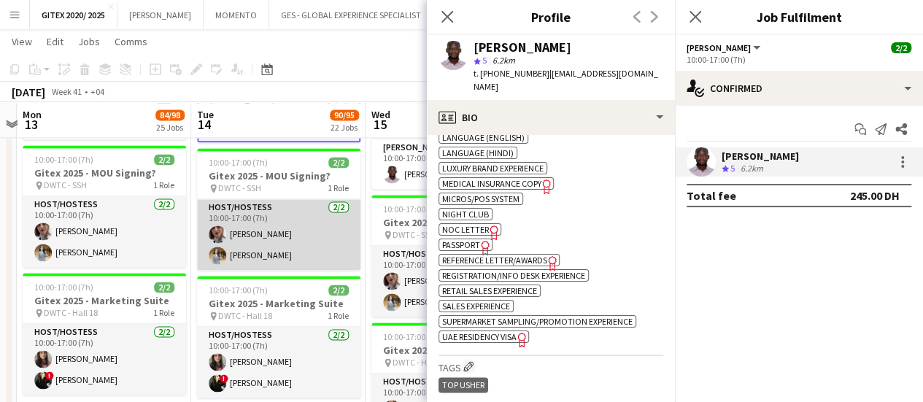
click at [272, 225] on app-card-role "Host/Hostess [DATE] 10:00-17:00 (7h) Sahar [PERSON_NAME] [PERSON_NAME]" at bounding box center [278, 234] width 163 height 71
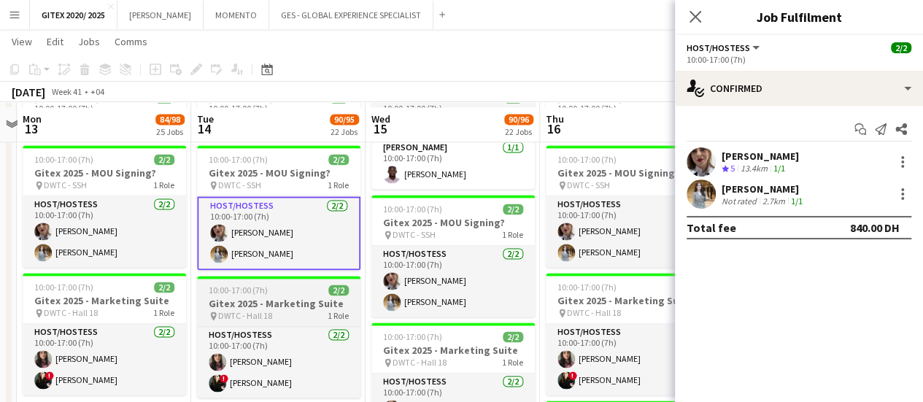
scroll to position [3834, 0]
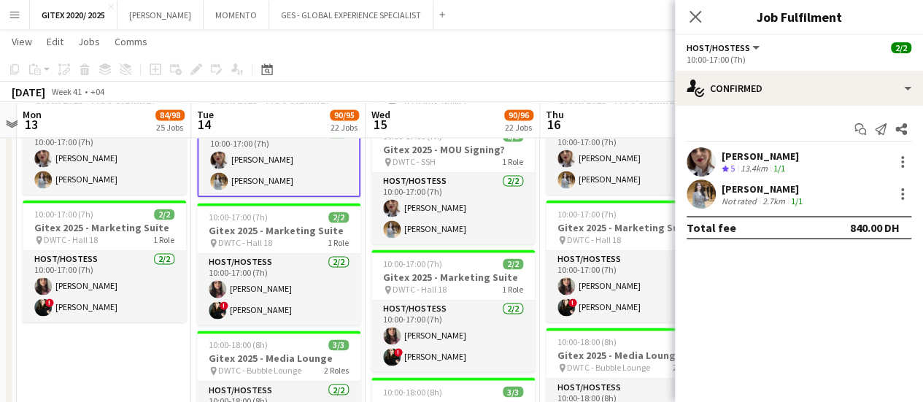
click at [720, 165] on div "[PERSON_NAME] Crew rating 5 13.4km 1/1" at bounding box center [799, 161] width 248 height 29
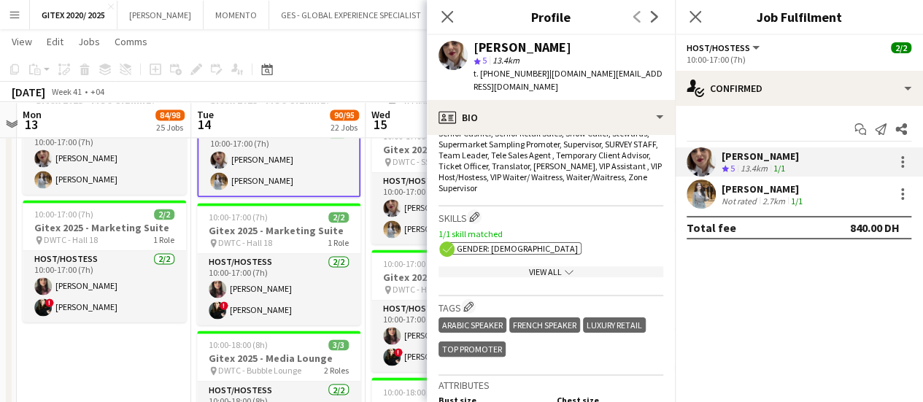
scroll to position [730, 0]
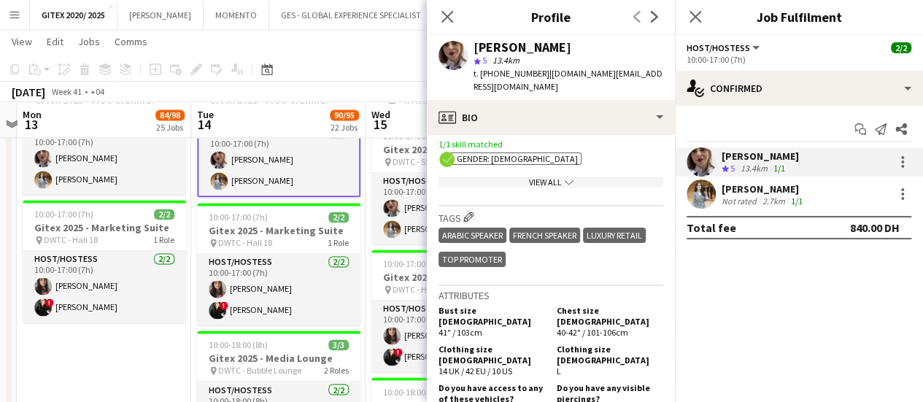
click at [565, 178] on icon "chevron-down" at bounding box center [569, 182] width 9 height 9
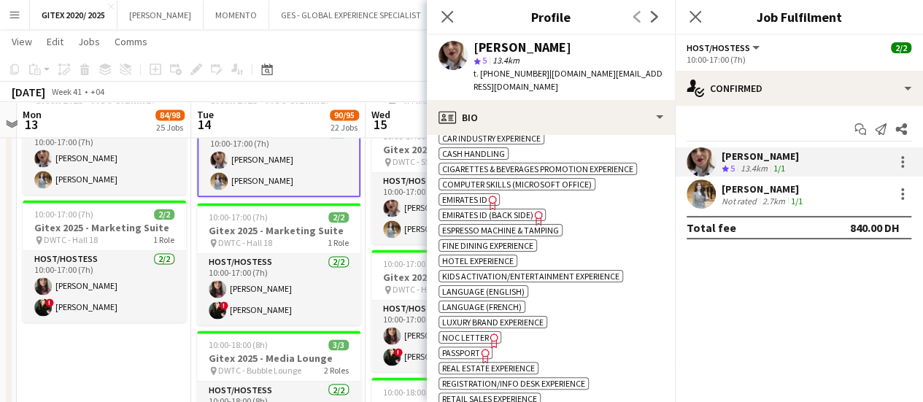
scroll to position [803, 0]
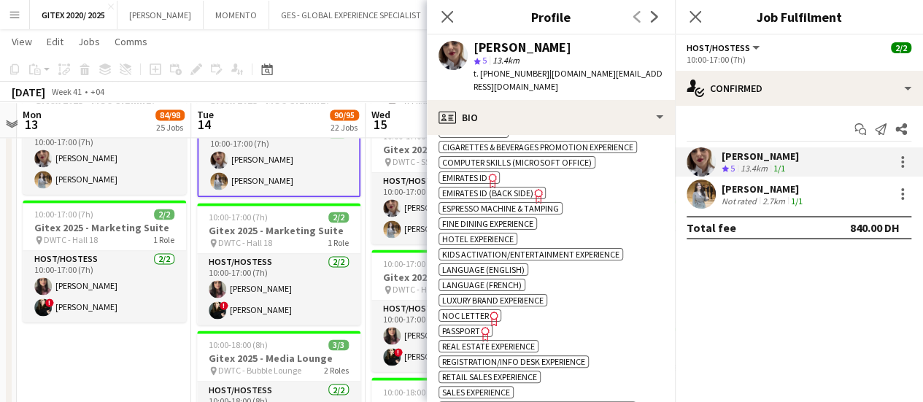
click at [477, 325] on span "Passport" at bounding box center [461, 330] width 38 height 11
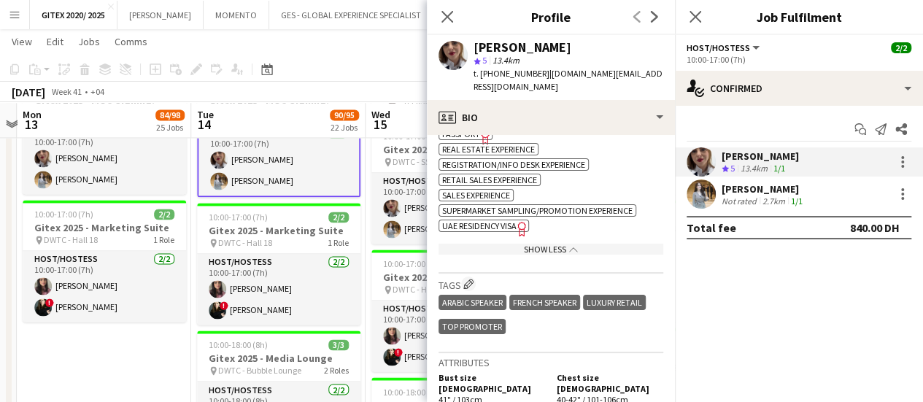
scroll to position [1022, 0]
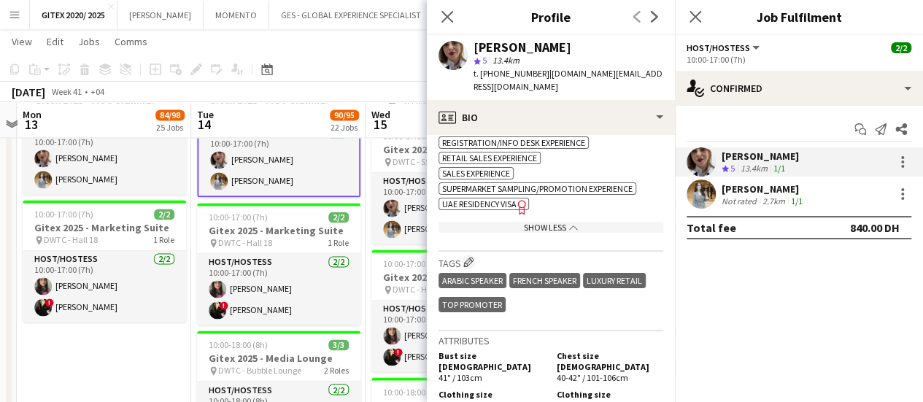
click at [503, 199] on span "UAE Residency Visa" at bounding box center [479, 204] width 74 height 11
click at [706, 193] on app-user-avatar at bounding box center [701, 194] width 29 height 29
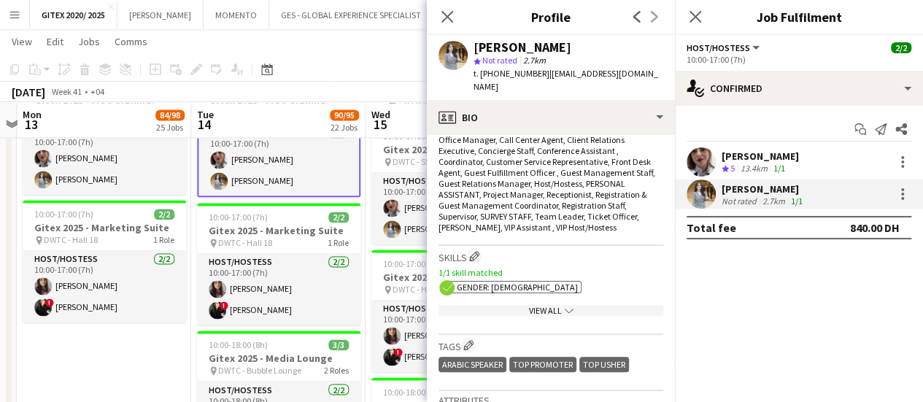
click at [528, 305] on div "View All chevron-down" at bounding box center [551, 310] width 225 height 11
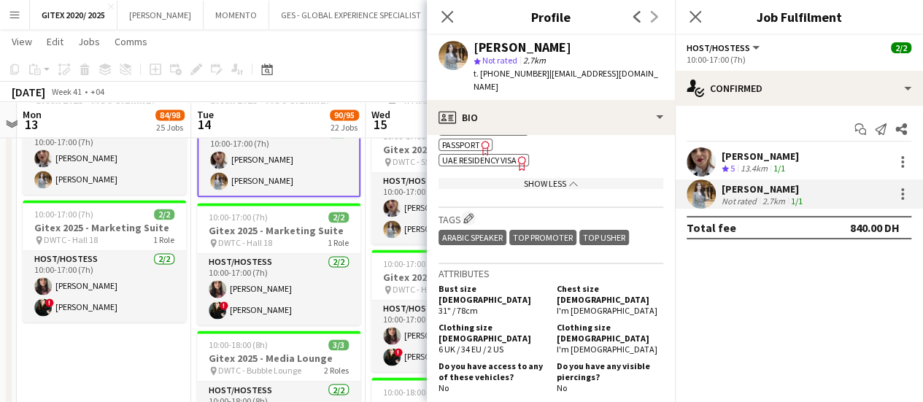
scroll to position [584, 0]
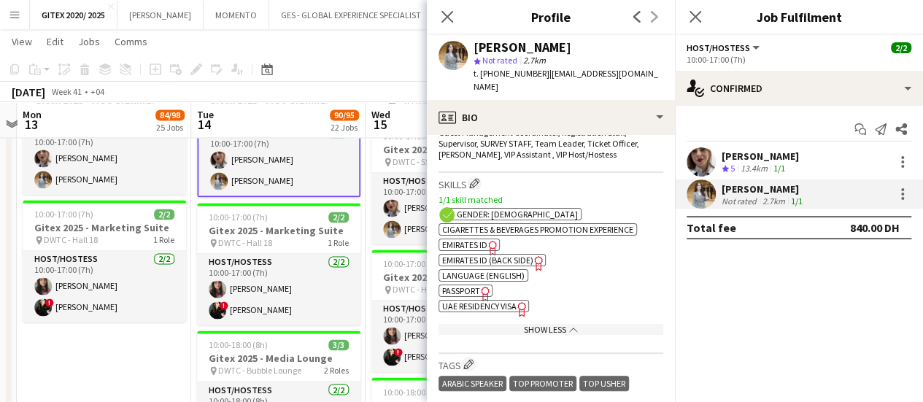
click at [469, 285] on span "Passport" at bounding box center [461, 290] width 38 height 11
click at [513, 301] on span "UAE Residency Visa" at bounding box center [479, 306] width 74 height 11
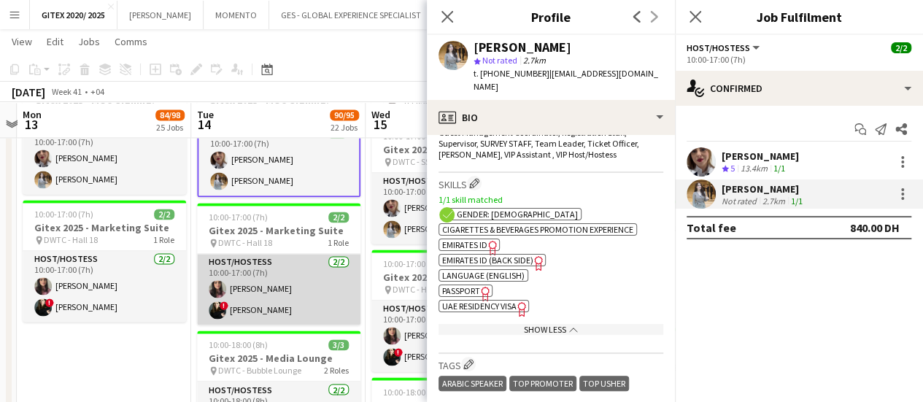
click at [296, 281] on app-card-role "Host/Hostess 2/2 10:00-17:00 (7h) Amina Nouicer ! Maria Leontyeva" at bounding box center [278, 289] width 163 height 71
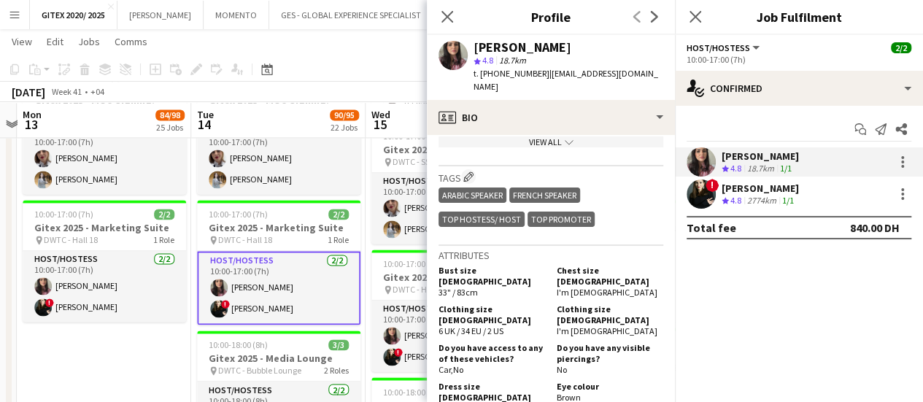
scroll to position [730, 0]
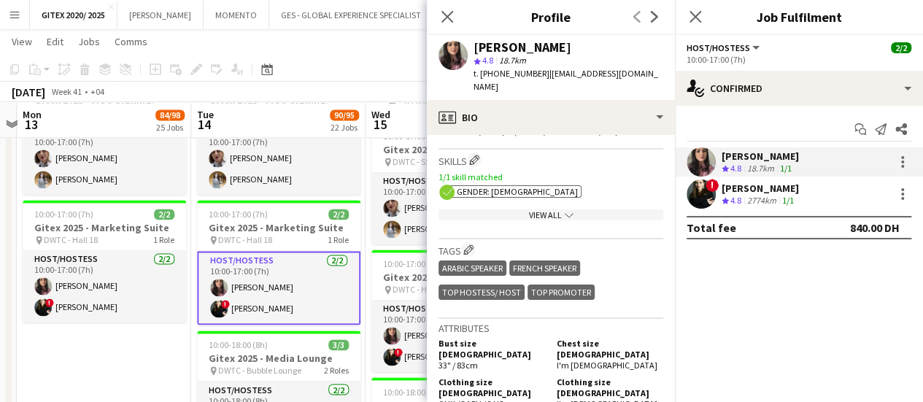
click at [536, 209] on div "View All chevron-down" at bounding box center [551, 214] width 225 height 11
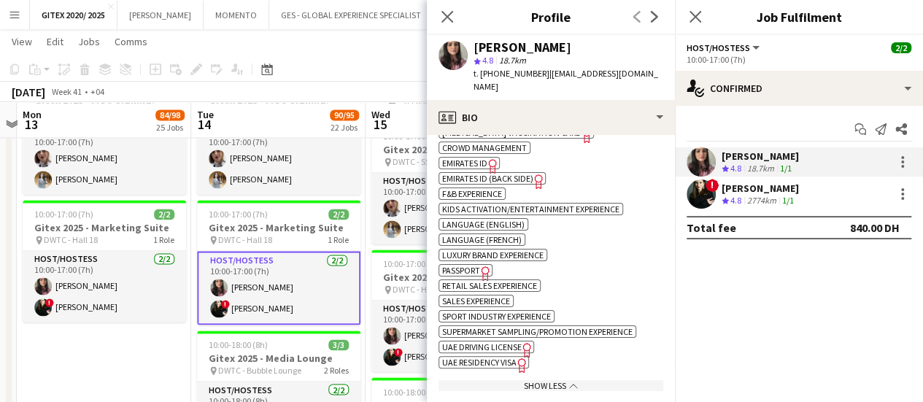
scroll to position [949, 0]
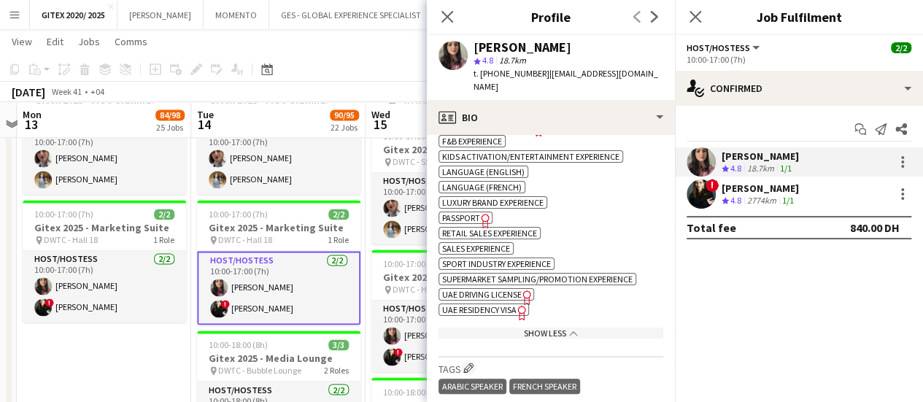
click at [481, 213] on icon "Freelancer has uploaded a photo validation of skill. Click to see" at bounding box center [485, 220] width 15 height 15
click at [517, 305] on icon "Freelancer has uploaded a photo validation of skill. Click to see" at bounding box center [522, 312] width 15 height 15
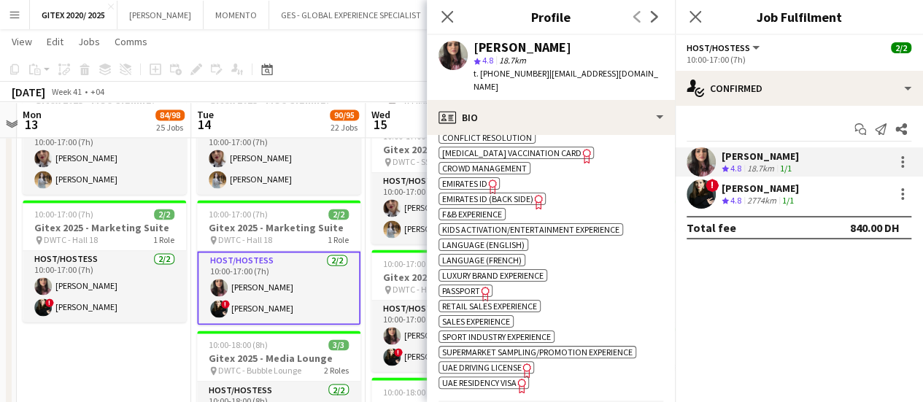
scroll to position [803, 0]
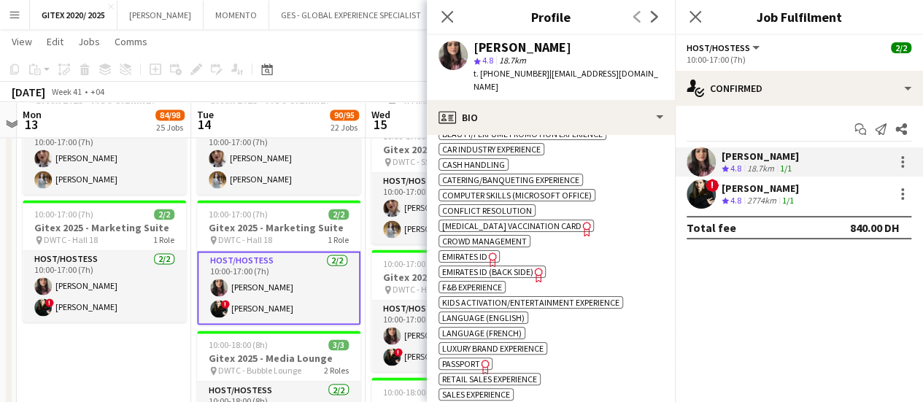
click at [488, 252] on icon "Freelancer has uploaded a photo validation of skill. Click to see" at bounding box center [492, 259] width 15 height 15
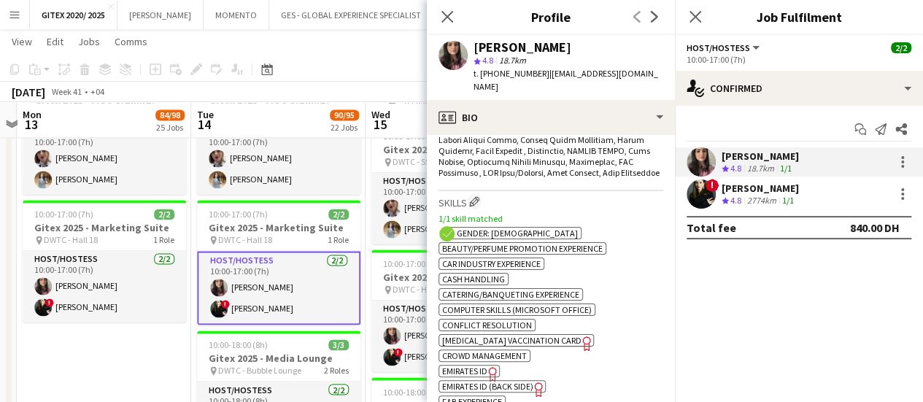
scroll to position [657, 0]
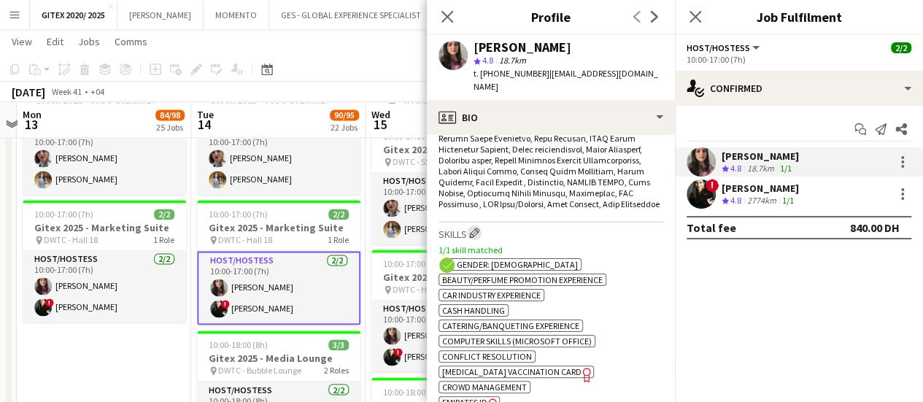
click at [482, 226] on button "Edit crew company skills" at bounding box center [474, 233] width 15 height 15
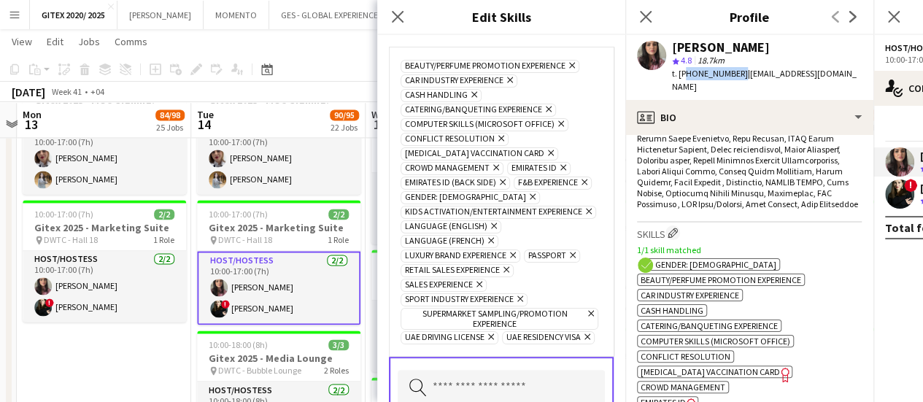
drag, startPoint x: 682, startPoint y: 73, endPoint x: 734, endPoint y: 72, distance: 51.8
click at [734, 72] on span "t. +971527235123" at bounding box center [710, 73] width 76 height 11
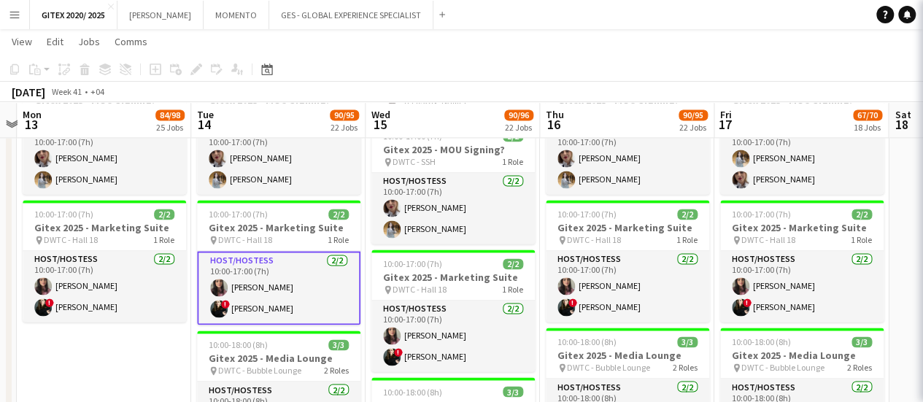
copy span "971527235123"
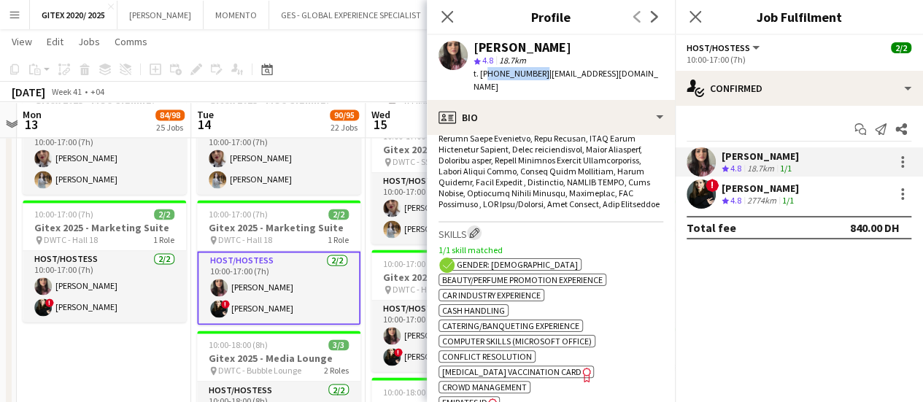
click at [477, 228] on app-icon "Edit crew company skills" at bounding box center [474, 233] width 10 height 10
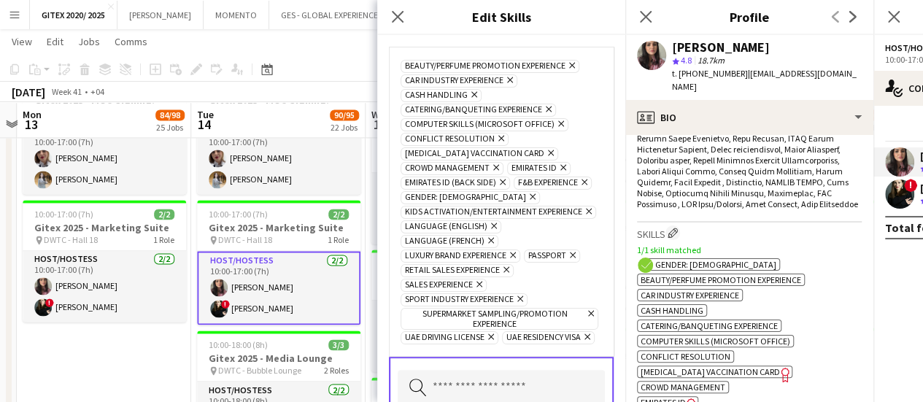
click at [581, 342] on icon "Remove" at bounding box center [585, 336] width 9 height 9
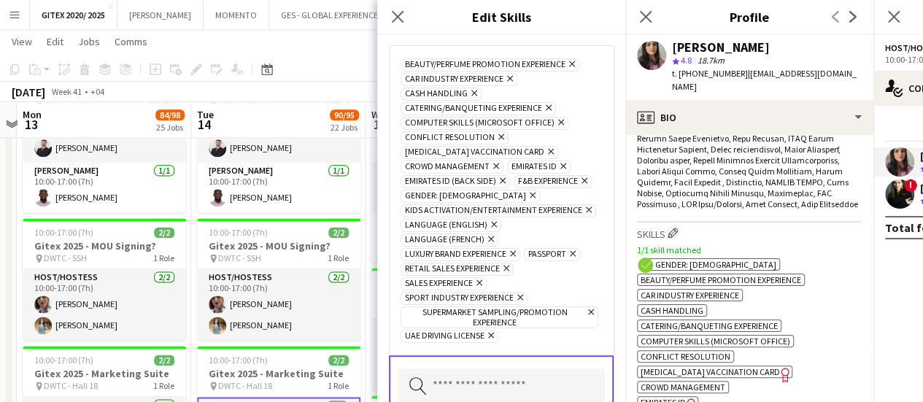
scroll to position [0, 0]
click at [560, 165] on icon at bounding box center [563, 168] width 6 height 6
click at [502, 177] on icon "Remove" at bounding box center [500, 181] width 9 height 9
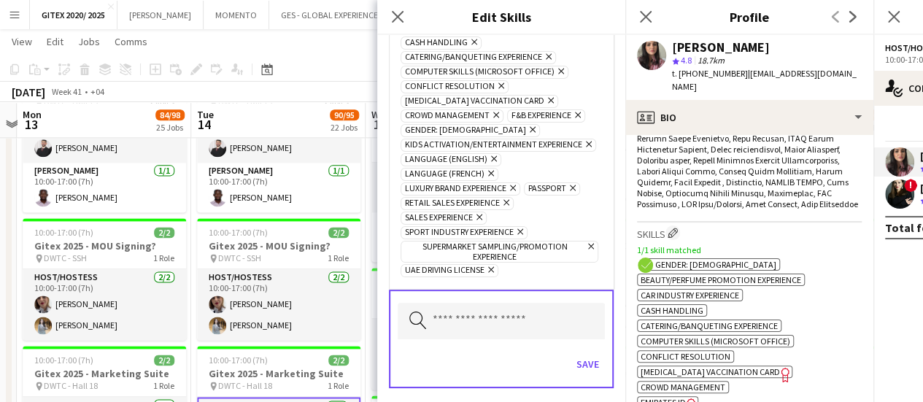
scroll to position [75, 0]
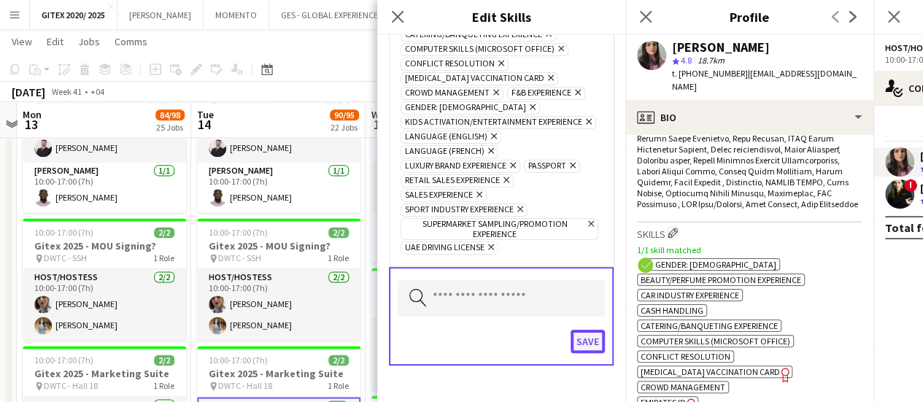
click at [571, 337] on button "Save" at bounding box center [588, 341] width 34 height 23
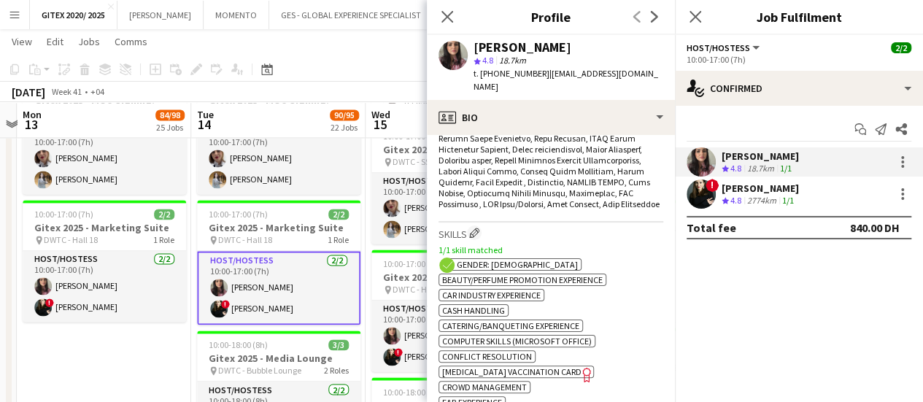
scroll to position [3834, 0]
click at [768, 191] on div "Maria Leontyeva" at bounding box center [760, 188] width 77 height 13
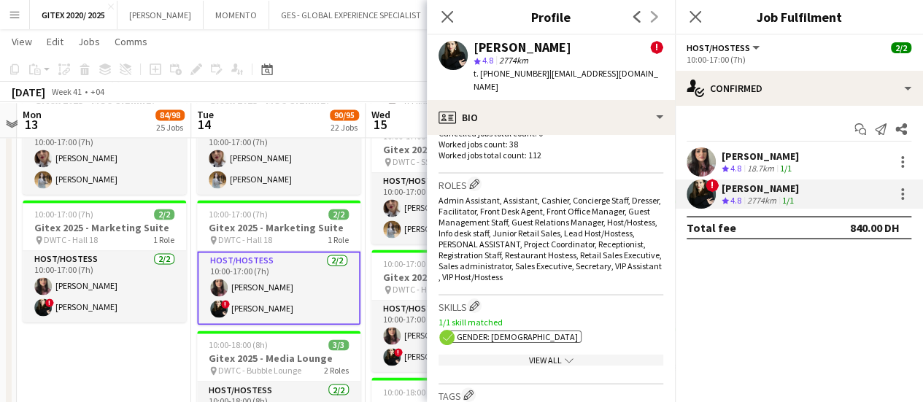
click at [544, 360] on div "View All chevron-down" at bounding box center [551, 360] width 225 height 11
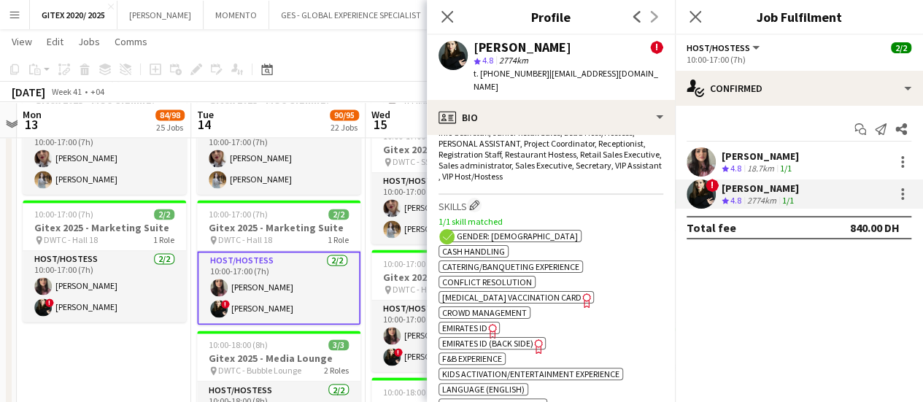
scroll to position [803, 0]
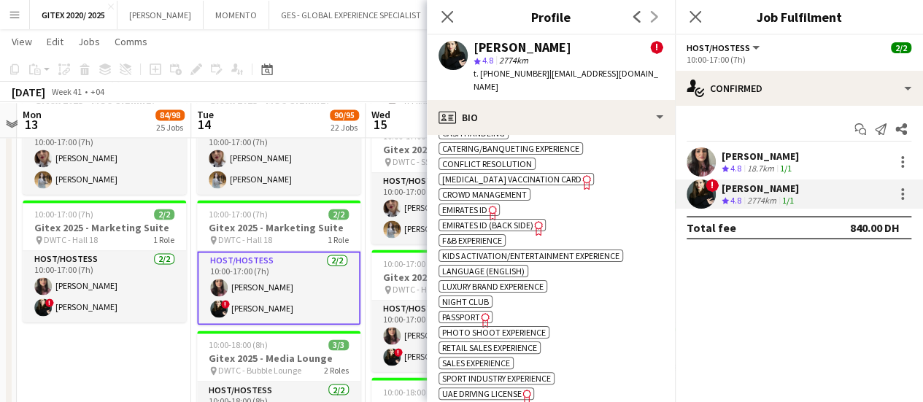
click at [474, 313] on span "Passport" at bounding box center [461, 317] width 38 height 11
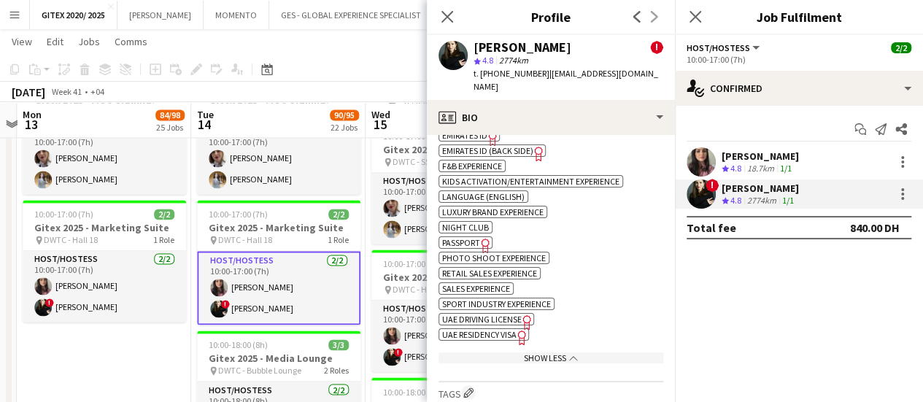
scroll to position [949, 0]
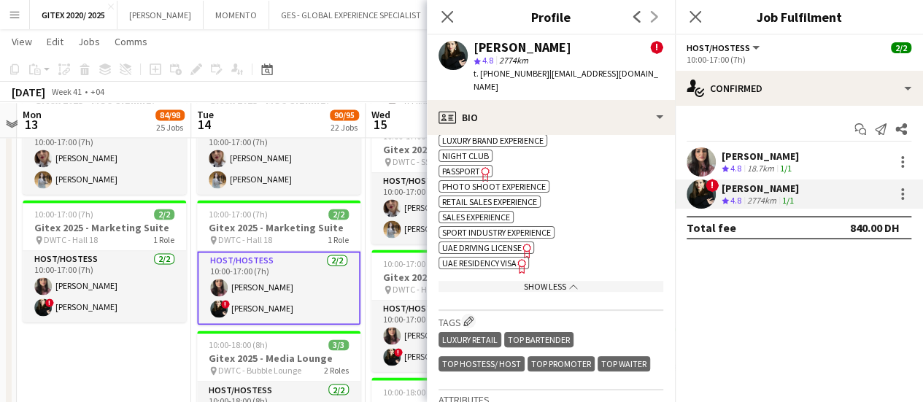
click at [492, 262] on span "UAE Residency Visa" at bounding box center [479, 263] width 74 height 11
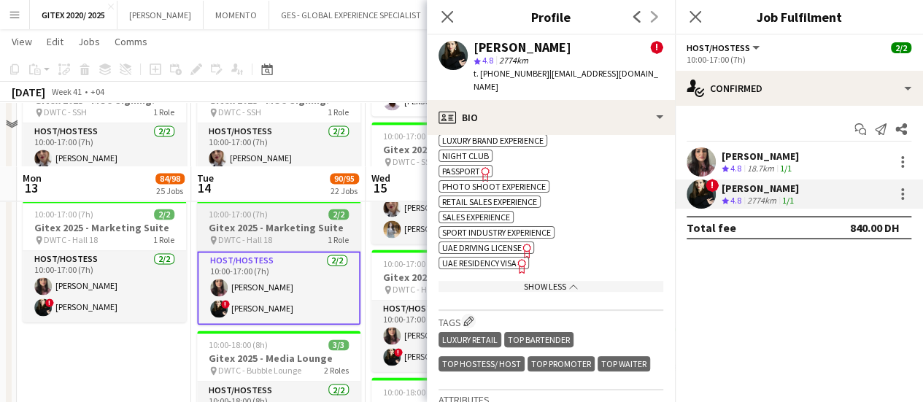
scroll to position [3907, 0]
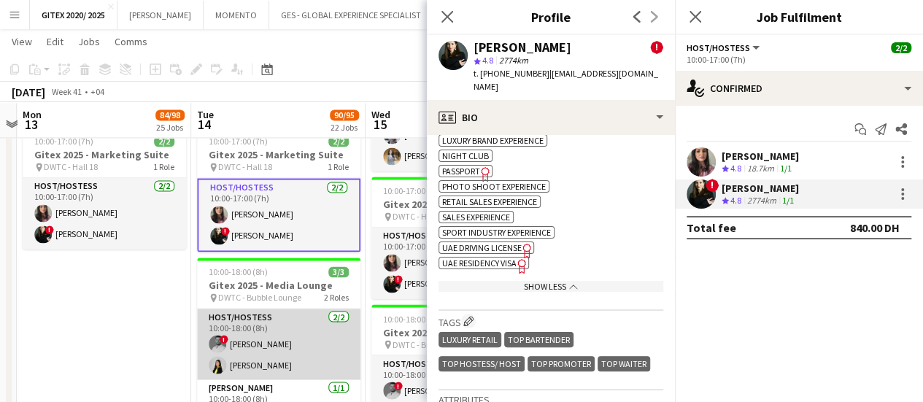
drag, startPoint x: 250, startPoint y: 337, endPoint x: 235, endPoint y: 341, distance: 15.8
click at [250, 336] on app-card-role "Host/Hostess 2/2 10:00-18:00 (8h) ! Nour Kalaji Dana Maharmeh" at bounding box center [278, 344] width 163 height 71
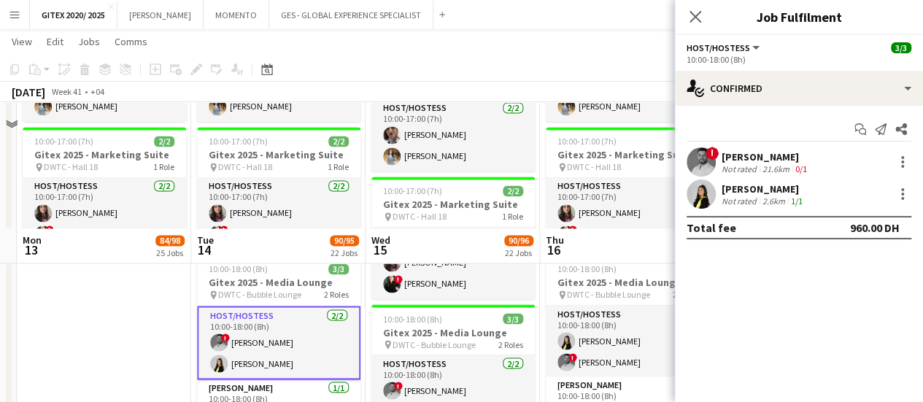
scroll to position [4053, 0]
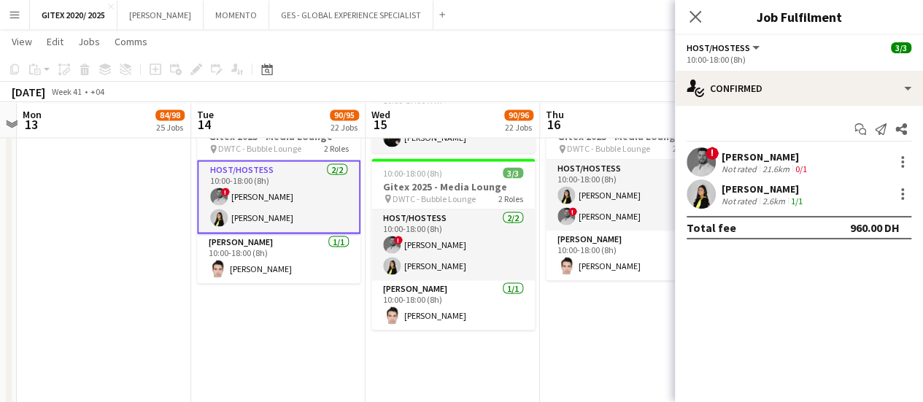
click at [760, 163] on div "21.6km" at bounding box center [776, 168] width 33 height 11
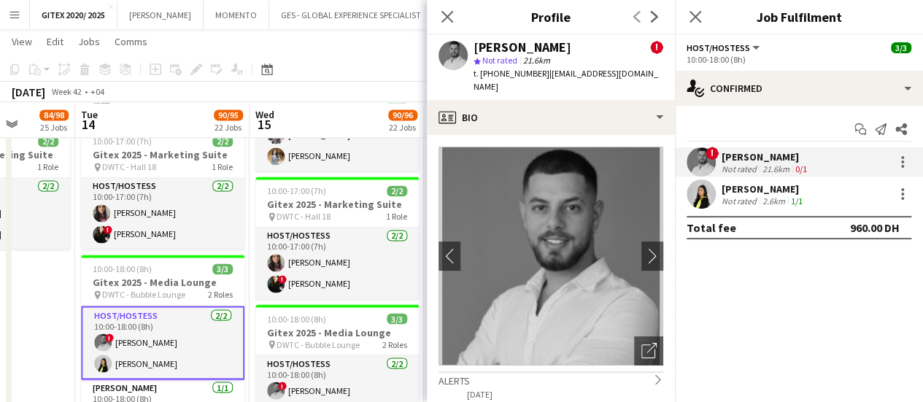
scroll to position [0, 628]
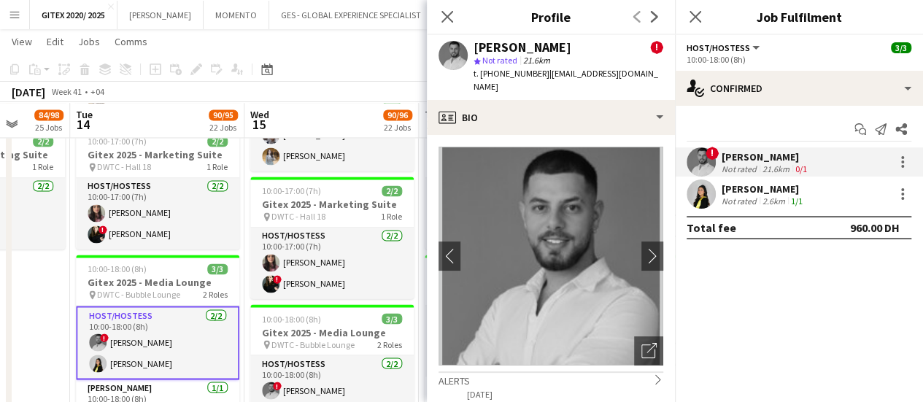
drag, startPoint x: 121, startPoint y: 307, endPoint x: 0, endPoint y: 297, distance: 121.5
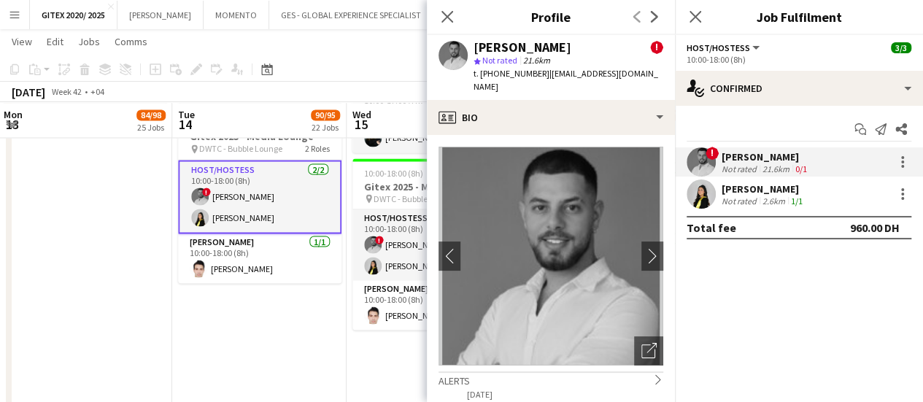
scroll to position [0, 525]
drag, startPoint x: 105, startPoint y: 341, endPoint x: 208, endPoint y: 336, distance: 103.0
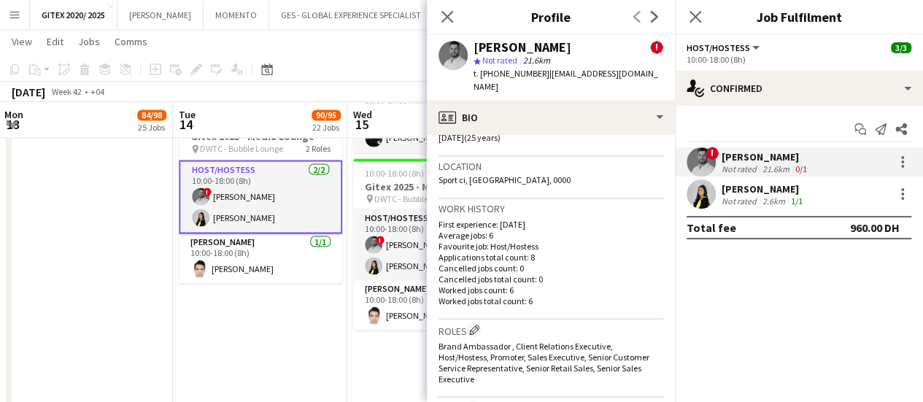
scroll to position [730, 0]
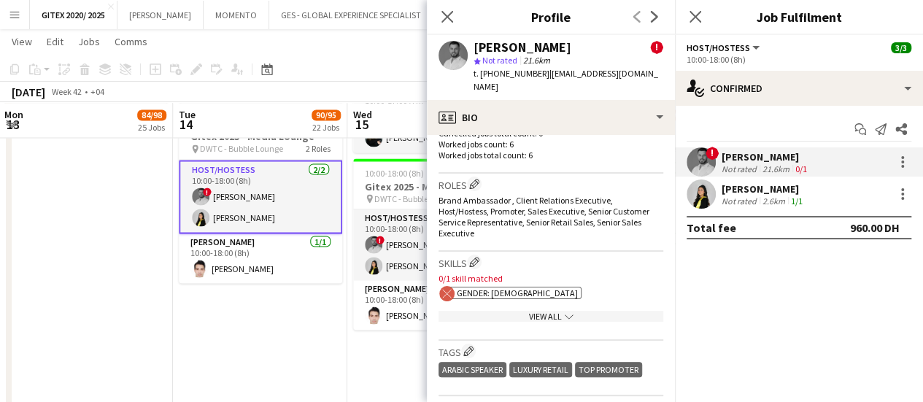
click at [539, 311] on div "View All chevron-down" at bounding box center [551, 316] width 225 height 11
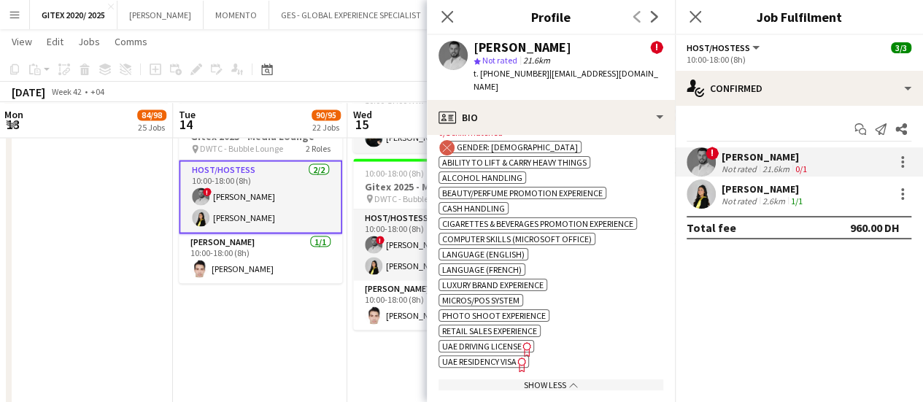
click at [486, 356] on span "UAE Residency Visa" at bounding box center [479, 361] width 74 height 11
drag, startPoint x: 494, startPoint y: 72, endPoint x: 510, endPoint y: 72, distance: 16.1
click at [510, 72] on span "t. +971508935450" at bounding box center [512, 73] width 76 height 11
click at [509, 74] on span "t. +971508935450" at bounding box center [512, 73] width 76 height 11
drag, startPoint x: 498, startPoint y: 72, endPoint x: 536, endPoint y: 73, distance: 38.7
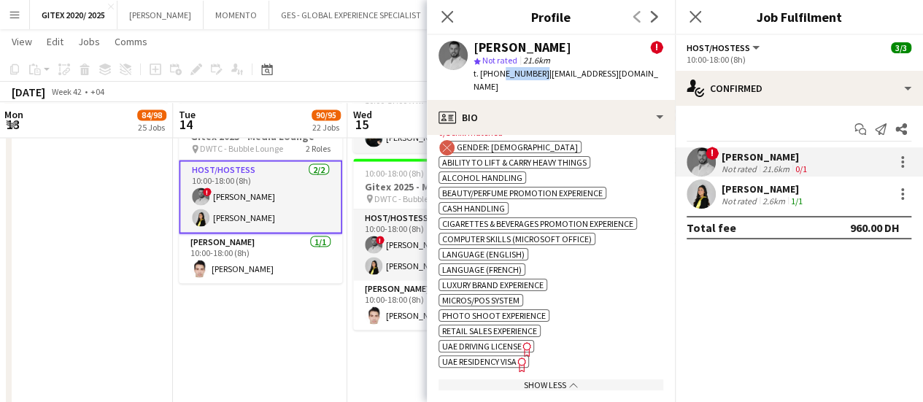
click at [536, 73] on span "t. +971508935450" at bounding box center [512, 73] width 76 height 11
copy span "508935450"
drag, startPoint x: 486, startPoint y: 72, endPoint x: 536, endPoint y: 71, distance: 49.6
click at [536, 71] on span "t. +971508935450" at bounding box center [512, 73] width 76 height 11
copy span "971508935450"
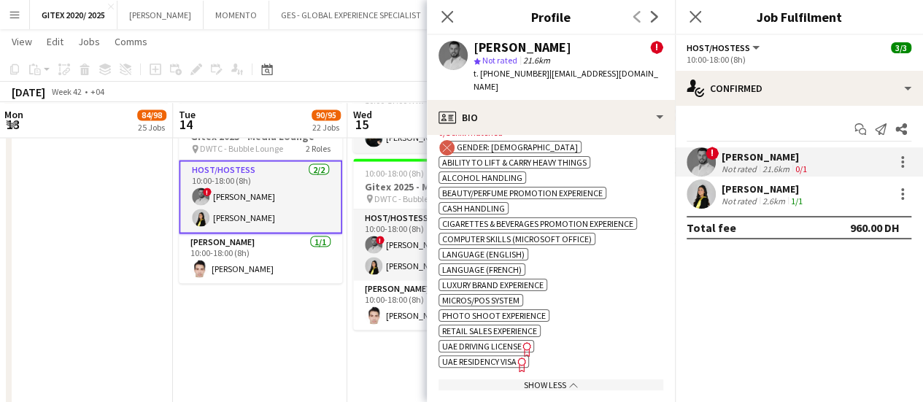
drag, startPoint x: 744, startPoint y: 201, endPoint x: 717, endPoint y: 215, distance: 30.7
click at [744, 200] on div "Not rated" at bounding box center [741, 201] width 38 height 11
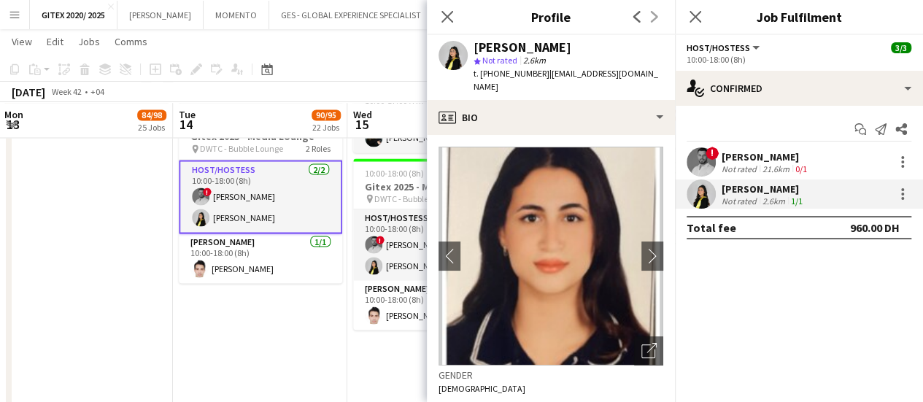
scroll to position [438, 0]
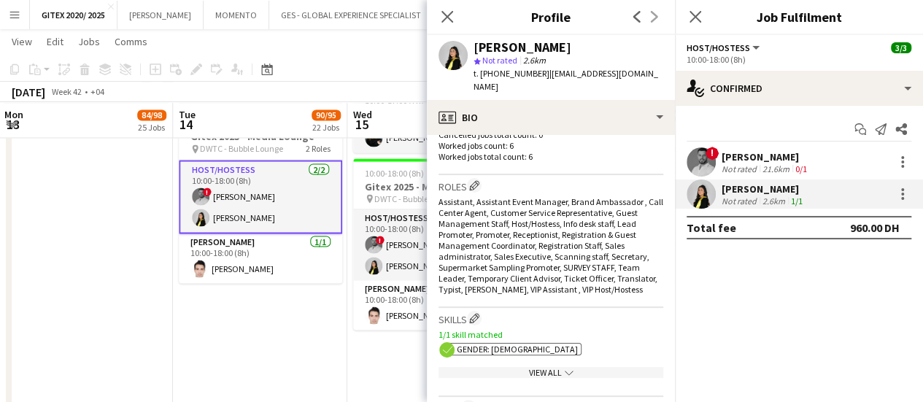
click at [546, 367] on div "View All chevron-down" at bounding box center [551, 372] width 225 height 11
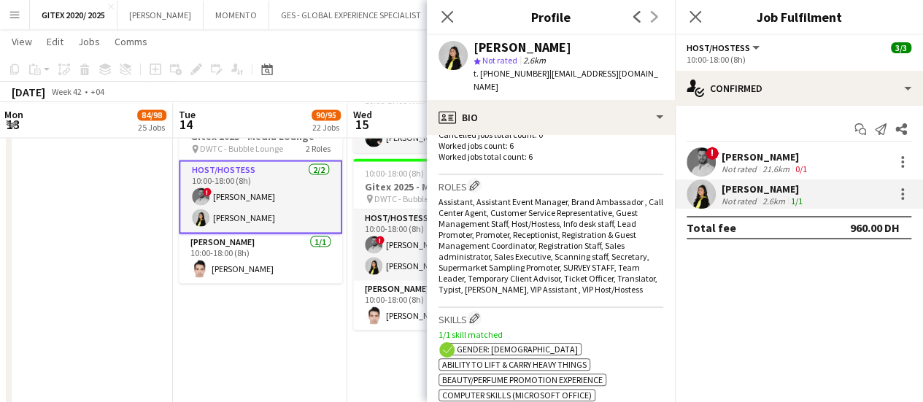
scroll to position [730, 0]
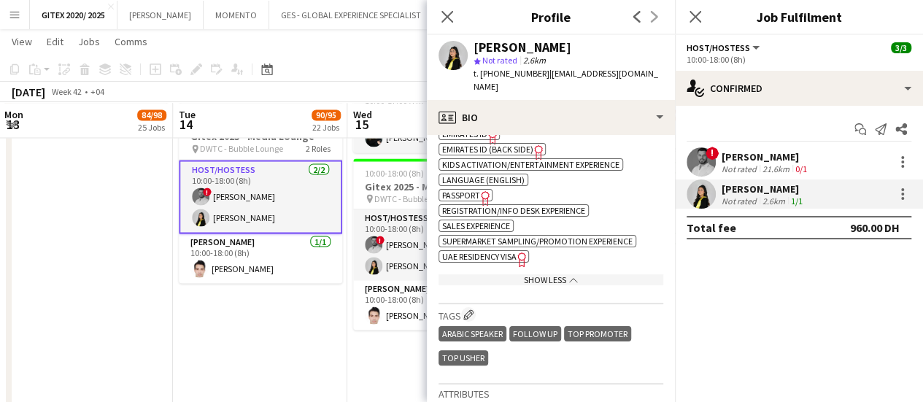
click at [461, 190] on span "Passport" at bounding box center [461, 195] width 38 height 11
click at [499, 251] on span "UAE Residency Visa" at bounding box center [479, 256] width 74 height 11
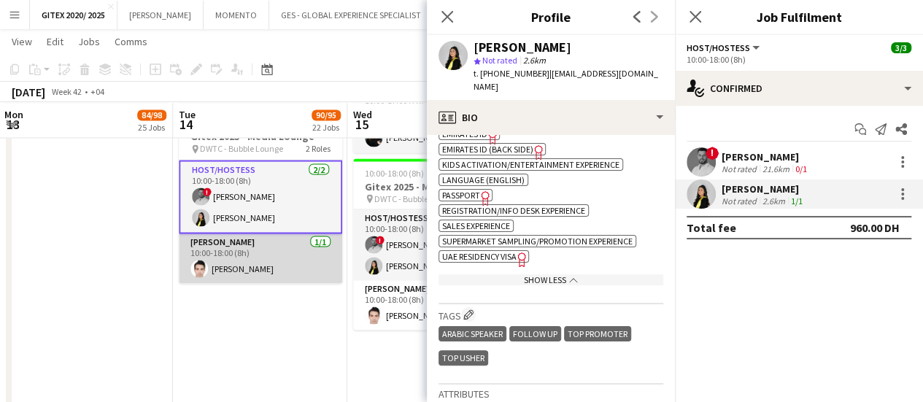
click at [276, 260] on app-card-role "Usher 1/1 10:00-18:00 (8h) Ijiri Jamal" at bounding box center [260, 259] width 163 height 50
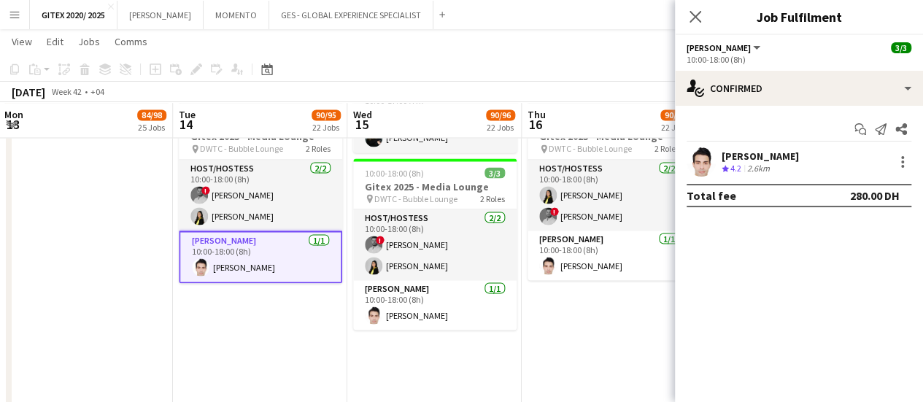
click at [795, 161] on div "Ijiri Jamal Crew rating 4.2 2.6km" at bounding box center [799, 161] width 248 height 29
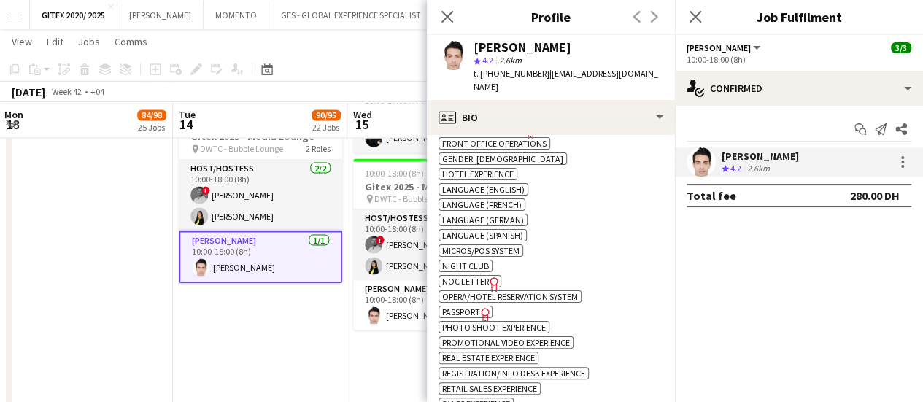
scroll to position [1022, 0]
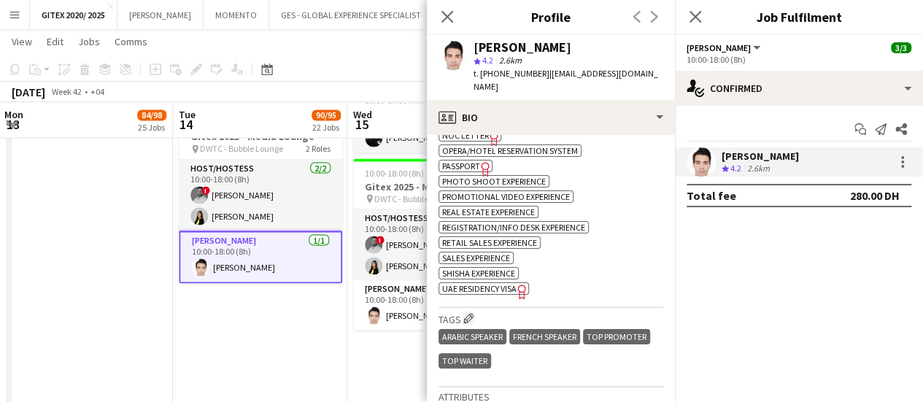
click at [479, 288] on span "UAE Residency Visa" at bounding box center [479, 288] width 74 height 11
click at [474, 166] on span "Passport" at bounding box center [461, 166] width 38 height 11
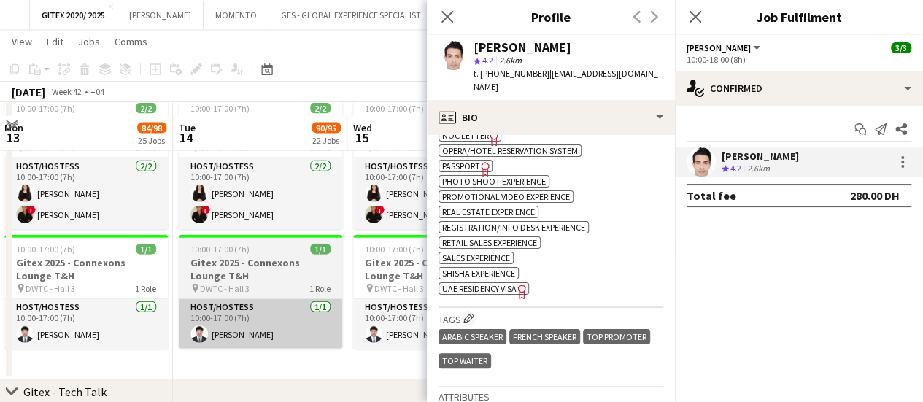
scroll to position [4418, 0]
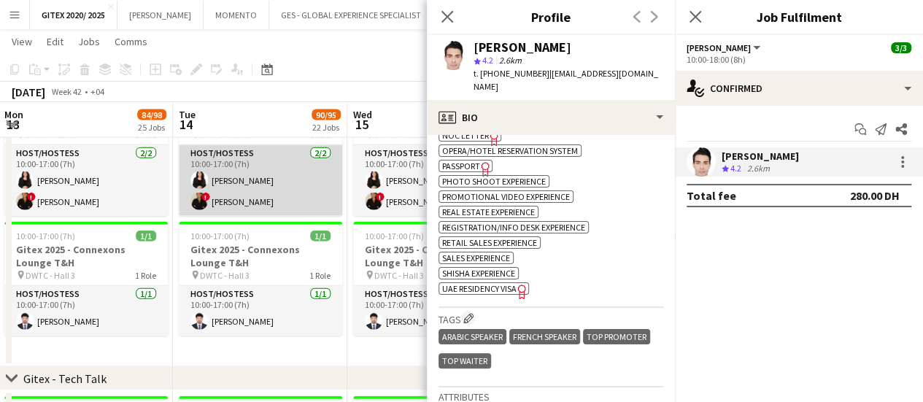
click at [278, 189] on app-card-role "Host/Hostess 2/2 10:00-17:00 (7h) Zara Aamir ! Mayara Do Nascimento Silva" at bounding box center [260, 180] width 163 height 71
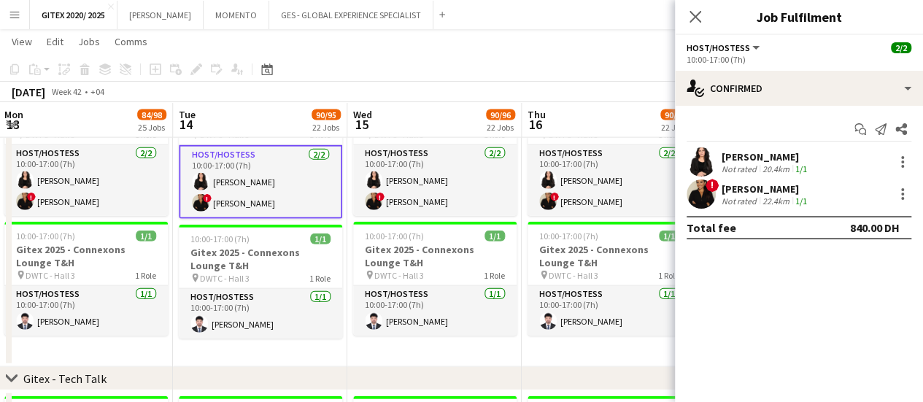
click at [798, 163] on app-skills-label "1/1" at bounding box center [801, 168] width 12 height 11
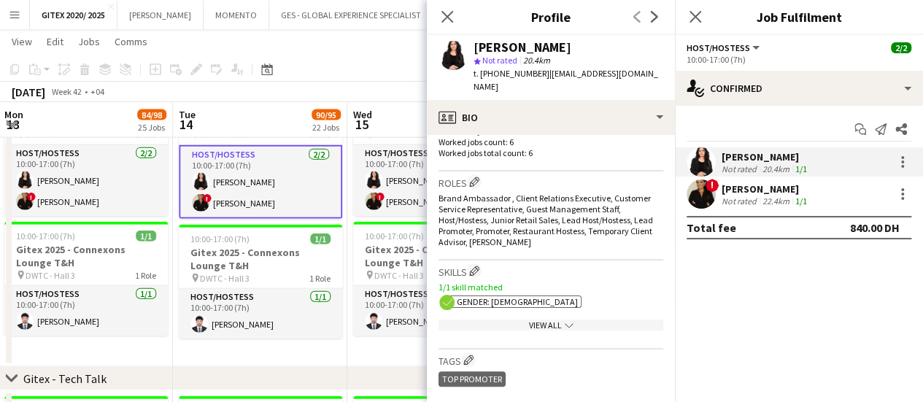
scroll to position [511, 0]
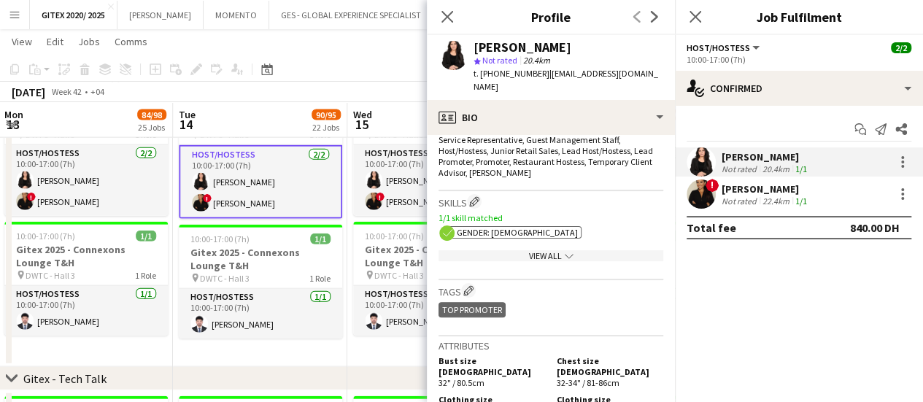
click at [535, 250] on div "View All chevron-down" at bounding box center [551, 255] width 225 height 11
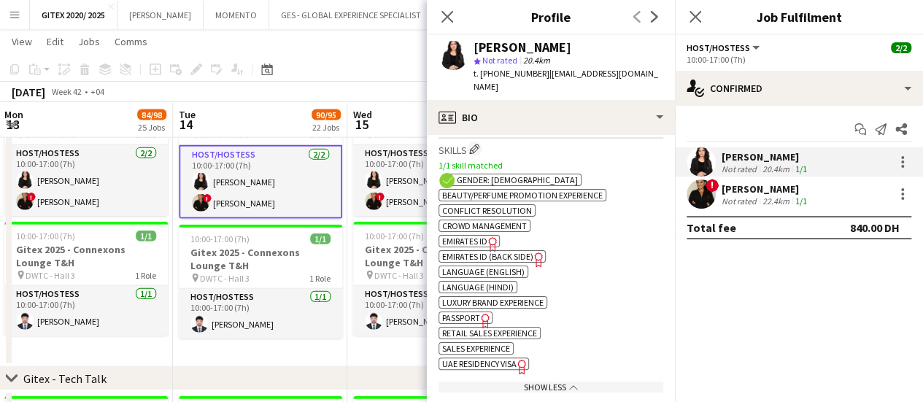
scroll to position [584, 0]
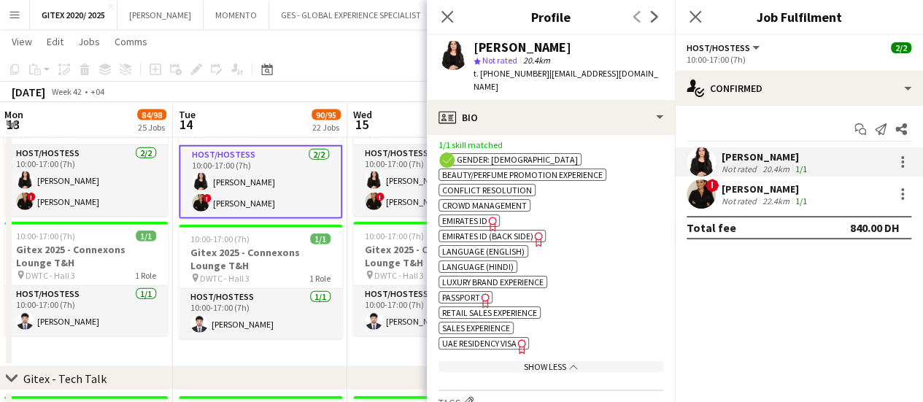
click at [489, 293] on icon "Freelancer has uploaded a photo validation of skill. Click to see" at bounding box center [485, 300] width 15 height 15
click at [471, 337] on app-spec-pill "ok-circled2 background Layer 1 cross-circle-red background Layer 1 UAE Residenc…" at bounding box center [484, 343] width 90 height 12
click at [744, 182] on div "Mayara Do Nascimento Silva" at bounding box center [766, 188] width 88 height 13
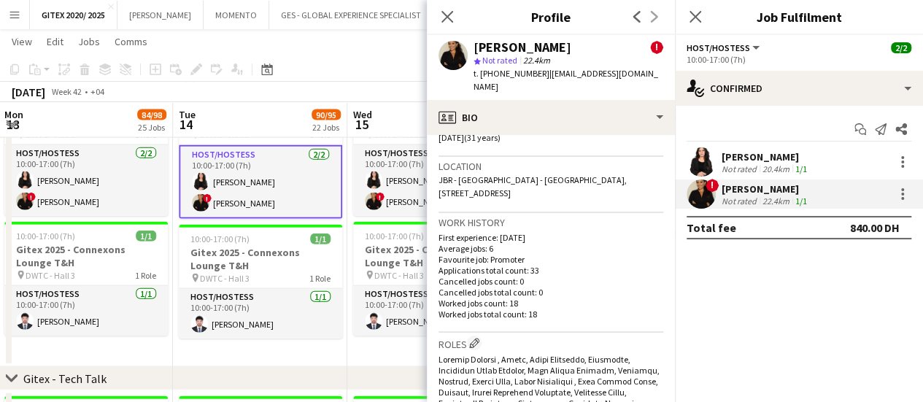
scroll to position [876, 0]
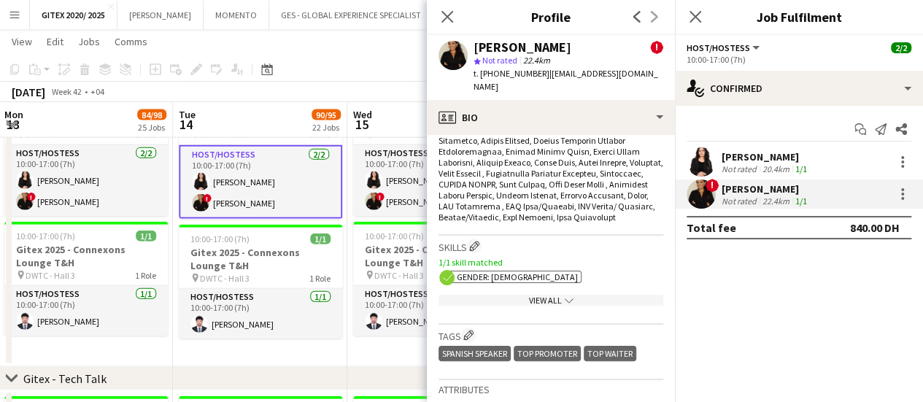
click at [531, 295] on div "View All chevron-down" at bounding box center [551, 300] width 225 height 11
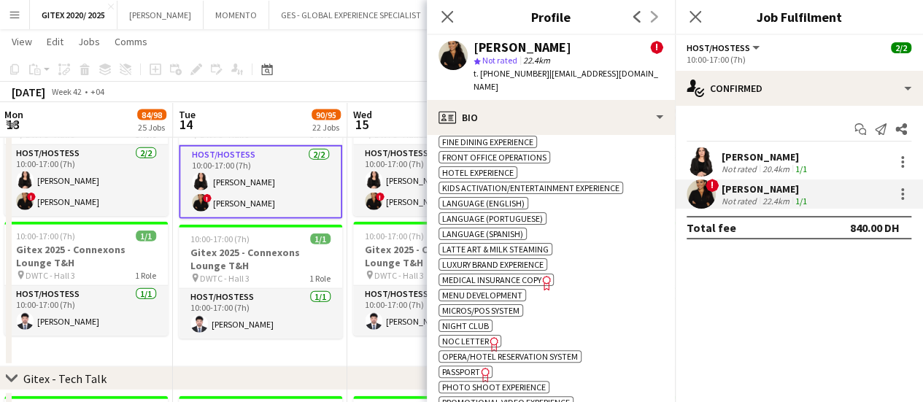
scroll to position [1387, 0]
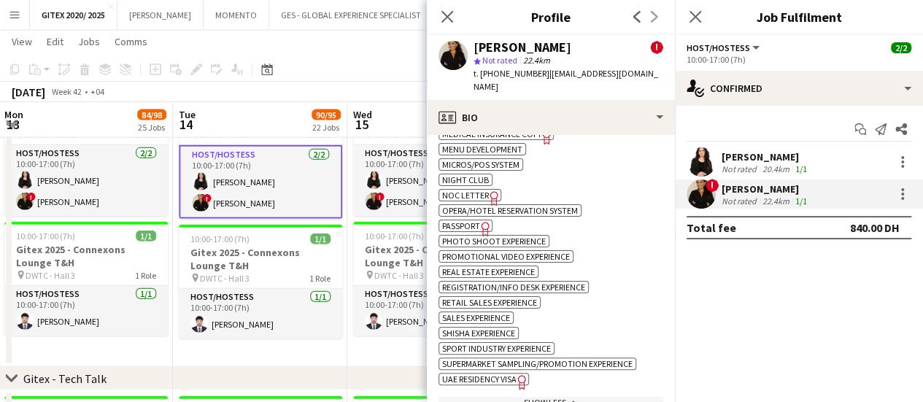
click at [482, 221] on icon "Freelancer has uploaded a photo validation of skill. Click to see" at bounding box center [485, 228] width 15 height 15
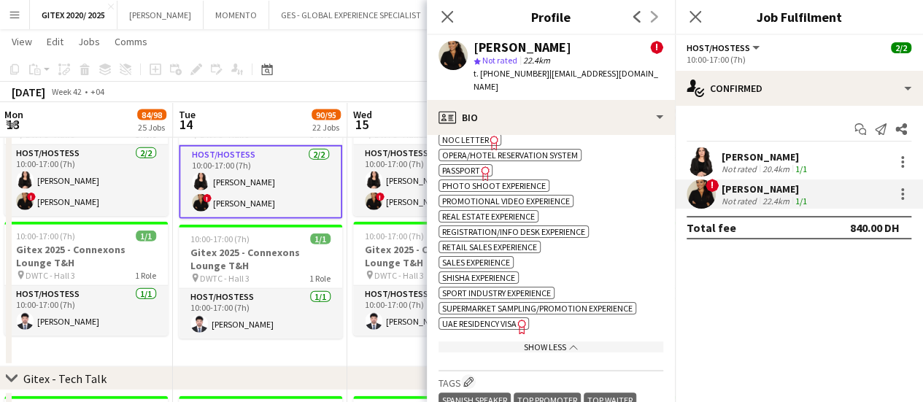
scroll to position [1460, 0]
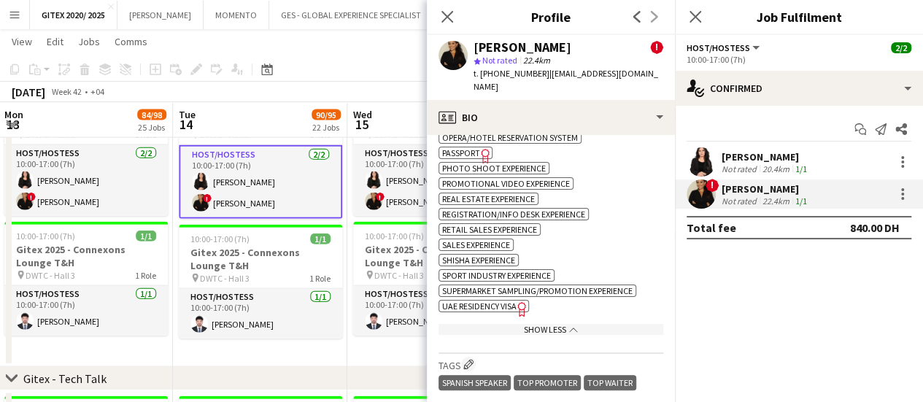
click at [512, 272] on app-show-more-section "ok-circled2 background Layer 1 cross-circle-red background Layer 1 Ability to l…" at bounding box center [551, 19] width 225 height 641
click at [512, 301] on span "UAE Residency Visa" at bounding box center [479, 306] width 74 height 11
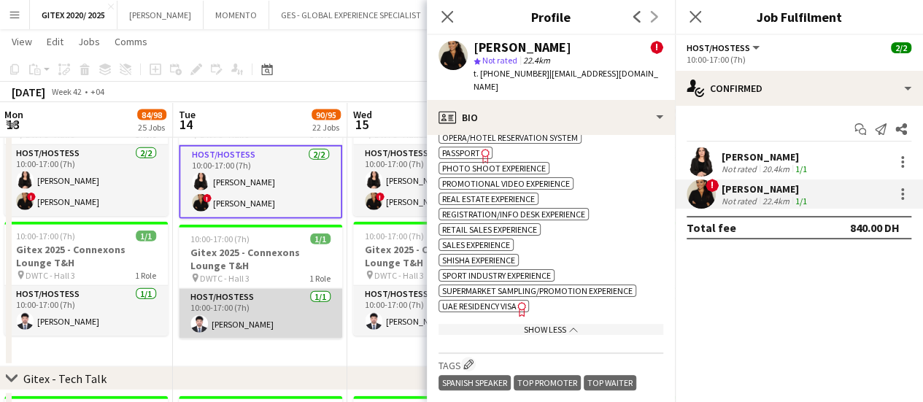
click at [254, 323] on app-card-role "Host/Hostess 1/1 10:00-17:00 (7h) Abdullah Hassan" at bounding box center [260, 314] width 163 height 50
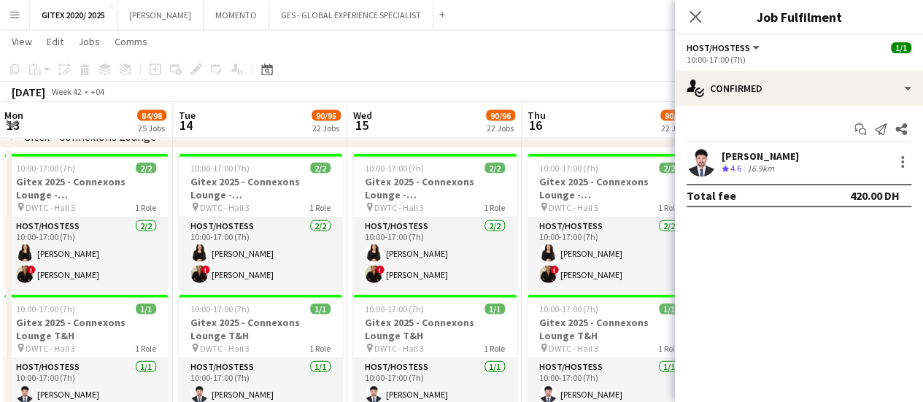
scroll to position [4418, 0]
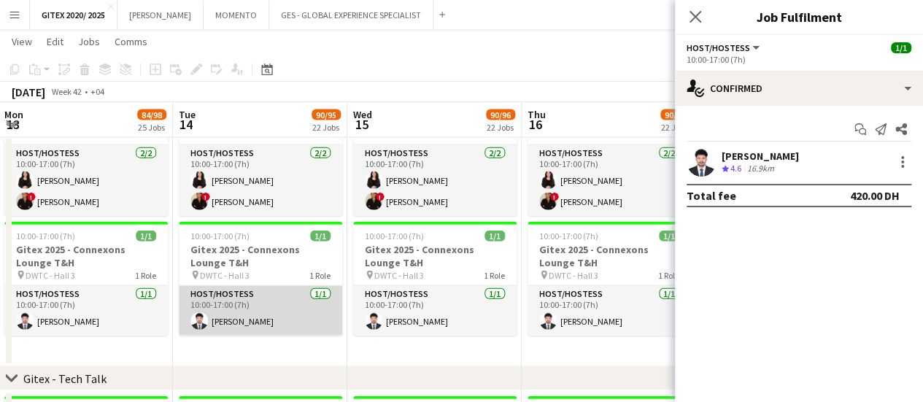
click at [227, 296] on app-card-role "Host/Hostess 1/1 10:00-17:00 (7h) Abdullah Hassan" at bounding box center [260, 311] width 163 height 50
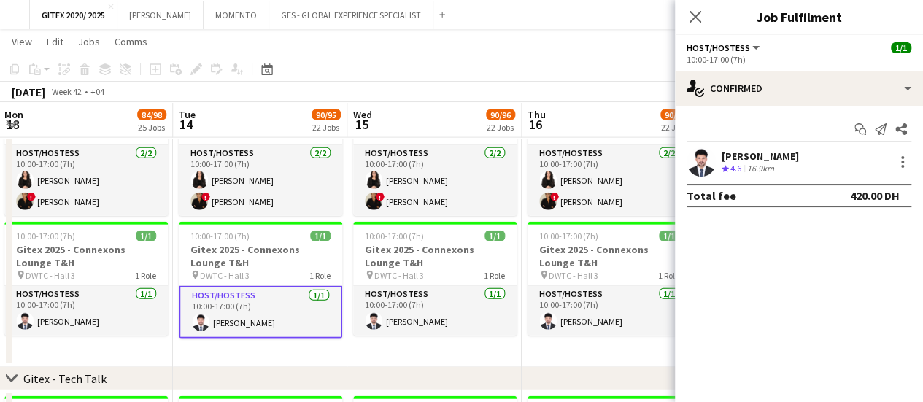
click at [733, 160] on div "Abdullah Hassan" at bounding box center [760, 156] width 77 height 13
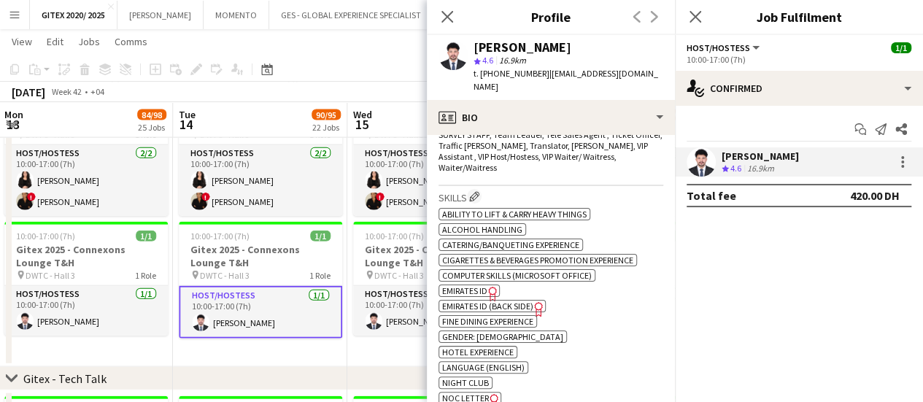
scroll to position [657, 0]
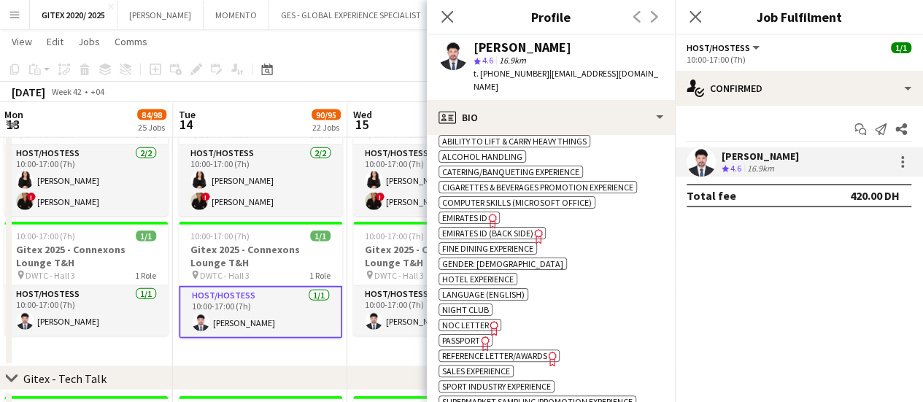
click at [466, 320] on div "ok-circled2 background Layer 1 cross-circle-red background Layer 1 Ability to l…" at bounding box center [551, 277] width 225 height 291
click at [466, 335] on span "Passport" at bounding box center [461, 340] width 38 height 11
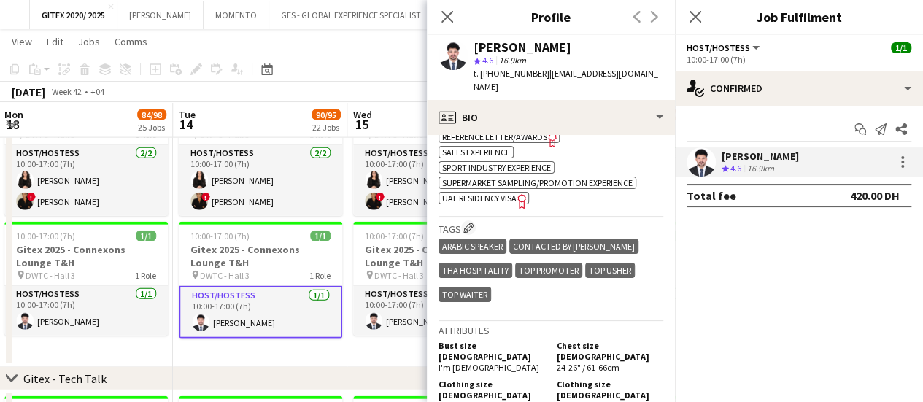
click at [497, 193] on span "UAE Residency Visa" at bounding box center [479, 198] width 74 height 11
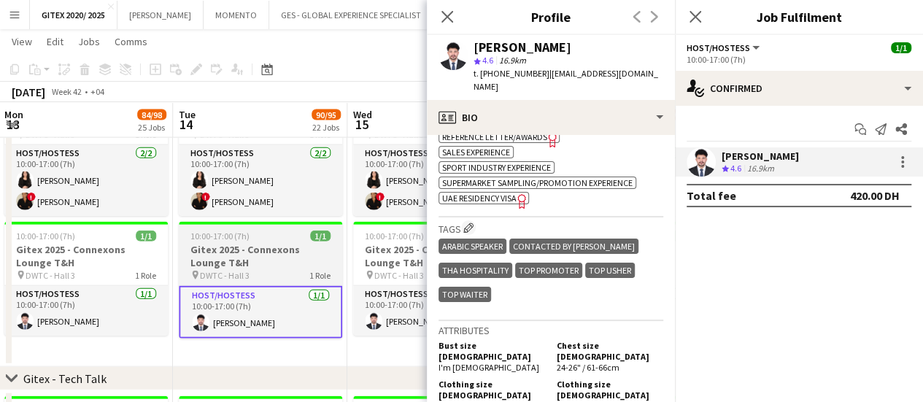
scroll to position [4564, 0]
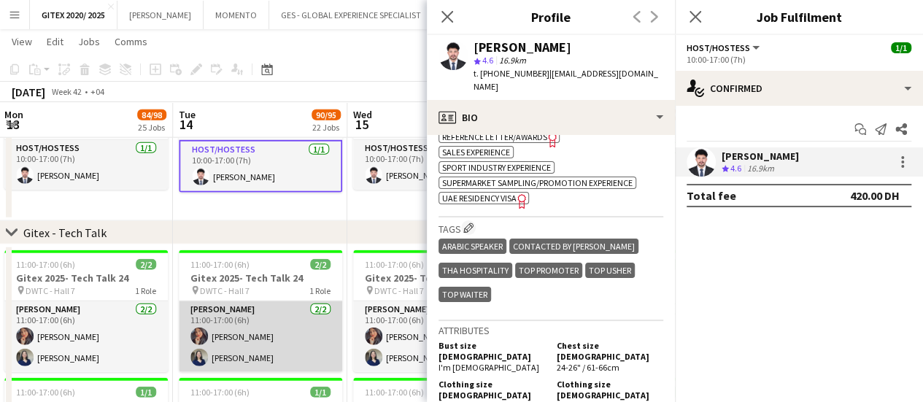
click at [269, 306] on app-card-role "Usher 2/2 11:00-17:00 (6h) Maryam Mohammad Gladys Gonzalez" at bounding box center [260, 336] width 163 height 71
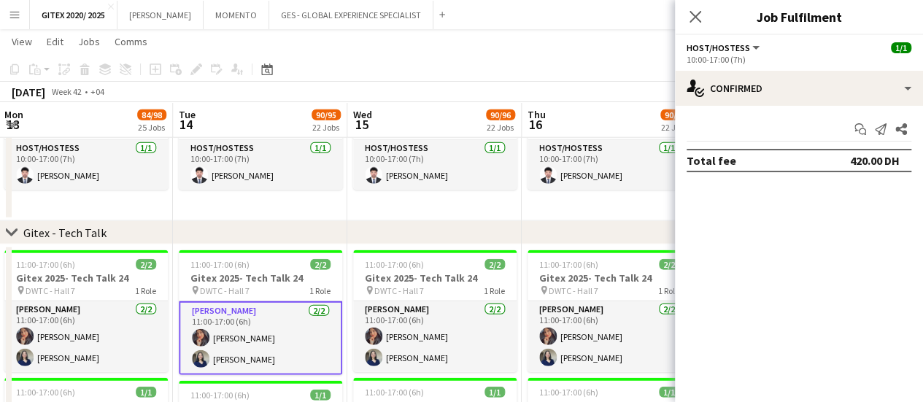
click at [287, 332] on app-card-role "Usher 2/2 11:00-17:00 (6h) Maryam Mohammad Gladys Gonzalez" at bounding box center [260, 338] width 163 height 74
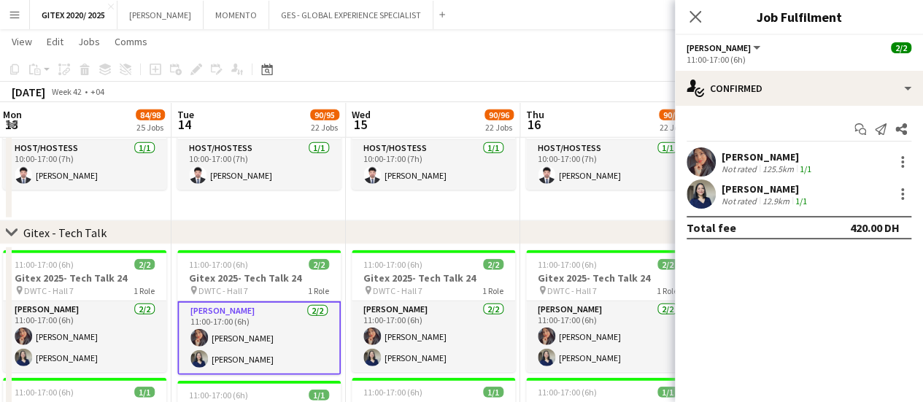
drag, startPoint x: 777, startPoint y: 158, endPoint x: 767, endPoint y: 163, distance: 10.8
click at [776, 158] on div "Maryam Mohammad" at bounding box center [768, 156] width 93 height 13
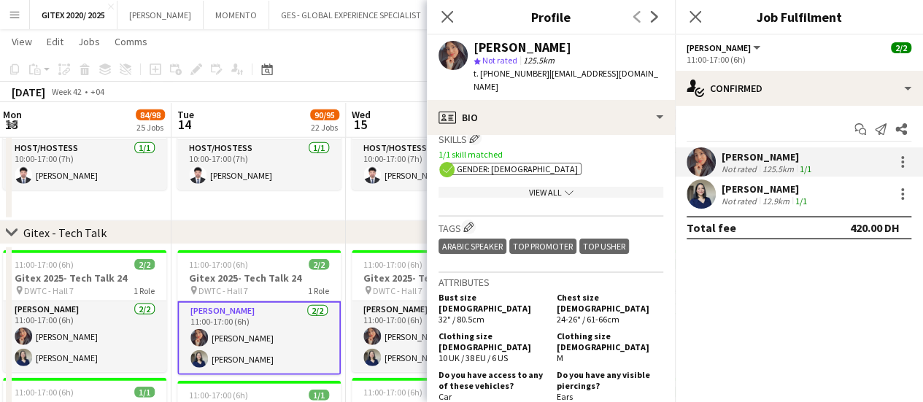
scroll to position [511, 0]
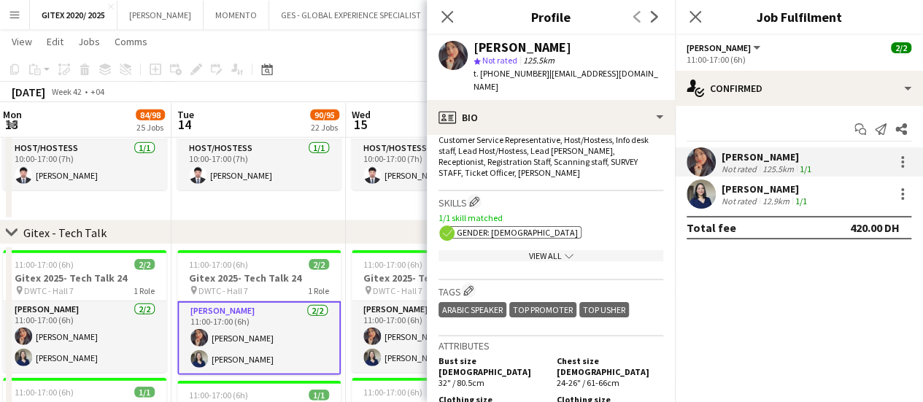
click at [536, 250] on div "View All chevron-down" at bounding box center [551, 255] width 225 height 11
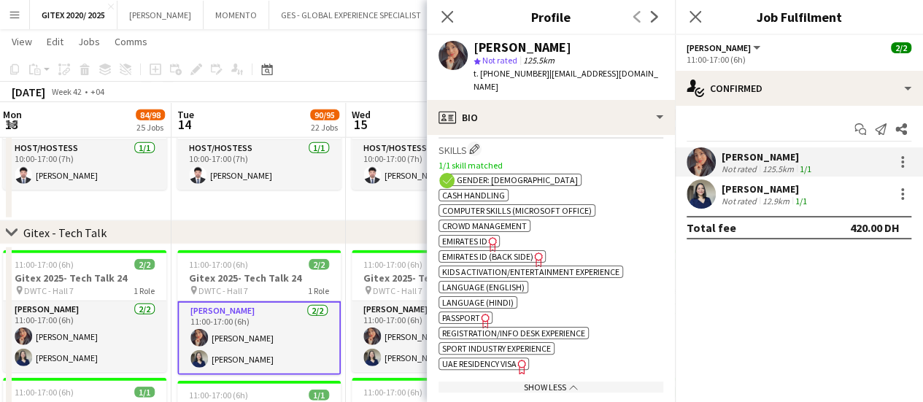
scroll to position [584, 0]
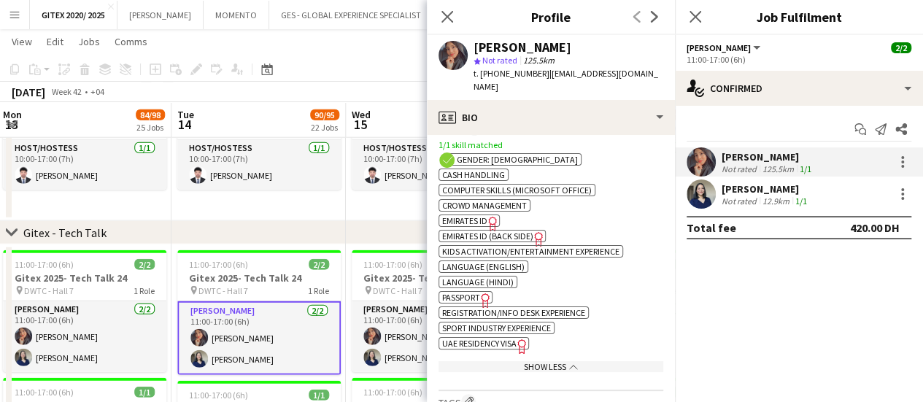
click at [474, 292] on span "Passport" at bounding box center [461, 297] width 38 height 11
click at [504, 338] on span "UAE Residency Visa" at bounding box center [479, 343] width 74 height 11
click at [482, 215] on span "Emirates ID" at bounding box center [464, 220] width 45 height 11
click at [765, 190] on div "Gladys Gonzalez" at bounding box center [766, 188] width 88 height 13
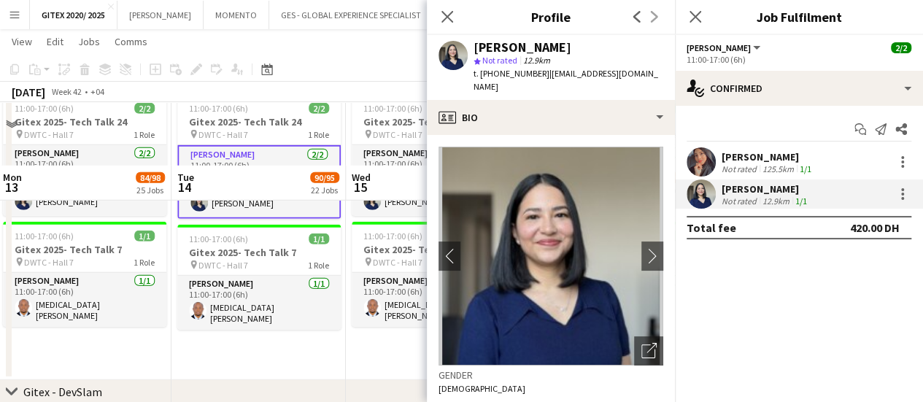
scroll to position [4783, 0]
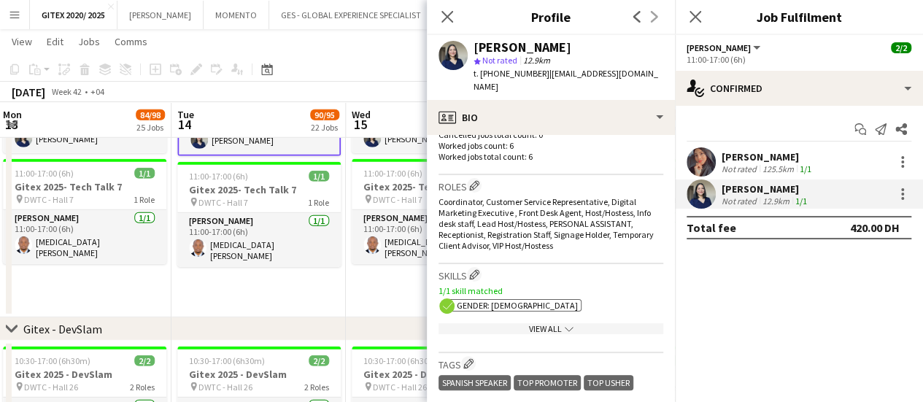
click at [525, 323] on div "View All chevron-down" at bounding box center [551, 328] width 225 height 11
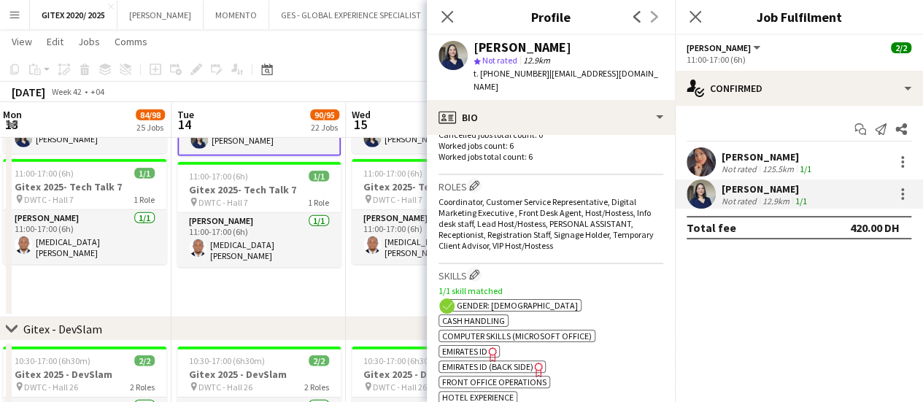
scroll to position [657, 0]
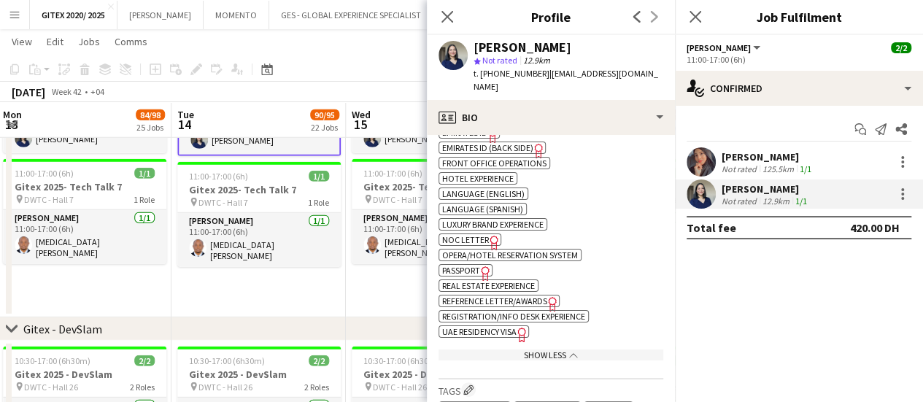
click at [478, 266] on icon "Freelancer has uploaded a photo validation of skill. Click to see" at bounding box center [485, 273] width 15 height 15
click at [470, 326] on span "UAE Residency Visa" at bounding box center [479, 331] width 74 height 11
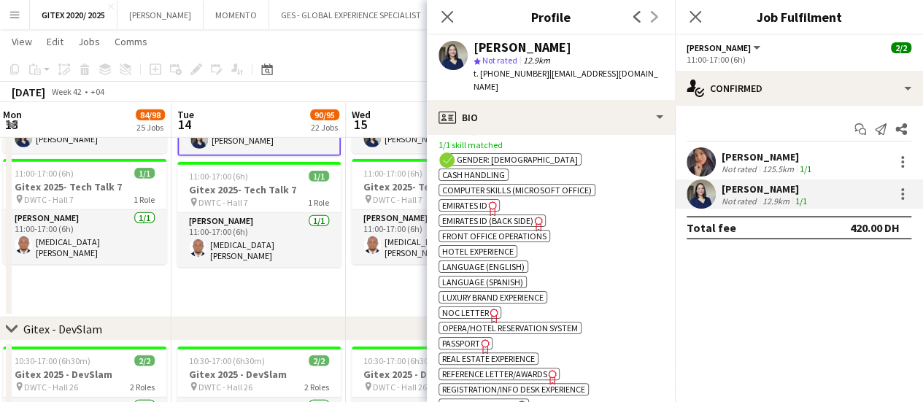
click at [508, 215] on span "Emirates ID (back side)" at bounding box center [487, 220] width 91 height 11
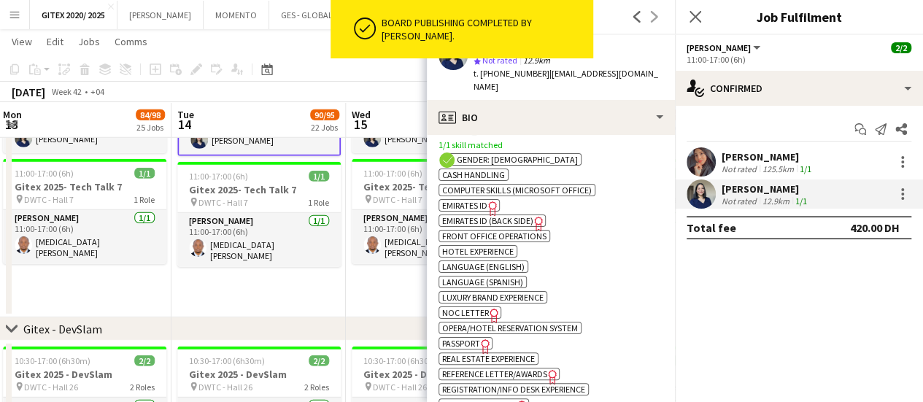
click at [487, 201] on icon "Freelancer has uploaded a photo validation of skill. Click to see" at bounding box center [492, 208] width 15 height 15
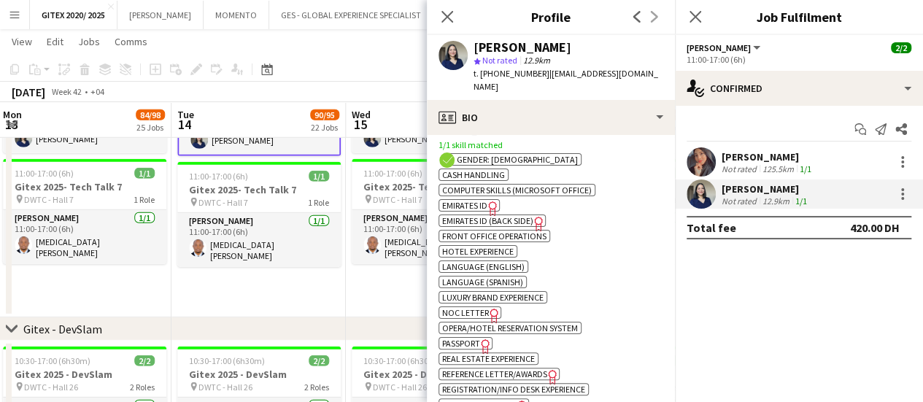
click at [472, 338] on span "Passport" at bounding box center [461, 343] width 38 height 11
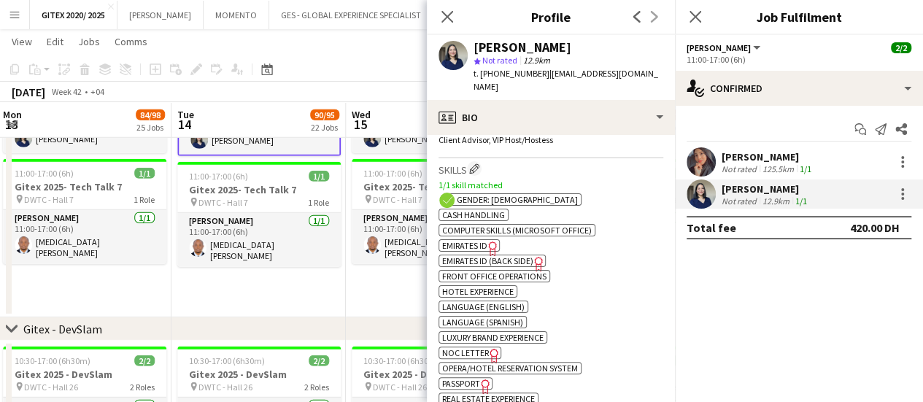
scroll to position [511, 0]
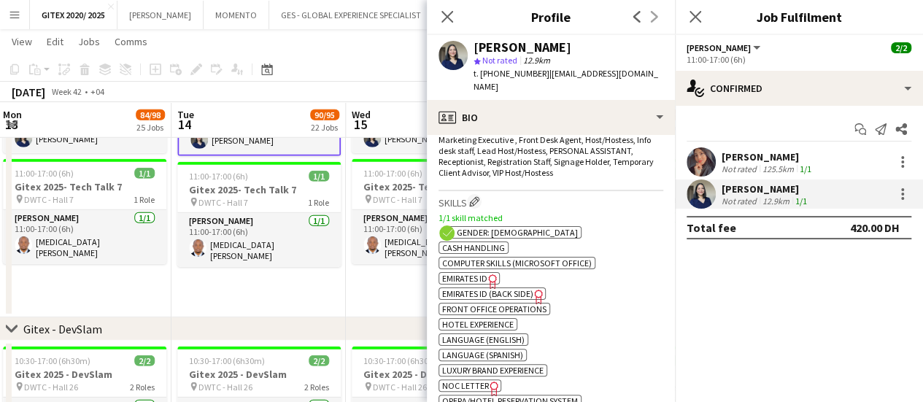
click at [474, 273] on span "Emirates ID" at bounding box center [464, 278] width 45 height 11
drag, startPoint x: 485, startPoint y: 73, endPoint x: 536, endPoint y: 72, distance: 51.1
click at [536, 72] on span "t. +971552910459" at bounding box center [512, 73] width 76 height 11
copy span "971552910459"
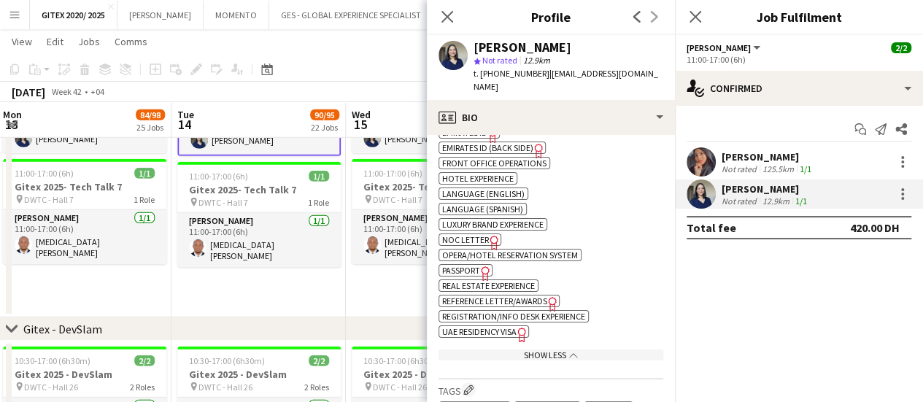
click at [506, 326] on span "UAE Residency Visa" at bounding box center [479, 331] width 74 height 11
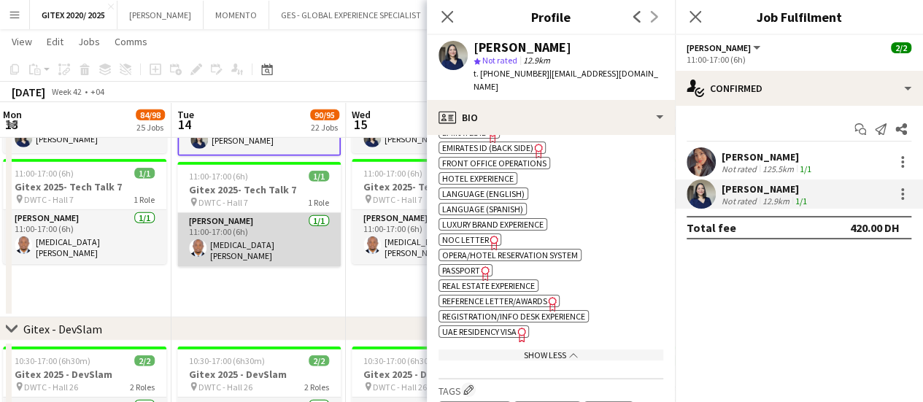
click at [272, 237] on app-card-role "Usher 1/1 11:00-17:00 (6h) Tobi Soetan" at bounding box center [258, 240] width 163 height 54
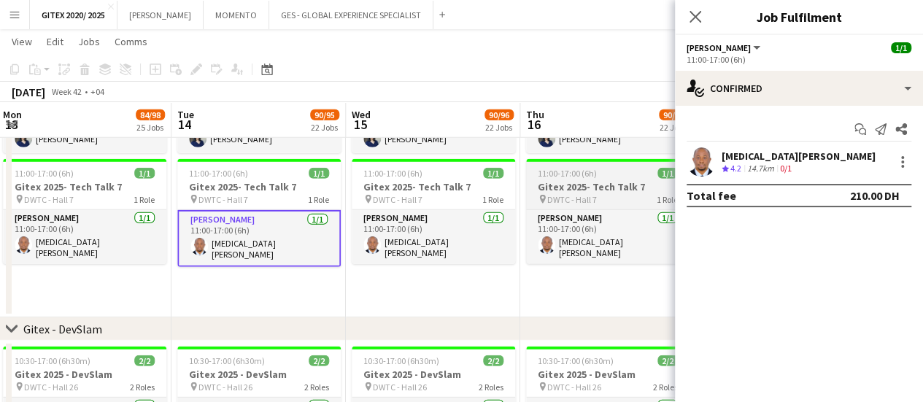
drag, startPoint x: 793, startPoint y: 154, endPoint x: 623, endPoint y: 205, distance: 176.9
click at [793, 154] on div "Tobi Soetan" at bounding box center [799, 156] width 154 height 13
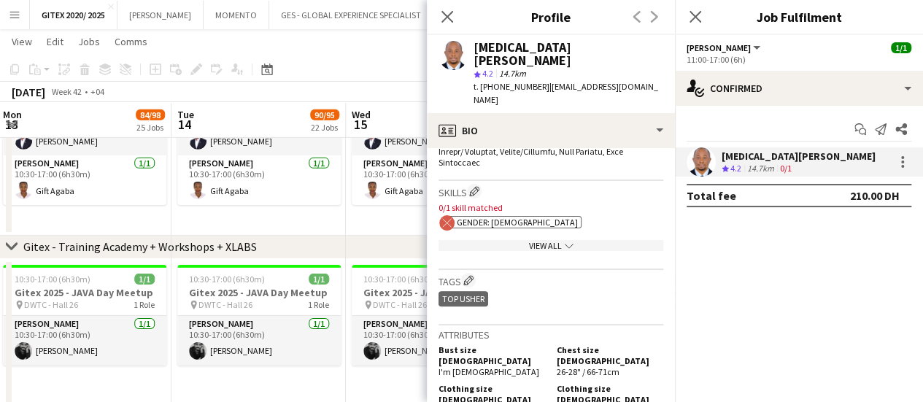
scroll to position [730, 0]
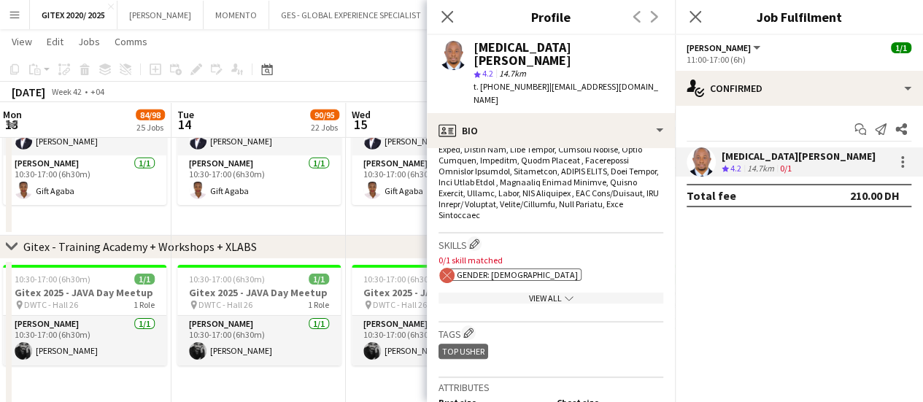
click at [524, 293] on div "View All chevron-down" at bounding box center [551, 298] width 225 height 11
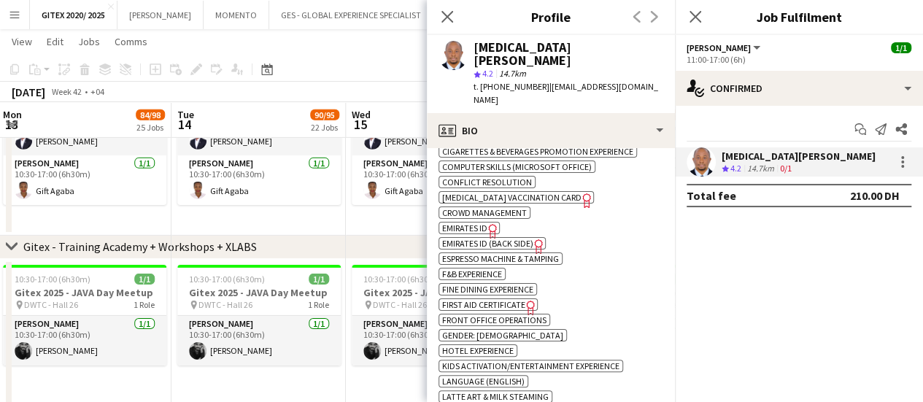
scroll to position [1022, 0]
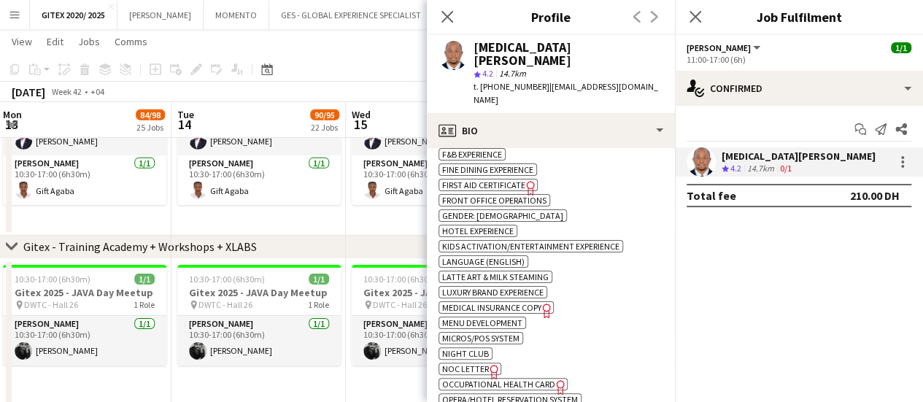
scroll to position [1168, 0]
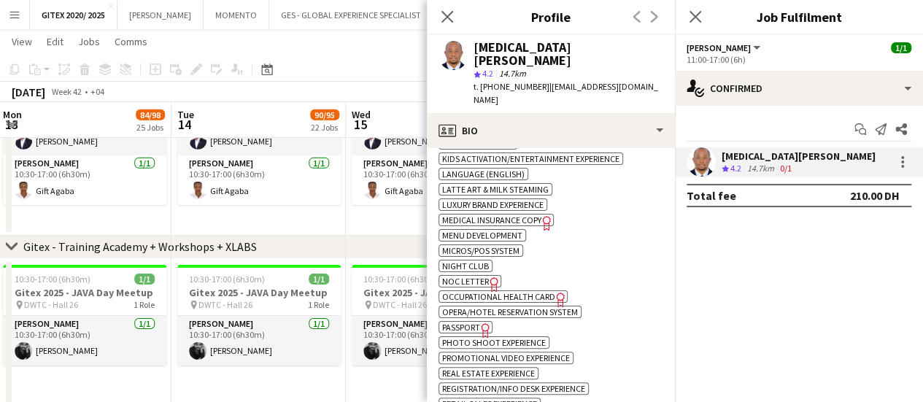
click at [482, 323] on icon at bounding box center [485, 330] width 8 height 15
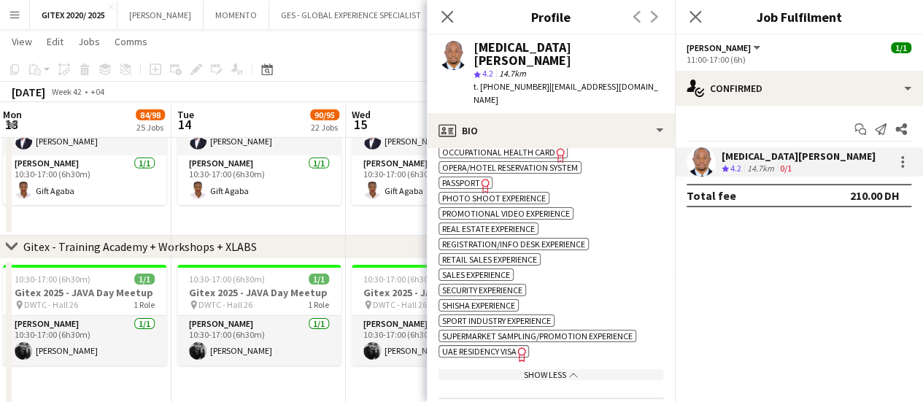
scroll to position [1314, 0]
click at [505, 344] on span "UAE Residency Visa" at bounding box center [479, 349] width 74 height 11
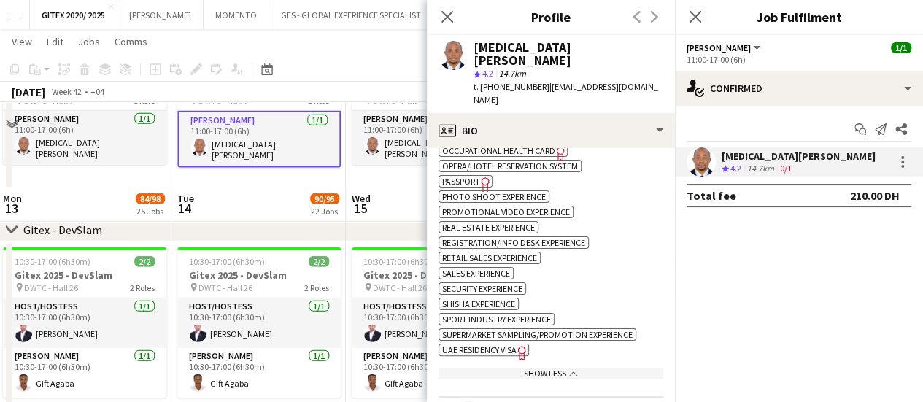
scroll to position [4856, 0]
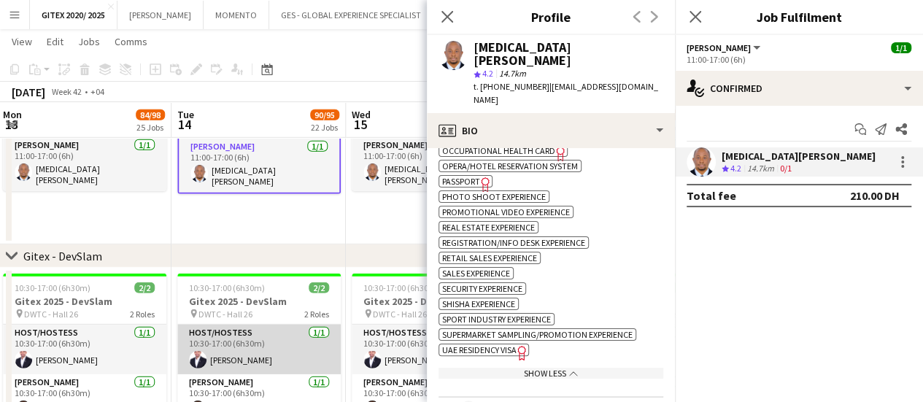
click at [269, 353] on app-card-role "Host/Hostess 1/1 10:30-17:00 (6h30m) Leon Machado" at bounding box center [258, 350] width 163 height 50
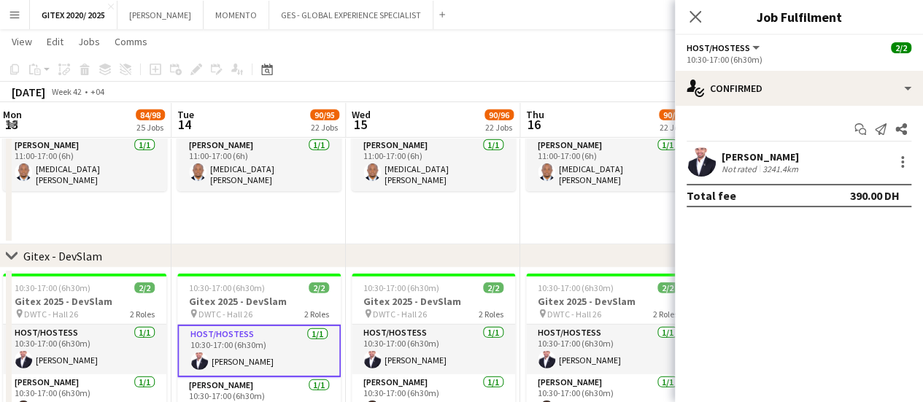
click at [760, 163] on div "3241.4km" at bounding box center [781, 168] width 42 height 11
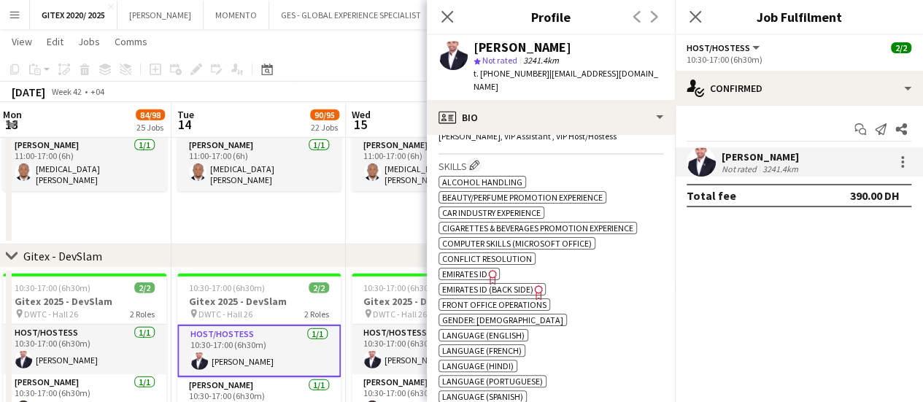
scroll to position [876, 0]
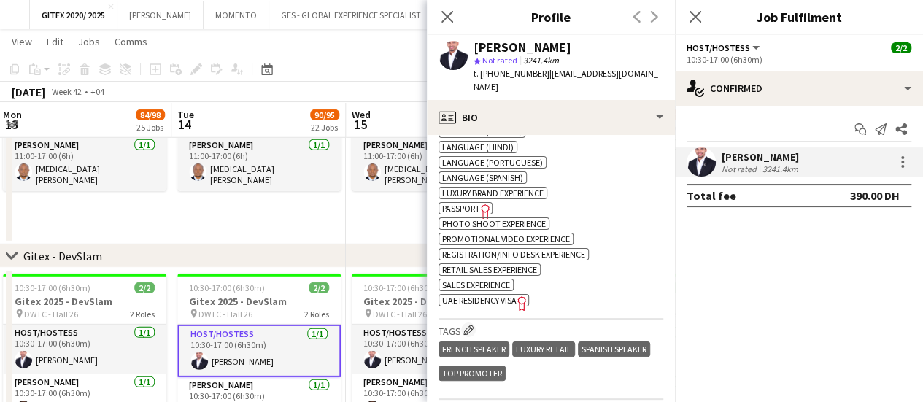
click at [488, 295] on span "UAE Residency Visa" at bounding box center [479, 300] width 74 height 11
click at [468, 203] on span "Passport" at bounding box center [461, 208] width 38 height 11
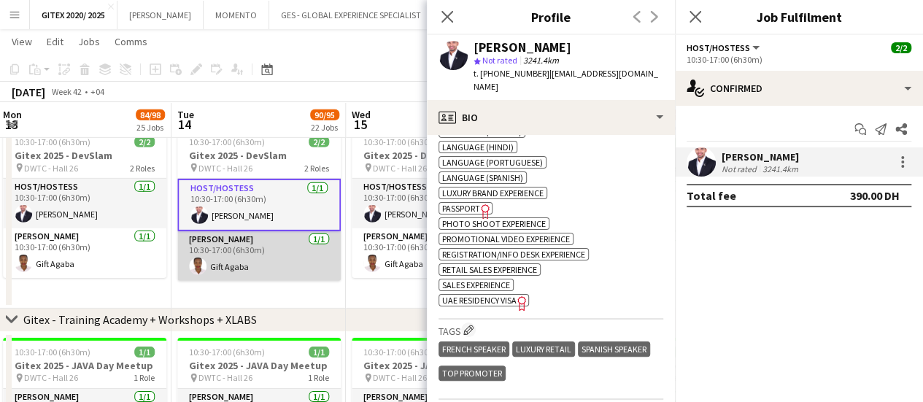
click at [261, 263] on app-card-role "Usher 1/1 10:30-17:00 (6h30m) Gift Agaba" at bounding box center [258, 256] width 163 height 50
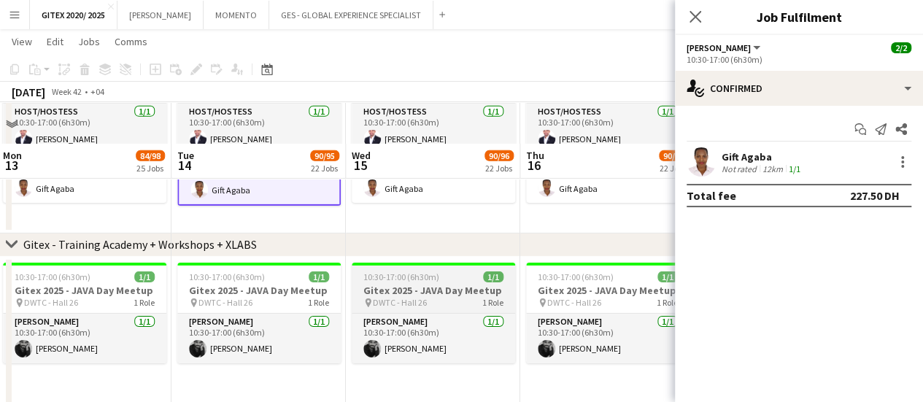
scroll to position [5075, 0]
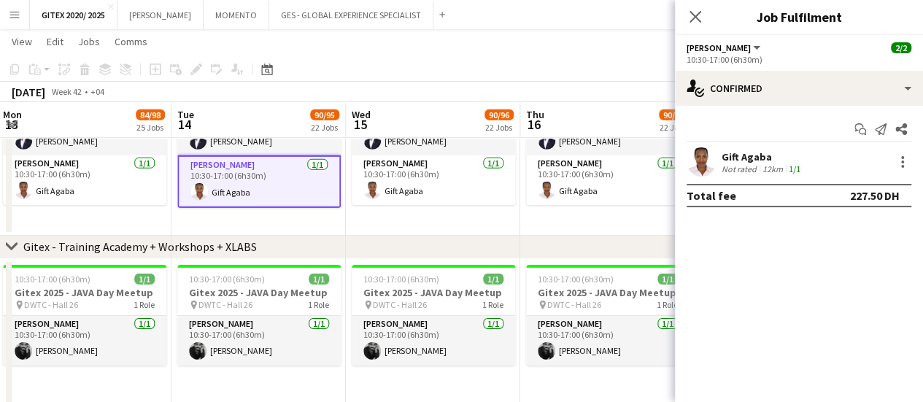
click at [768, 161] on div "Gift Agaba" at bounding box center [763, 156] width 82 height 13
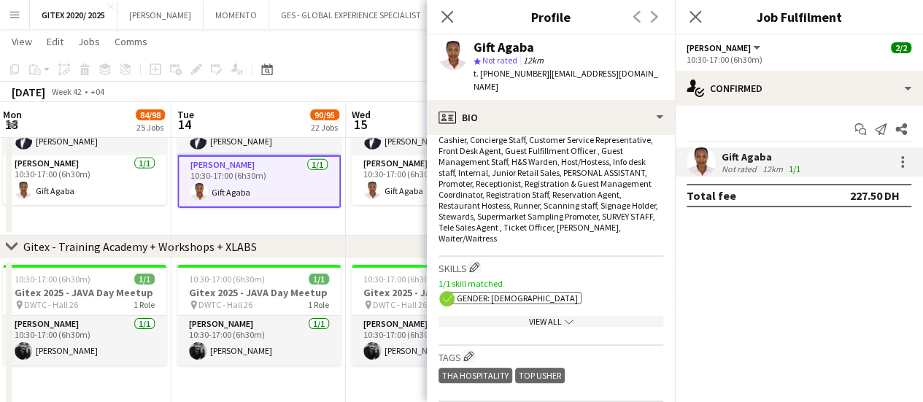
scroll to position [584, 0]
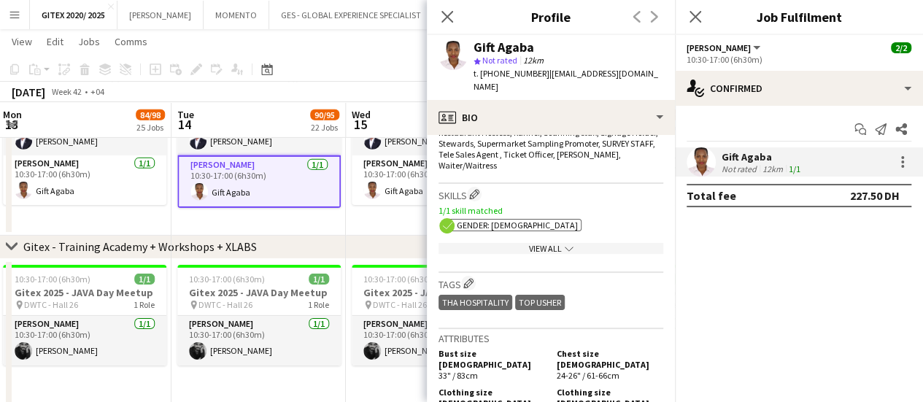
click at [565, 231] on app-show-more-section "View All chevron-down" at bounding box center [551, 245] width 225 height 28
click at [565, 244] on icon "chevron-down" at bounding box center [569, 248] width 9 height 9
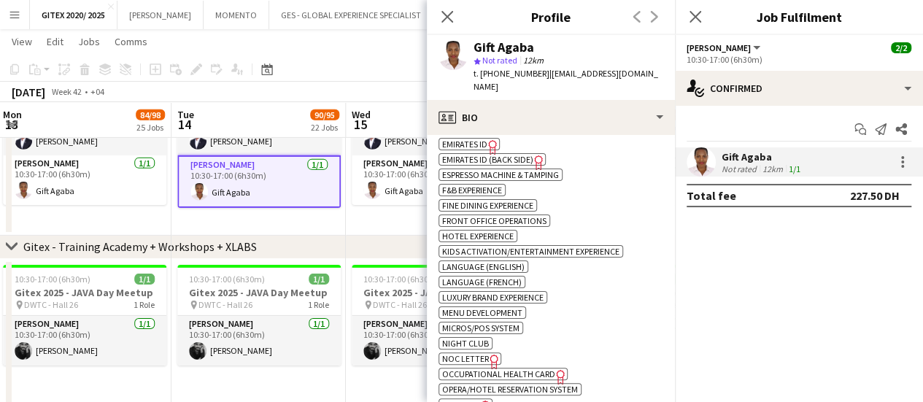
scroll to position [876, 0]
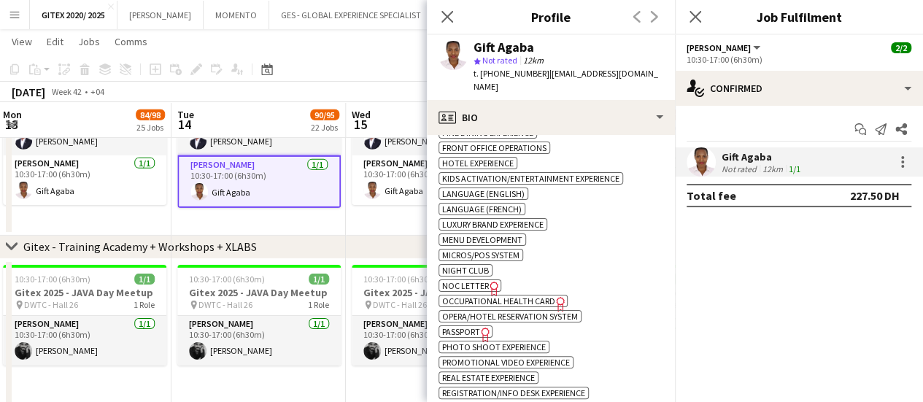
click at [477, 326] on span "Passport" at bounding box center [461, 331] width 38 height 11
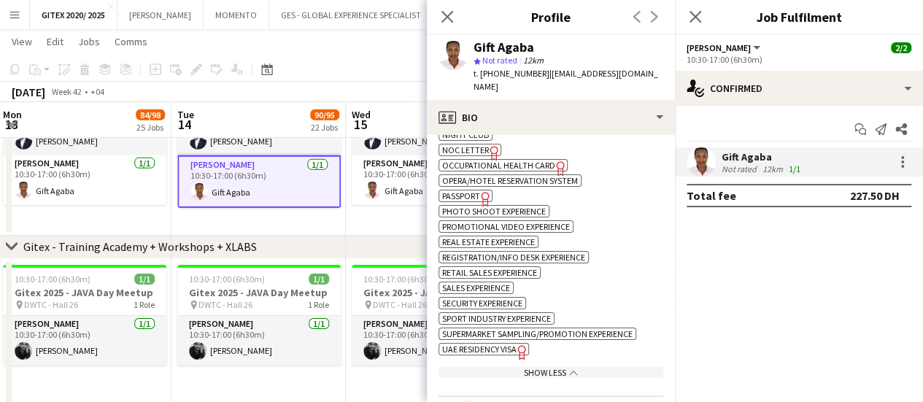
scroll to position [1022, 0]
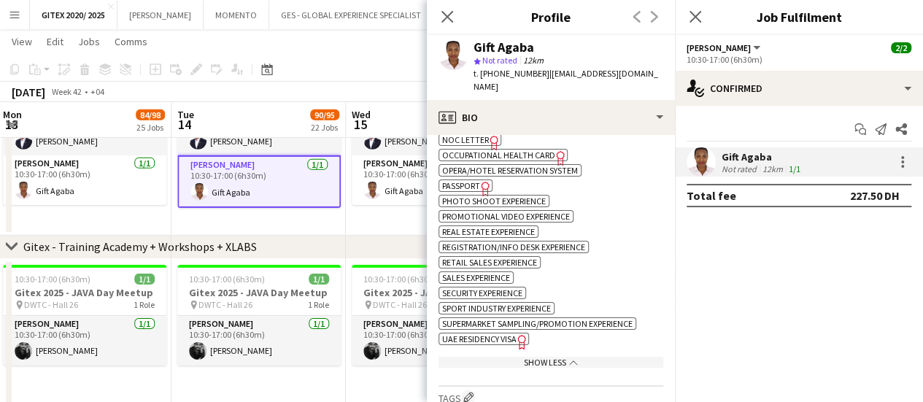
click at [506, 334] on span "UAE Residency Visa" at bounding box center [479, 339] width 74 height 11
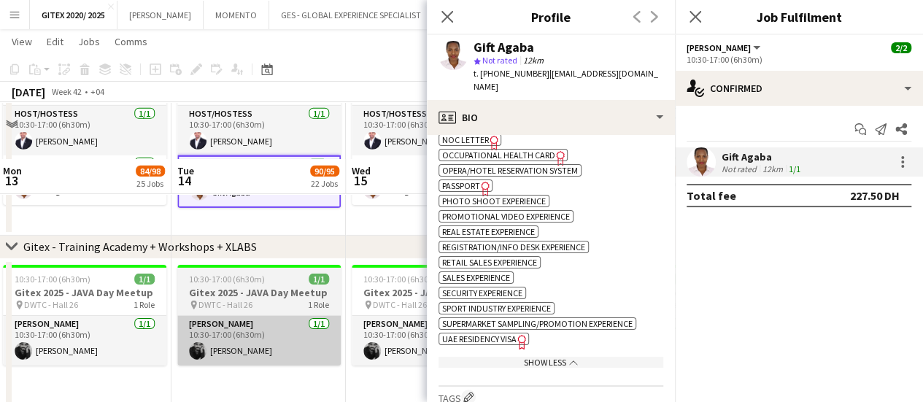
scroll to position [5148, 0]
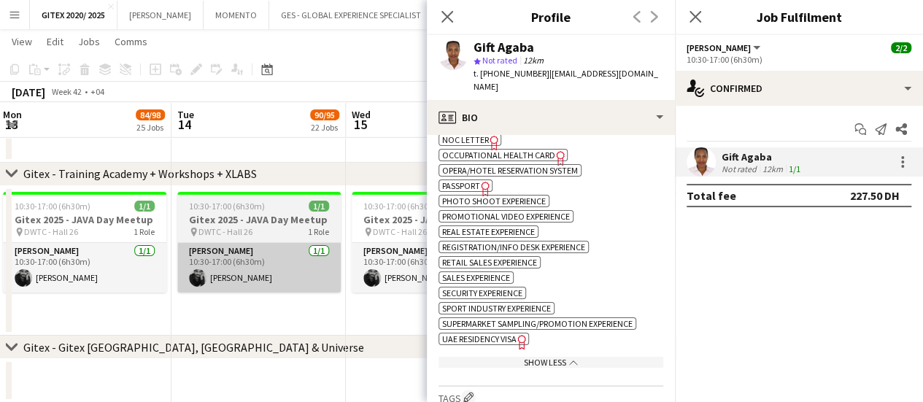
click at [268, 270] on app-card-role "Usher 1/1 10:30-17:00 (6h30m) Qaisar Rasool" at bounding box center [258, 268] width 163 height 50
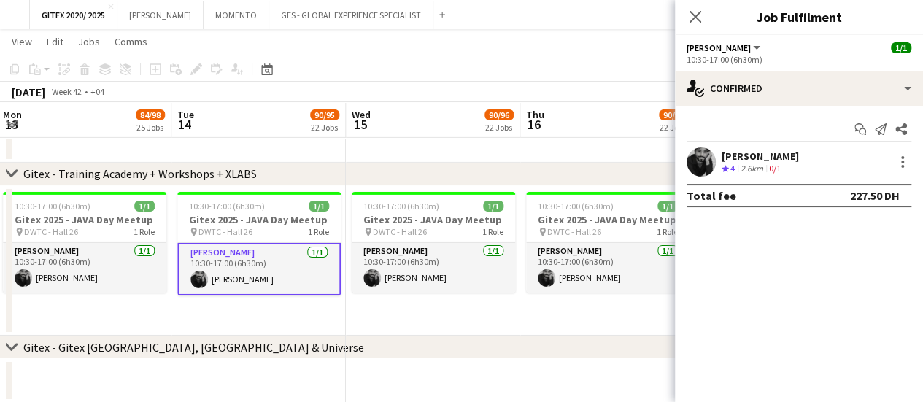
click at [781, 158] on div "Qaisar Rasool" at bounding box center [760, 156] width 77 height 13
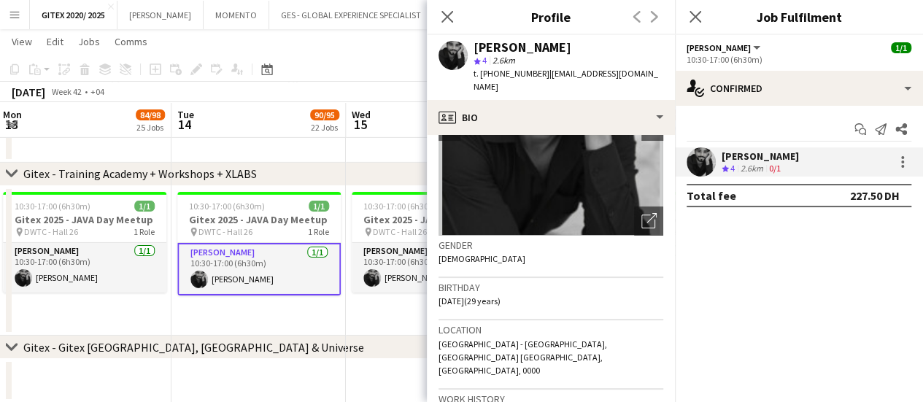
scroll to position [657, 0]
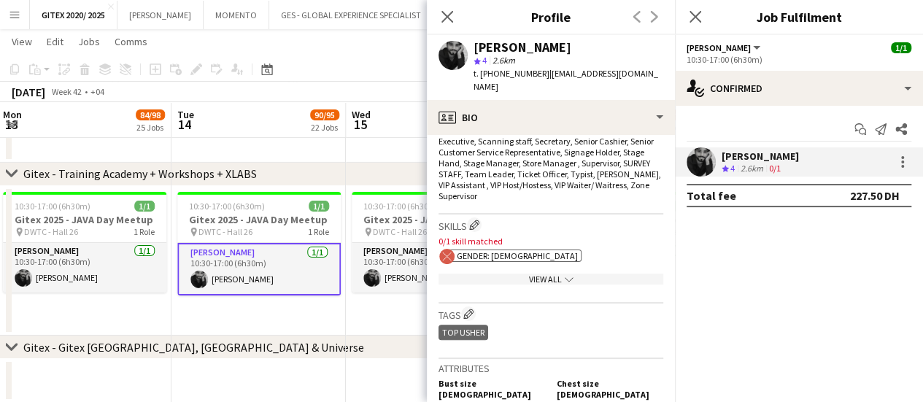
click at [525, 274] on div "View All chevron-down" at bounding box center [551, 279] width 225 height 11
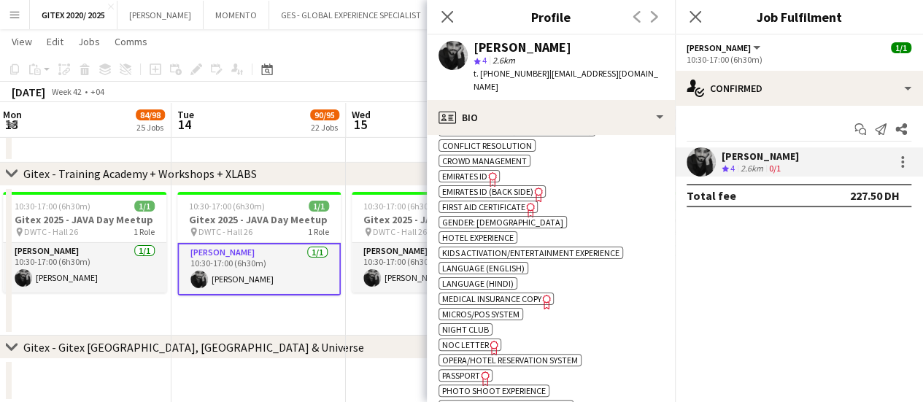
scroll to position [876, 0]
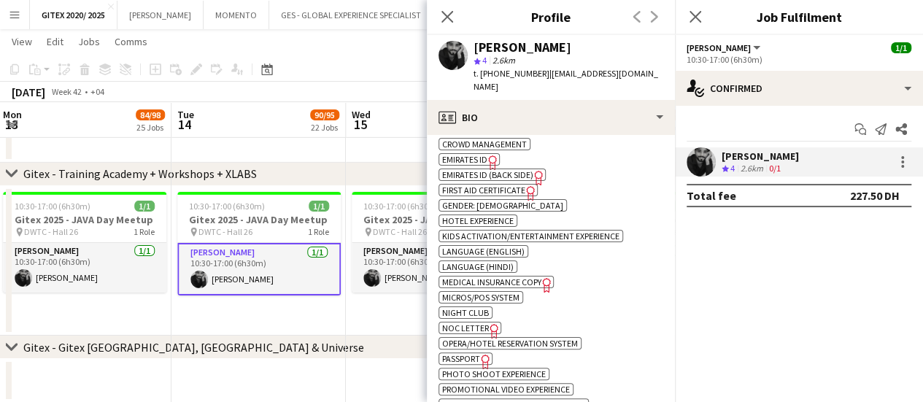
click at [477, 353] on span "Passport" at bounding box center [461, 358] width 38 height 11
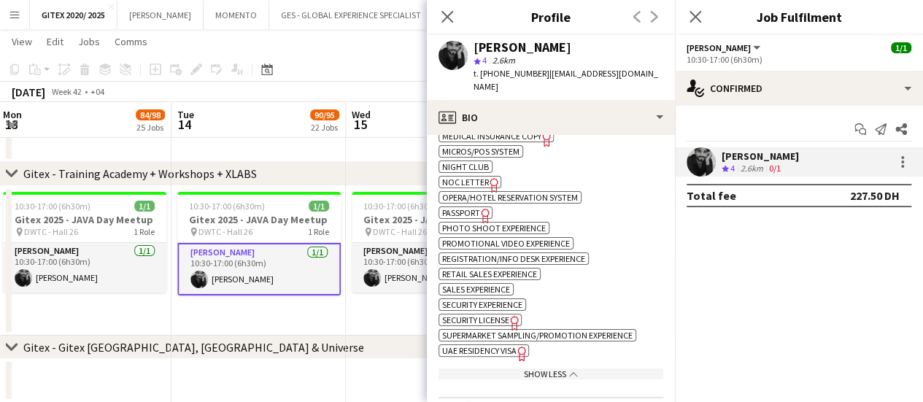
click at [520, 347] on icon at bounding box center [521, 354] width 8 height 15
click at [447, 14] on icon "Close pop-in" at bounding box center [447, 16] width 14 height 14
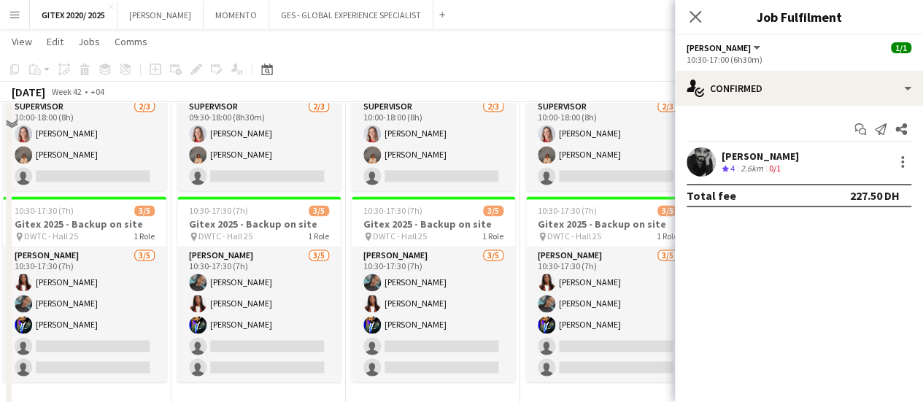
scroll to position [1004, 0]
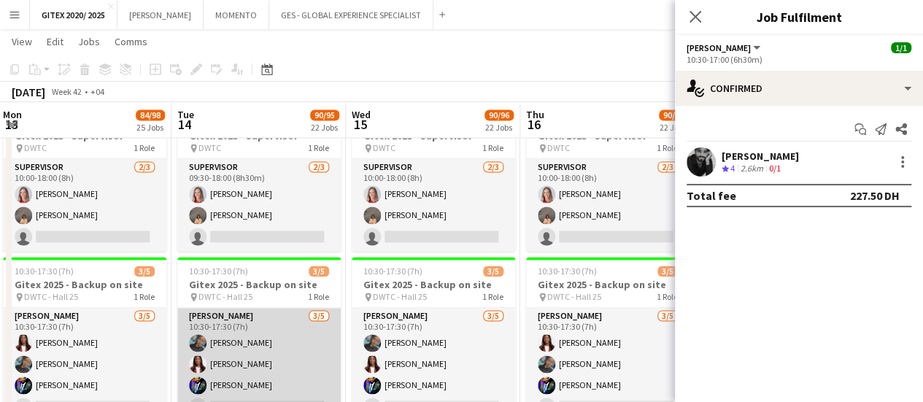
drag, startPoint x: 255, startPoint y: 348, endPoint x: 250, endPoint y: 342, distance: 8.8
click at [255, 347] on app-card-role "Usher 3/5 10:30-17:30 (7h) Vanesa Nyabera Vivien Ezeji Muhammad Fayaz single-ne…" at bounding box center [258, 375] width 163 height 134
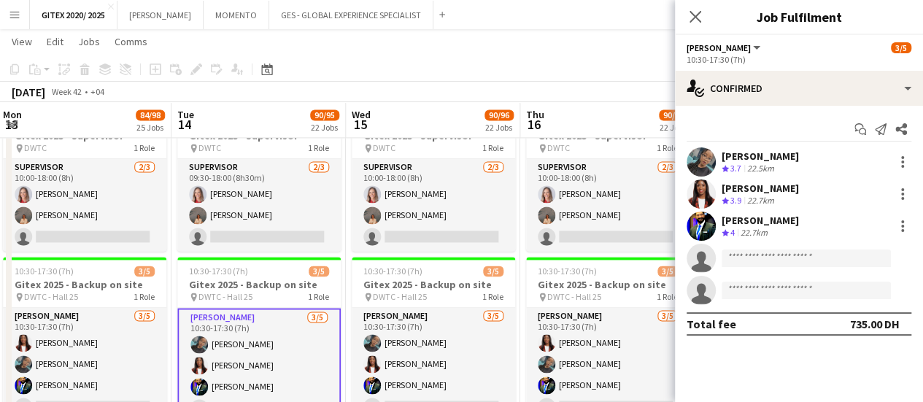
click at [763, 158] on div "Vanesa Nyabera" at bounding box center [760, 156] width 77 height 13
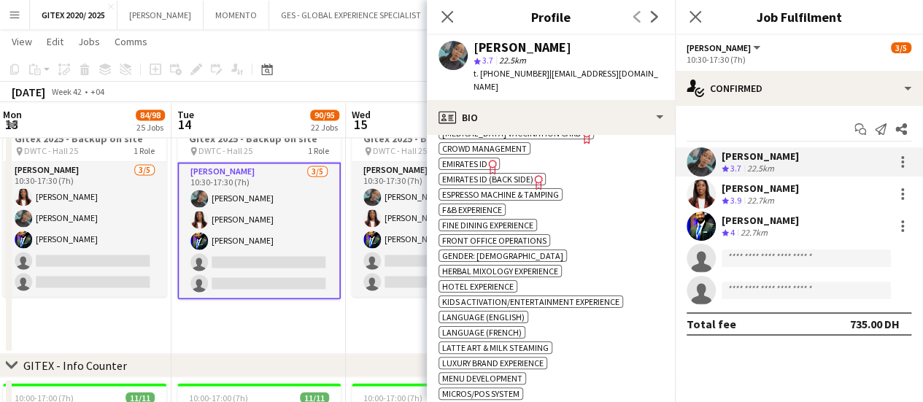
scroll to position [1168, 0]
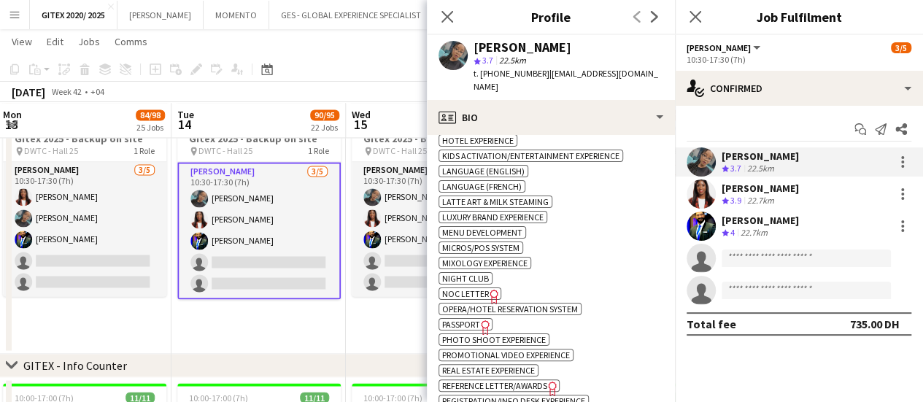
click at [476, 319] on span "Passport" at bounding box center [461, 324] width 38 height 11
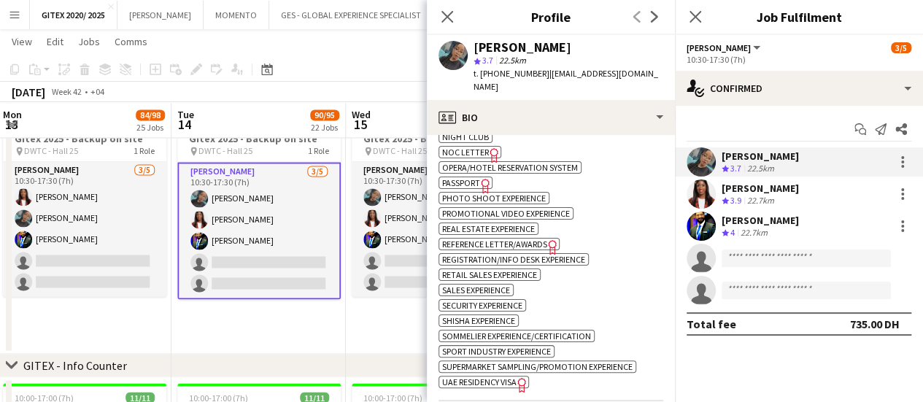
scroll to position [1314, 0]
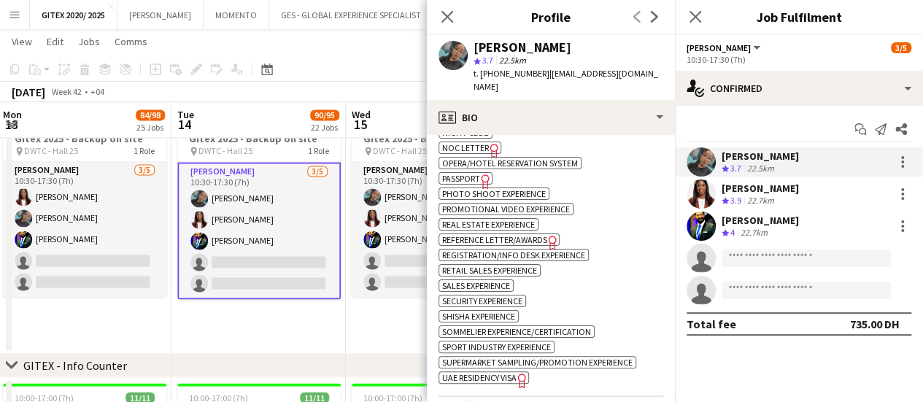
click at [501, 372] on span "UAE Residency Visa" at bounding box center [479, 377] width 74 height 11
click at [777, 190] on div "Vivien Ezeji" at bounding box center [760, 188] width 77 height 13
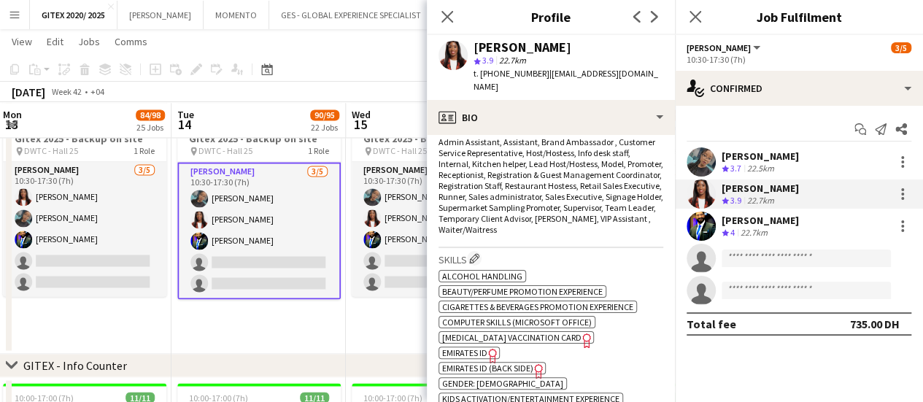
scroll to position [803, 0]
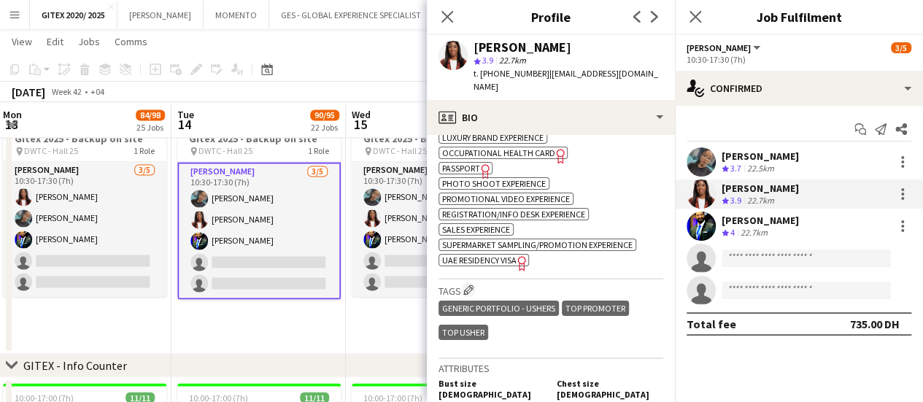
click at [477, 163] on span "Passport" at bounding box center [461, 168] width 38 height 11
click at [517, 255] on icon "Freelancer has uploaded a photo validation of skill. Click to see" at bounding box center [522, 262] width 15 height 15
click at [758, 227] on div "22.7km" at bounding box center [754, 233] width 33 height 12
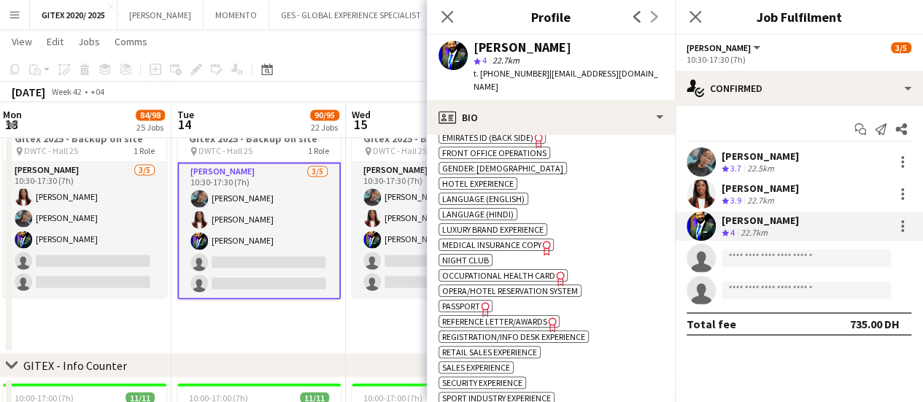
scroll to position [949, 0]
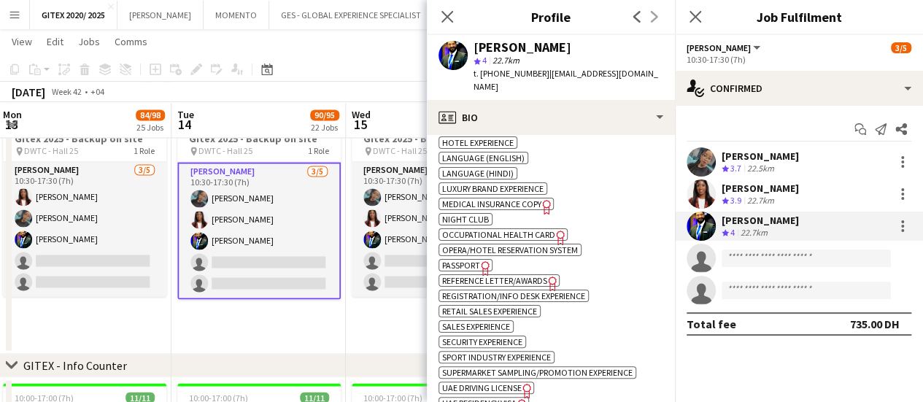
click at [471, 260] on span "Passport" at bounding box center [461, 265] width 38 height 11
click at [504, 398] on span "UAE Residency Visa" at bounding box center [479, 403] width 74 height 11
click at [270, 329] on app-date-cell "09:30-18:00 (8h30m) 2/3 Gitex 2025 - Supervisor pin DWTC 1 Role Supervisor 2/3 …" at bounding box center [259, 155] width 174 height 398
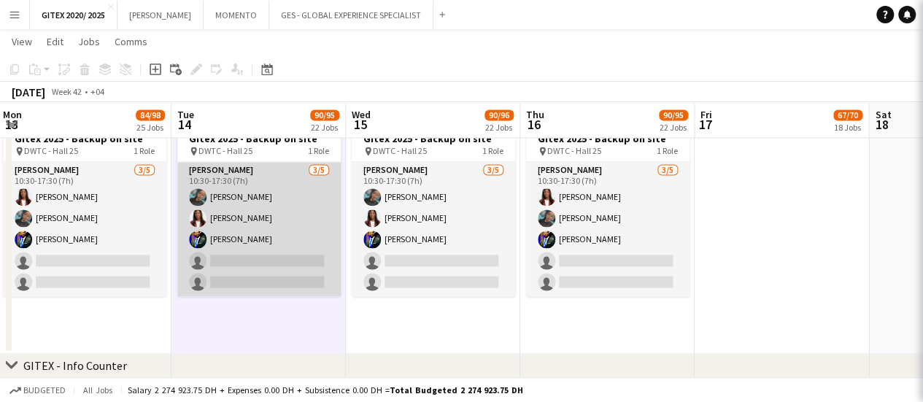
click at [264, 247] on app-card-role "Usher 3/5 10:30-17:30 (7h) Vanesa Nyabera Vivien Ezeji Muhammad Fayaz single-ne…" at bounding box center [258, 229] width 163 height 134
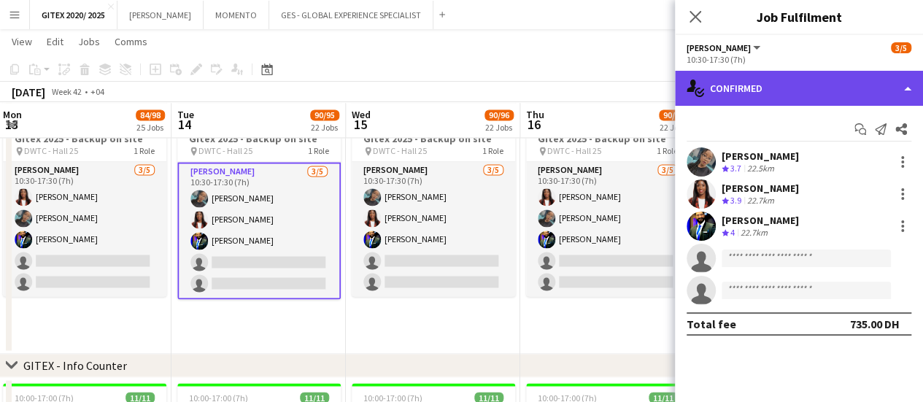
click at [828, 88] on div "single-neutral-actions-check-2 Confirmed" at bounding box center [799, 88] width 248 height 35
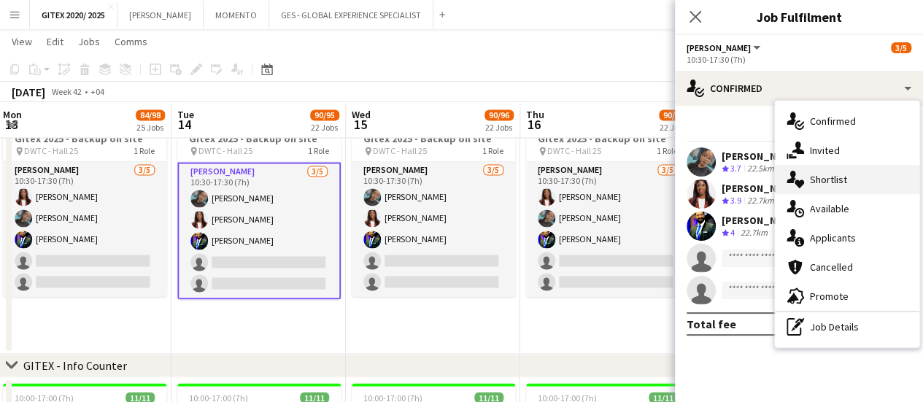
click at [818, 186] on div "single-neutral-actions-heart Shortlist" at bounding box center [847, 179] width 144 height 29
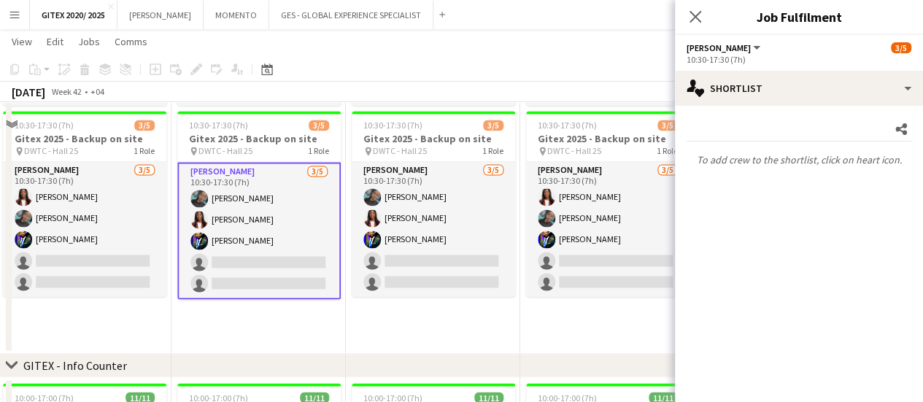
scroll to position [1004, 0]
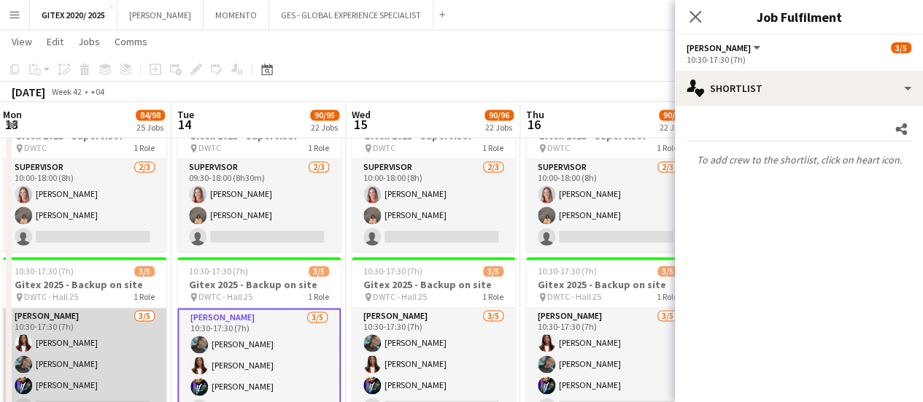
click at [89, 348] on app-card-role "Usher 3/5 10:30-17:30 (7h) Vivien Ezeji Vanesa Nyabera Muhammad Fayaz single-ne…" at bounding box center [84, 375] width 163 height 134
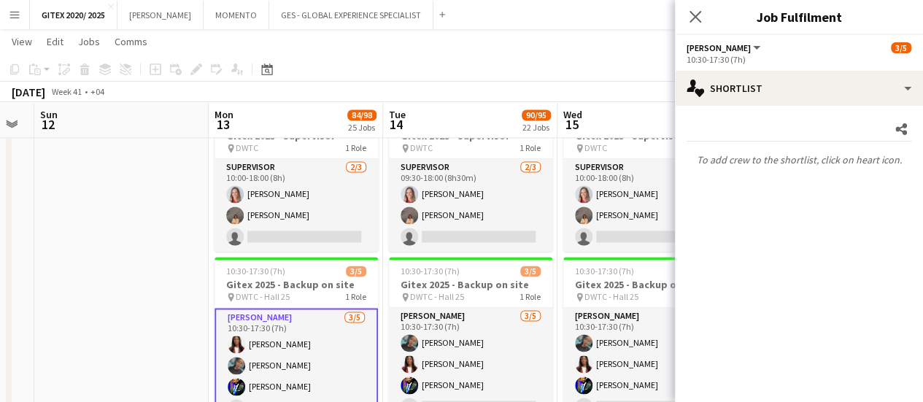
scroll to position [0, 295]
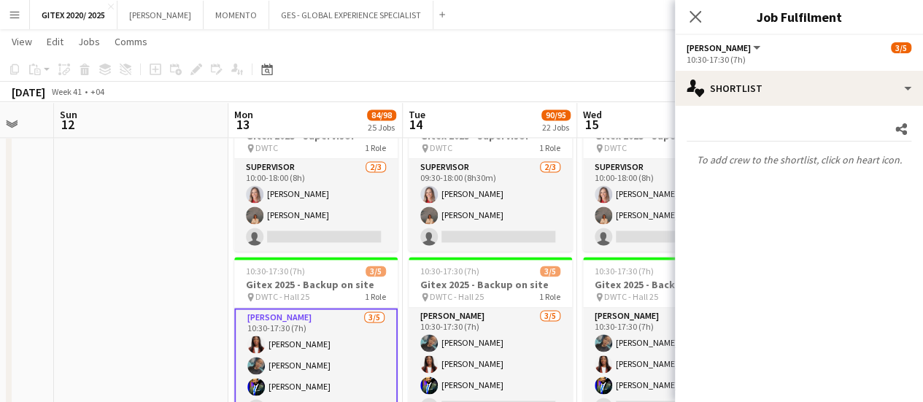
drag, startPoint x: 179, startPoint y: 325, endPoint x: 410, endPoint y: 349, distance: 232.5
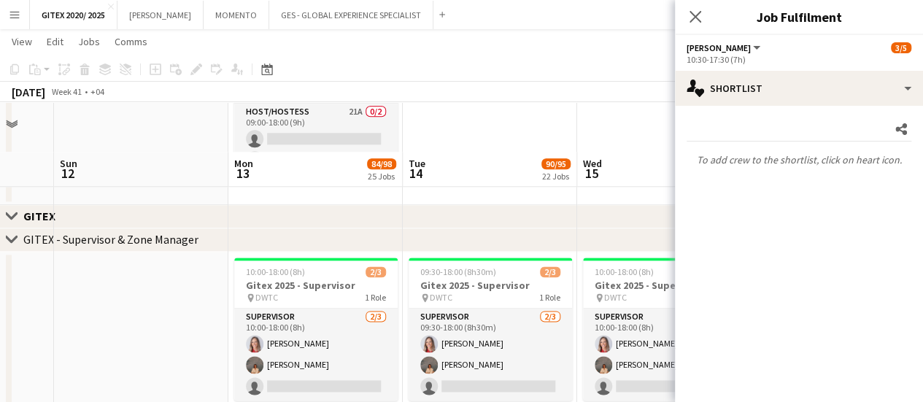
scroll to position [931, 0]
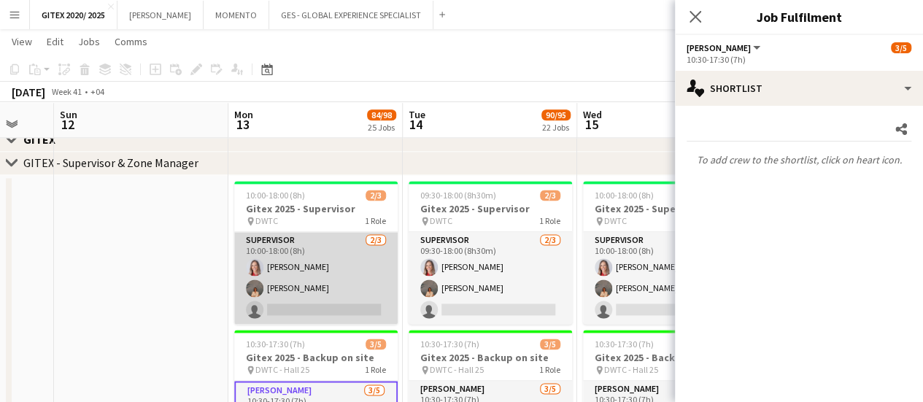
click at [349, 255] on app-card-role "Supervisor 2/3 10:00-18:00 (8h) Nikolett Egresi Kristina Kukec single-neutral-a…" at bounding box center [315, 278] width 163 height 92
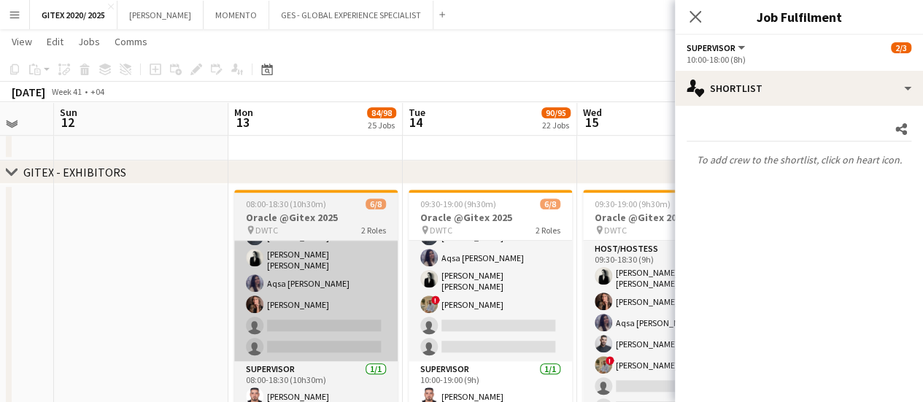
scroll to position [493, 0]
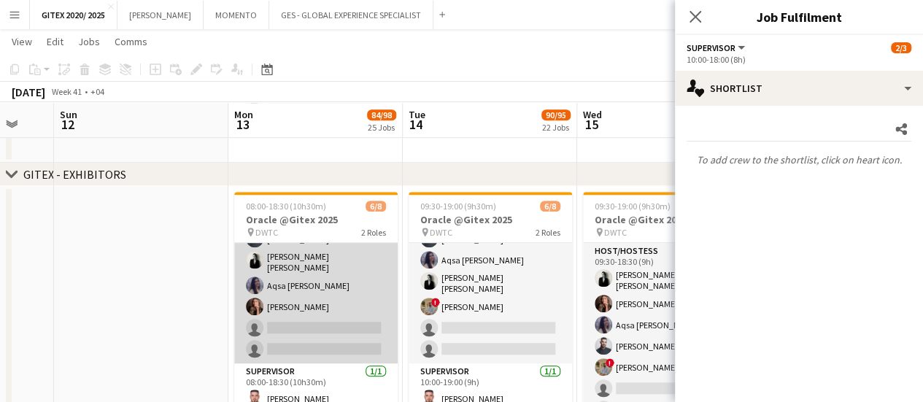
click at [308, 316] on app-card-role "Host/Hostess 25A 5/7 08:00-18:30 (10h30m) ! Hussain Almeshal Amine Chaoui Ana M…" at bounding box center [315, 272] width 163 height 181
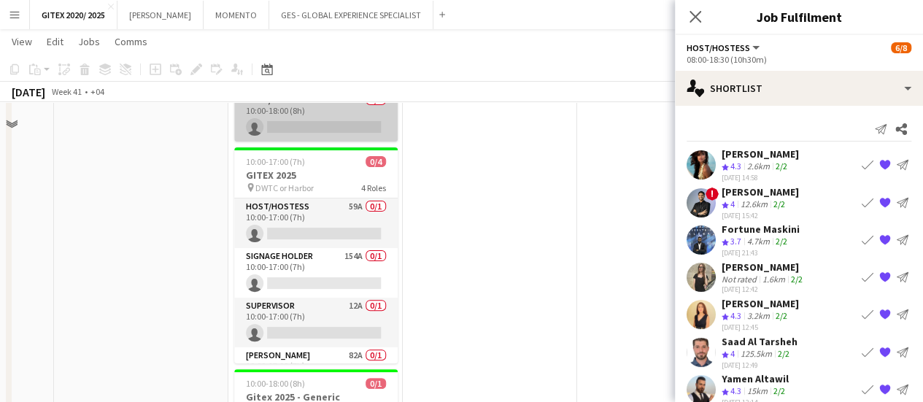
scroll to position [0, 0]
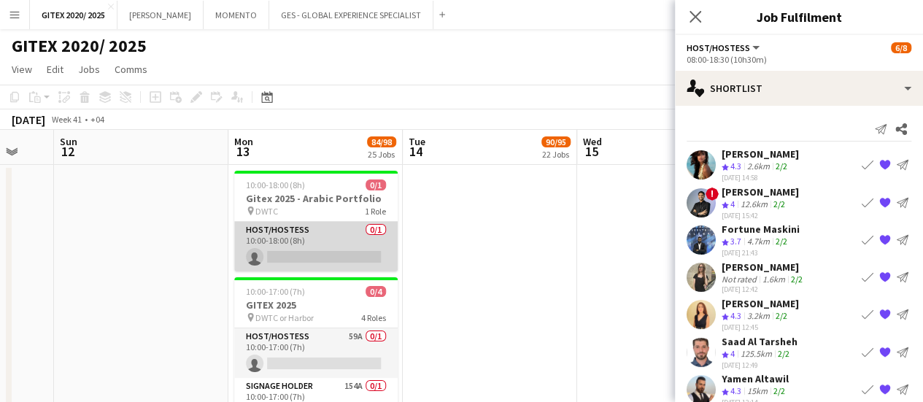
click at [313, 258] on app-card-role "Host/Hostess 0/1 10:00-18:00 (8h) single-neutral-actions" at bounding box center [315, 247] width 163 height 50
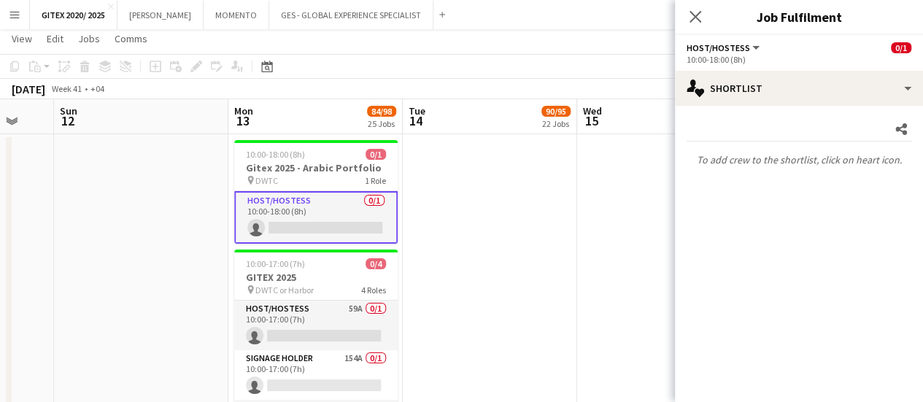
scroll to position [73, 0]
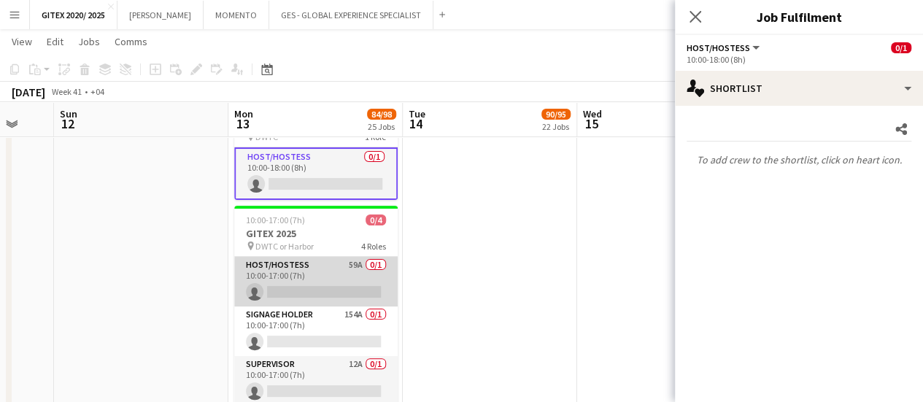
click at [324, 280] on app-card-role "Host/Hostess 59A 0/1 10:00-17:00 (7h) single-neutral-actions" at bounding box center [315, 282] width 163 height 50
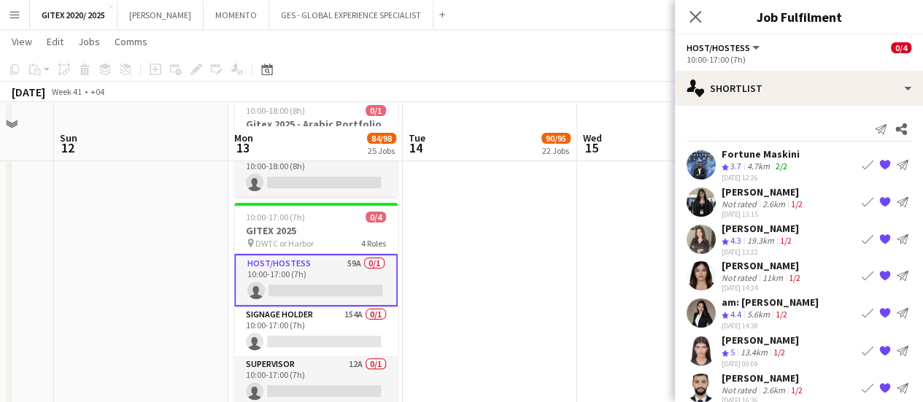
scroll to position [146, 0]
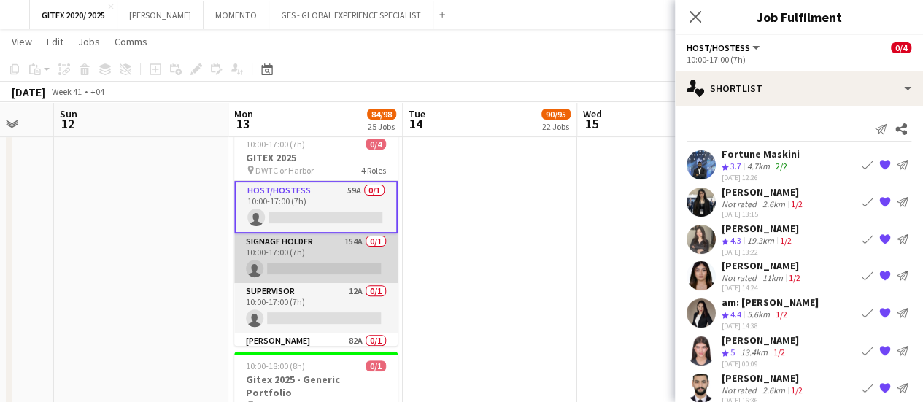
click at [322, 249] on app-card-role "Signage Holder 154A 0/1 10:00-17:00 (7h) single-neutral-actions" at bounding box center [315, 259] width 163 height 50
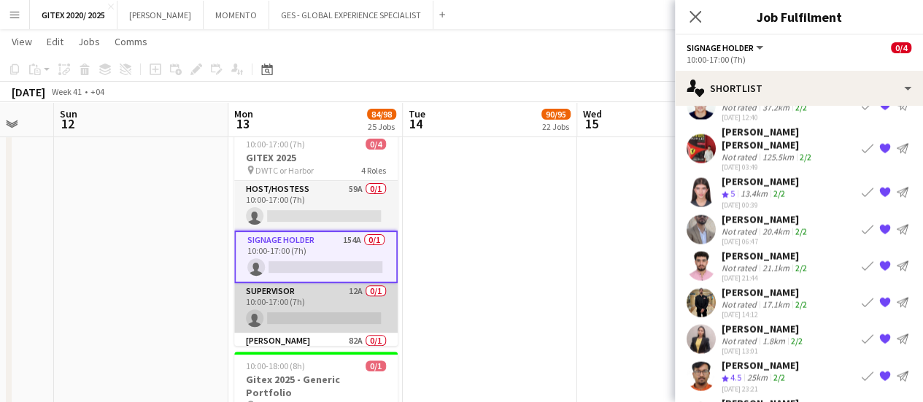
click at [319, 311] on app-card-role "Supervisor 12A 0/1 10:00-17:00 (7h) single-neutral-actions" at bounding box center [315, 308] width 163 height 50
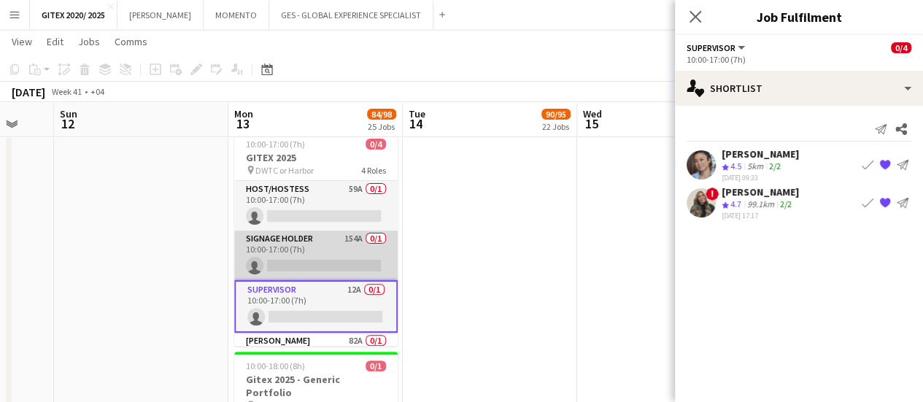
scroll to position [36, 0]
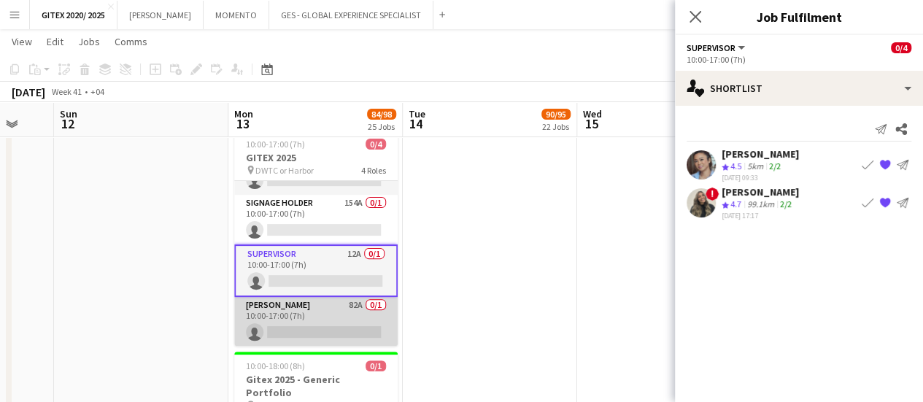
click at [315, 316] on app-card-role "Usher 82A 0/1 10:00-17:00 (7h) single-neutral-actions" at bounding box center [315, 322] width 163 height 50
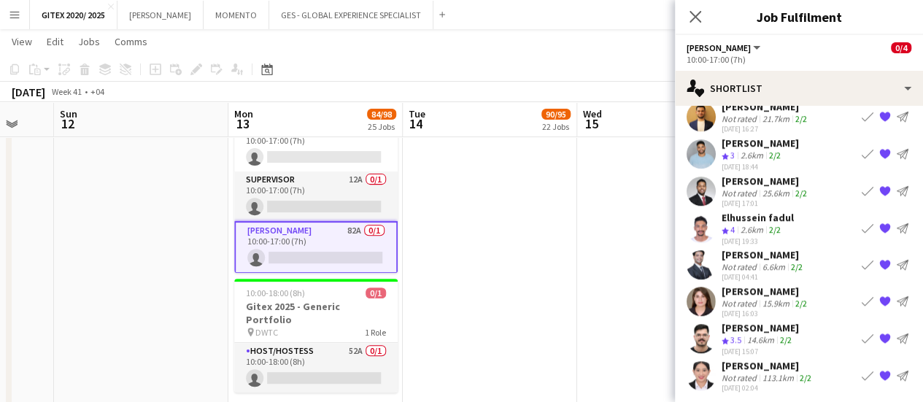
scroll to position [292, 0]
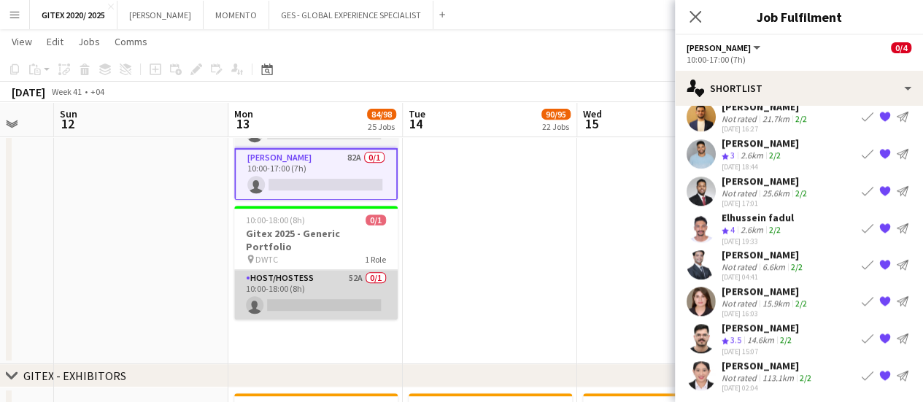
click at [344, 273] on app-card-role "Host/Hostess 52A 0/1 10:00-18:00 (8h) single-neutral-actions" at bounding box center [315, 295] width 163 height 50
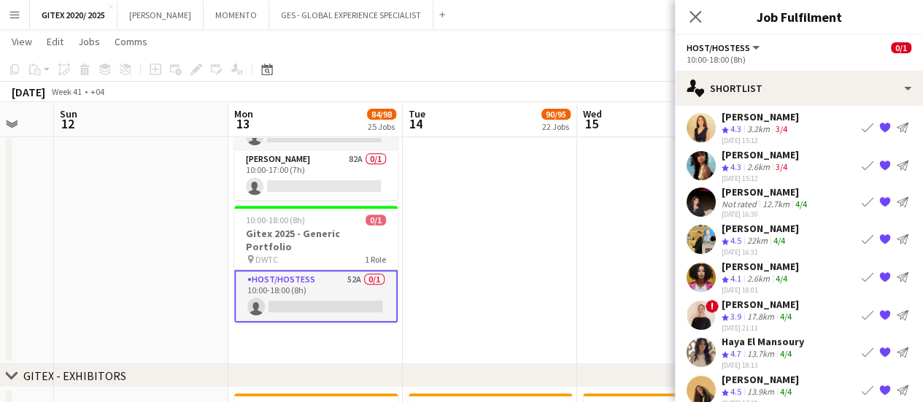
scroll to position [53, 0]
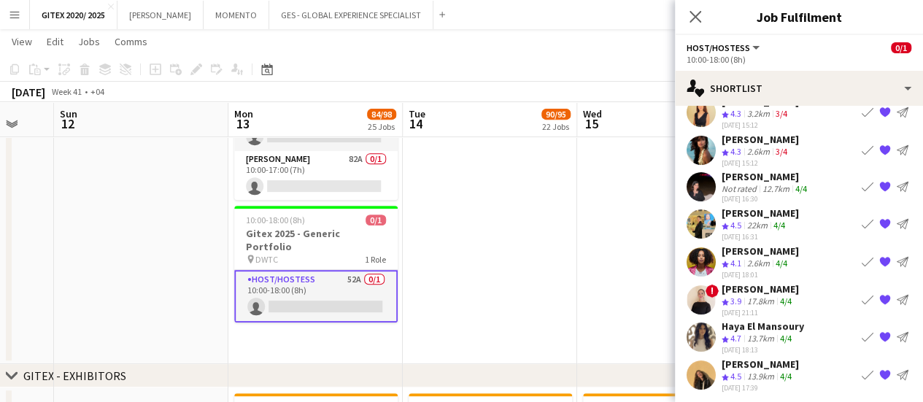
drag, startPoint x: 588, startPoint y: 2, endPoint x: 549, endPoint y: 352, distance: 352.5
click at [551, 304] on app-date-cell at bounding box center [490, 118] width 174 height 493
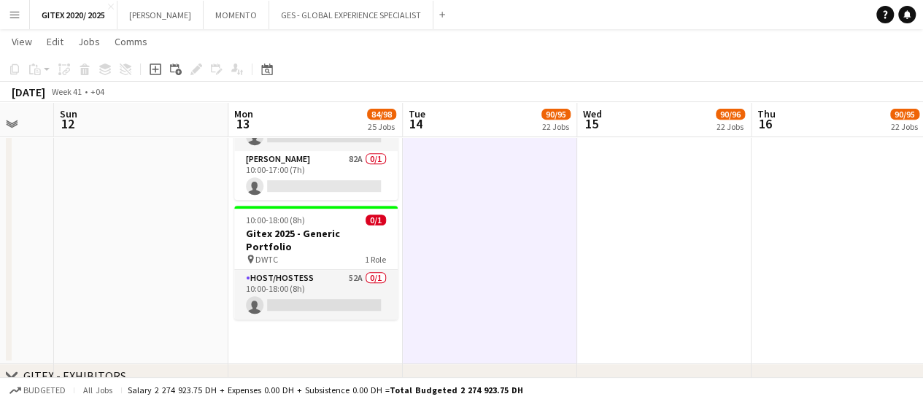
scroll to position [0, 295]
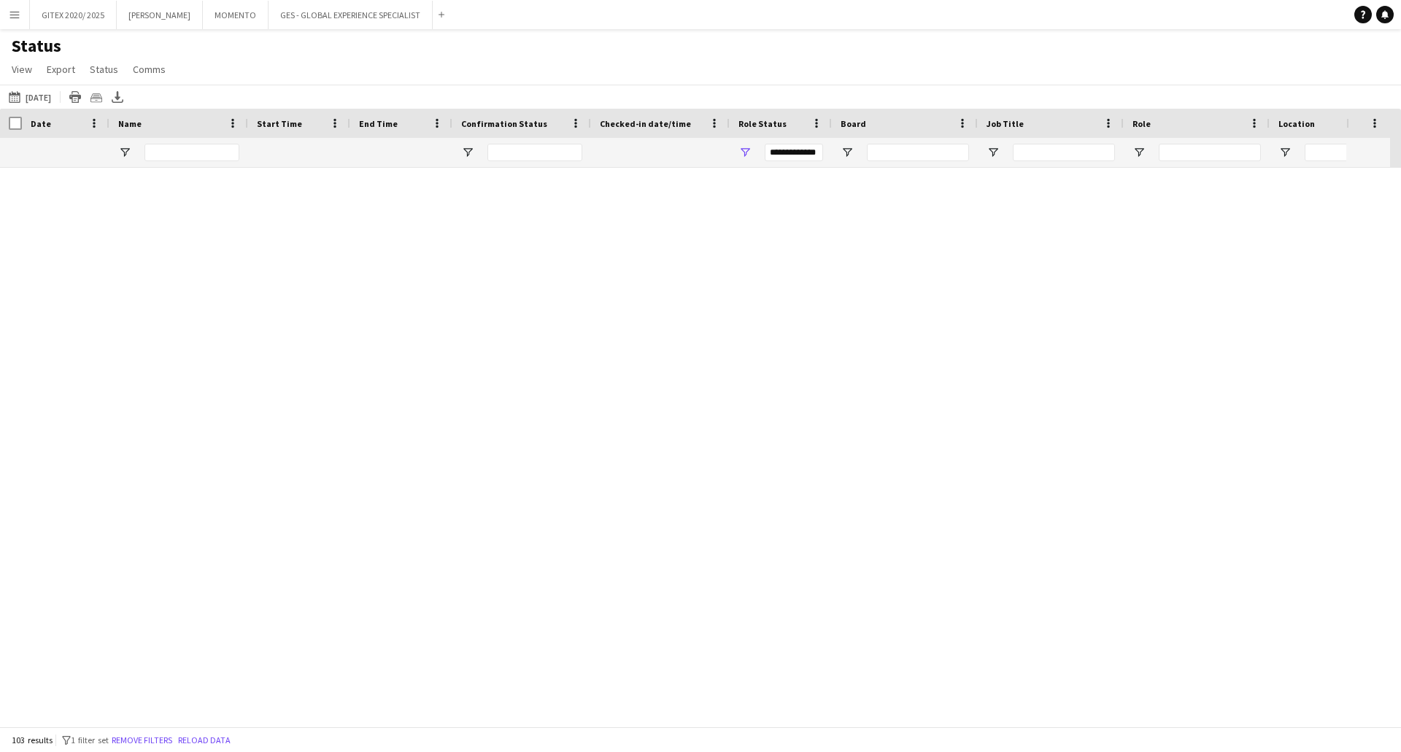
scroll to position [3661, 0]
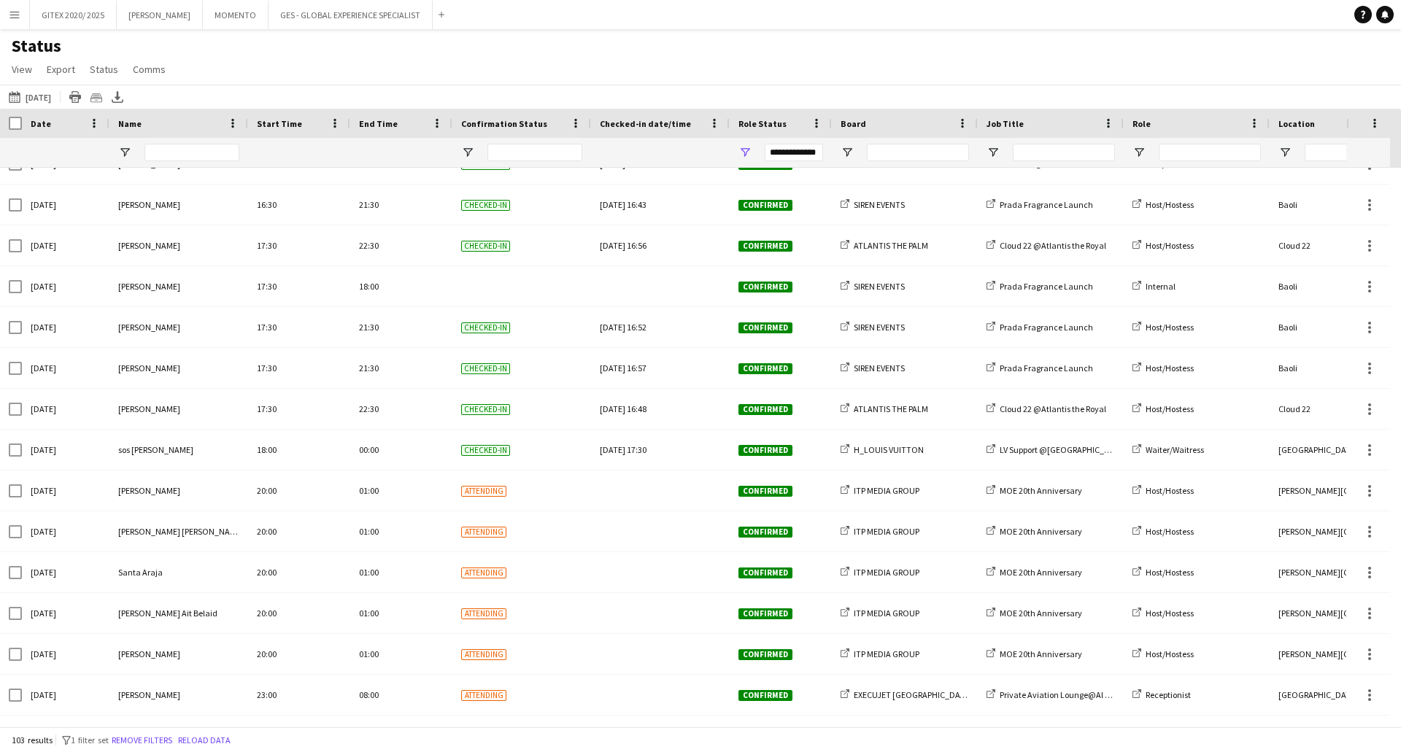
scroll to position [3661, 0]
